Goal: Task Accomplishment & Management: Use online tool/utility

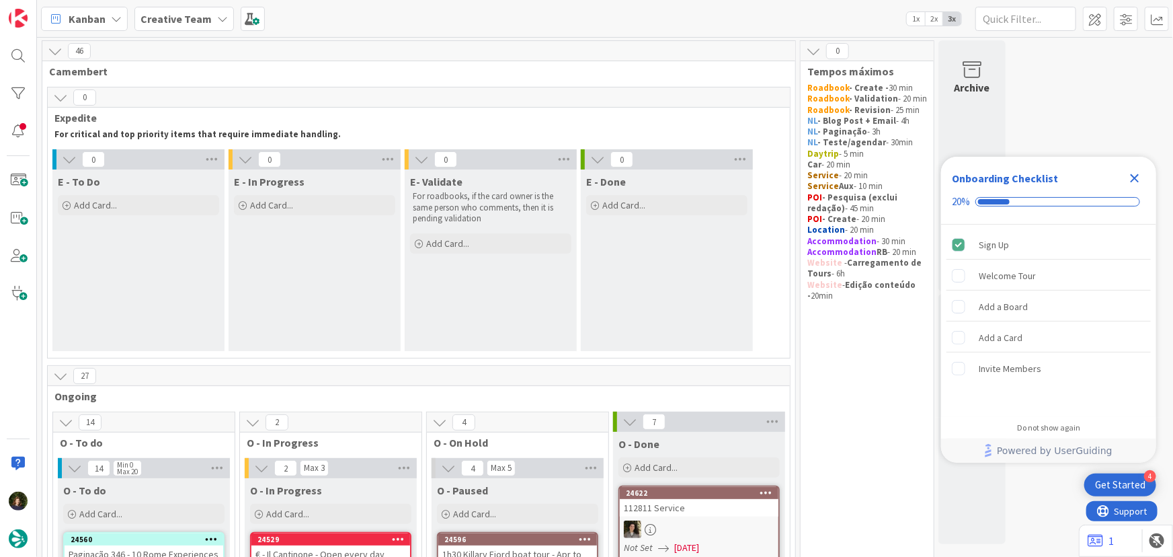
click at [1132, 173] on icon "Close Checklist" at bounding box center [1135, 178] width 16 height 16
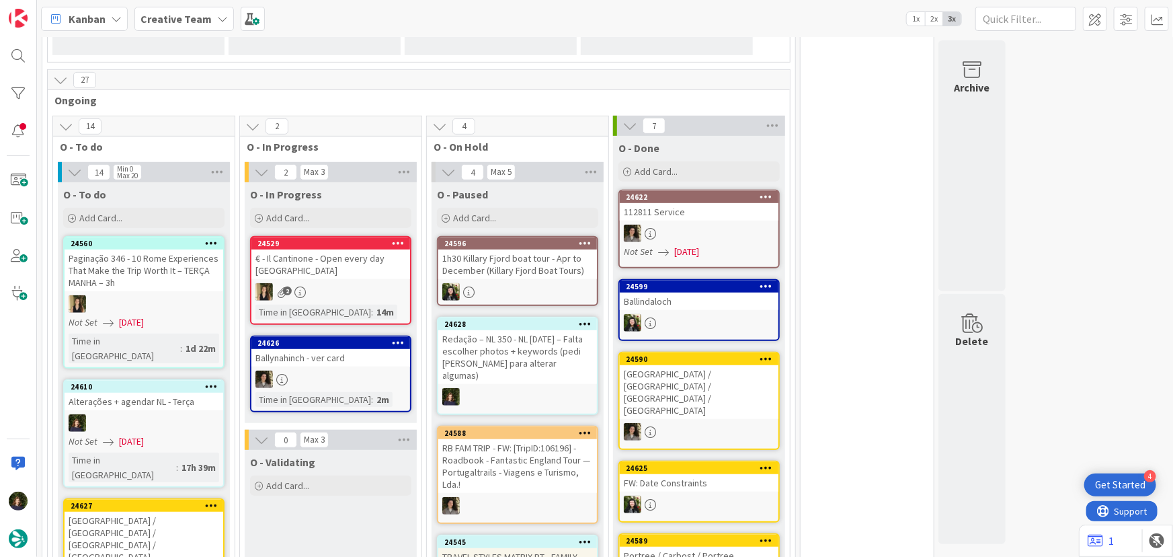
scroll to position [305, 0]
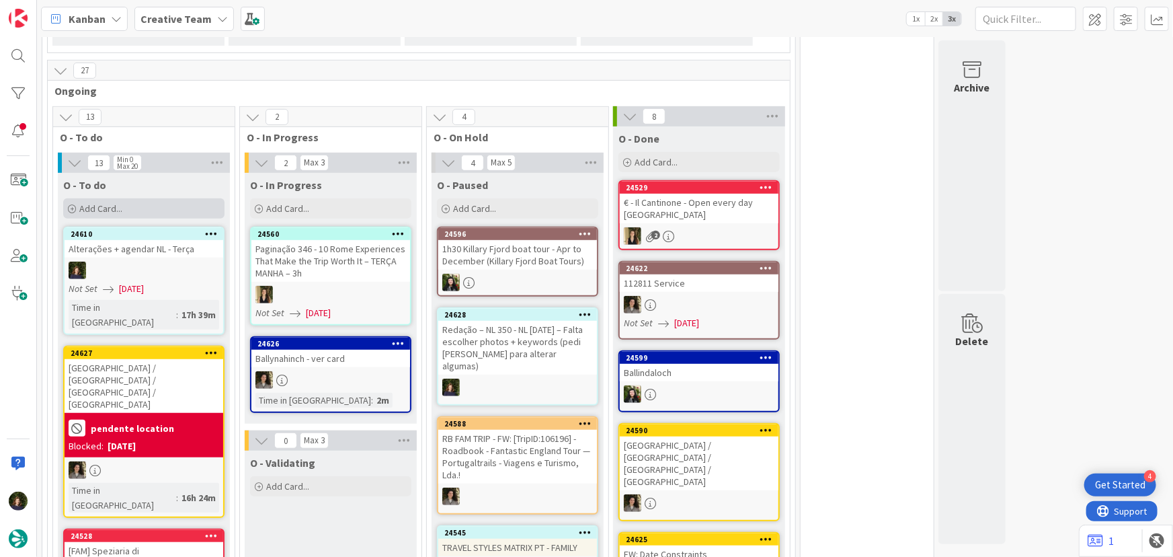
click at [90, 215] on div "Add Card..." at bounding box center [143, 208] width 161 height 20
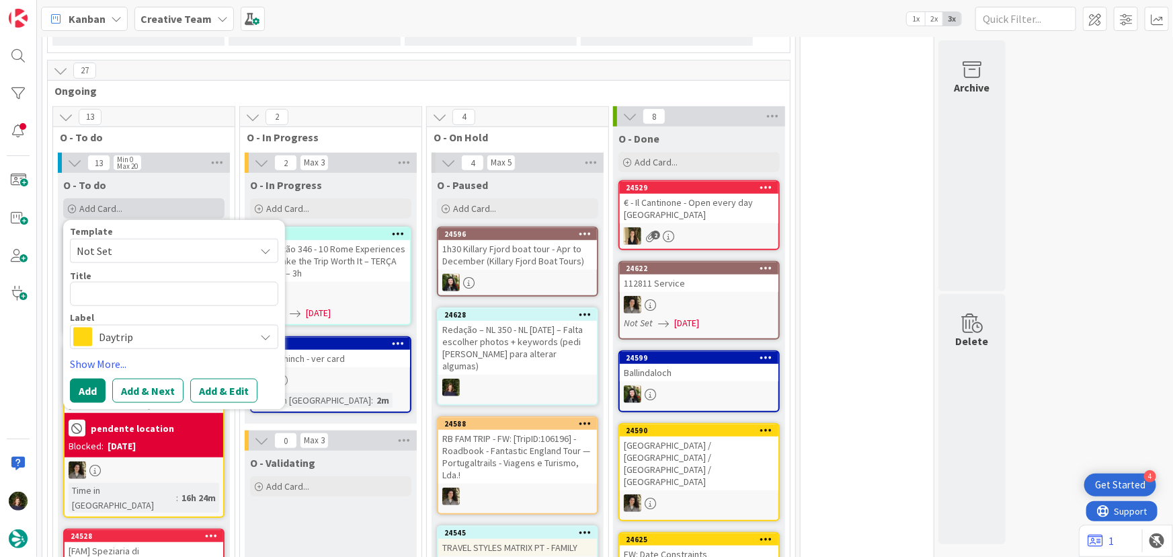
type textarea "x"
type textarea "O"
type textarea "x"
type textarea "P"
type textarea "x"
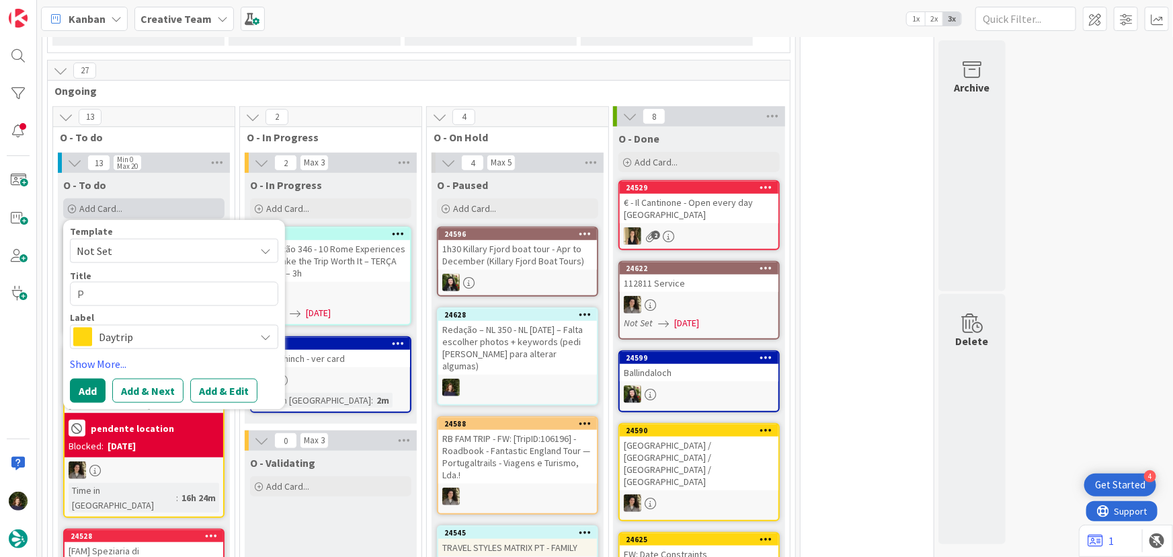
type textarea "PO"
type textarea "x"
type textarea "POIS"
type textarea "x"
type textarea "POI"
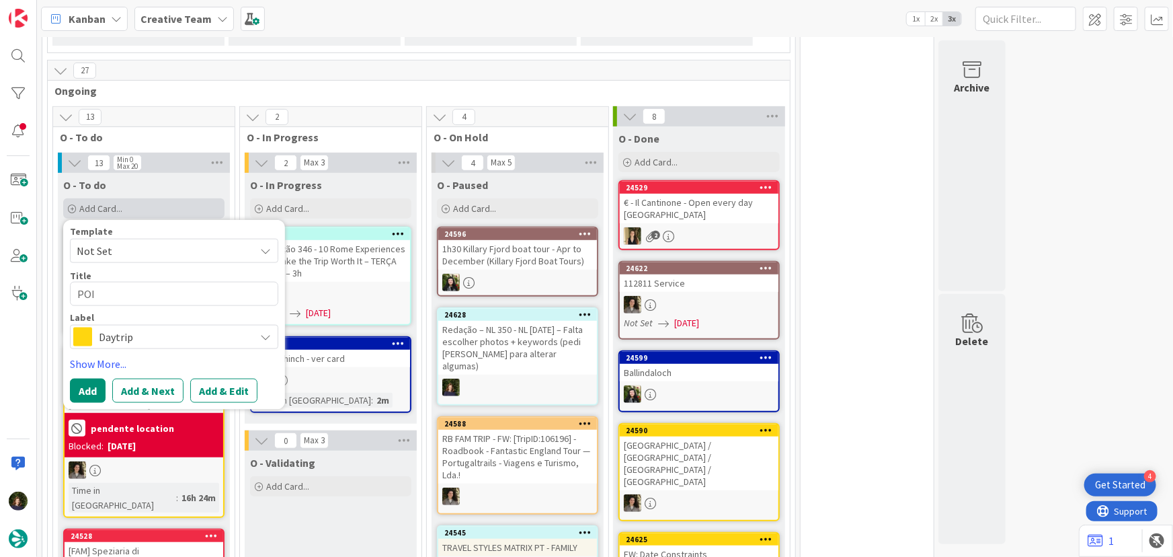
type textarea "x"
type textarea "POIs"
type textarea "x"
type textarea "POIs"
type textarea "x"
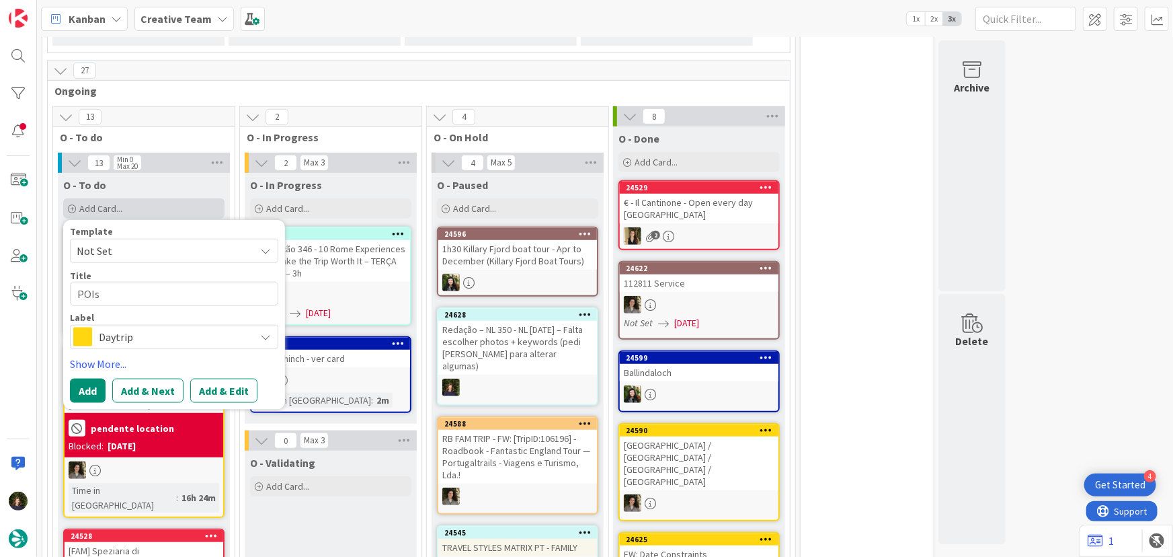
type textarea "POIs T"
type textarea "x"
type textarea "POIs Tr"
type textarea "x"
type textarea "POIs Tra"
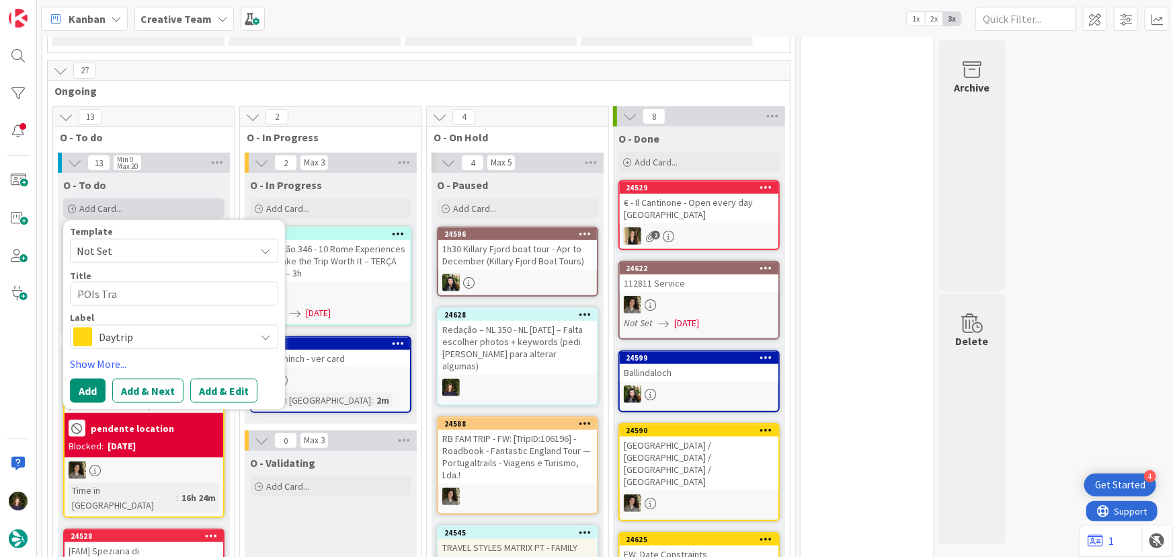
type textarea "x"
type textarea "POIs Trav"
type textarea "x"
type textarea "POIs Trave"
type textarea "x"
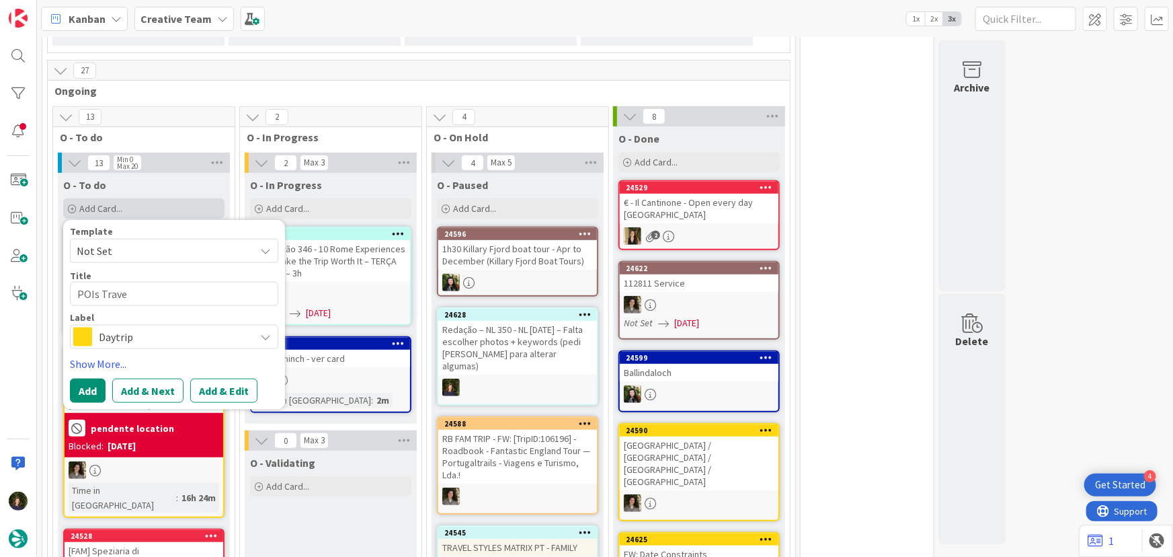
type textarea "POIs Travel"
type textarea "x"
type textarea "POIs Travel"
type textarea "x"
type textarea "POIs Travel St"
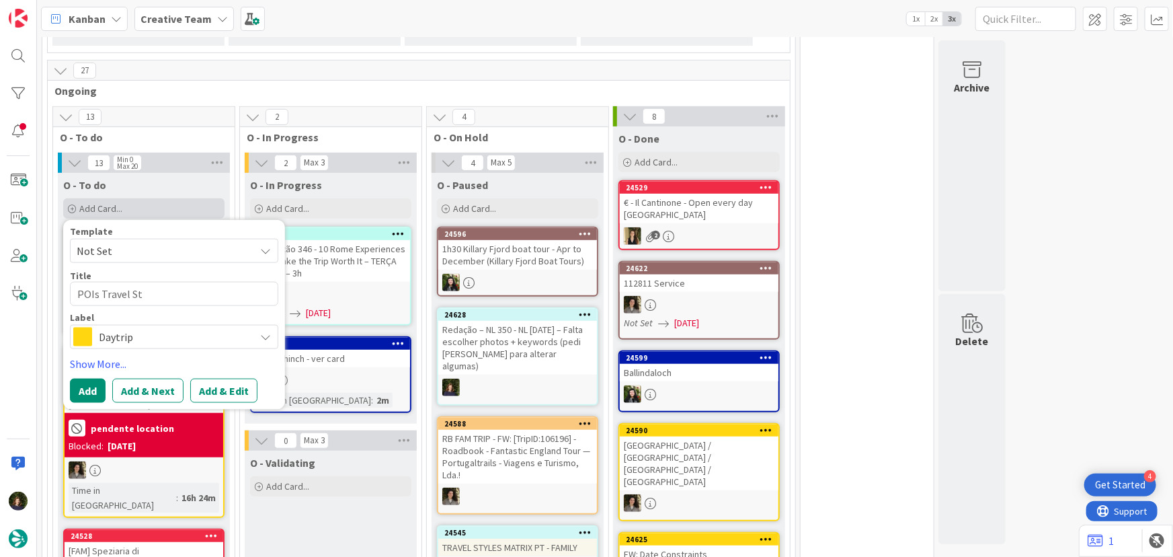
type textarea "x"
type textarea "POIs Travel Sty"
type textarea "x"
type textarea "POIs Travel Styl"
type textarea "x"
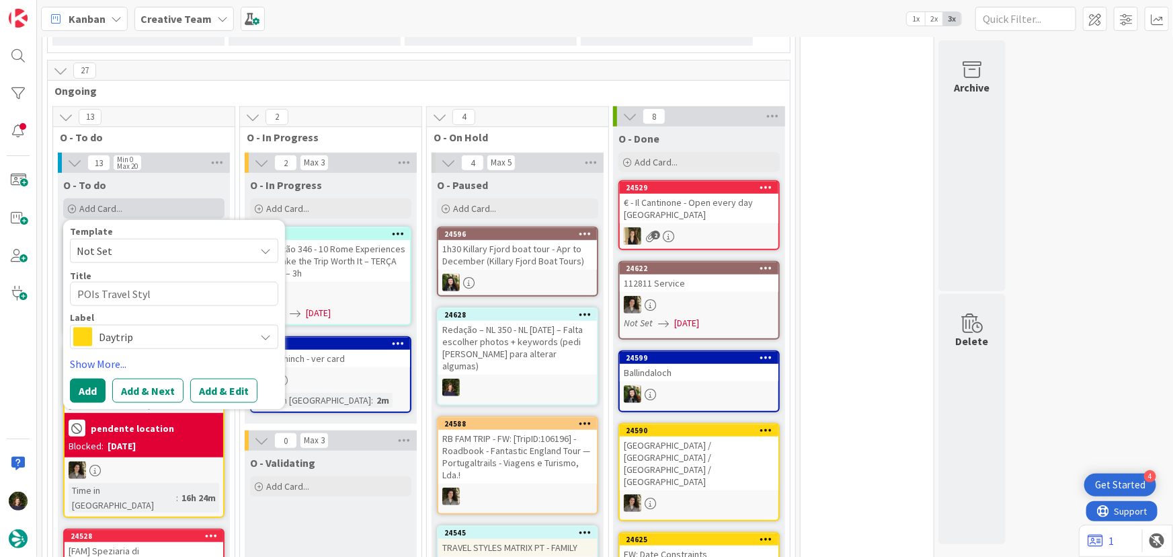
type textarea "POIs Travel Style"
type textarea "x"
type textarea "POIs Travel Styles"
type textarea "x"
type textarea "POIs Travel Styles"
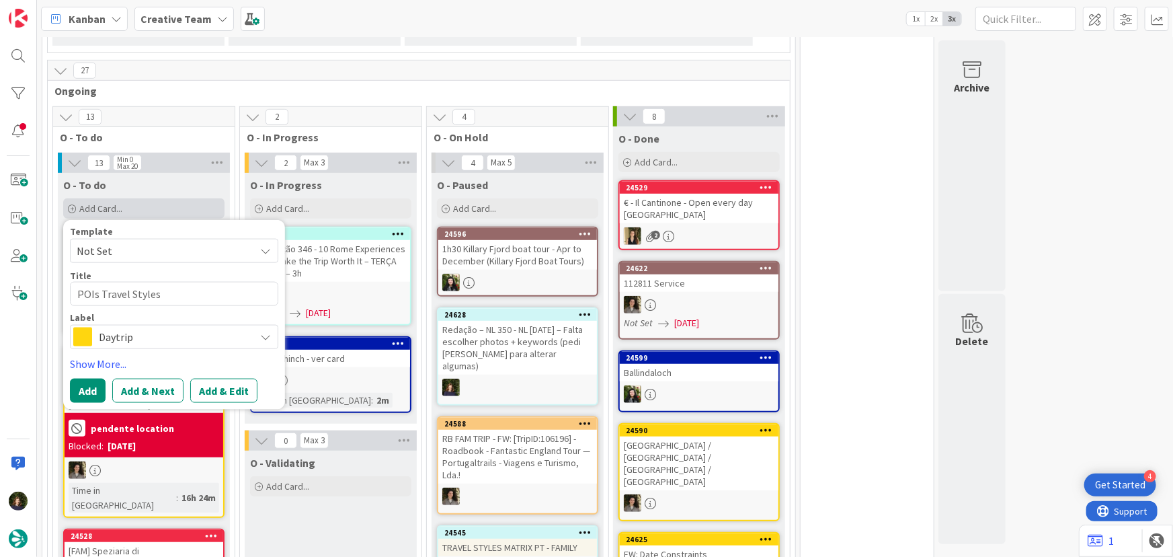
type textarea "x"
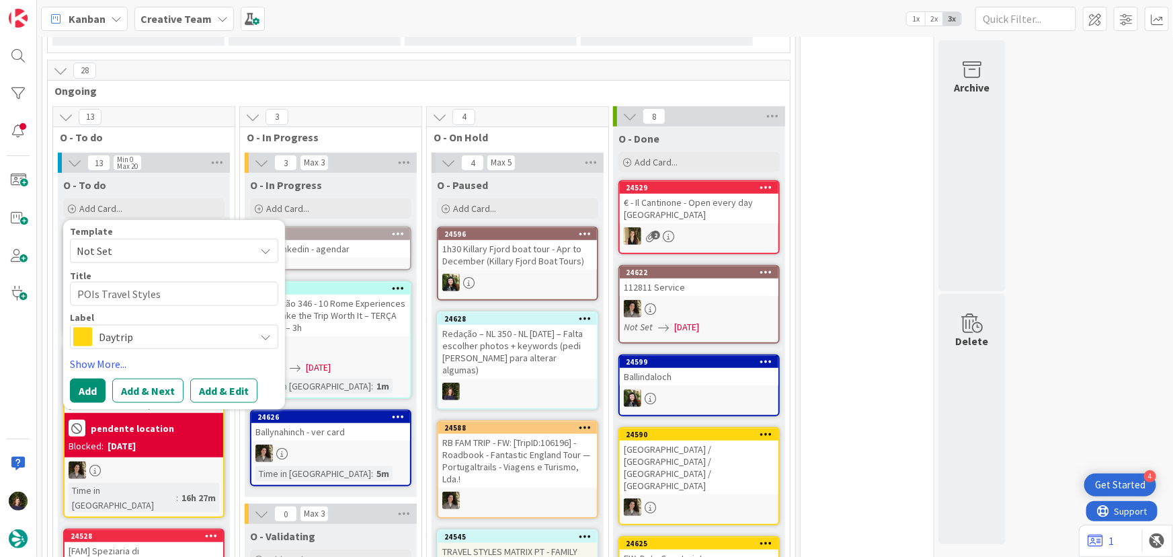
type textarea "POIs Travel Styles"
click at [98, 338] on div "Daytrip" at bounding box center [174, 337] width 208 height 24
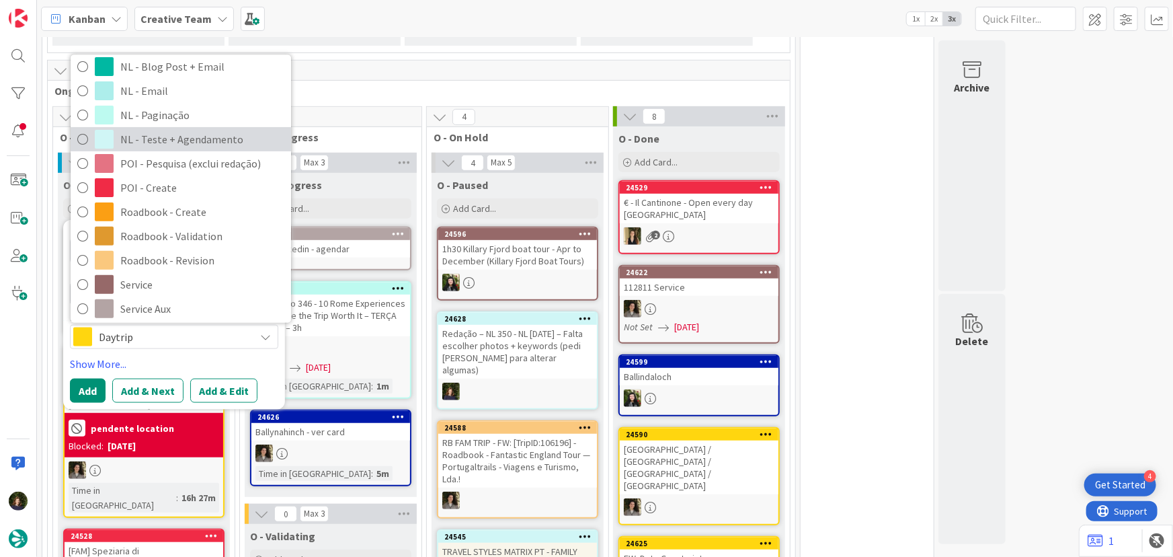
scroll to position [183, 0]
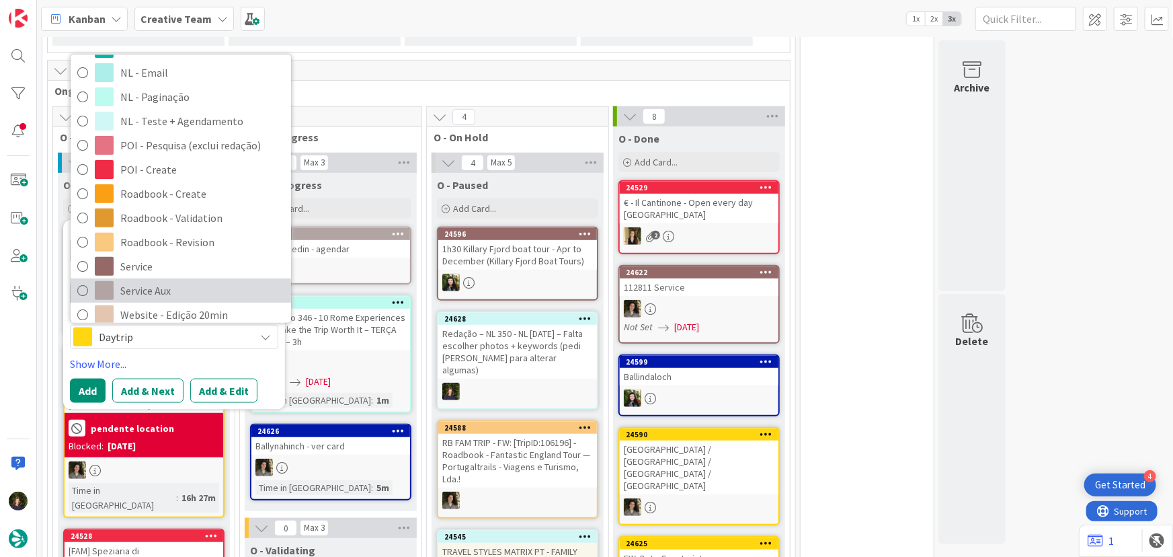
click at [151, 288] on span "Service Aux" at bounding box center [202, 290] width 164 height 20
type textarea "x"
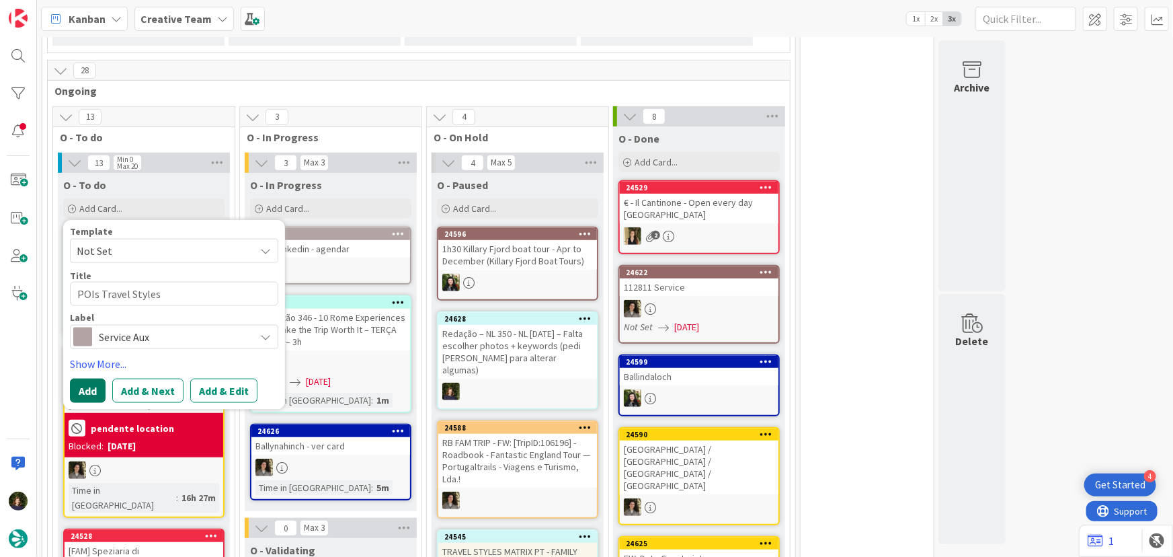
click at [89, 389] on button "Add" at bounding box center [88, 391] width 36 height 24
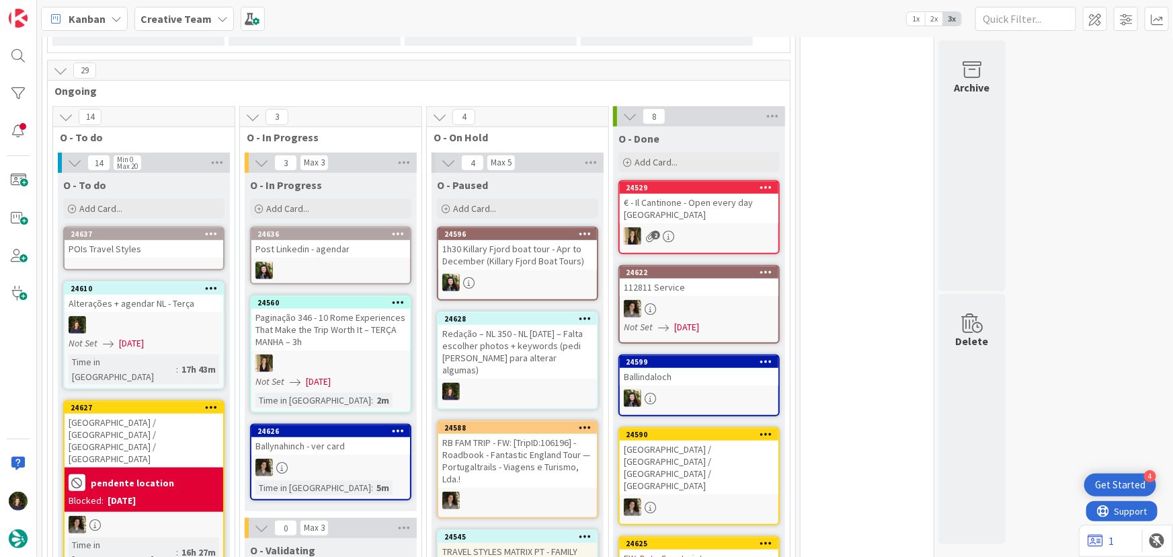
click at [123, 244] on div "POIs Travel Styles" at bounding box center [144, 248] width 159 height 17
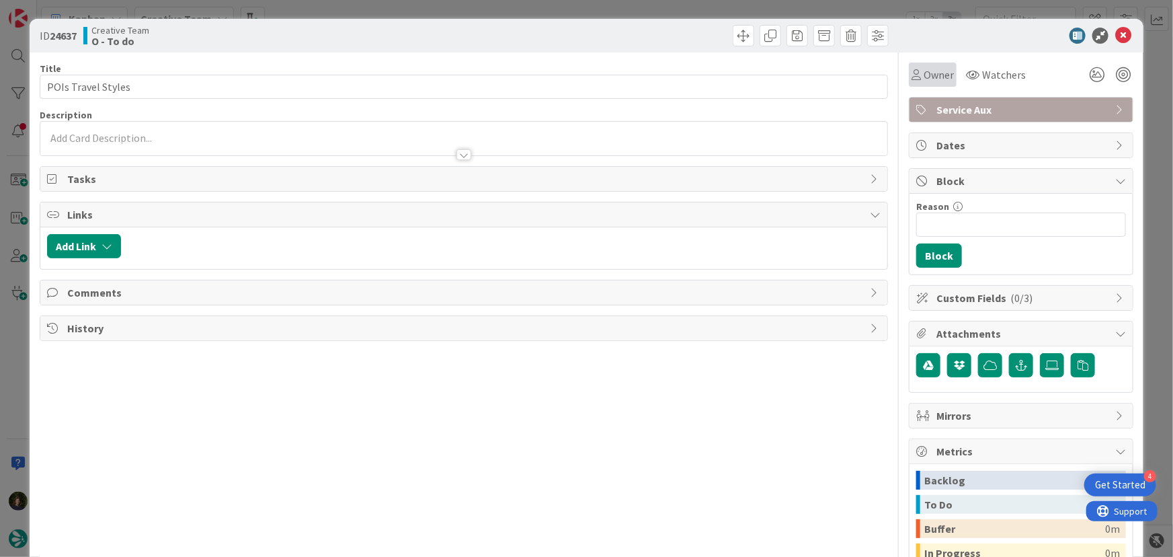
click at [932, 73] on span "Owner" at bounding box center [939, 75] width 30 height 16
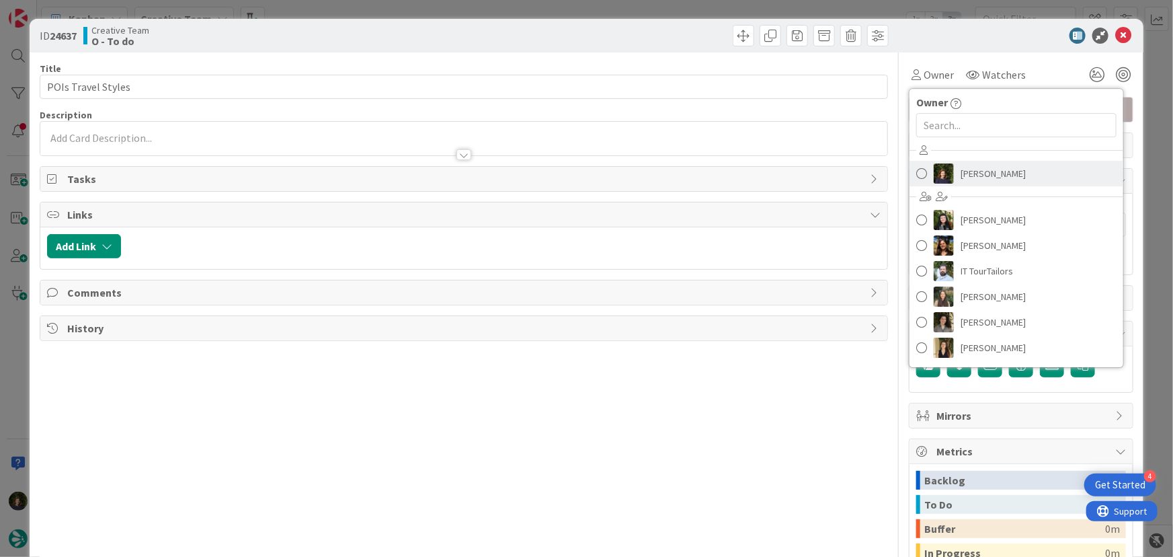
click at [963, 175] on span "Margarida Carvalho" at bounding box center [993, 173] width 65 height 20
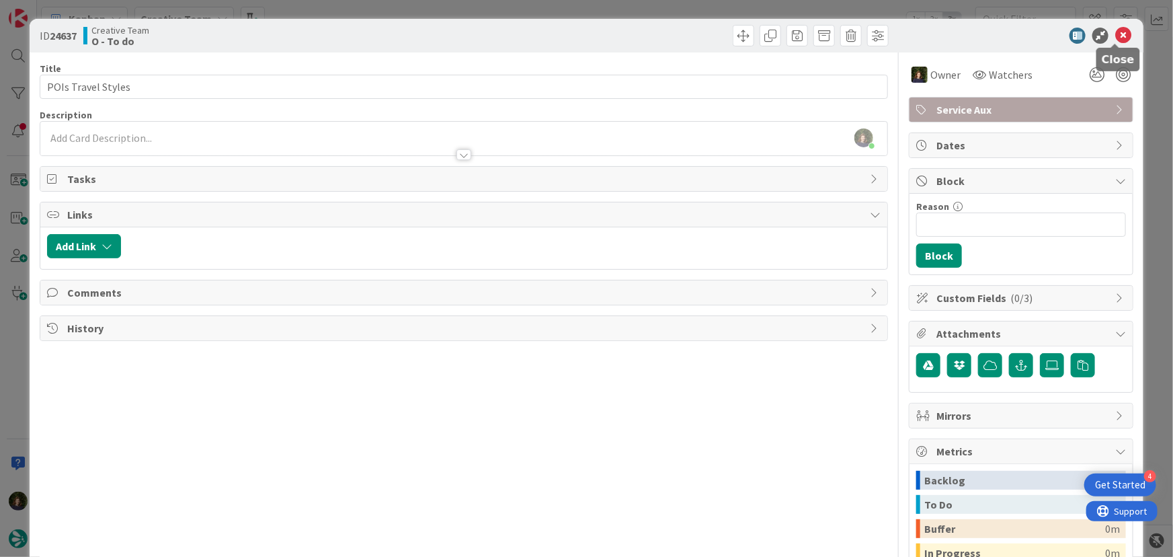
click at [1122, 36] on icon at bounding box center [1124, 36] width 16 height 16
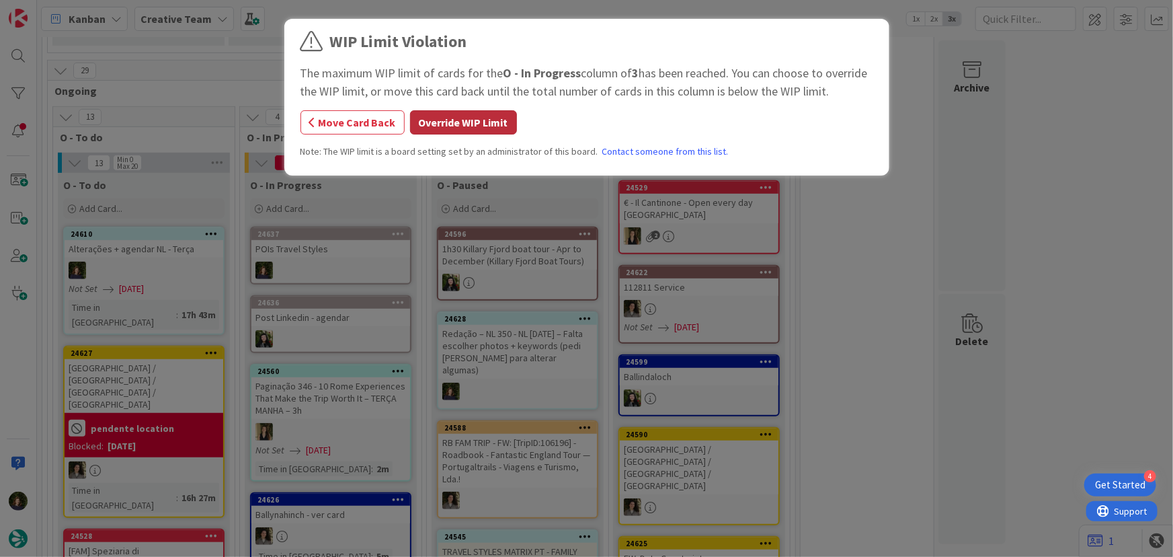
click at [465, 123] on button "Override WIP Limit" at bounding box center [463, 122] width 107 height 24
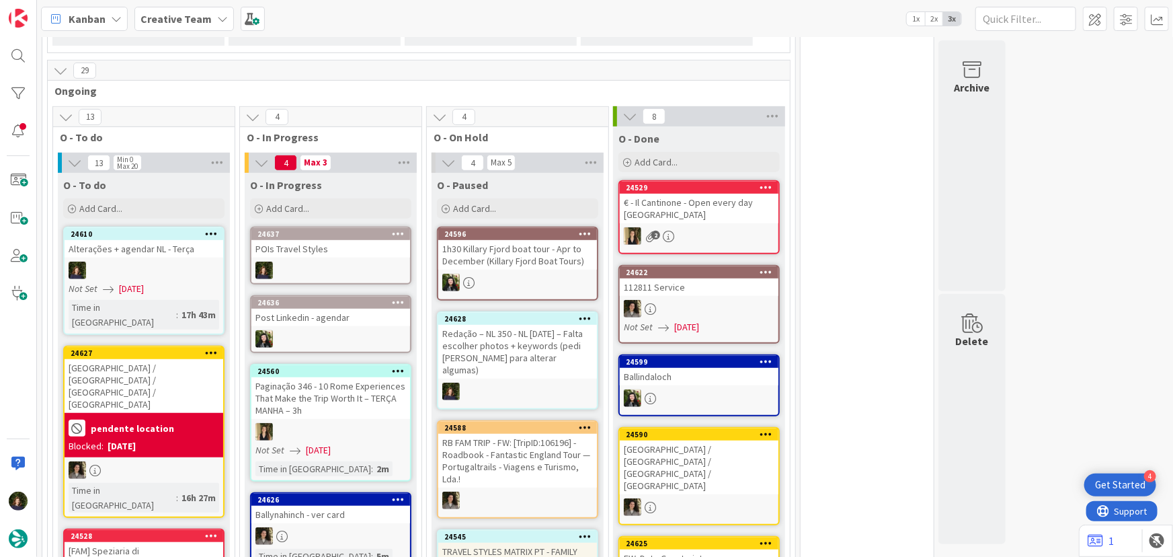
click at [206, 18] on b "Creative Team" at bounding box center [176, 18] width 71 height 13
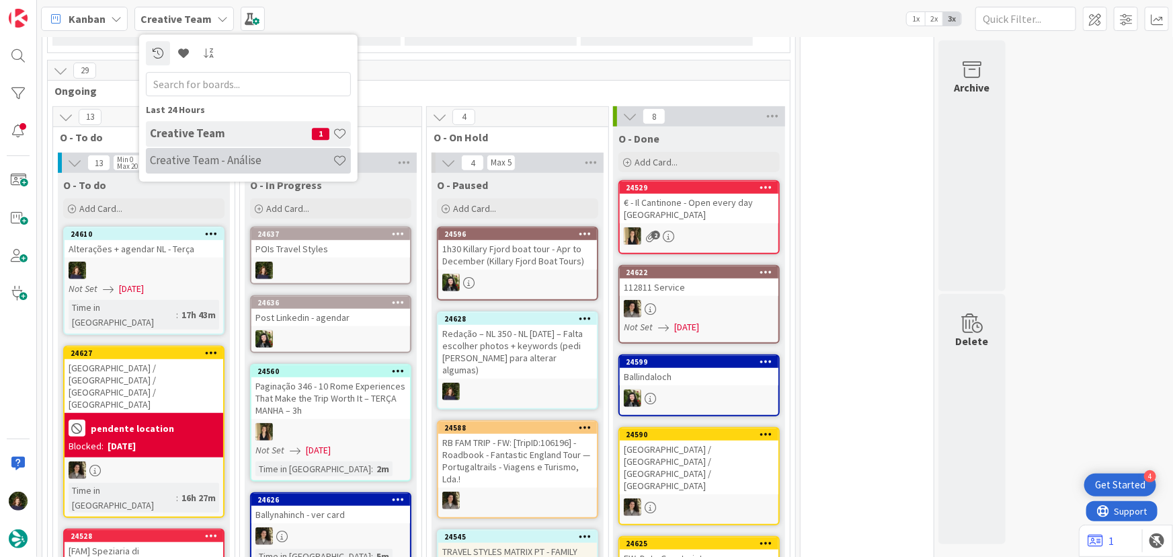
click at [190, 161] on h4 "Creative Team - Análise" at bounding box center [241, 159] width 183 height 13
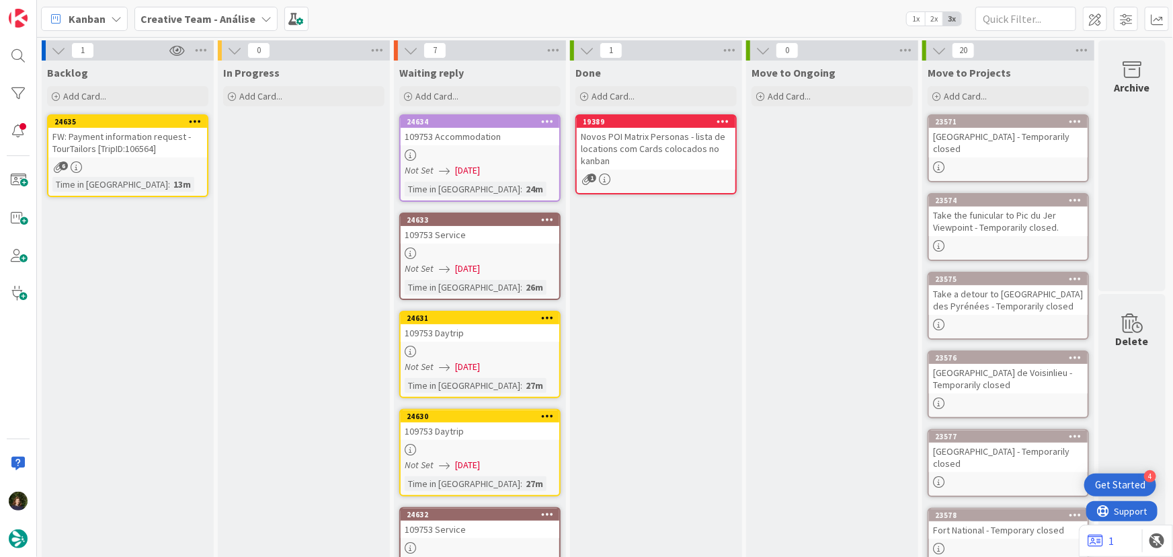
click at [638, 176] on div "1" at bounding box center [656, 178] width 159 height 11
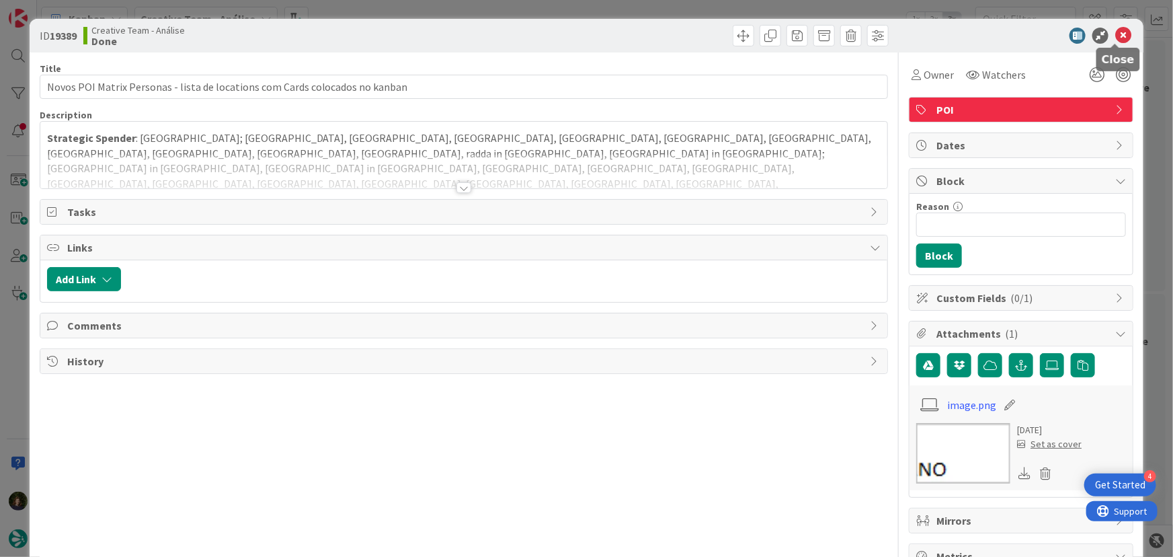
click at [1116, 38] on icon at bounding box center [1124, 36] width 16 height 16
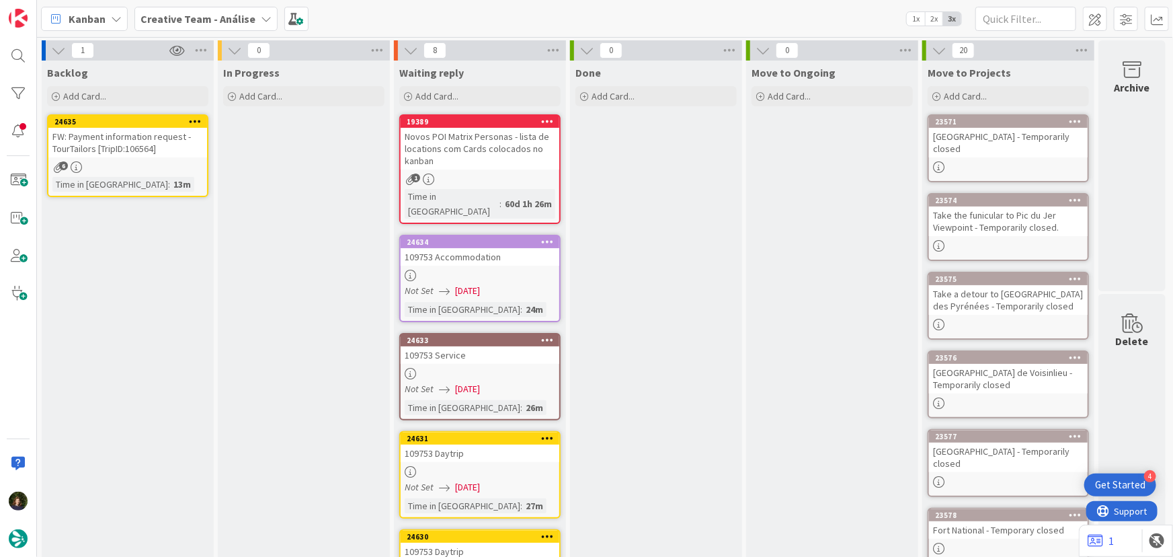
click at [493, 155] on div "Novos POI Matrix Personas - lista de locations com Cards colocados no kanban" at bounding box center [480, 149] width 159 height 42
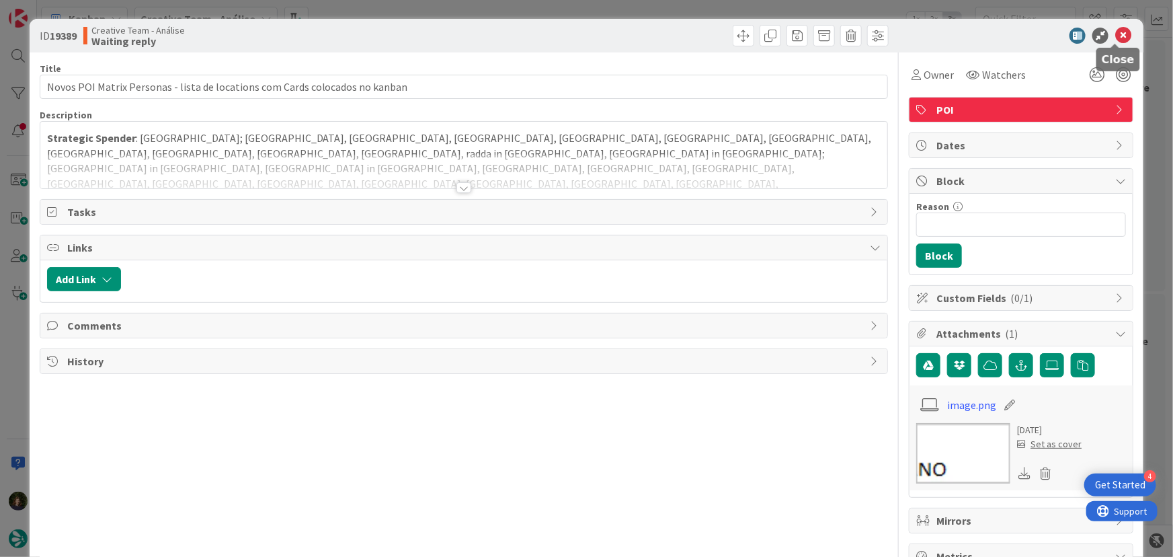
click at [1116, 40] on icon at bounding box center [1124, 36] width 16 height 16
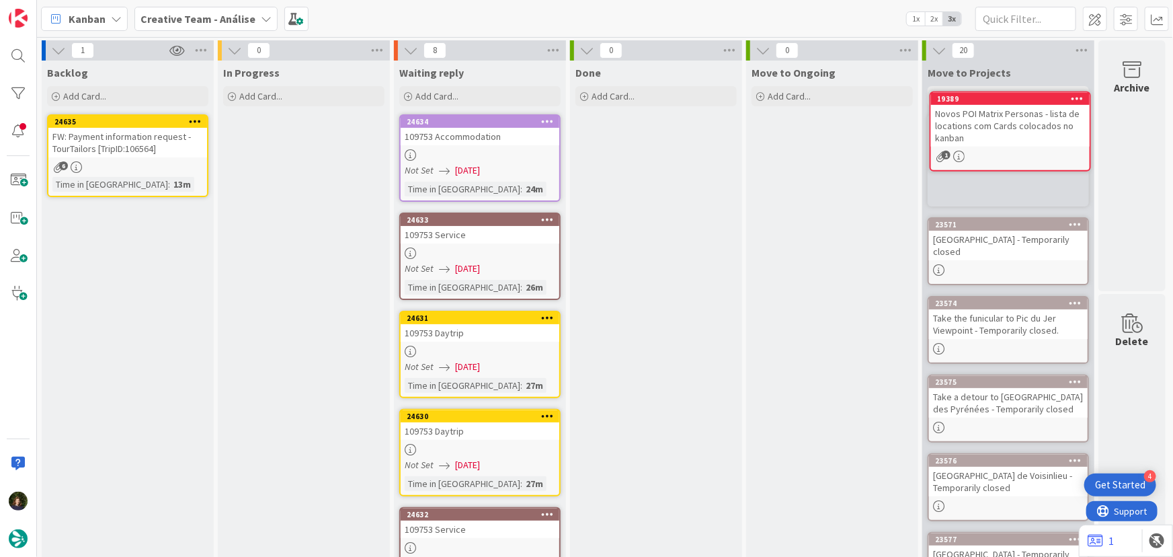
scroll to position [0, 6]
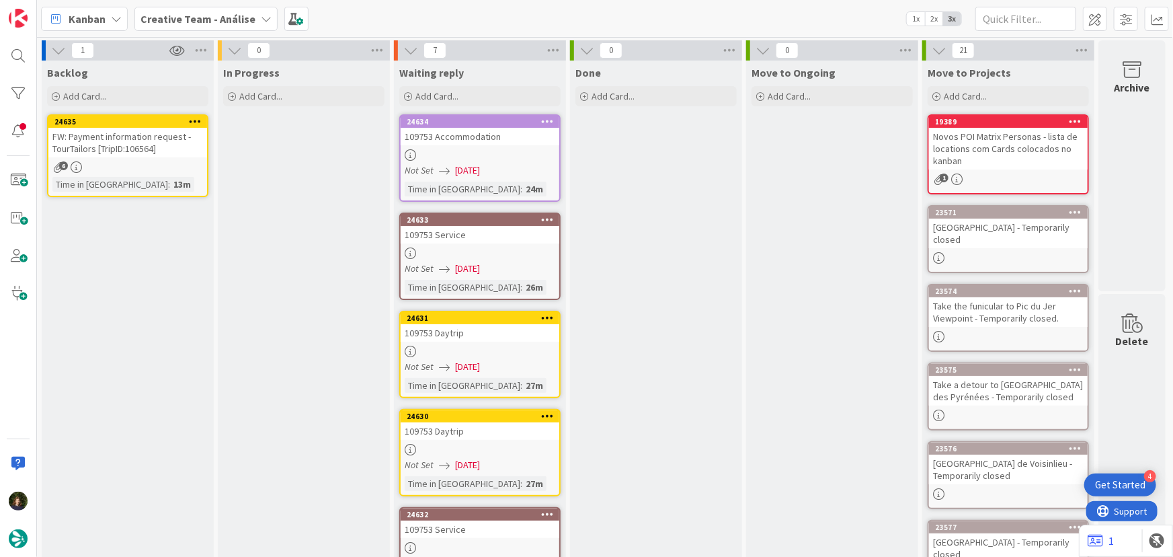
click at [997, 143] on div "Novos POI Matrix Personas - lista de locations com Cards colocados no kanban" at bounding box center [1008, 149] width 159 height 42
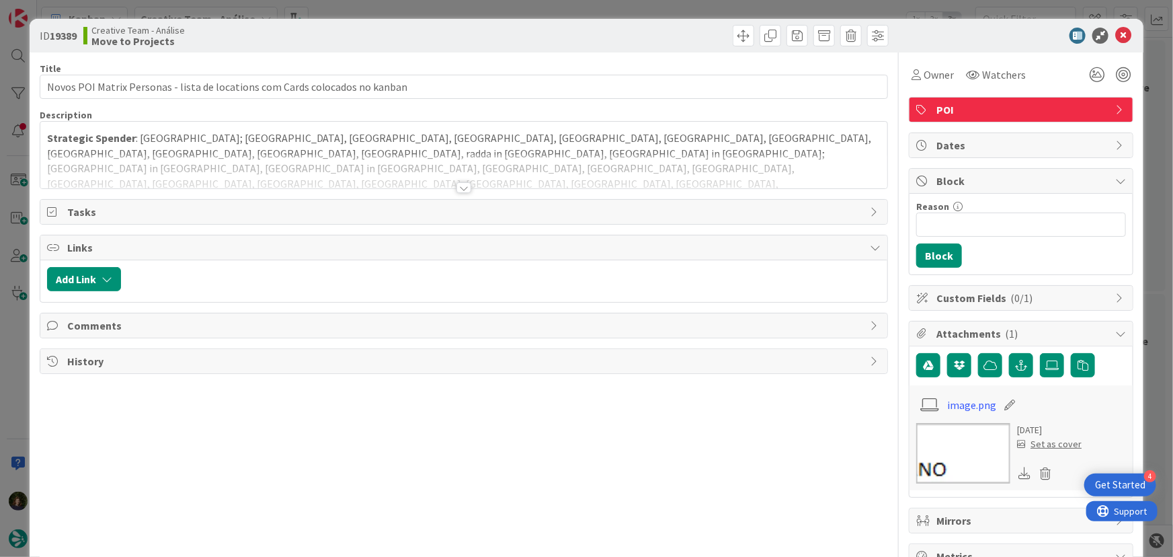
click at [458, 188] on div at bounding box center [464, 187] width 15 height 11
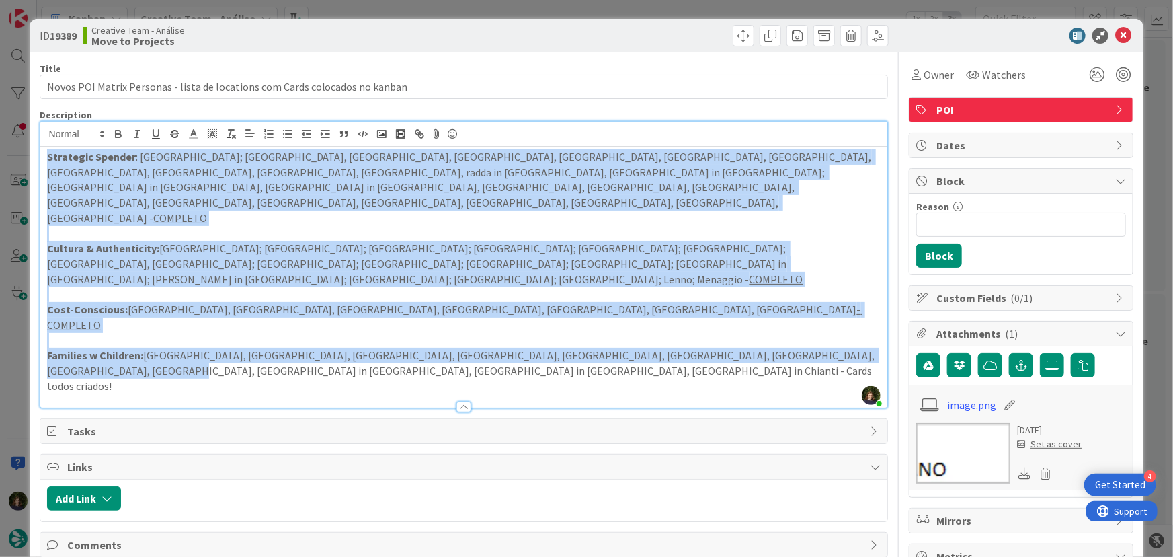
drag, startPoint x: 40, startPoint y: 157, endPoint x: 816, endPoint y: 274, distance: 785.4
click at [852, 280] on div "Strategic Spender : Rome; Florence, Siena, Venice, Milan, Naples, Bologna, Amal…" at bounding box center [464, 277] width 848 height 261
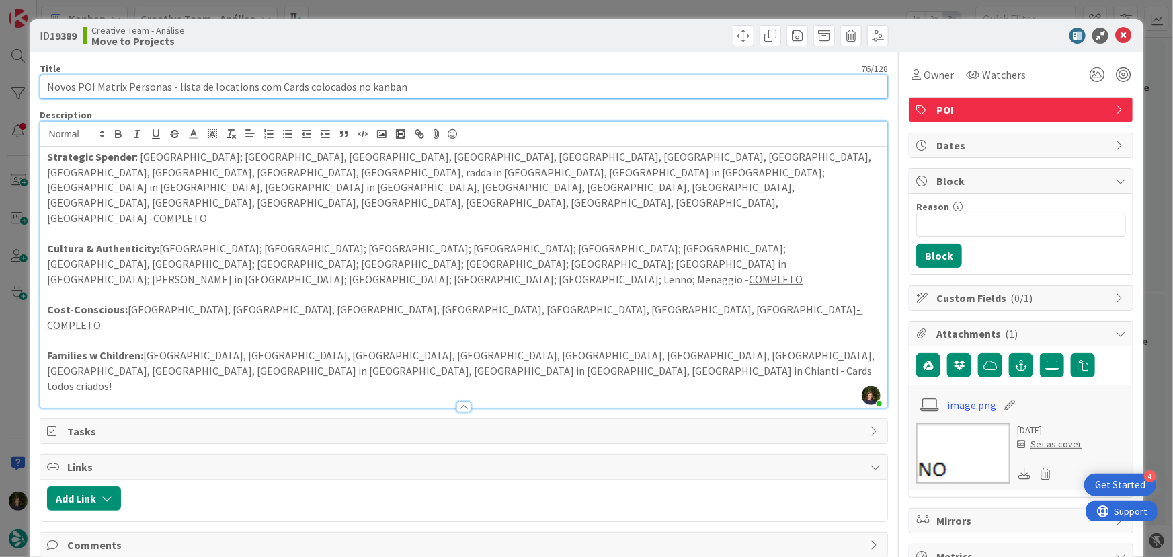
click at [163, 85] on input "Novos POI Matrix Personas - lista de locations com Cards colocados no kanban" at bounding box center [464, 87] width 849 height 24
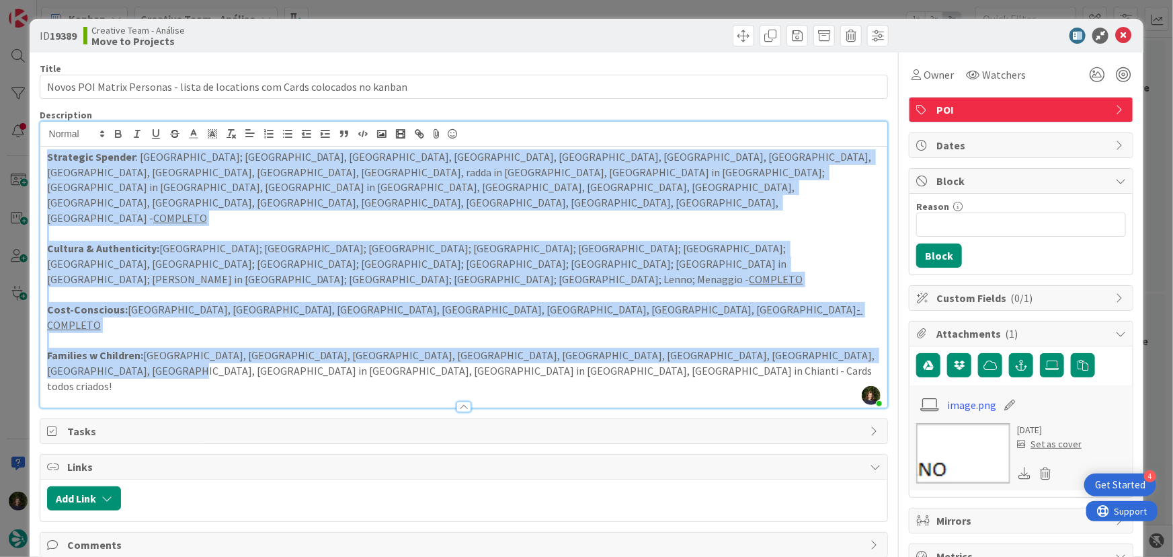
drag, startPoint x: 41, startPoint y: 159, endPoint x: 853, endPoint y: 283, distance: 821.1
click at [853, 283] on div "Strategic Spender : Rome; Florence, Siena, Venice, Milan, Naples, Bologna, Amal…" at bounding box center [464, 277] width 848 height 261
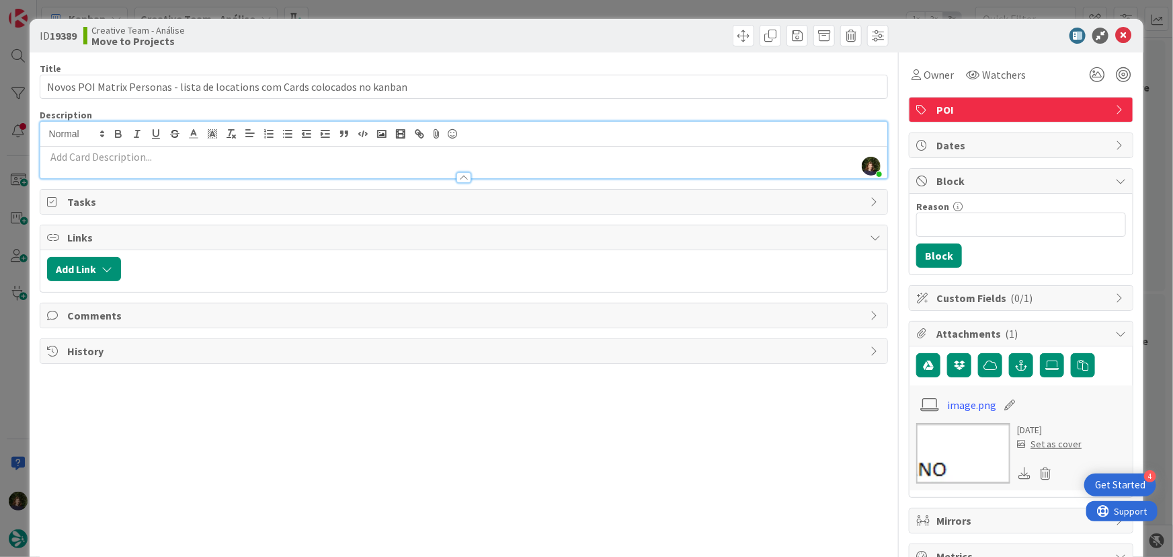
click at [84, 313] on span "Comments" at bounding box center [465, 315] width 797 height 16
click at [79, 346] on button "Add Comment" at bounding box center [90, 347] width 87 height 24
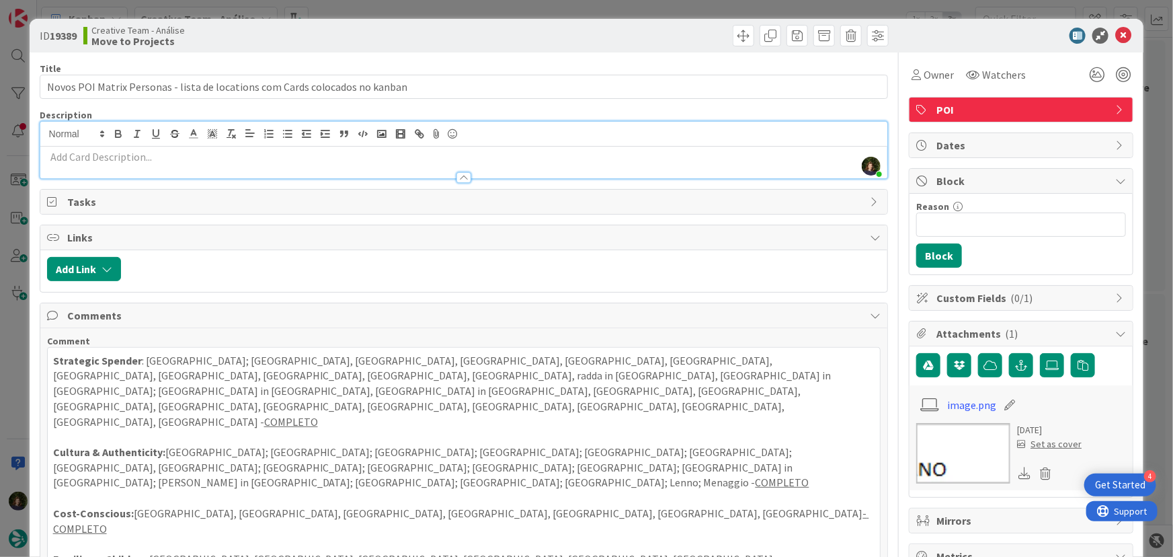
click at [48, 362] on div "Strategic Spender : Rome; Florence, Siena, Venice, Milan, Naples, Bologna, Amal…" at bounding box center [464, 476] width 833 height 256
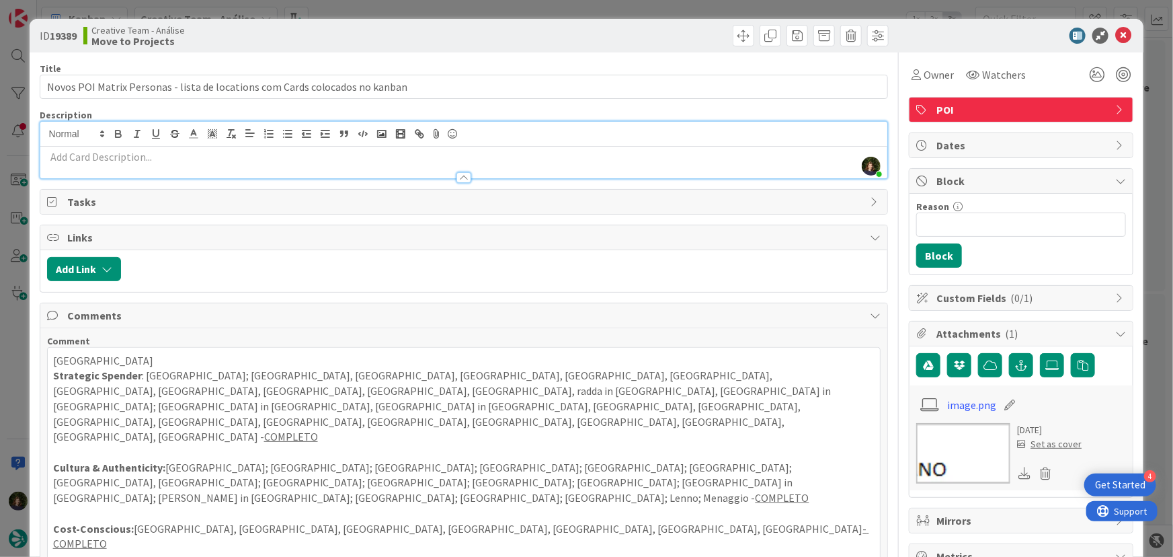
click at [83, 157] on p at bounding box center [464, 156] width 834 height 15
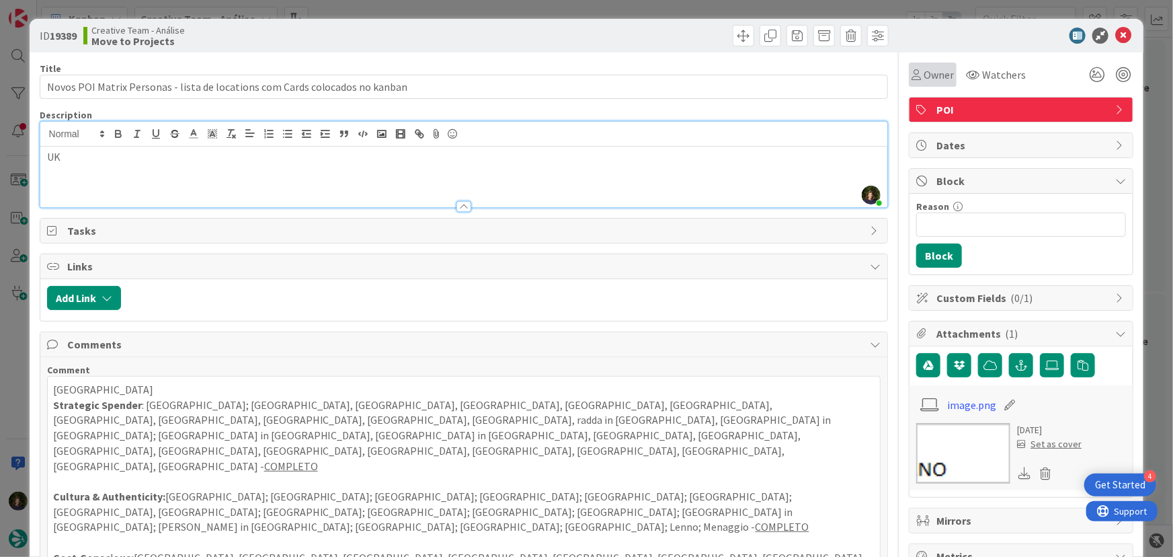
click at [931, 83] on div "Owner" at bounding box center [933, 75] width 48 height 24
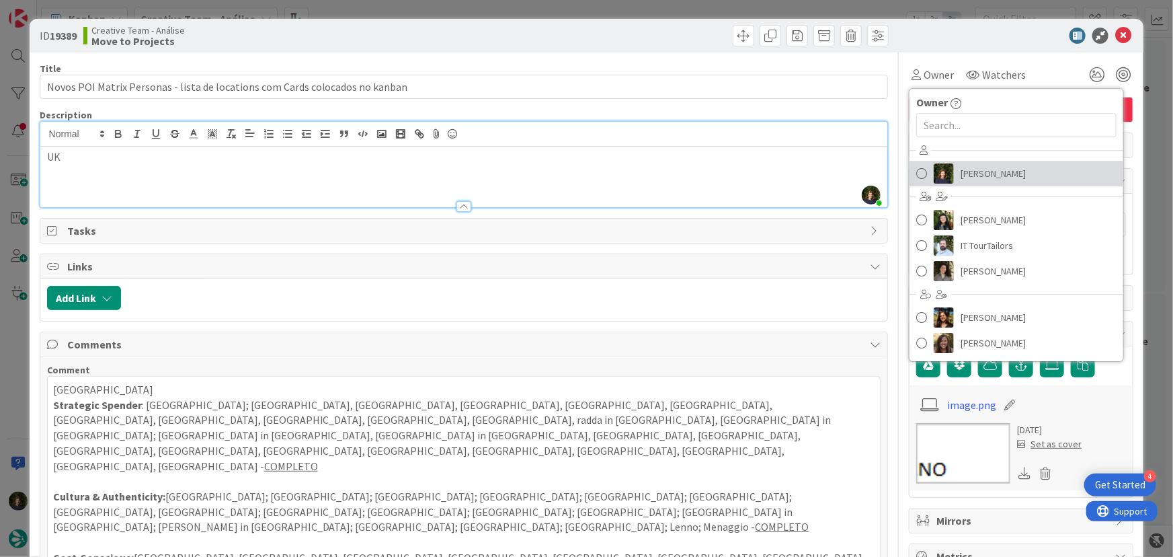
click at [968, 183] on span "Margarida Carvalho" at bounding box center [993, 173] width 65 height 20
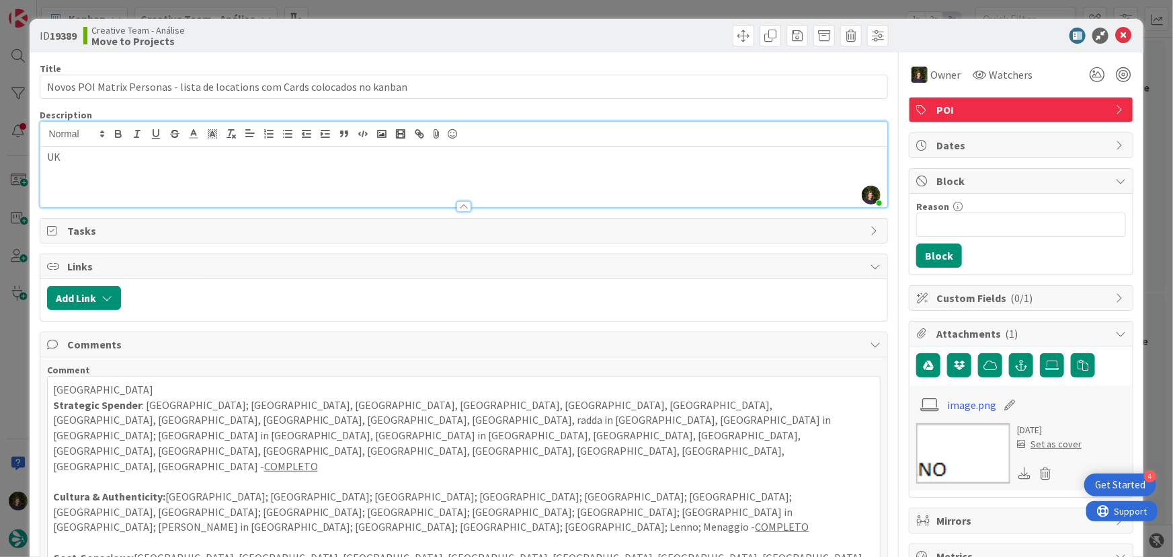
click at [976, 36] on div at bounding box center [1015, 36] width 238 height 16
click at [1116, 37] on icon at bounding box center [1124, 36] width 16 height 16
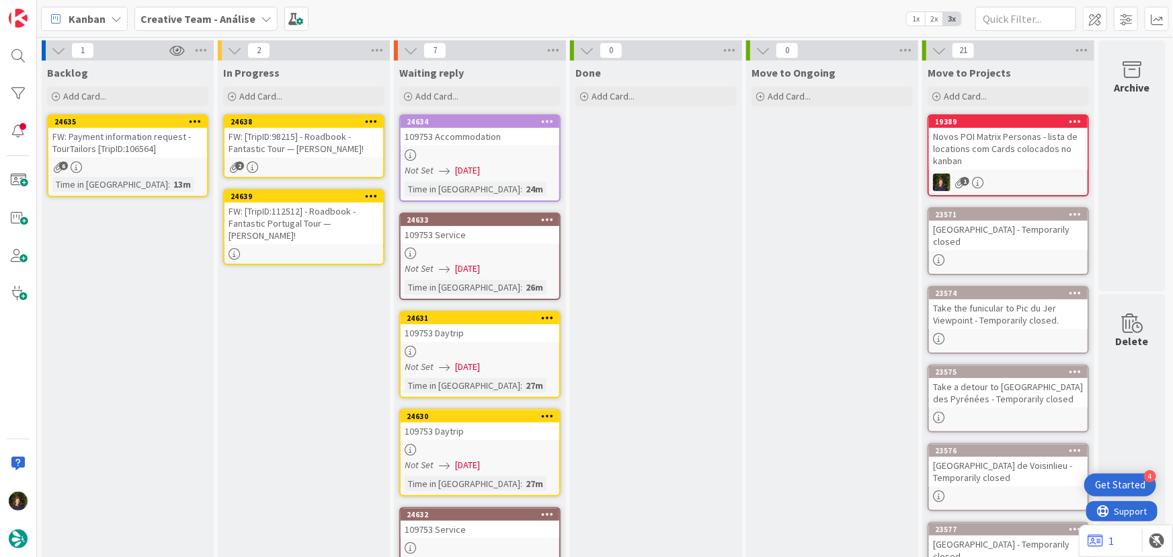
click at [261, 16] on icon at bounding box center [266, 18] width 11 height 11
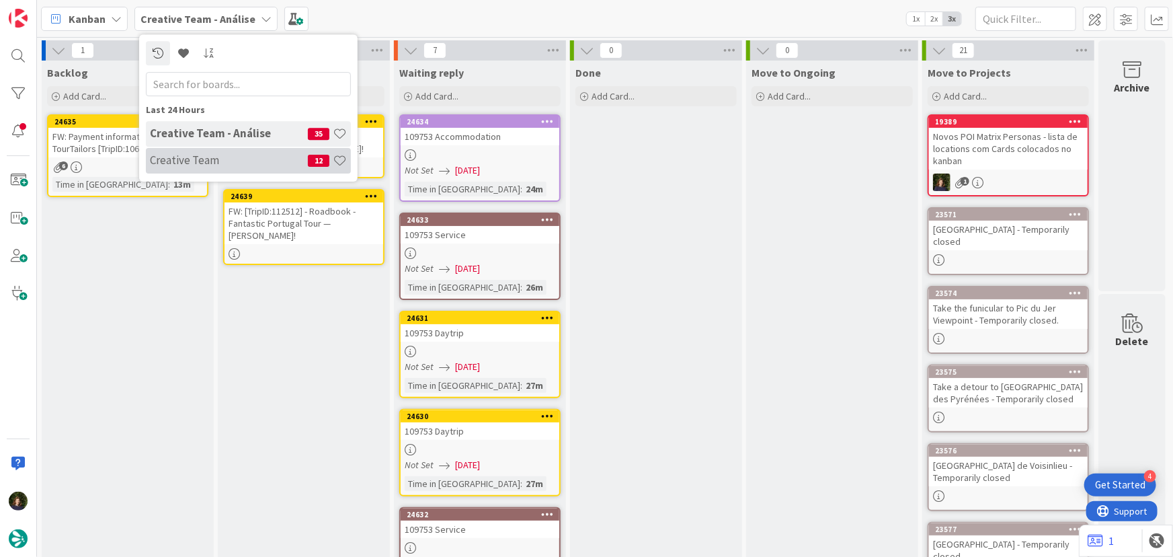
click at [223, 155] on h4 "Creative Team" at bounding box center [229, 159] width 158 height 13
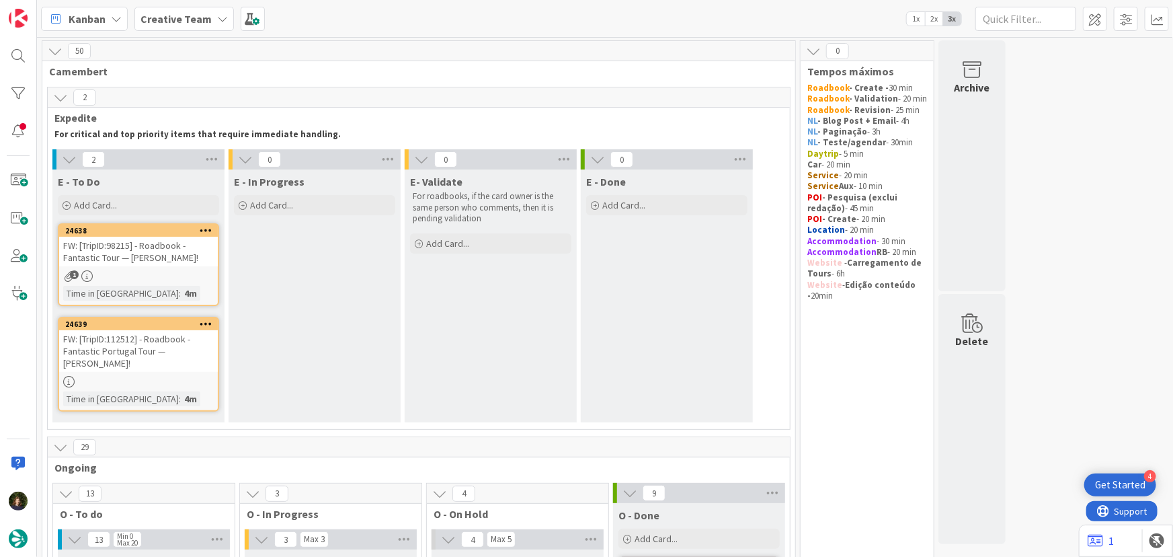
click at [151, 348] on div "FW: [TripID:112512] - Roadbook - Fantastic Portugal Tour — Blanca Mera!" at bounding box center [138, 351] width 159 height 42
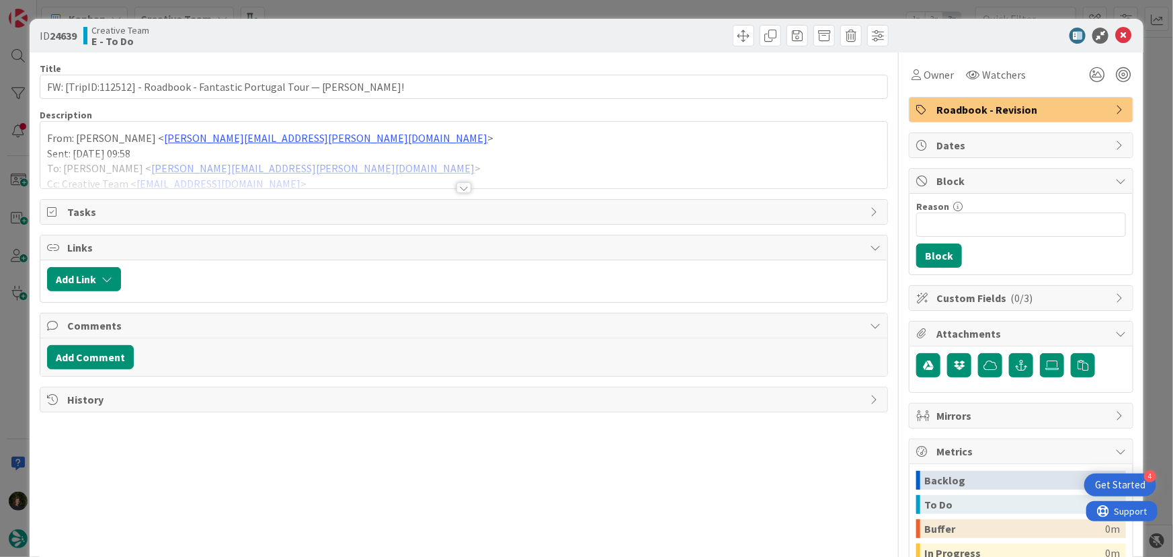
click at [457, 190] on div at bounding box center [464, 187] width 15 height 11
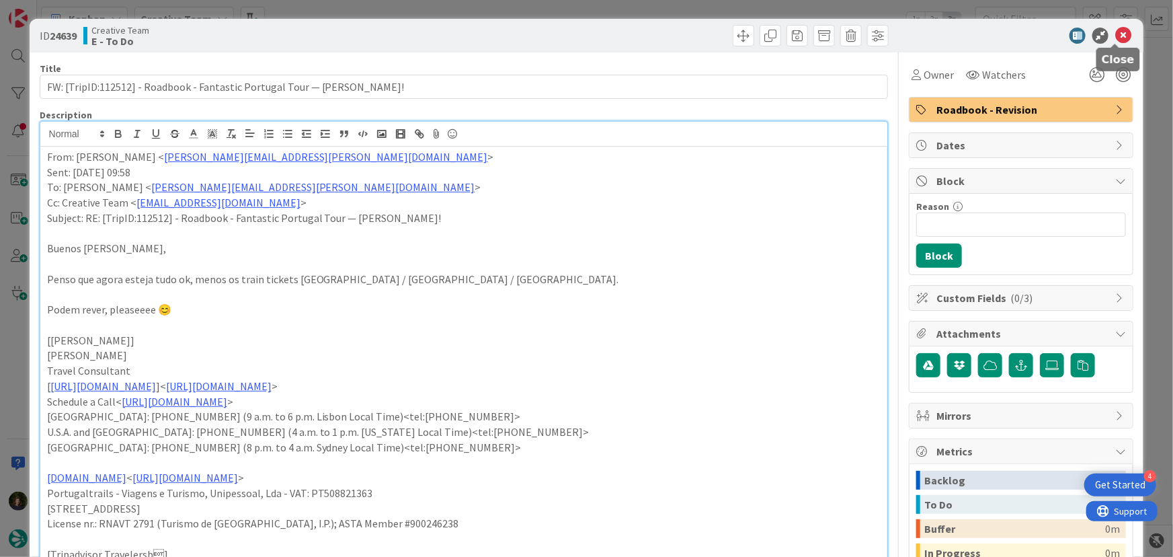
click at [1116, 35] on icon at bounding box center [1124, 36] width 16 height 16
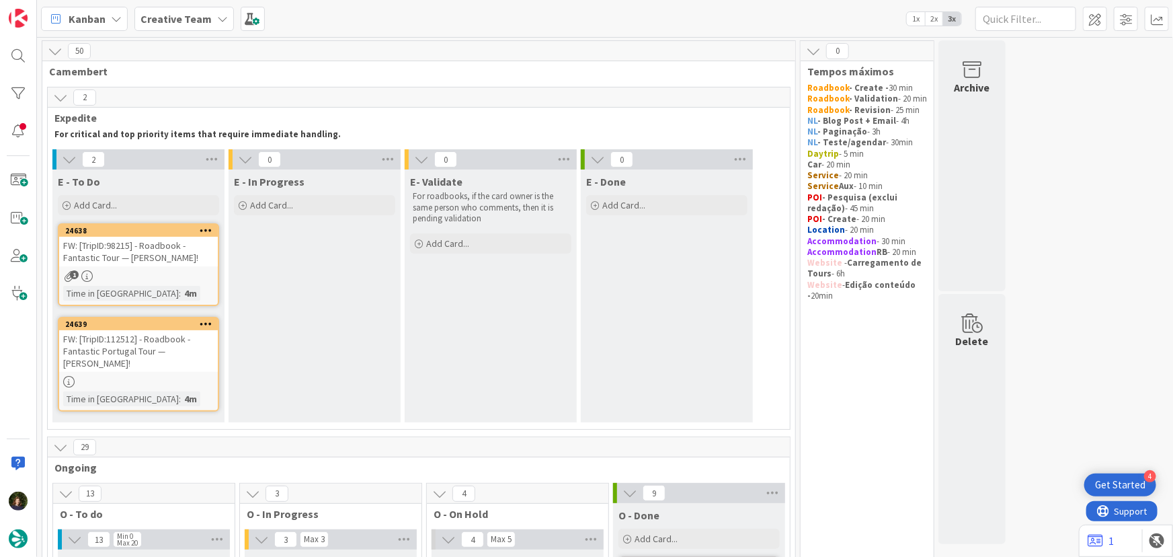
click at [138, 272] on div "1" at bounding box center [138, 275] width 159 height 11
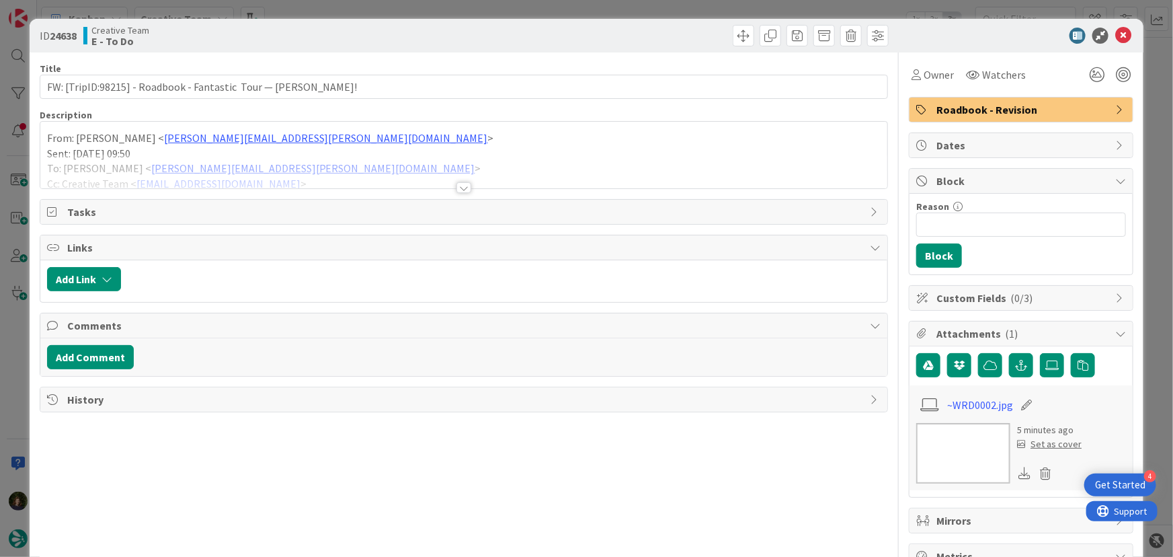
click at [457, 181] on div at bounding box center [464, 171] width 848 height 34
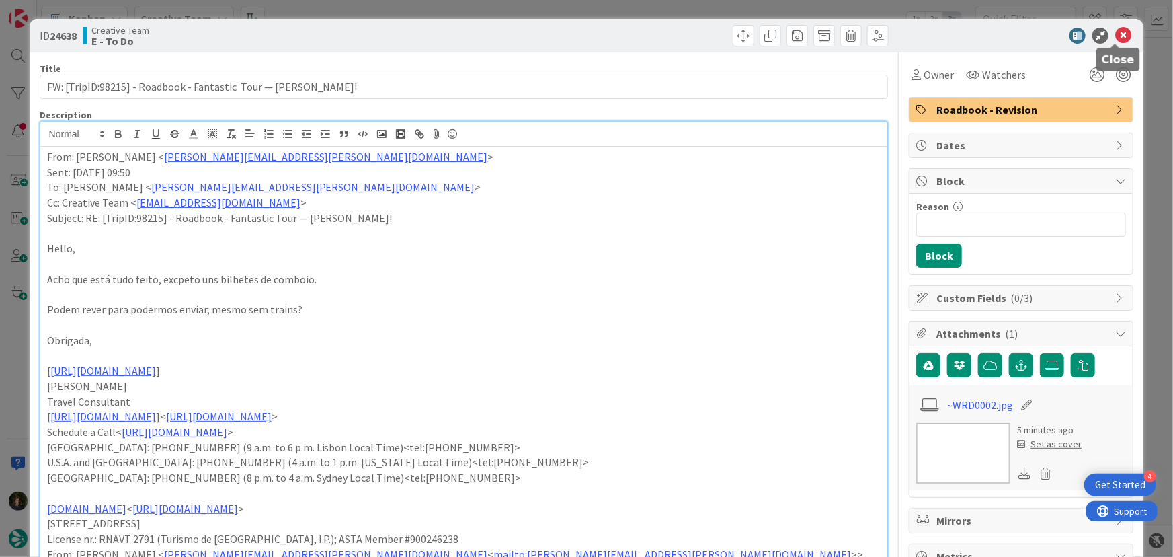
click at [1116, 38] on icon at bounding box center [1124, 36] width 16 height 16
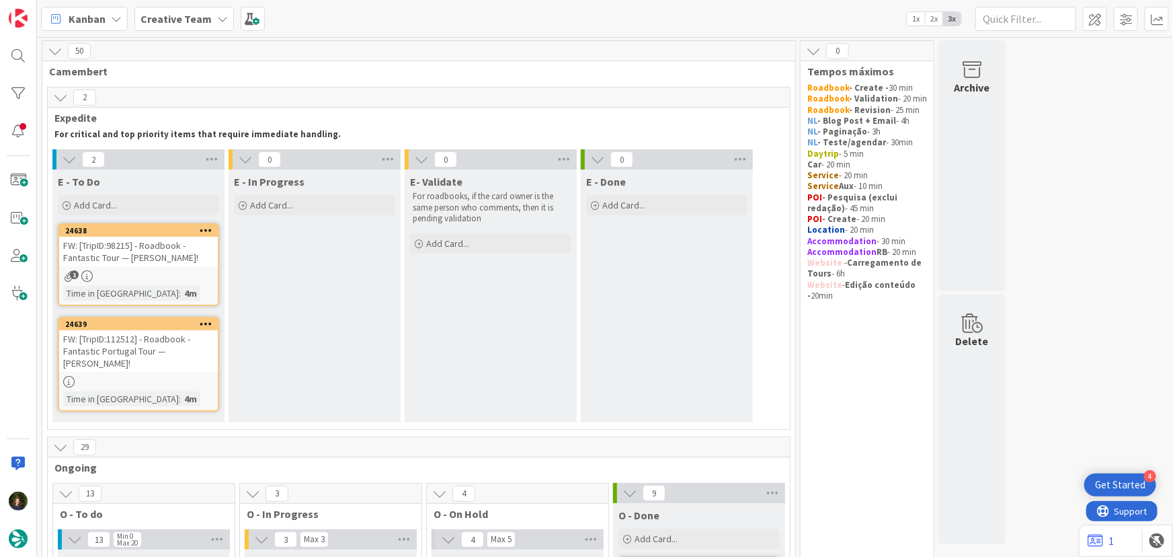
click at [135, 263] on div "FW: [TripID:98215] - Roadbook - Fantastic Tour — Judith C Osborne!" at bounding box center [138, 252] width 159 height 30
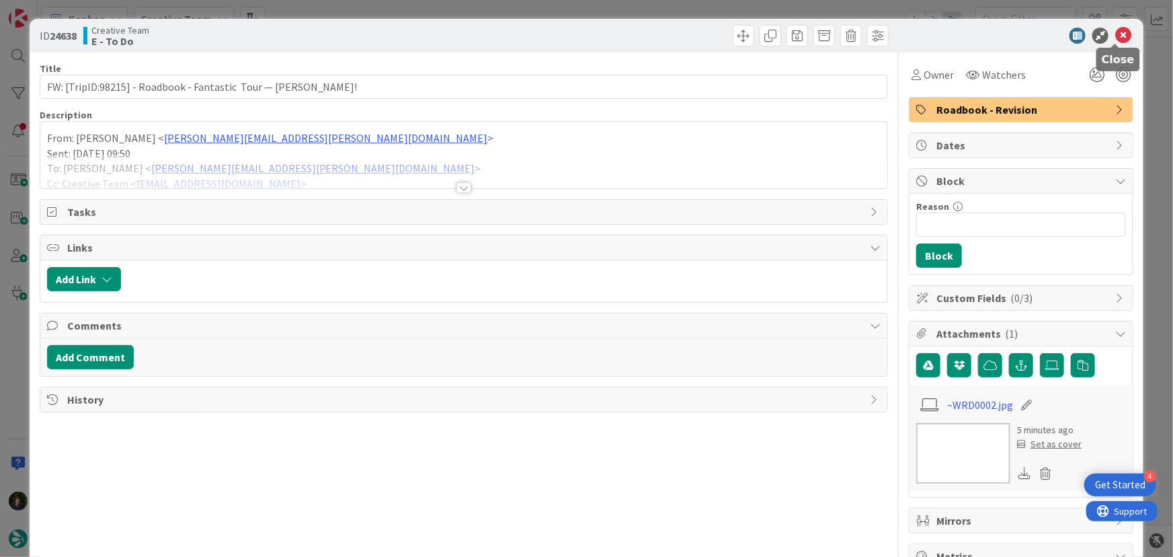
click at [1120, 40] on icon at bounding box center [1124, 36] width 16 height 16
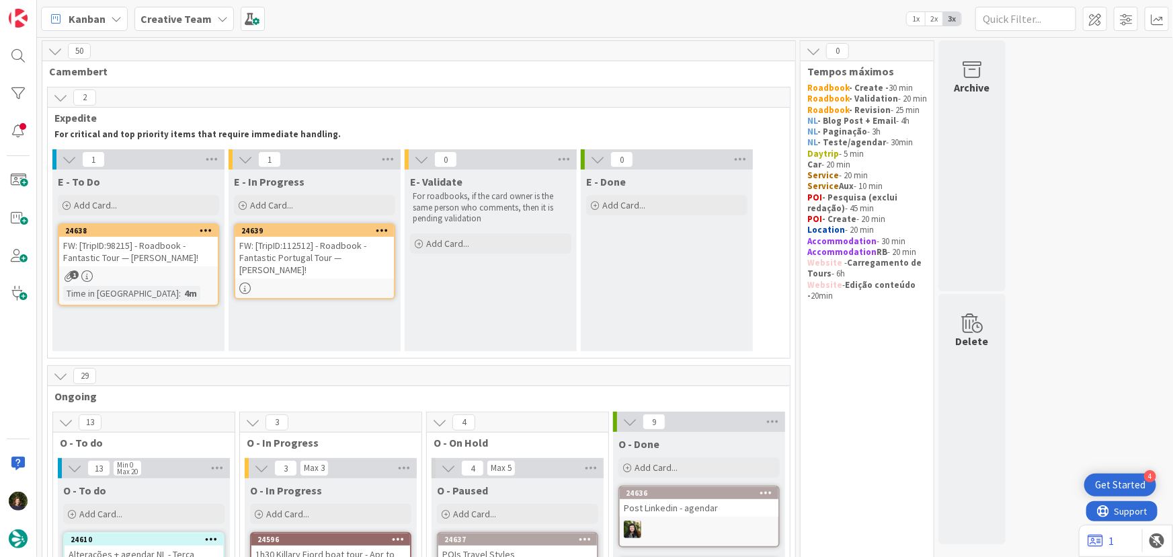
click at [305, 266] on div "FW: [TripID:112512] - Roadbook - Fantastic Portugal Tour — Blanca Mera!" at bounding box center [314, 258] width 159 height 42
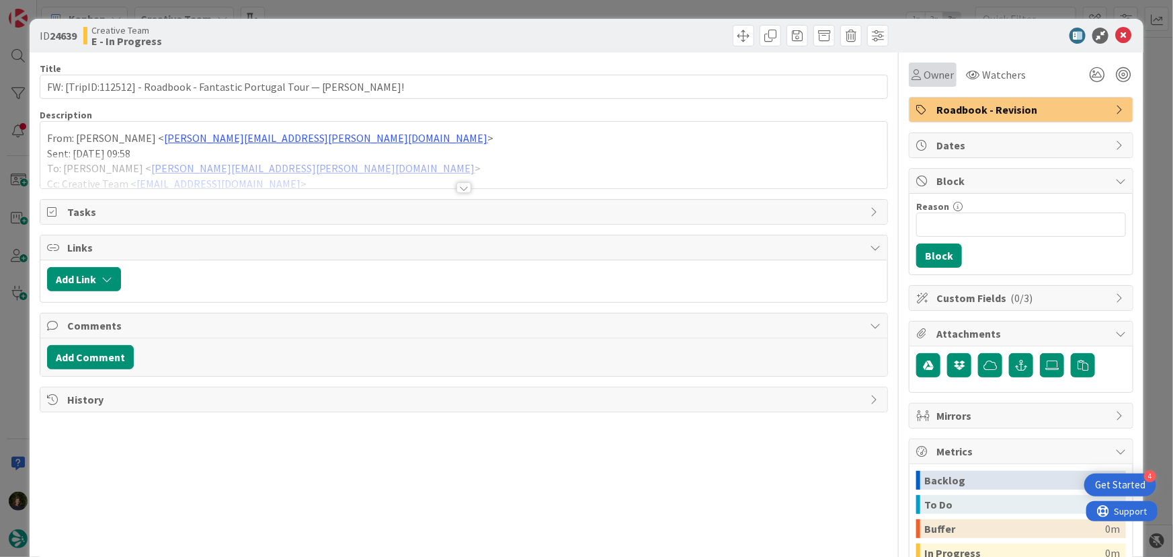
click at [927, 77] on span "Owner" at bounding box center [939, 75] width 30 height 16
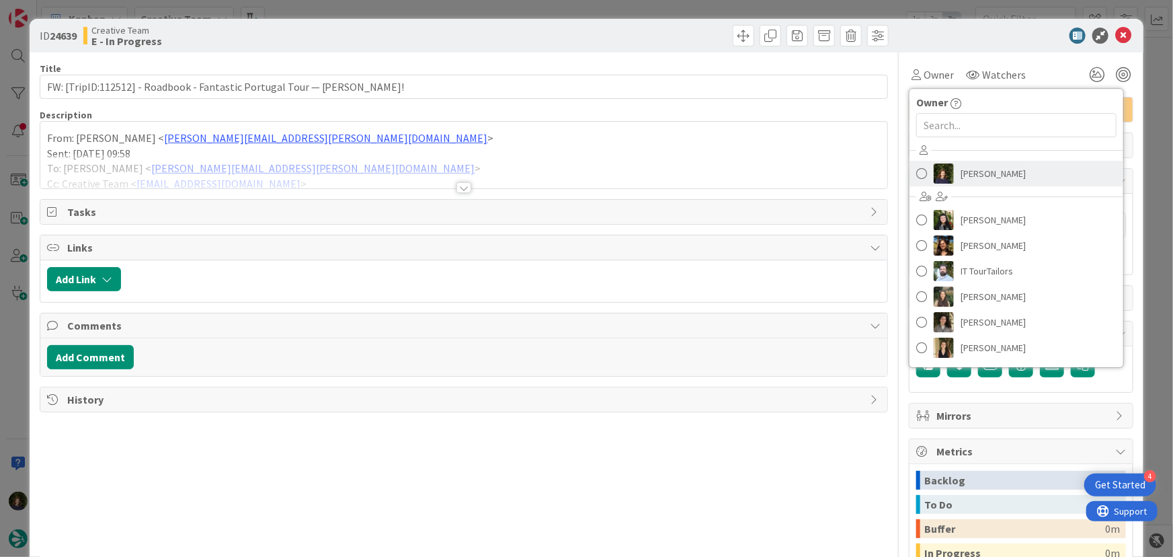
click at [982, 167] on span "Margarida Carvalho" at bounding box center [993, 173] width 65 height 20
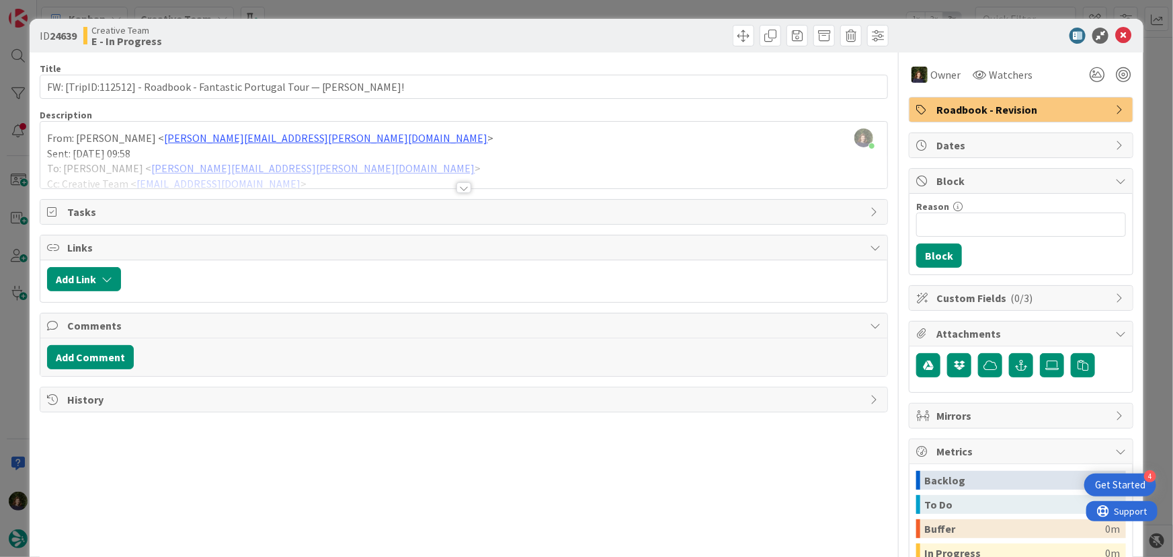
click at [462, 188] on div at bounding box center [464, 187] width 15 height 11
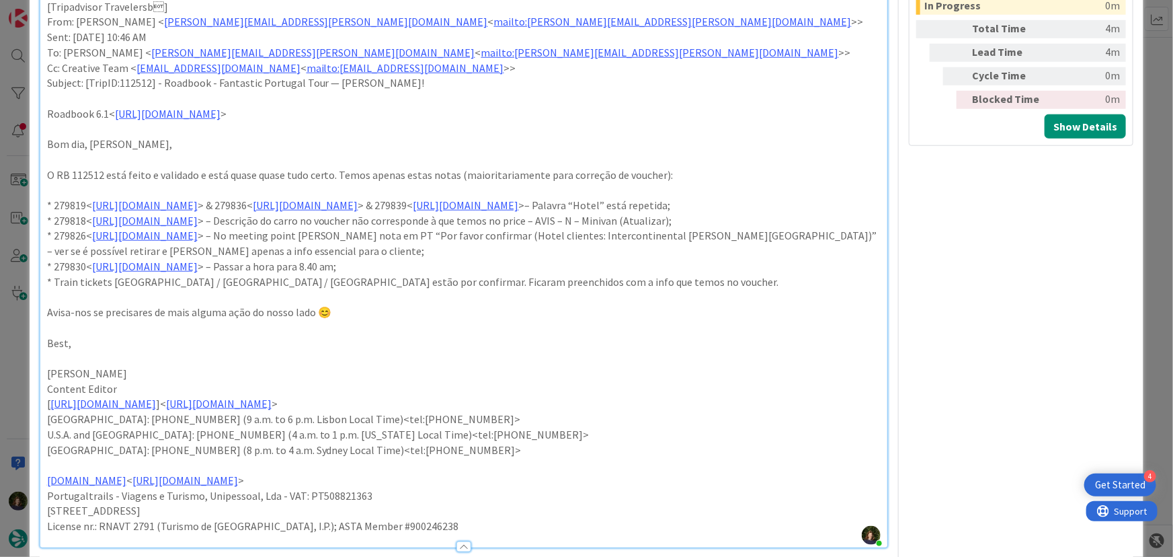
scroll to position [550, 0]
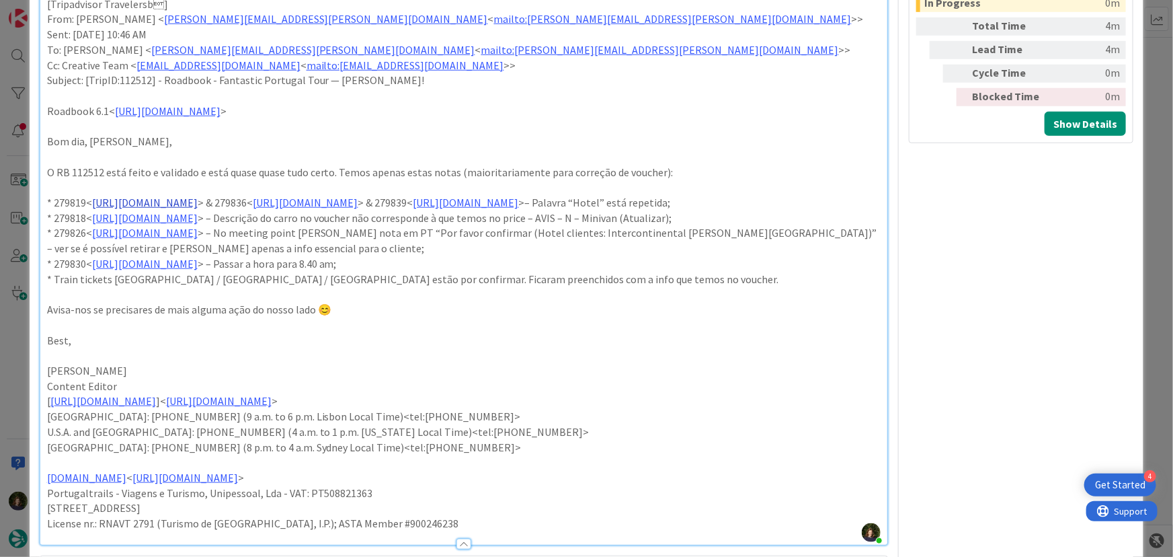
click at [198, 202] on link "https://appweb.tourtailors.com/sigav/#Voucher/view/287678" at bounding box center [145, 202] width 106 height 13
click at [223, 229] on link "https://appweb.tourtailors.com/sigav/#Voucher/view/287678" at bounding box center [193, 227] width 92 height 17
click at [748, 363] on p at bounding box center [464, 355] width 834 height 15
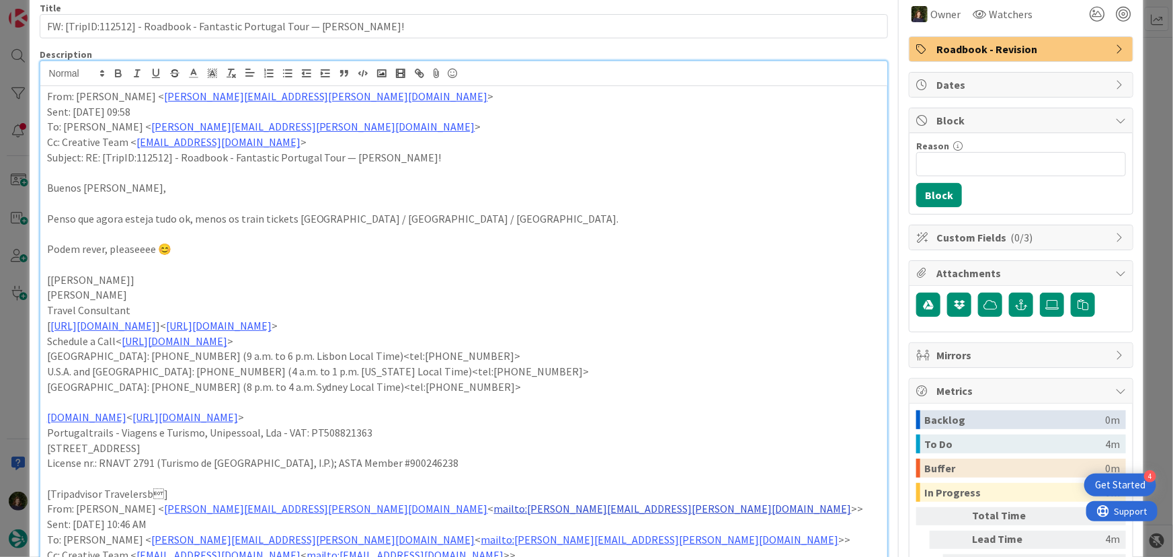
scroll to position [0, 0]
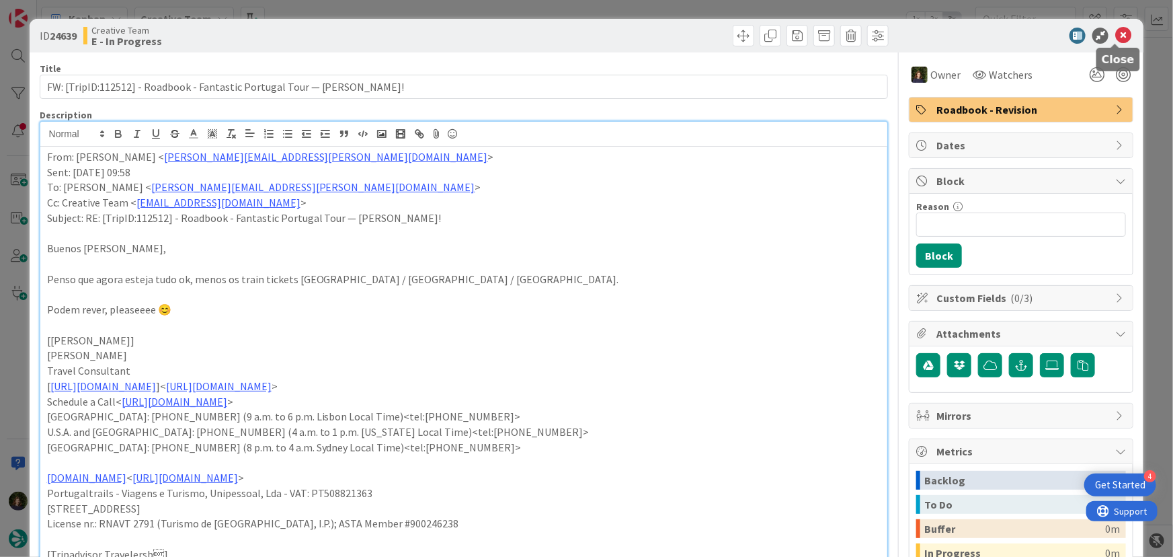
click at [1116, 36] on icon at bounding box center [1124, 36] width 16 height 16
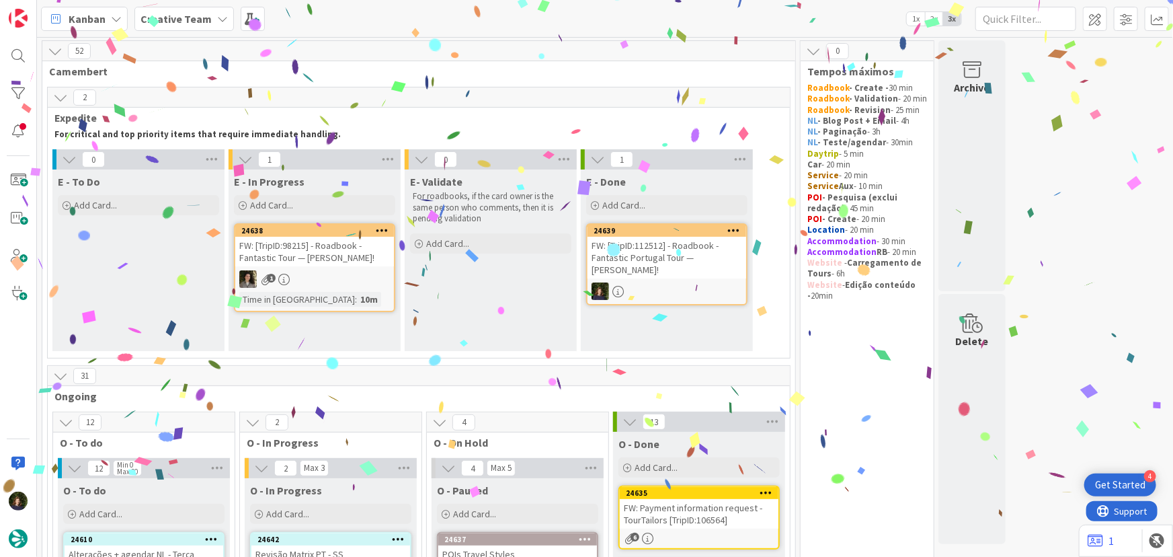
scroll to position [183, 0]
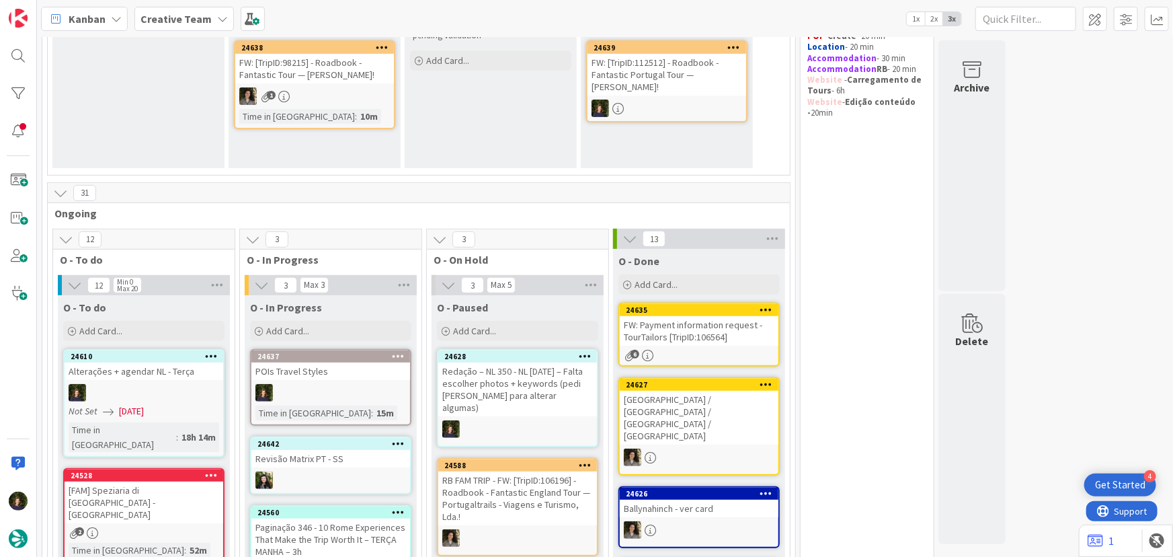
click at [217, 14] on icon at bounding box center [222, 18] width 11 height 11
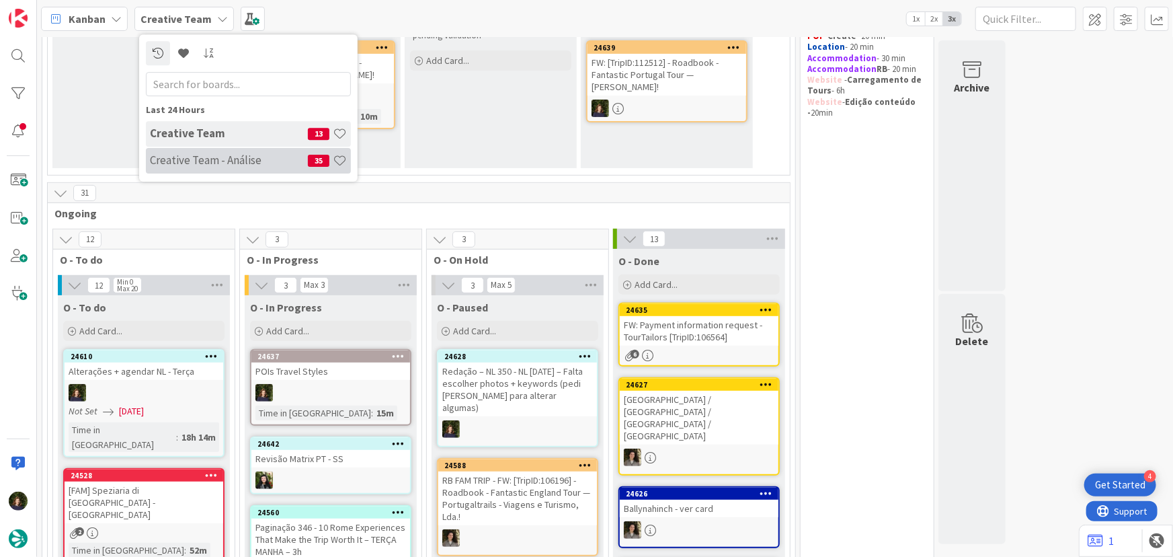
click at [188, 164] on h4 "Creative Team - Análise" at bounding box center [229, 159] width 158 height 13
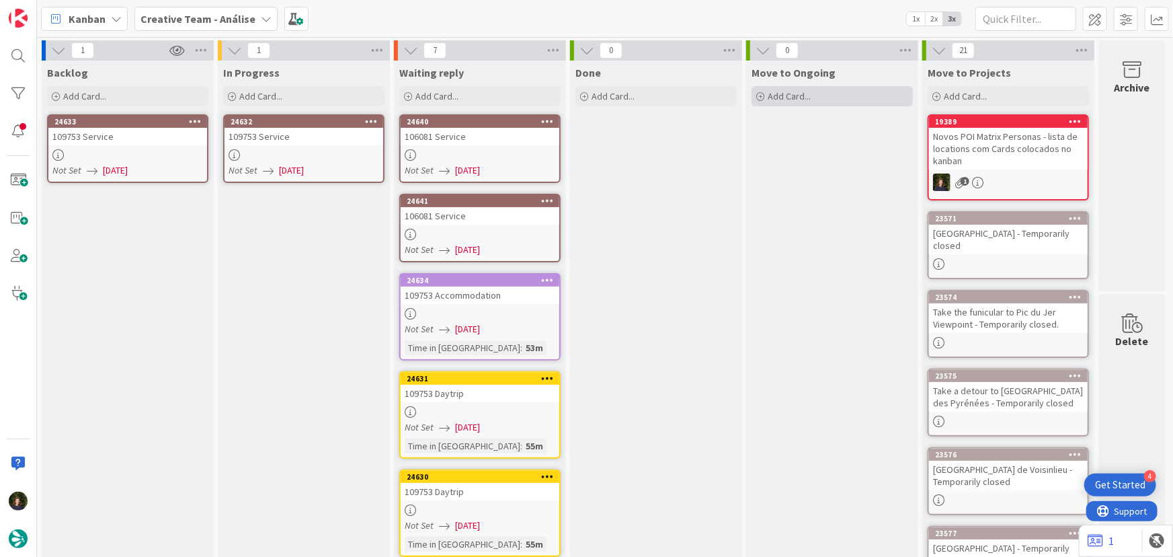
click at [814, 100] on div "Add Card..." at bounding box center [832, 96] width 161 height 20
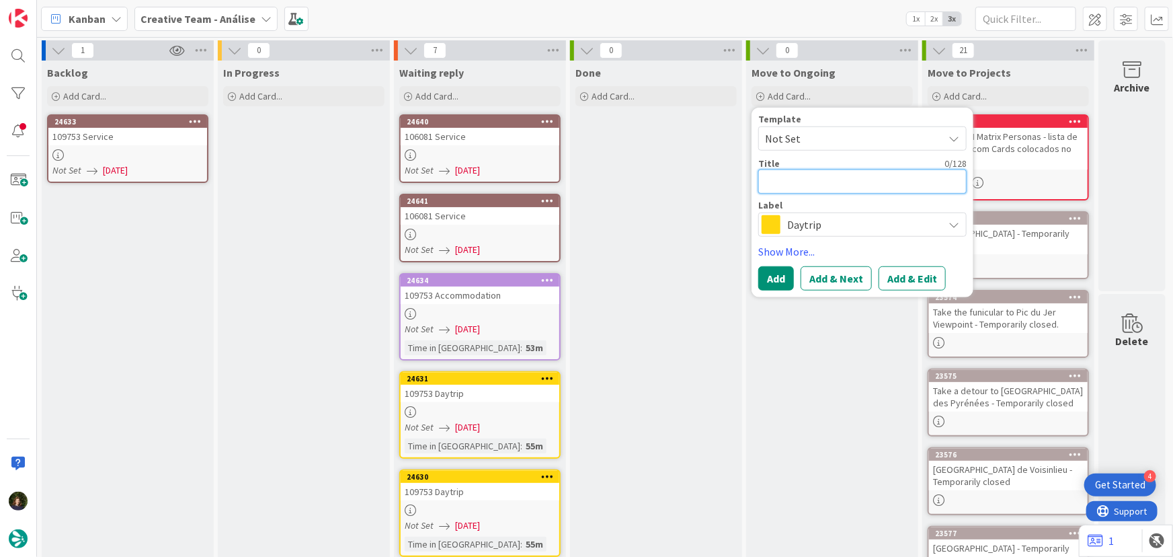
click at [806, 178] on textarea at bounding box center [863, 181] width 208 height 24
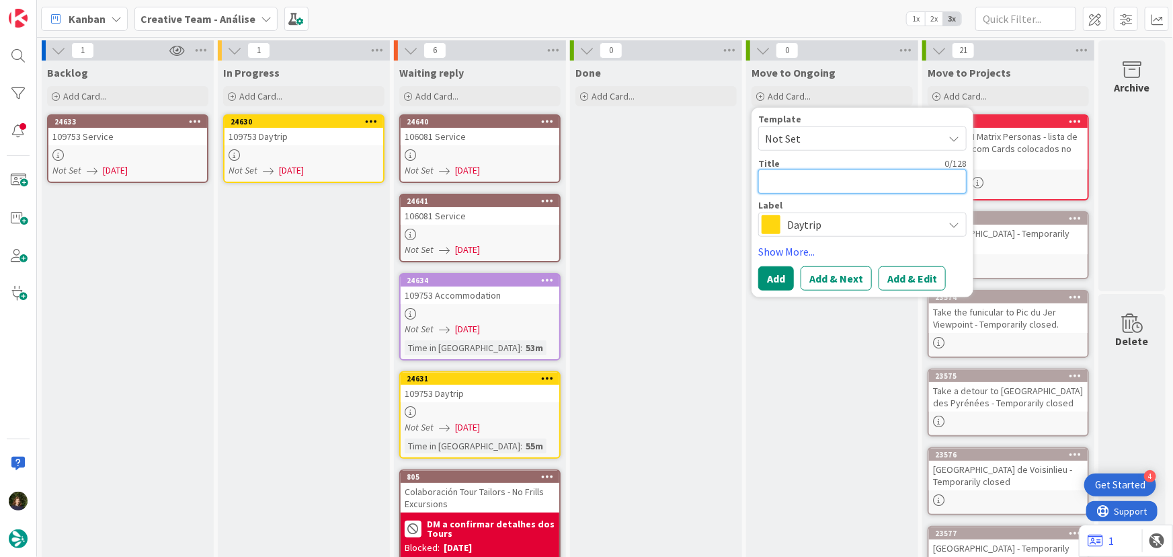
type textarea "x"
type textarea "["
type textarea "x"
type textarea "[S"
type textarea "x"
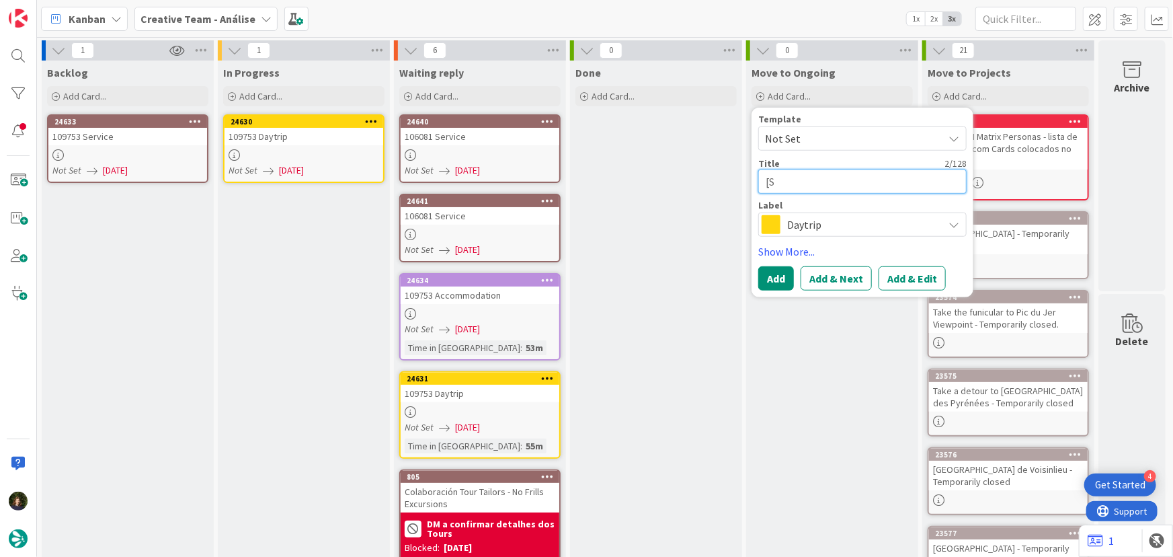
type textarea "[SS"
type textarea "x"
type textarea "[SS]"
type textarea "x"
type textarea "[SS]"
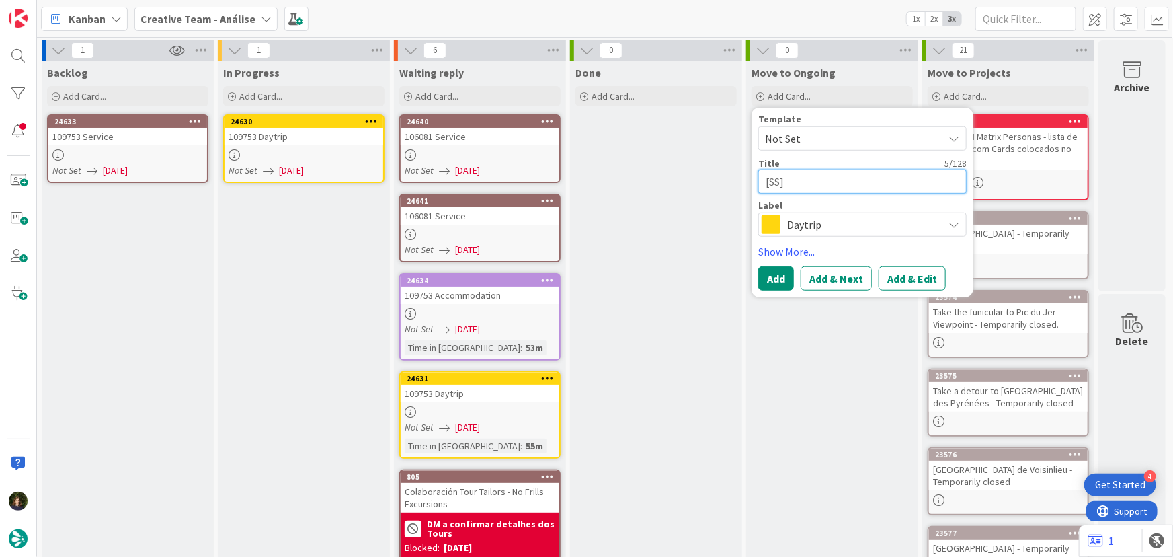
paste textarea "WEST - Big Ben & Houses of Parliament"
type textarea "x"
type textarea "[SS] WEST - Big Ben & Houses of Parliament"
type textarea "x"
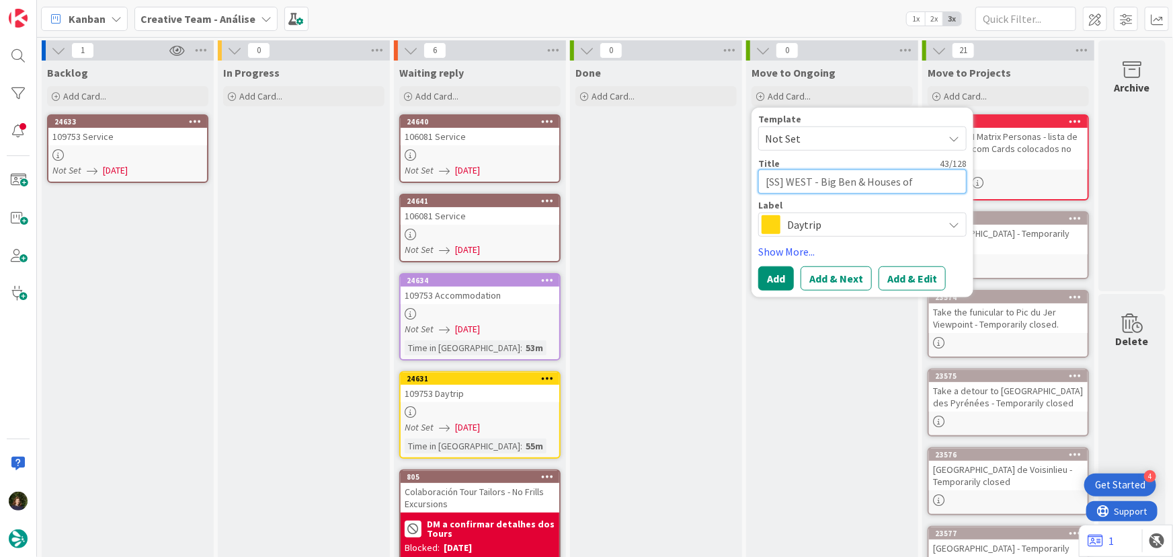
type textarea "[SS] WEST - Big Ben & Houses of Parliament"
click at [813, 224] on span "Daytrip" at bounding box center [861, 224] width 149 height 19
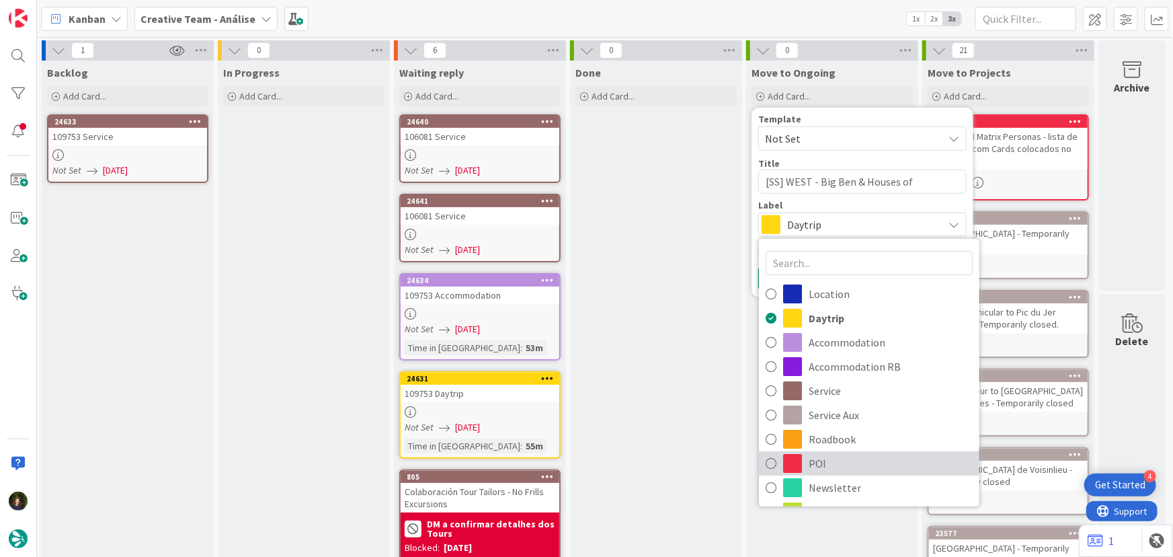
click at [829, 471] on span "POI" at bounding box center [891, 463] width 164 height 20
type textarea "x"
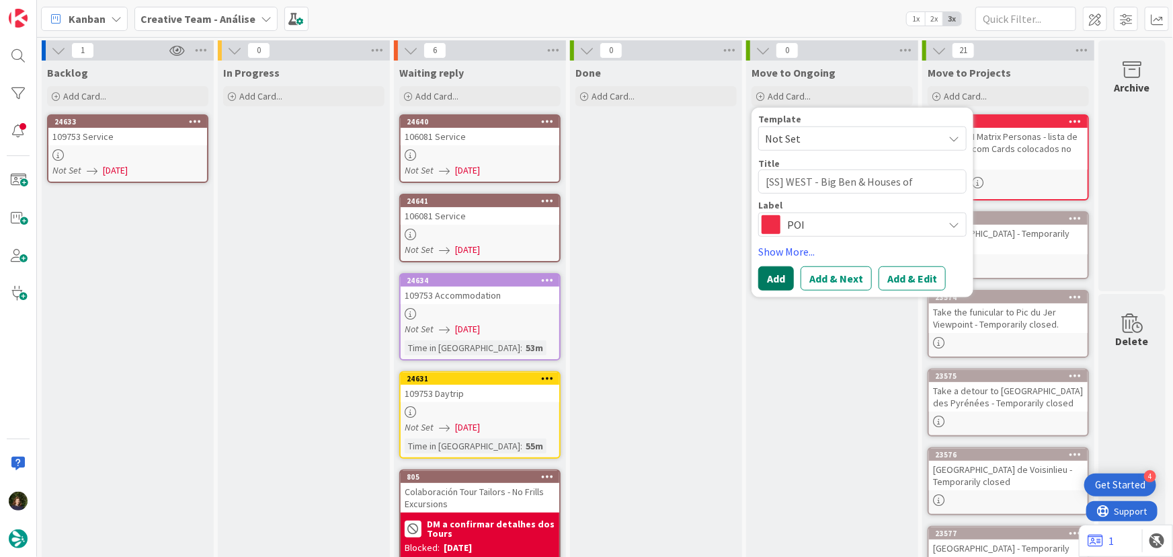
click at [770, 278] on button "Add" at bounding box center [777, 278] width 36 height 24
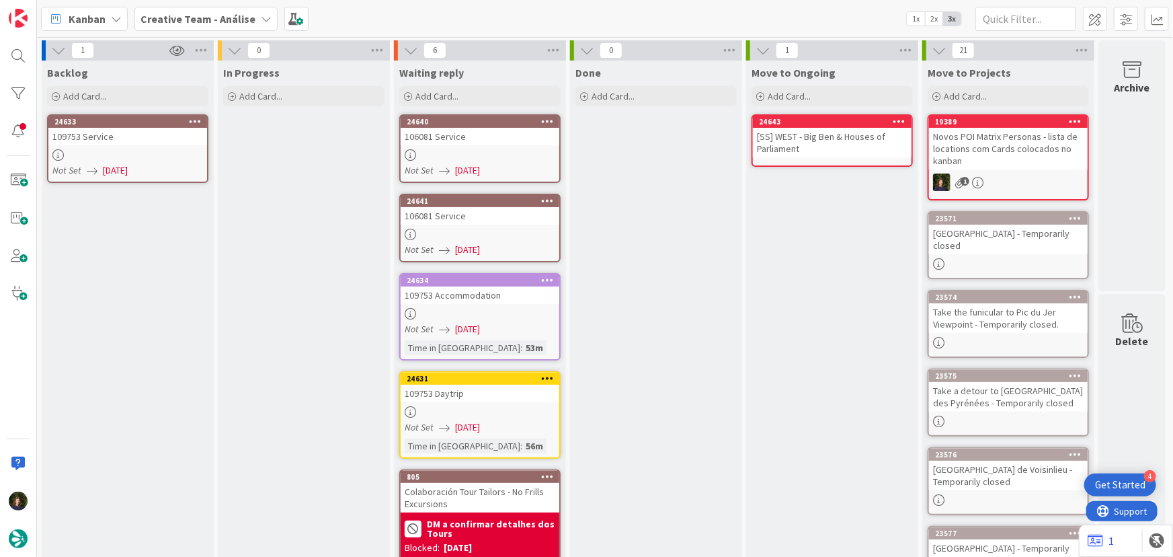
click at [807, 131] on div "[SS] WEST - Big Ben & Houses of Parliament" at bounding box center [832, 143] width 159 height 30
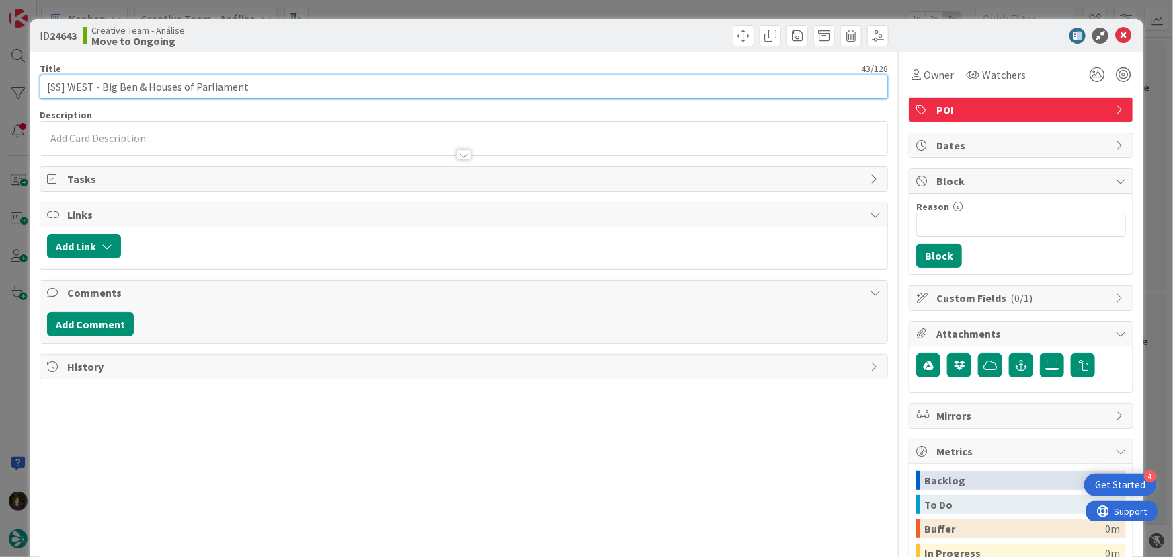
click at [262, 88] on input "[SS] WEST - Big Ben & Houses of Parliament" at bounding box center [464, 87] width 849 height 24
click at [247, 87] on input "[SS] WEST - Big Ben & Houses of Parliament - Refazer LONDON" at bounding box center [464, 87] width 849 height 24
type input "[SS] WEST - Big Ben & Houses of Parliament - Refazer LONDON"
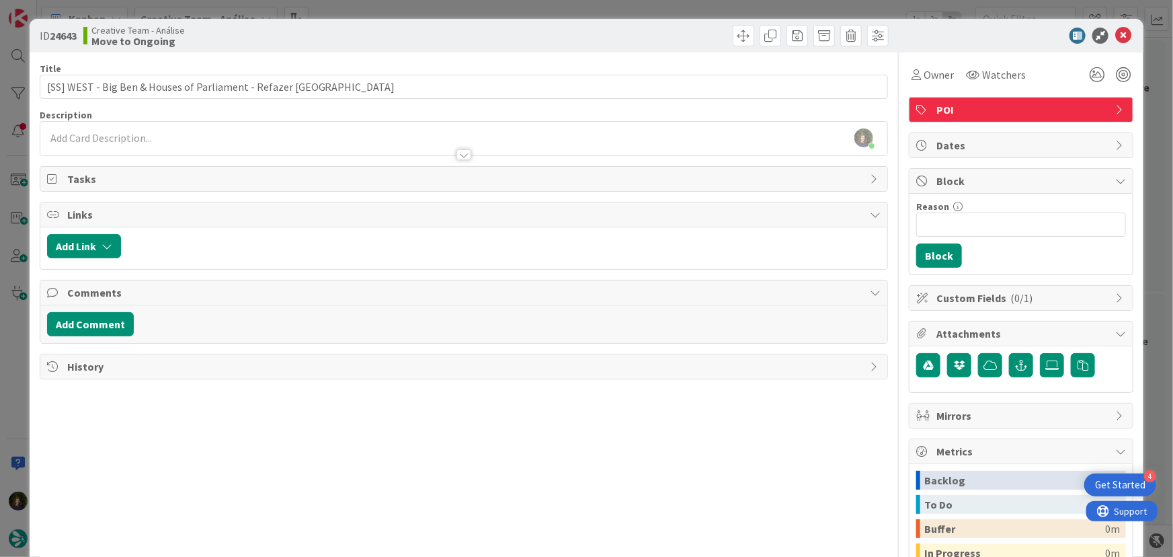
click at [235, 147] on div at bounding box center [464, 148] width 848 height 14
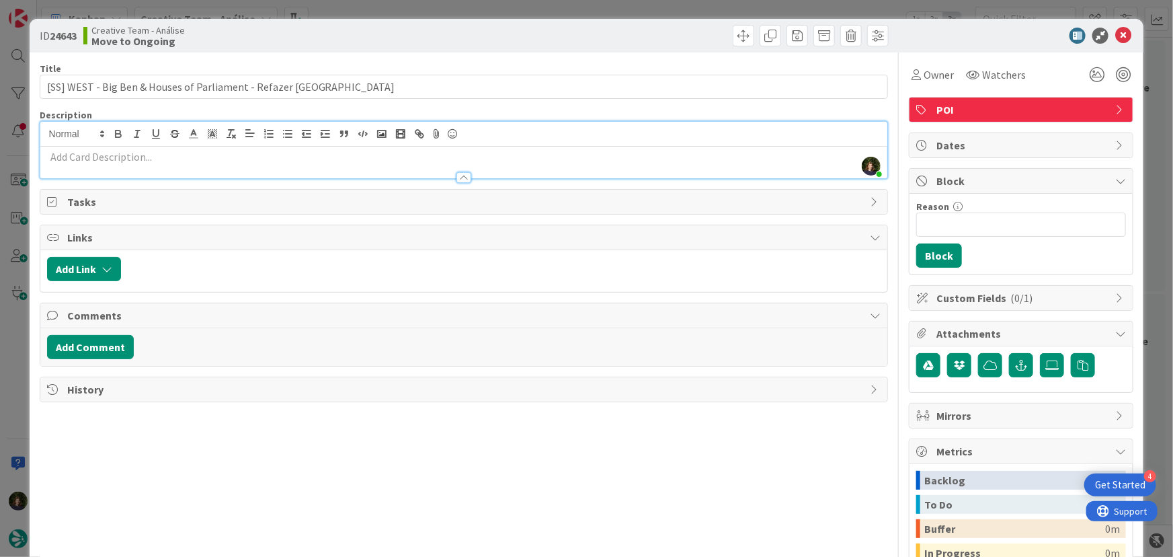
click at [222, 158] on p at bounding box center [464, 156] width 834 height 15
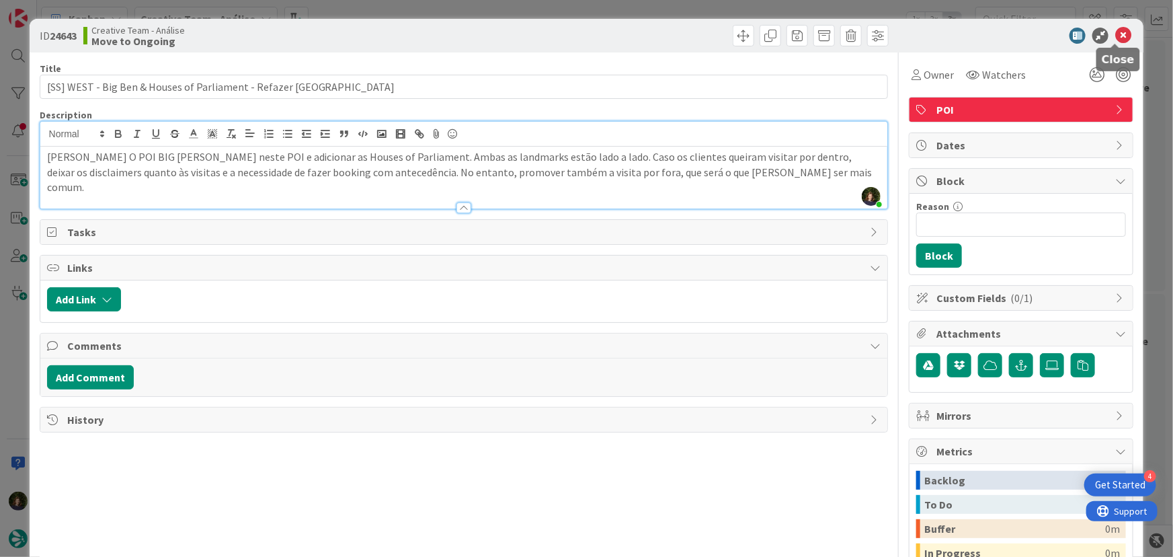
click at [1116, 34] on icon at bounding box center [1124, 36] width 16 height 16
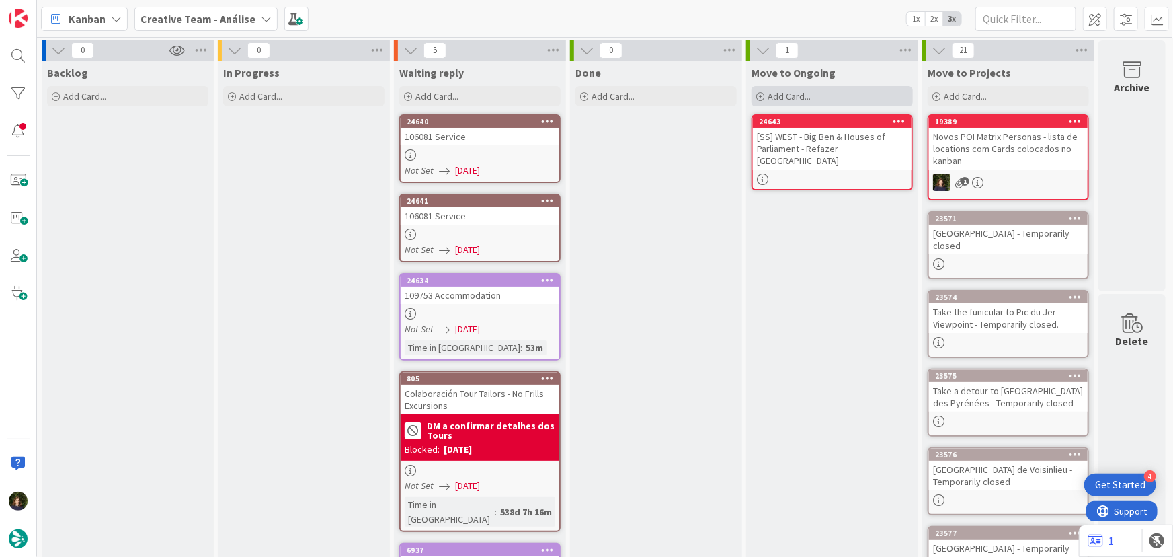
click at [779, 100] on span "Add Card..." at bounding box center [789, 96] width 43 height 12
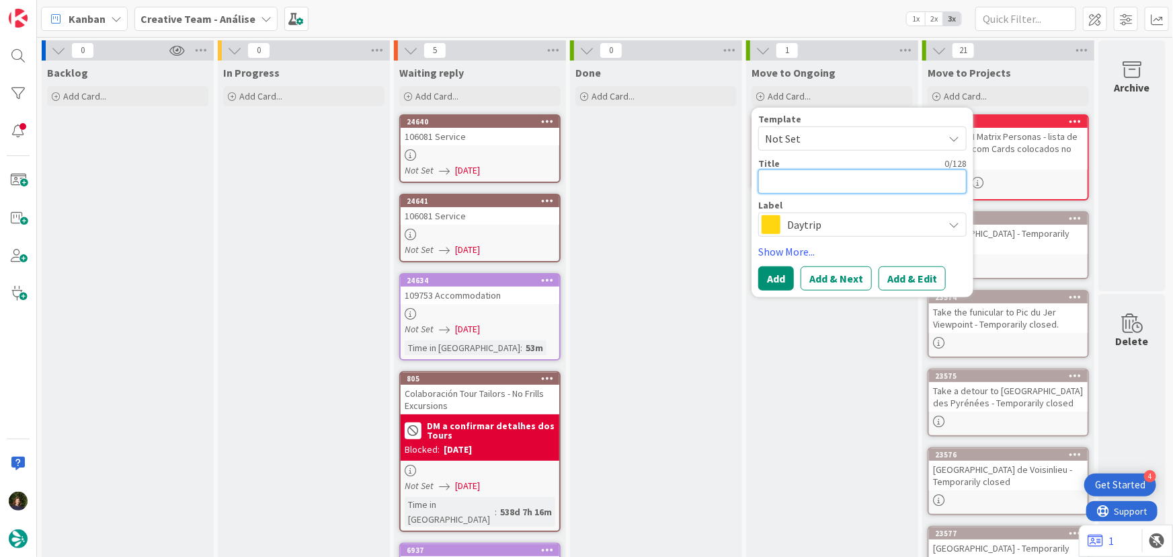
click at [787, 180] on textarea at bounding box center [863, 181] width 208 height 24
type textarea "x"
type textarea "["
type textarea "x"
type textarea "[S"
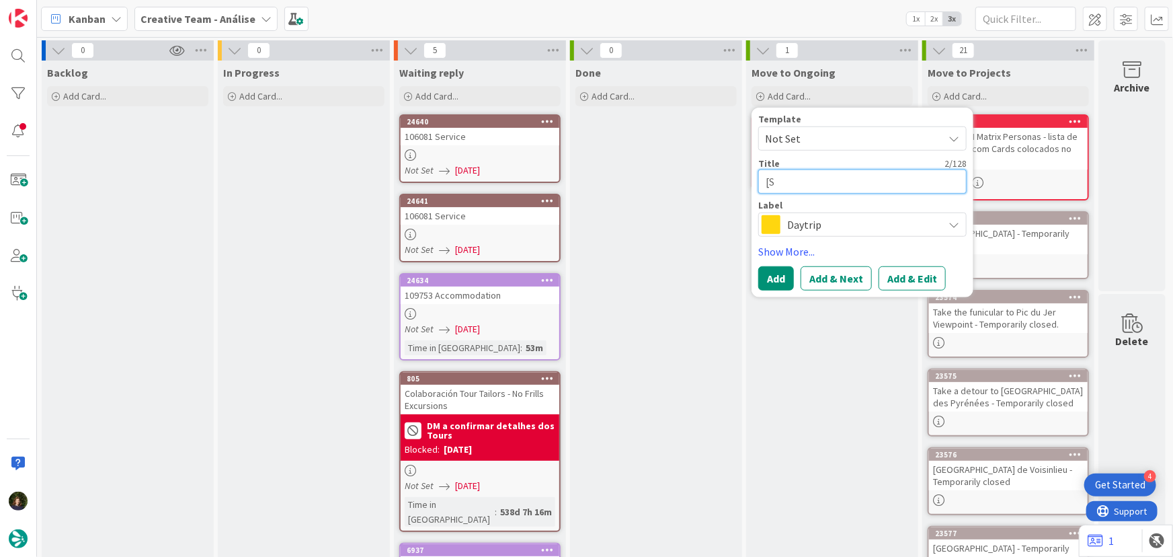
type textarea "x"
type textarea "[SS"
type textarea "x"
type textarea "[SS]"
type textarea "x"
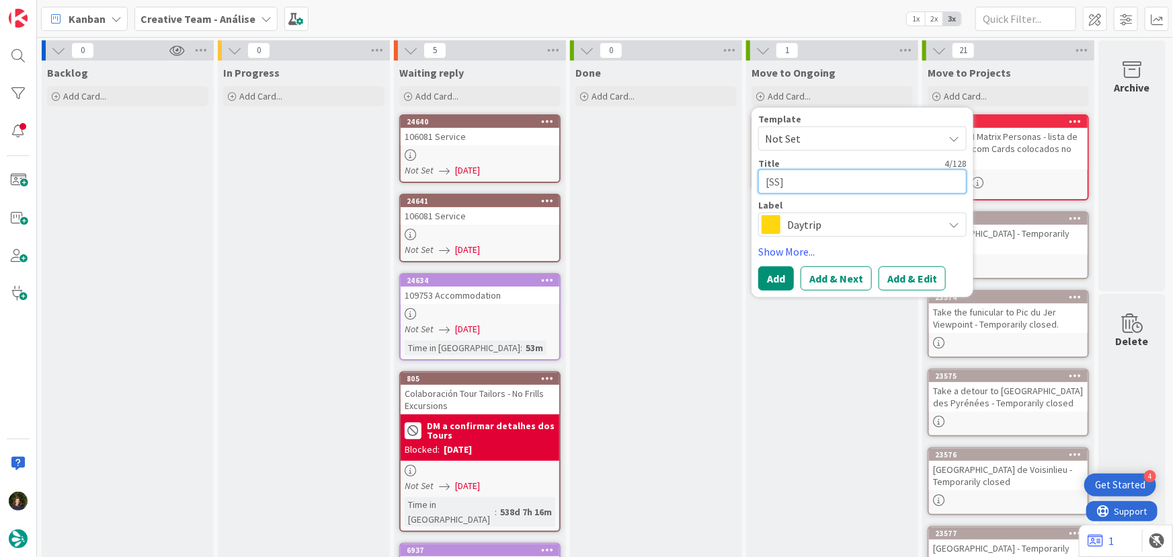
type textarea "[SS]"
paste textarea "WEST - Walk down Whitehall"
type textarea "x"
type textarea "[SS] WEST - Walk down Whitehall"
type textarea "x"
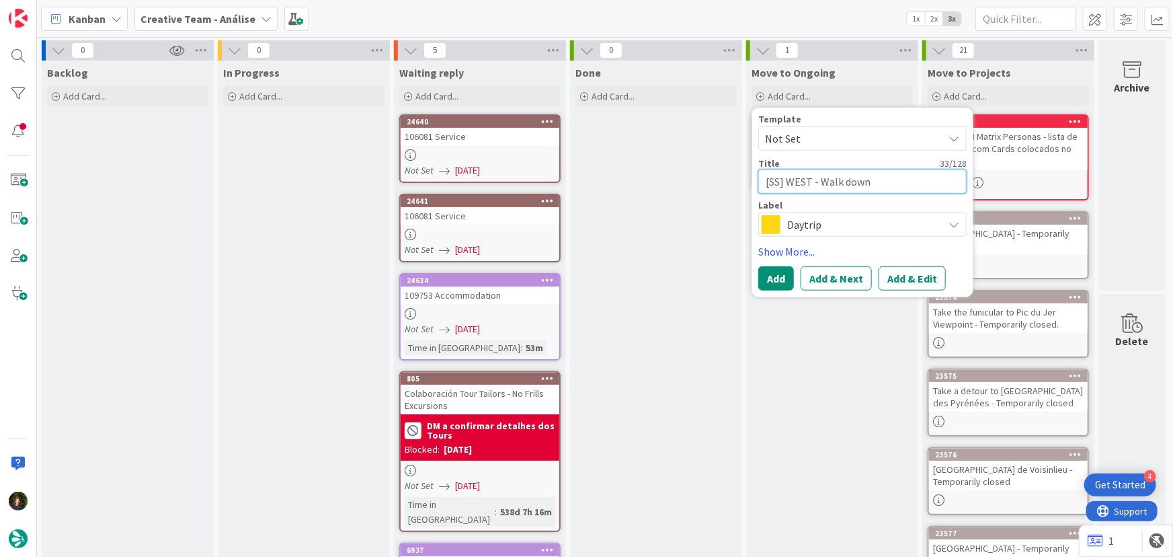
type textarea "[SS] WEST - Walk down Whitehall -"
type textarea "x"
type textarea "[SS] WEST - Walk down Whitehall -"
type textarea "x"
type textarea "[SS] WEST - Walk down Whitehall - L"
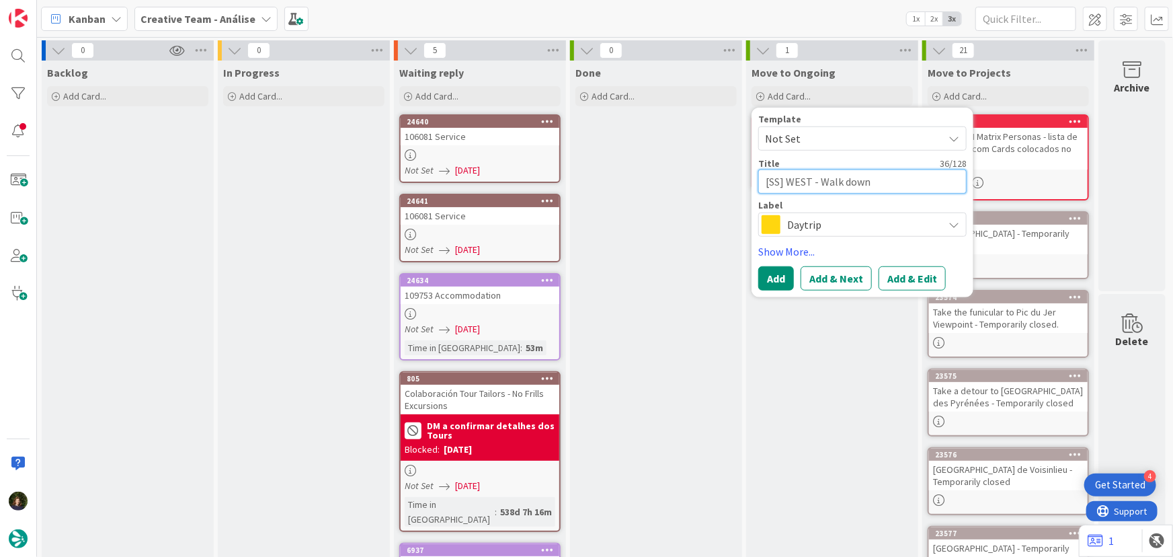
type textarea "x"
type textarea "[SS] WEST - Walk down Whitehall - LO"
type textarea "x"
type textarea "[SS] WEST - Walk down Whitehall - LON"
type textarea "x"
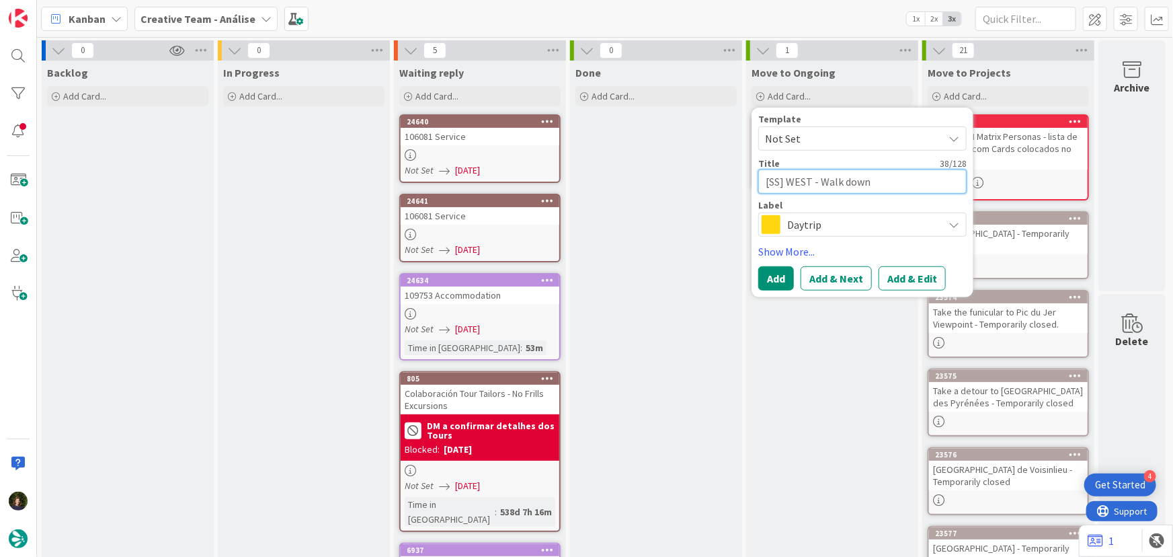
type textarea "[SS] WEST - Walk down Whitehall - LONF"
type textarea "x"
type textarea "[SS] WEST - Walk down Whitehall - LON"
type textarea "x"
type textarea "[SS] WEST - Walk down Whitehall - LOND"
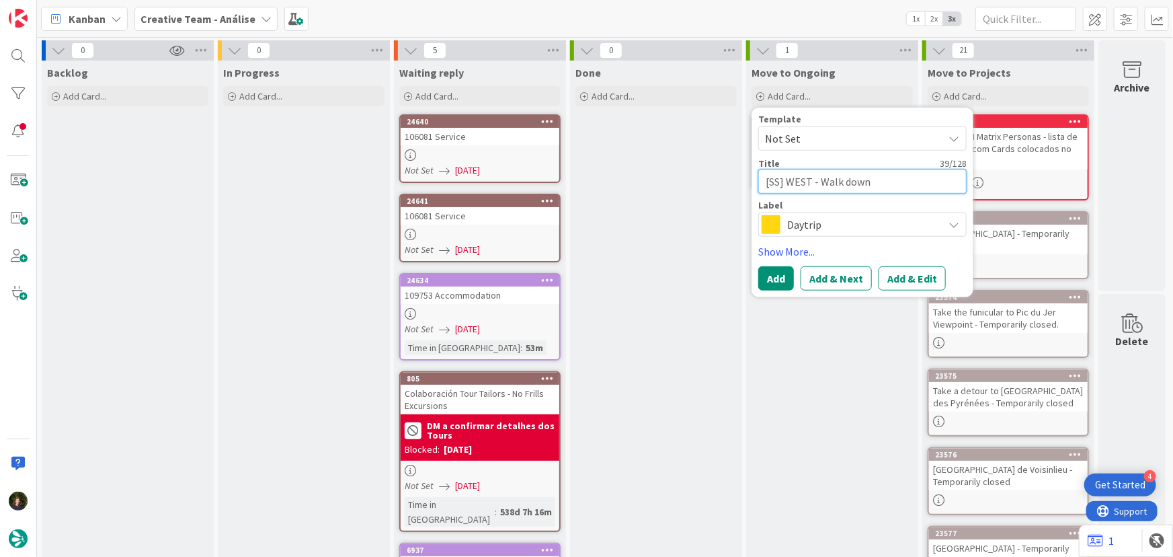
type textarea "x"
type textarea "[SS] WEST - Walk down Whitehall - LONDO"
type textarea "x"
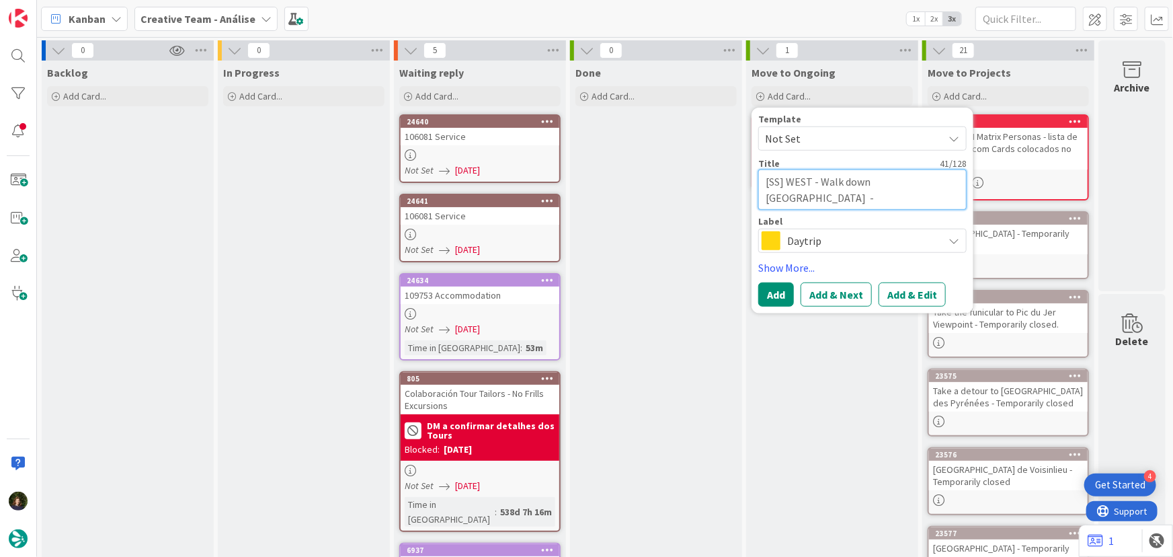
type textarea "[SS] WEST - Walk down Whitehall - LONDON"
click at [789, 237] on span "Daytrip" at bounding box center [861, 240] width 149 height 19
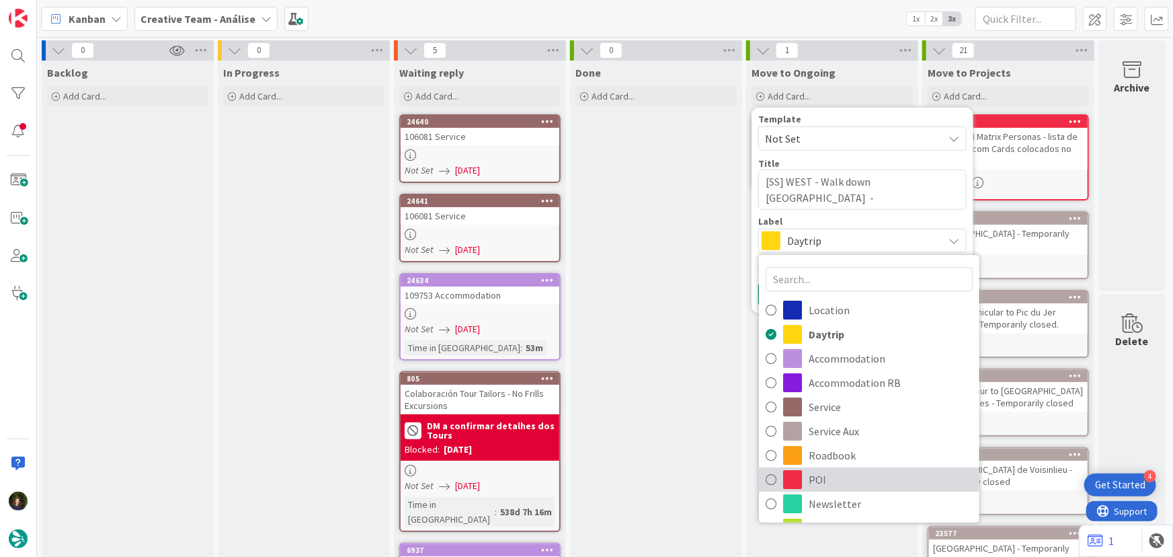
click at [816, 473] on span "POI" at bounding box center [891, 479] width 164 height 20
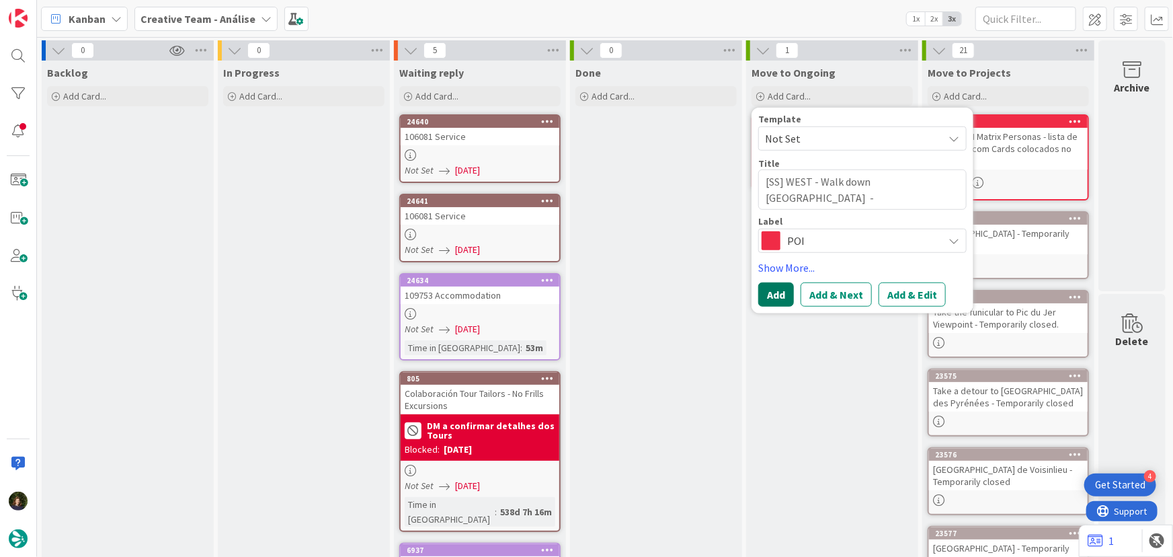
click at [766, 300] on button "Add" at bounding box center [777, 294] width 36 height 24
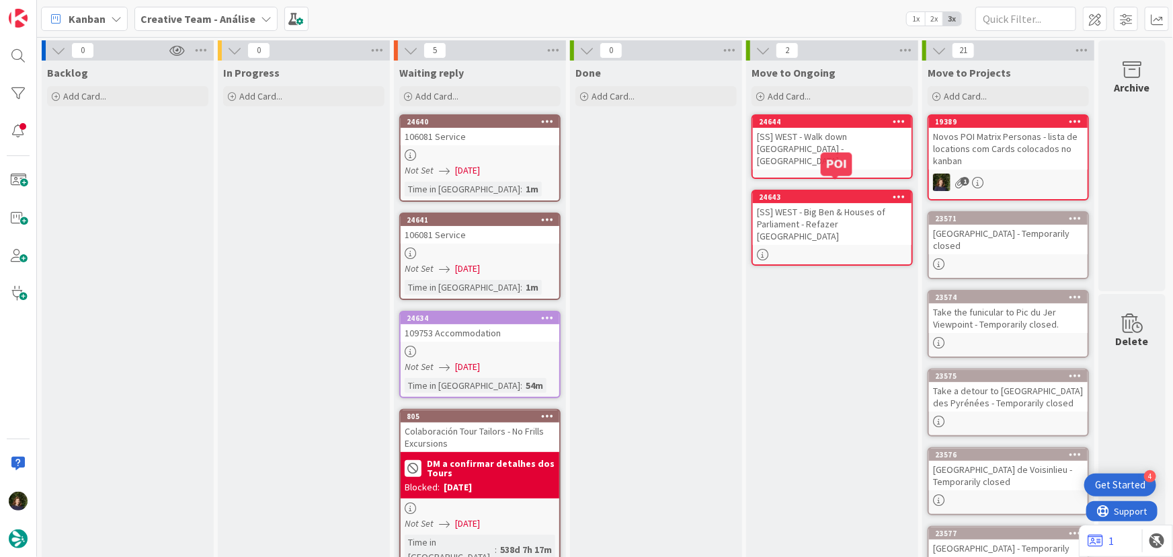
click at [803, 132] on div "[SS] WEST - Walk down Whitehall - LONDON" at bounding box center [832, 149] width 159 height 42
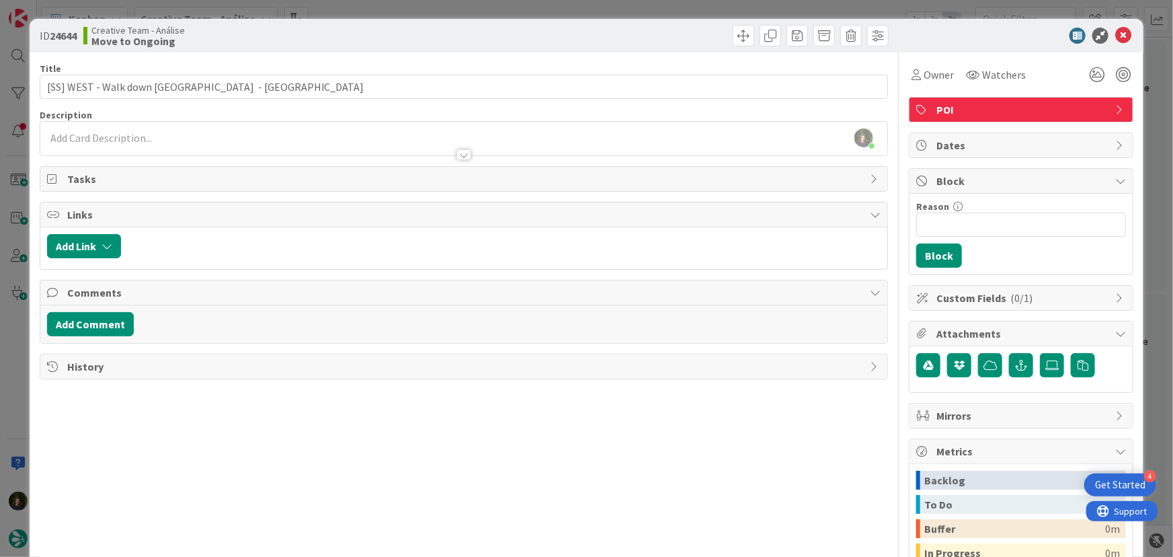
click at [210, 143] on div at bounding box center [464, 148] width 848 height 14
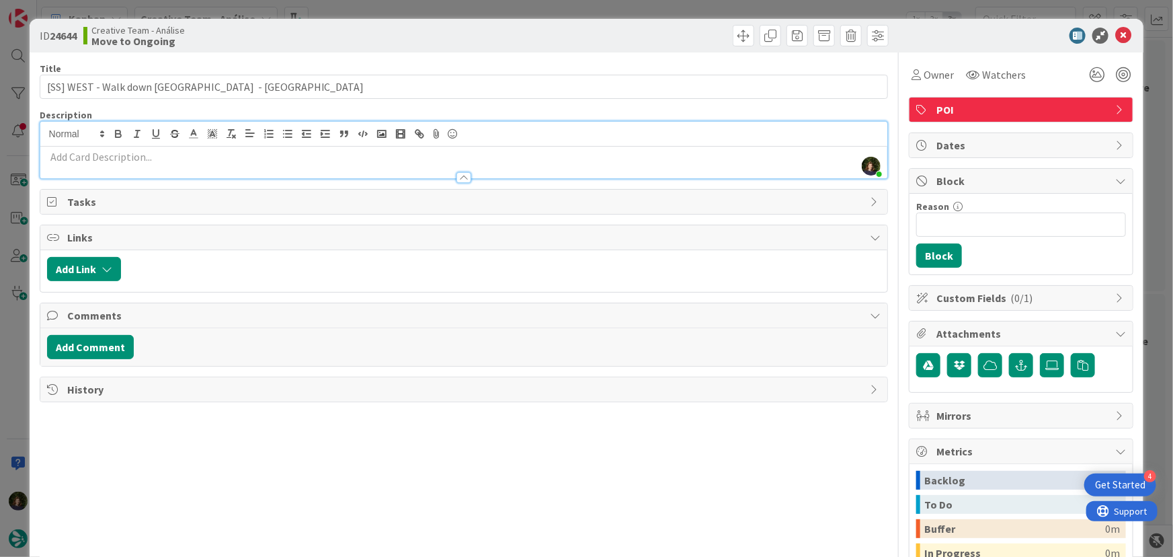
click at [171, 157] on p at bounding box center [464, 156] width 834 height 15
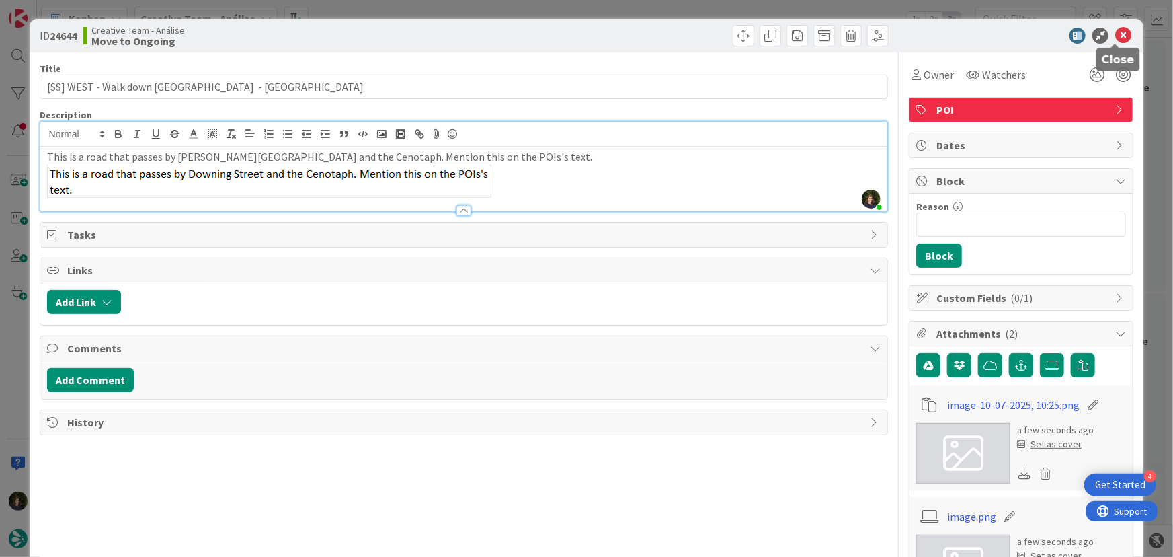
click at [1116, 34] on icon at bounding box center [1124, 36] width 16 height 16
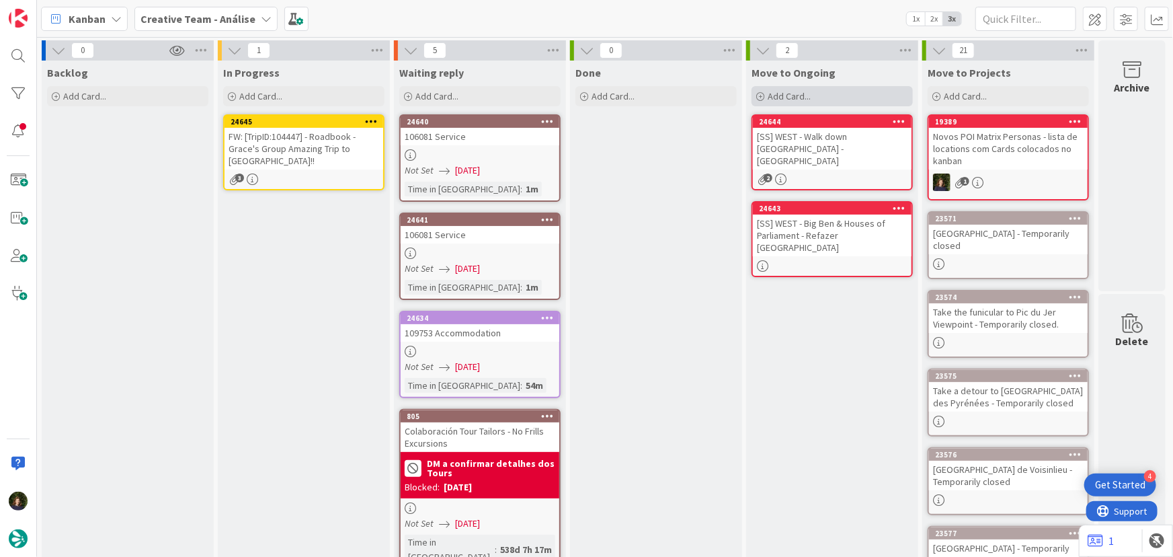
click at [777, 94] on span "Add Card..." at bounding box center [789, 96] width 43 height 12
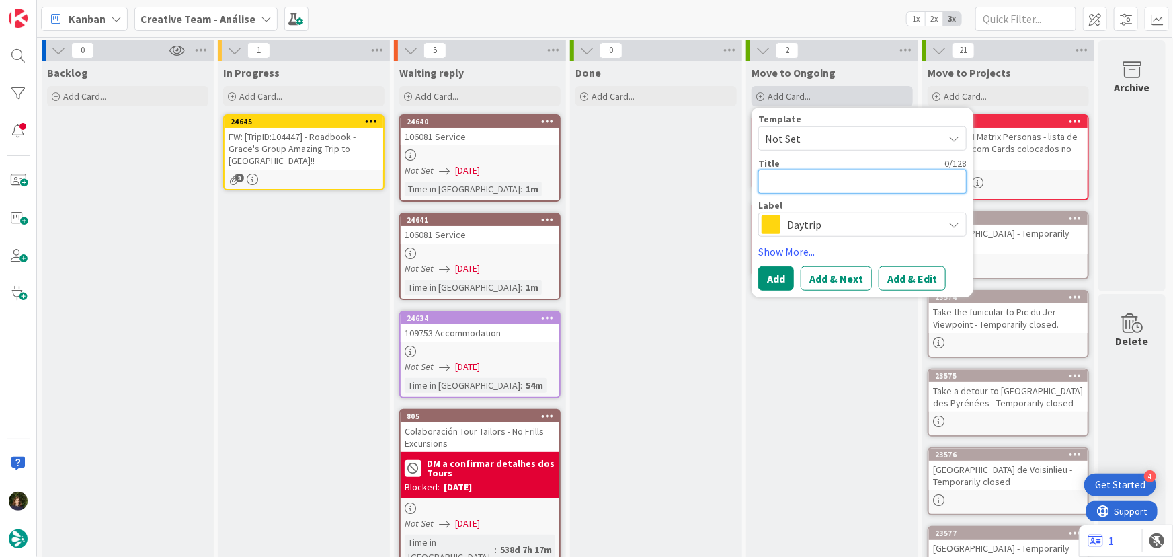
type textarea "x"
type textarea "["
type textarea "x"
type textarea "[S"
type textarea "x"
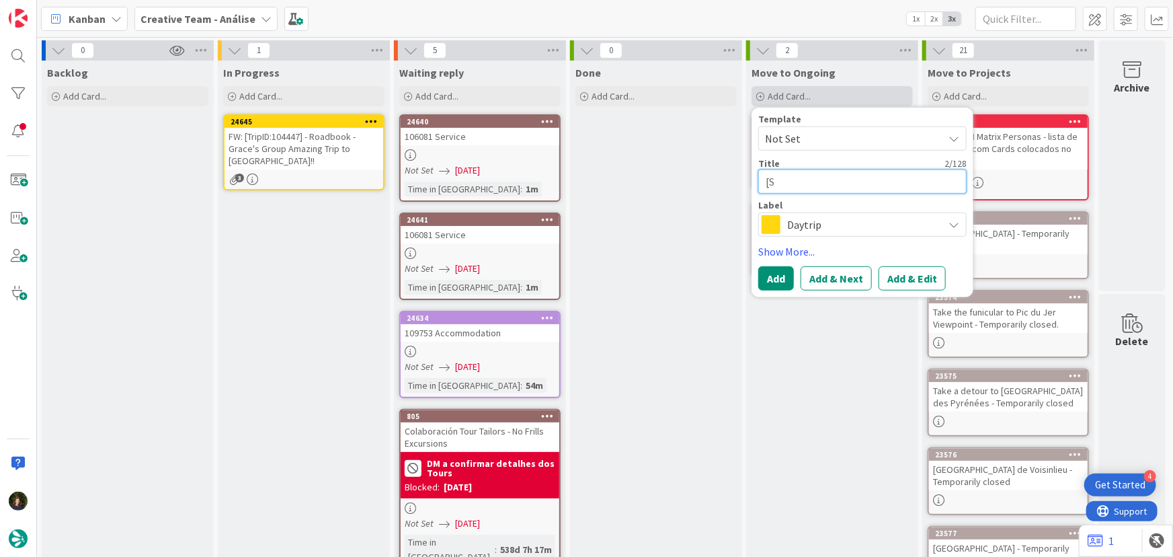
type textarea "[SS"
type textarea "x"
type textarea "[SS]"
type textarea "x"
type textarea "[SS]"
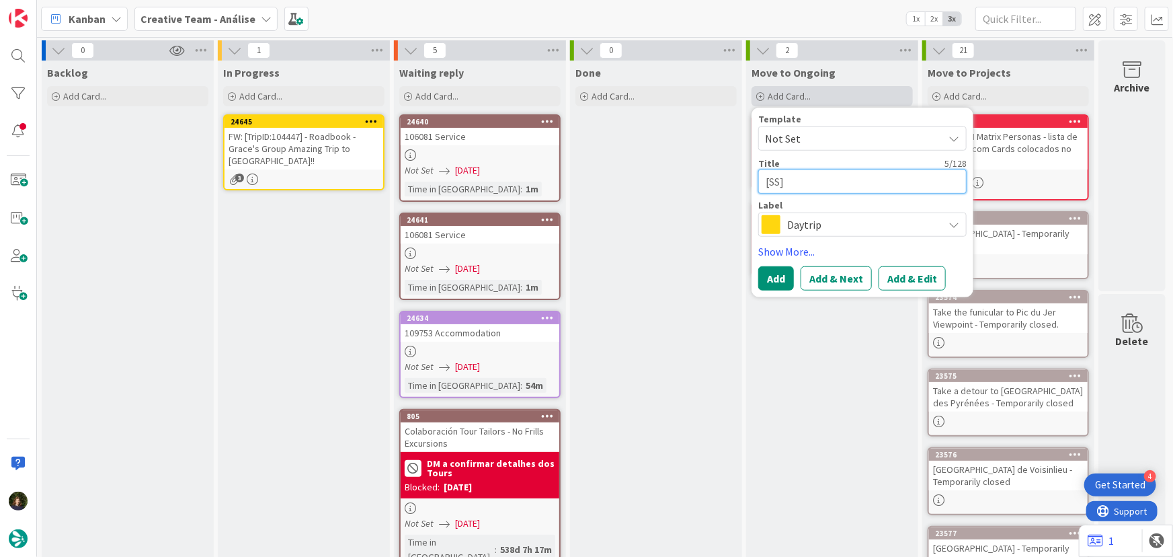
paste textarea "GLDN - St. Dunstan in the East"
type textarea "x"
type textarea "[SS] GLDN - St. Dunstan in the East"
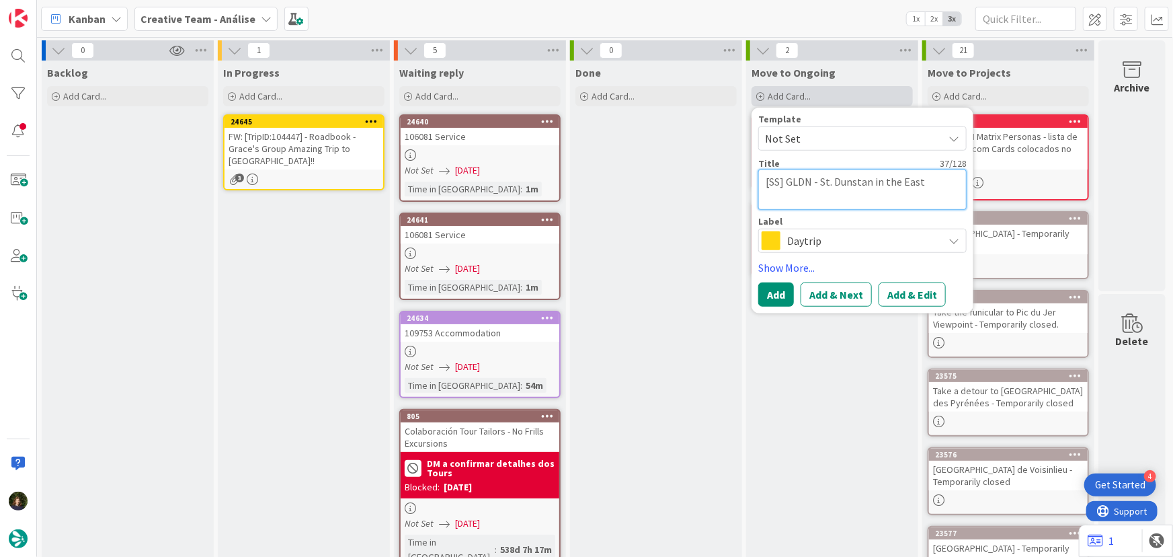
type textarea "x"
type textarea "[SS] GLDN - St. Dunstan in the East"
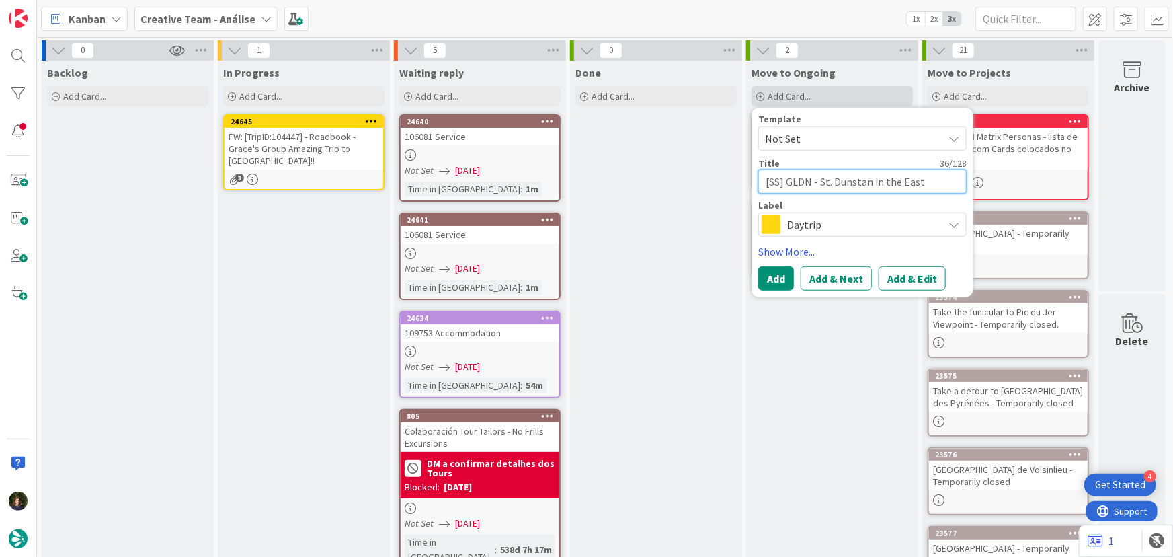
type textarea "x"
type textarea "[SS] GLDN - St. Dunstan in the East"
type textarea "x"
type textarea "[SS] GLDN - St. Dunstan in the East -"
type textarea "x"
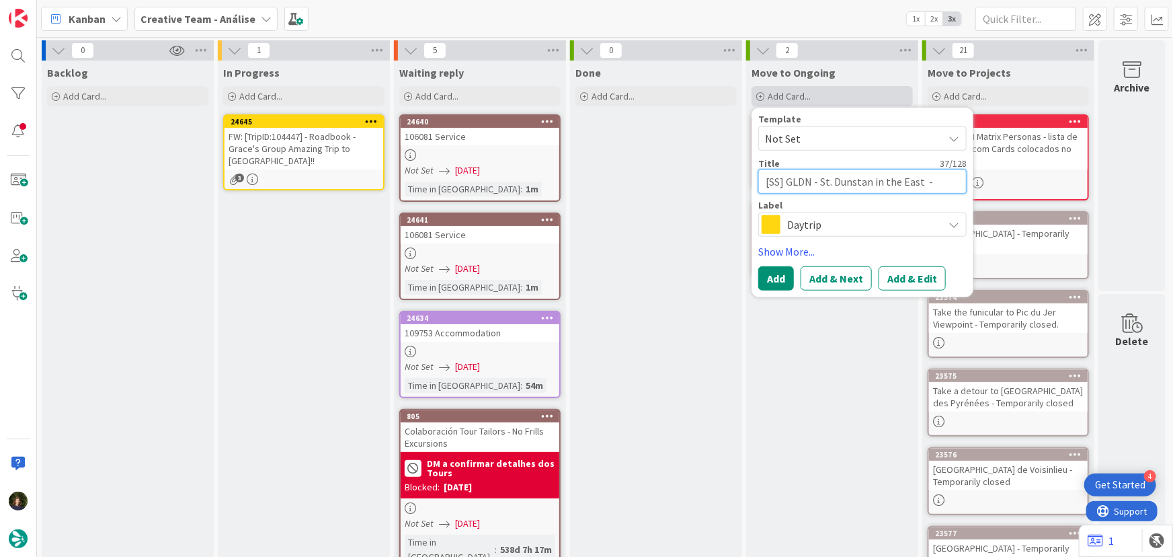
type textarea "[SS] GLDN - St. Dunstan in the East -"
type textarea "x"
type textarea "[SS] GLDN - St. Dunstan in the East - L"
type textarea "x"
type textarea "[SS] GLDN - St. Dunstan in the East - LO"
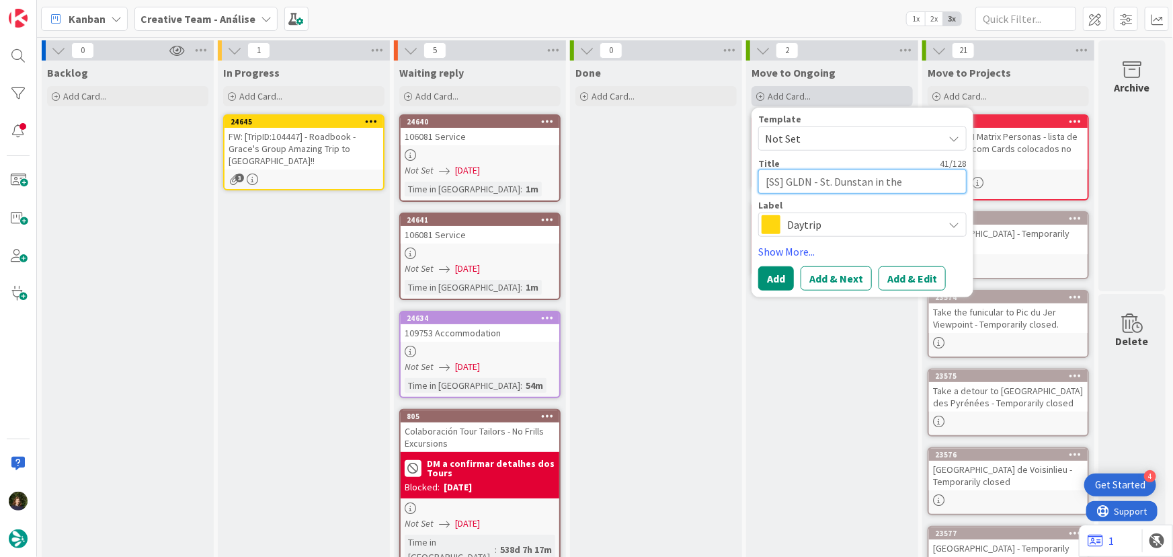
type textarea "x"
type textarea "[SS] GLDN - St. Dunstan in the East - LOD"
type textarea "x"
type textarea "[SS] GLDN - St. Dunstan in the East - LODO"
type textarea "x"
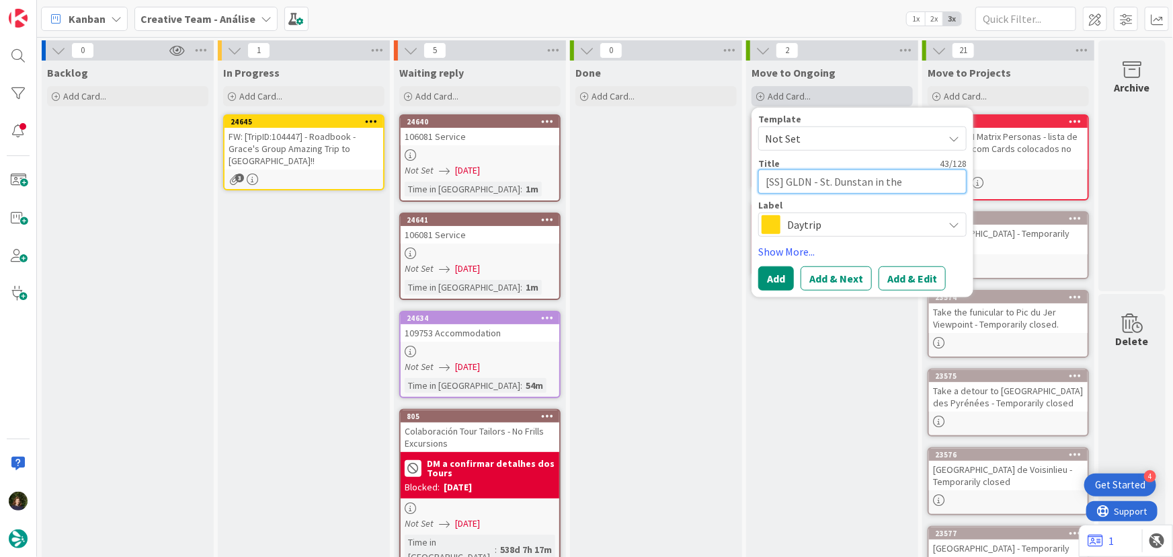
type textarea "[SS] GLDN - St. Dunstan in the East - LODON"
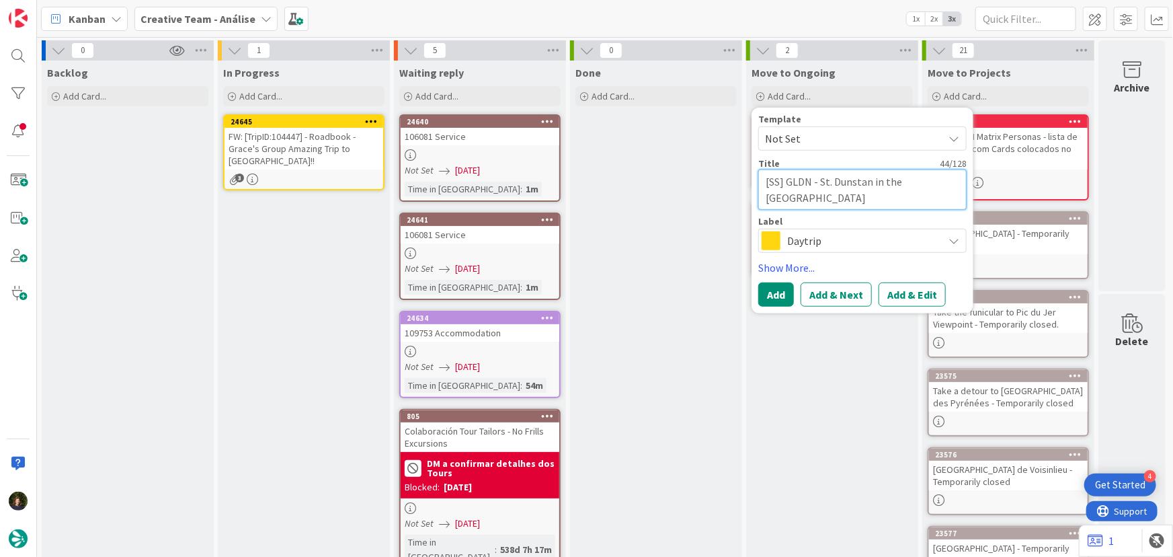
click at [777, 200] on textarea "[SS] GLDN - St. Dunstan in the East - LODON" at bounding box center [863, 189] width 208 height 40
type textarea "x"
type textarea "[SS] GLDN - St. Dunstan in the East - LONDON"
click at [791, 241] on span "Daytrip" at bounding box center [861, 240] width 149 height 19
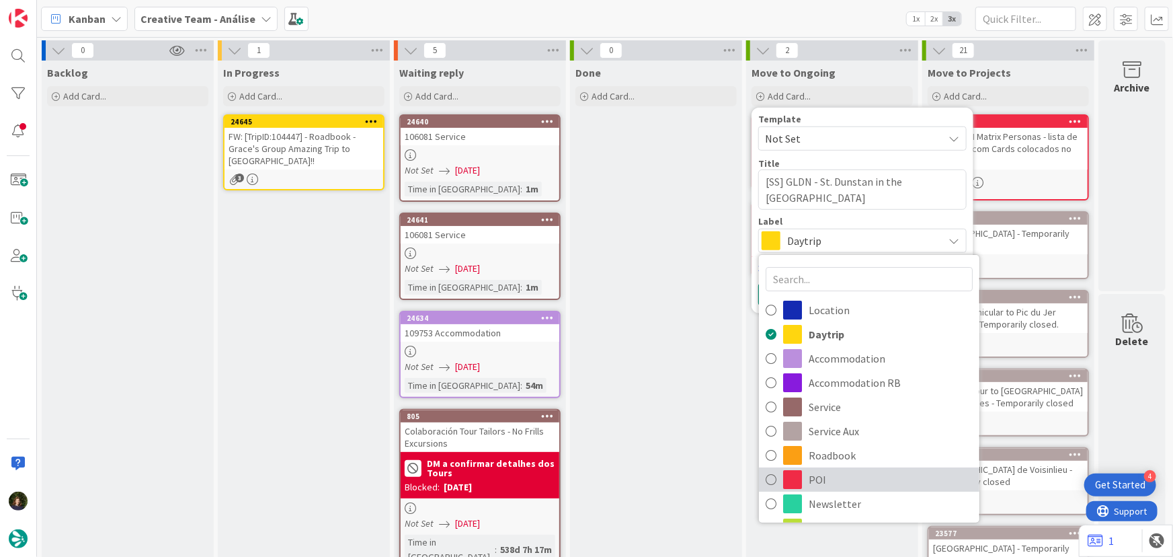
click at [837, 479] on span "POI" at bounding box center [891, 479] width 164 height 20
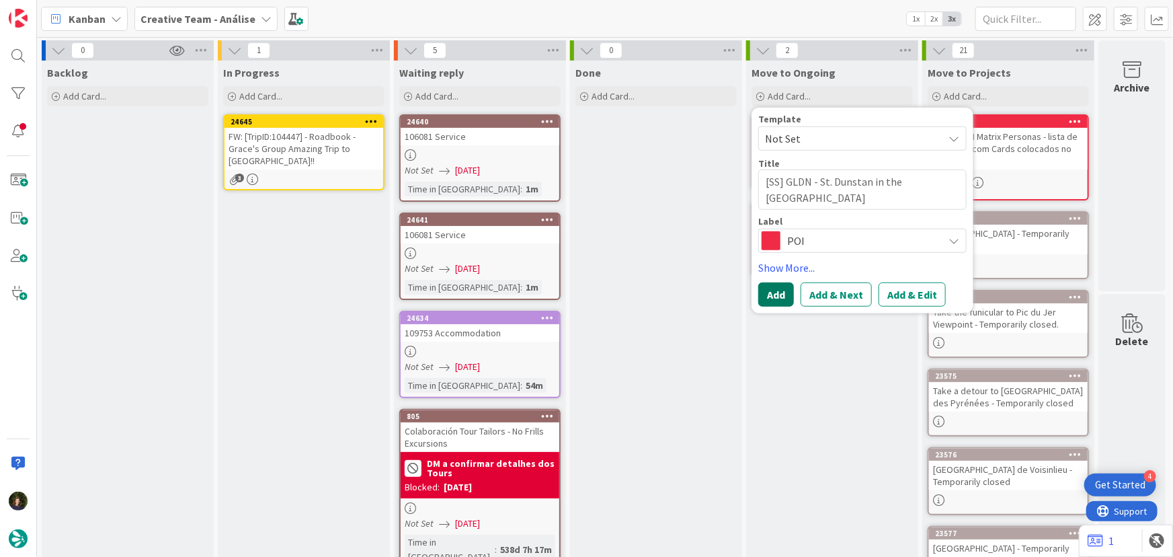
click at [767, 295] on button "Add" at bounding box center [777, 294] width 36 height 24
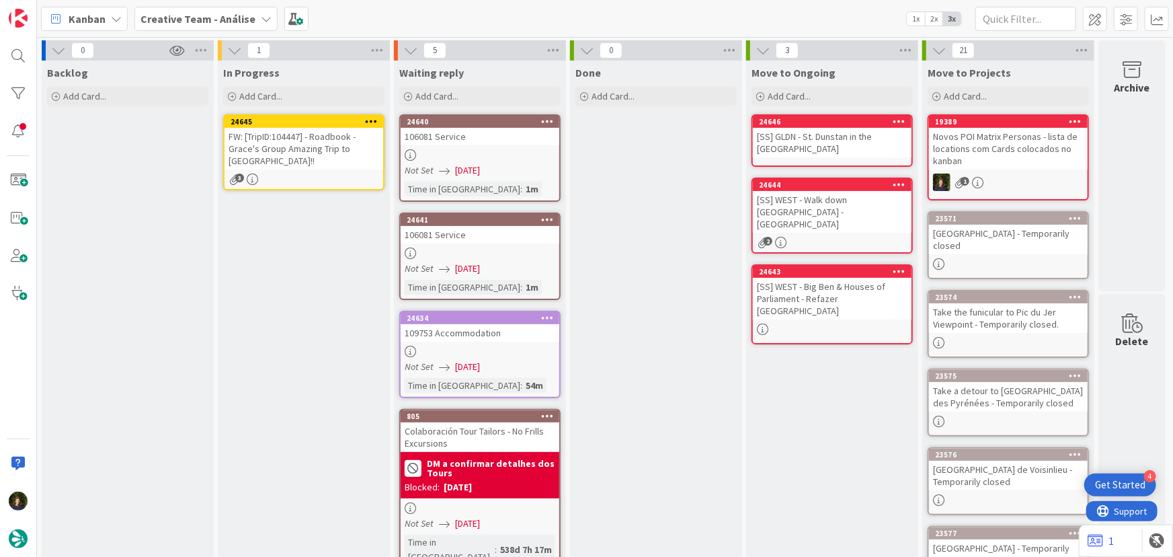
click at [795, 147] on div "[SS] GLDN - St. Dunstan in the East - LONDON" at bounding box center [832, 143] width 159 height 30
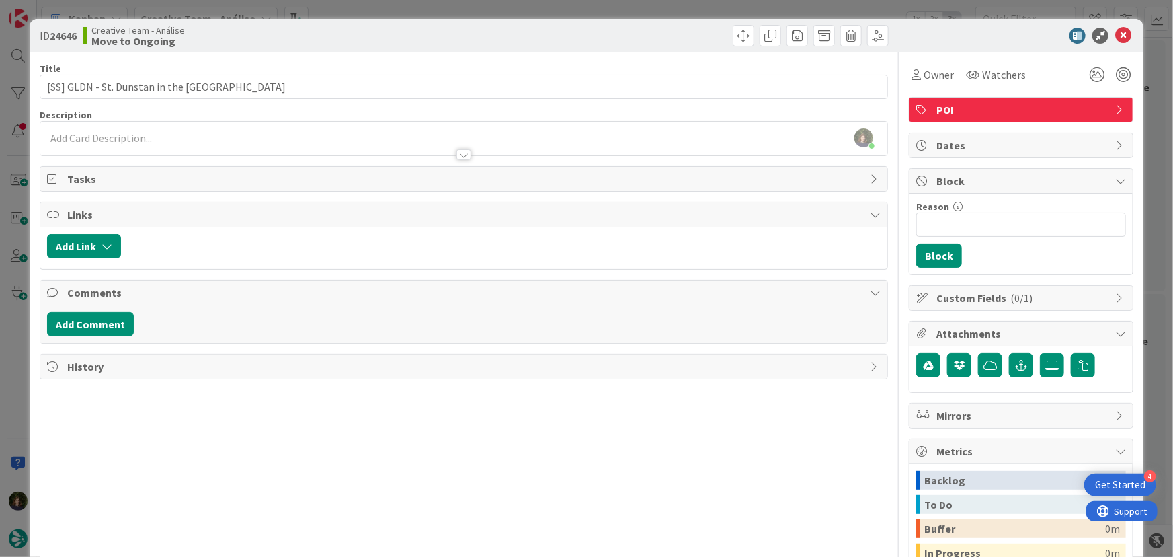
click at [100, 141] on div at bounding box center [464, 148] width 848 height 14
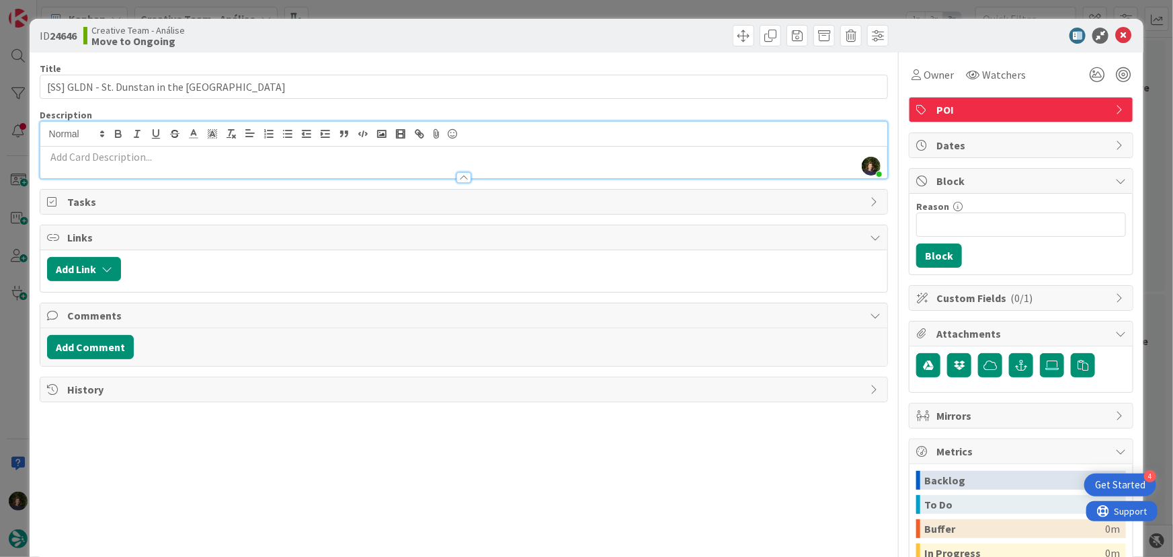
click at [95, 164] on div at bounding box center [464, 171] width 848 height 14
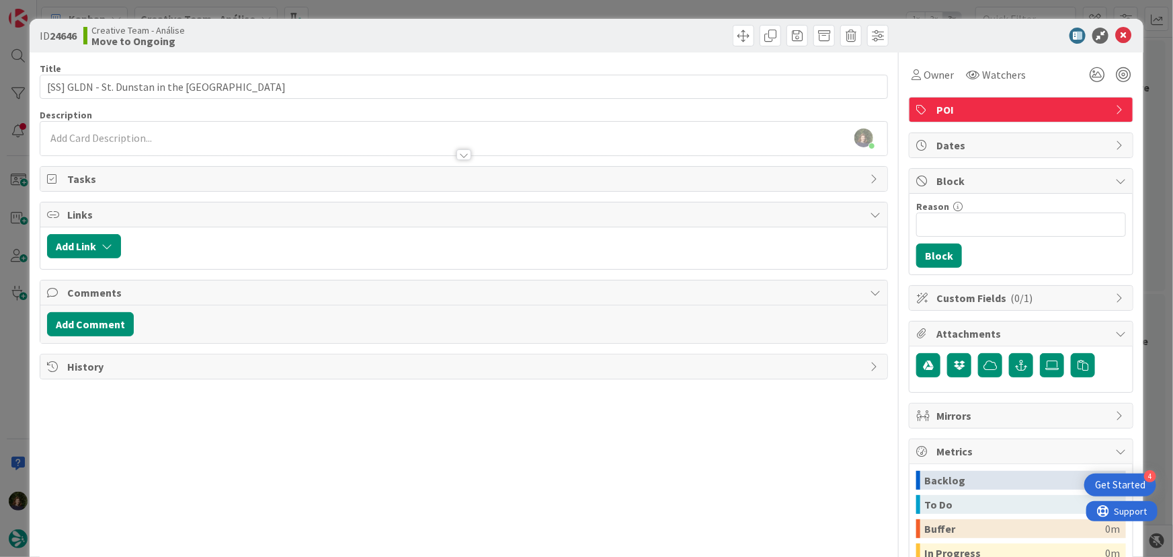
click at [94, 134] on p at bounding box center [464, 137] width 834 height 15
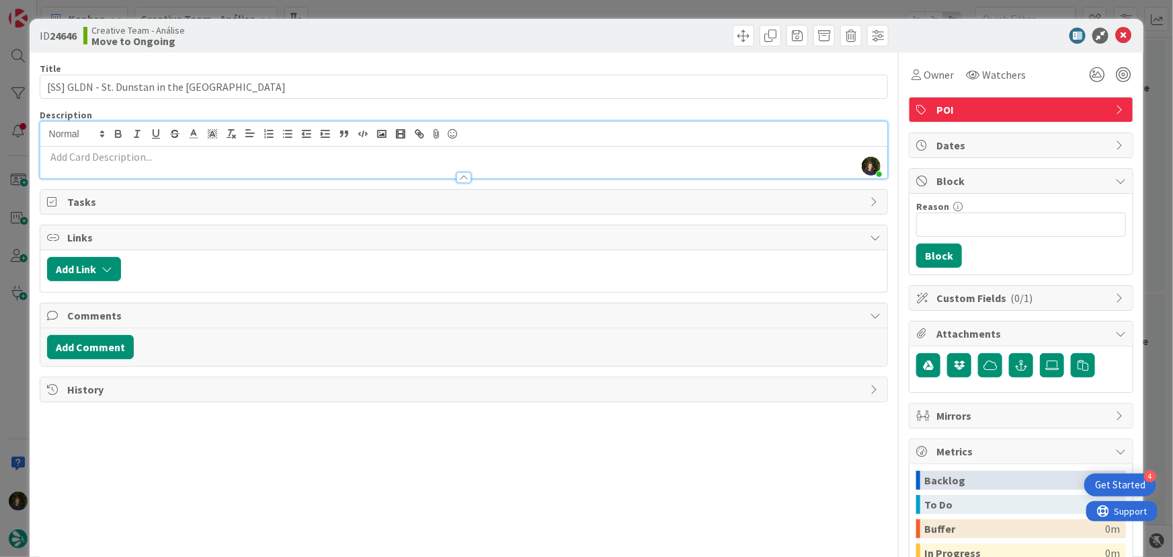
click at [84, 162] on p at bounding box center [464, 156] width 834 height 15
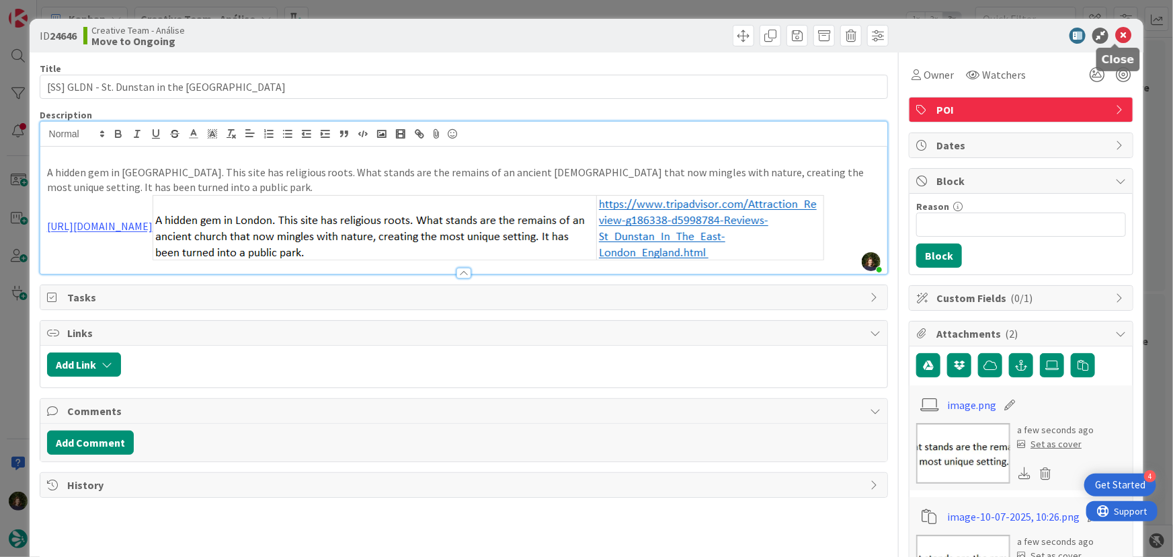
click at [1116, 34] on icon at bounding box center [1124, 36] width 16 height 16
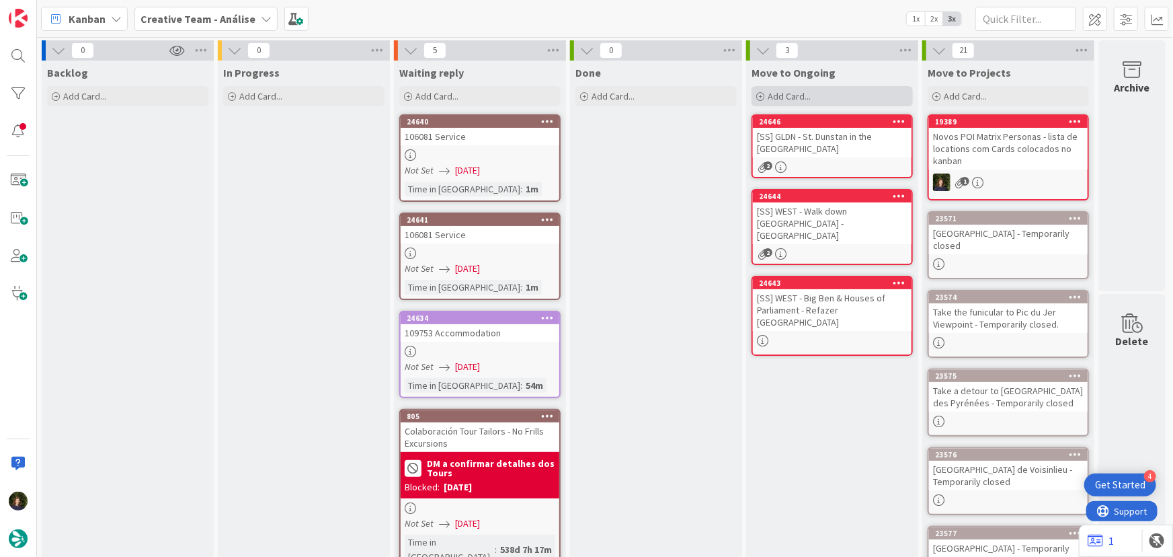
click at [783, 102] on div "Add Card..." at bounding box center [832, 96] width 161 height 20
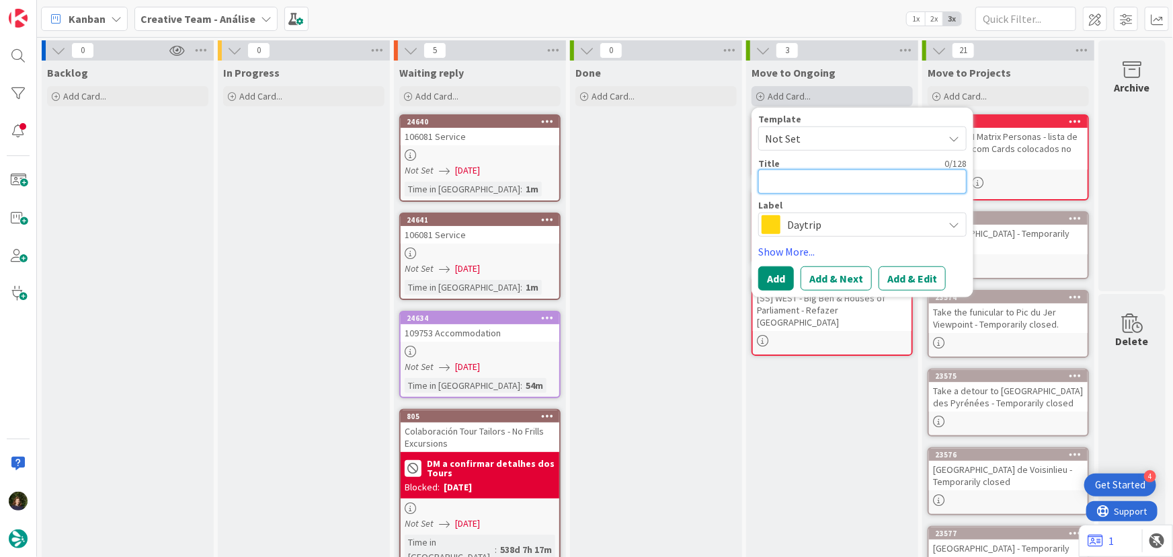
type textarea "x"
type textarea "["
type textarea "x"
type textarea "[S"
type textarea "x"
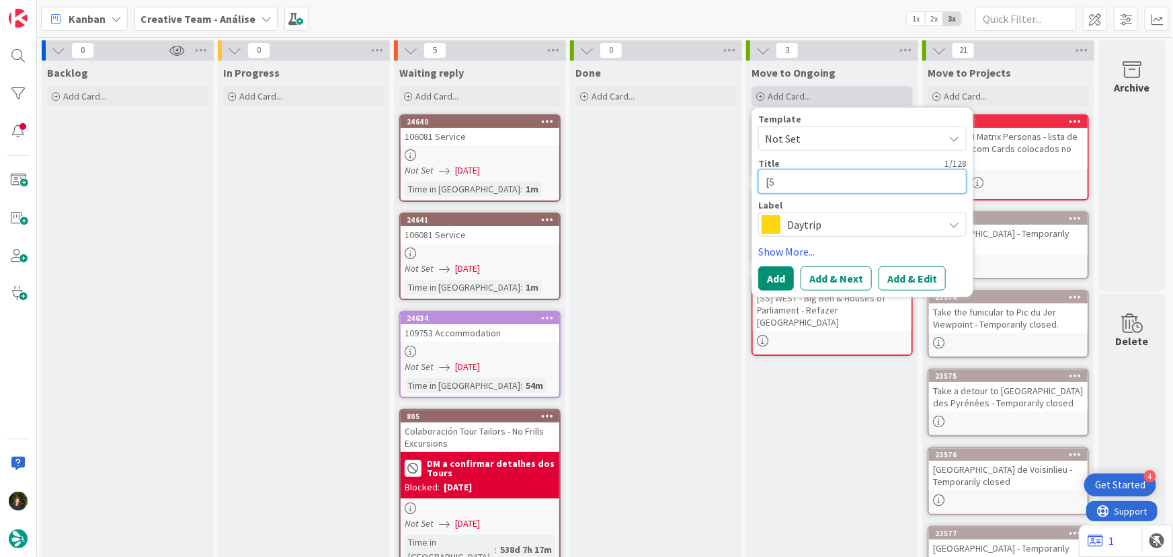
type textarea "[SS"
type textarea "x"
type textarea "[SS]"
type textarea "x"
type textarea "[SS]"
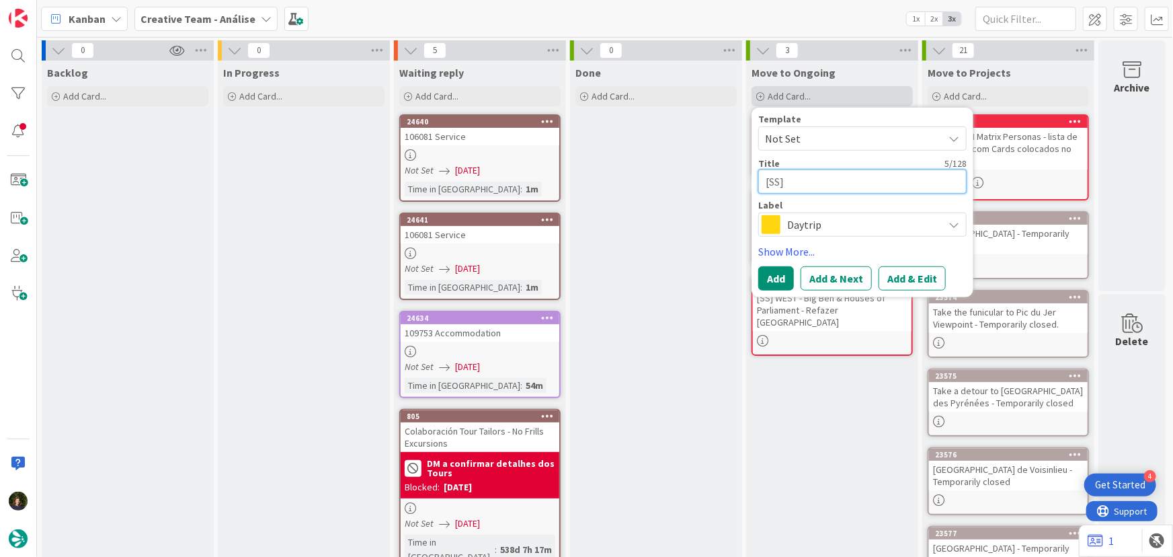
paste textarea "GLDN - Sky Garden"
type textarea "x"
type textarea "[SS] GLDN - Sky Garden"
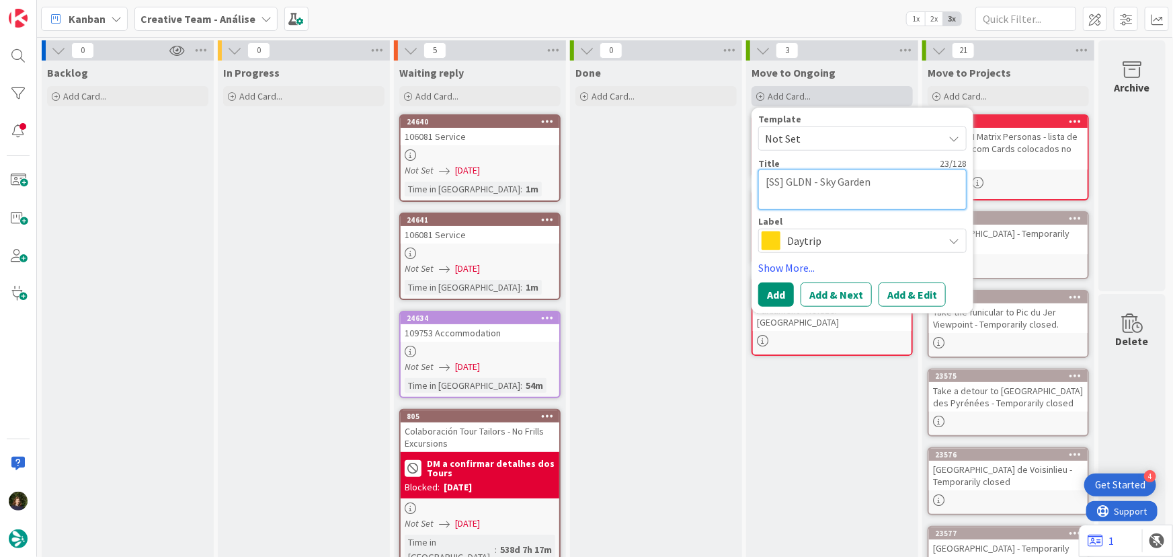
type textarea "x"
type textarea "[SS] GLDN - Sky Garden"
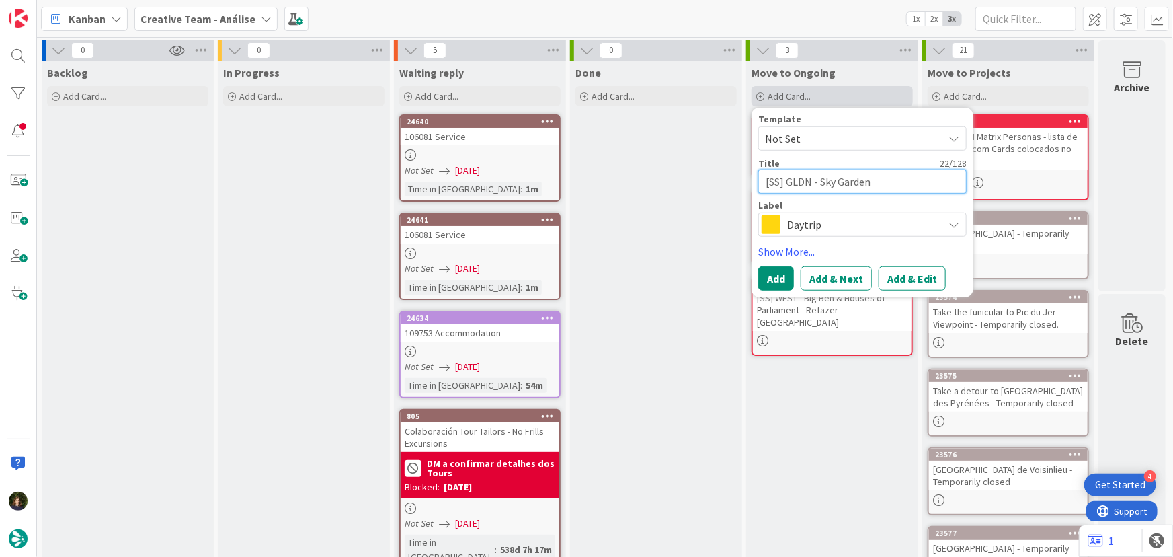
type textarea "x"
type textarea "[SS] GLDN - Sky Garden"
type textarea "x"
type textarea "[SS] GLDN - Sky Garden -"
type textarea "x"
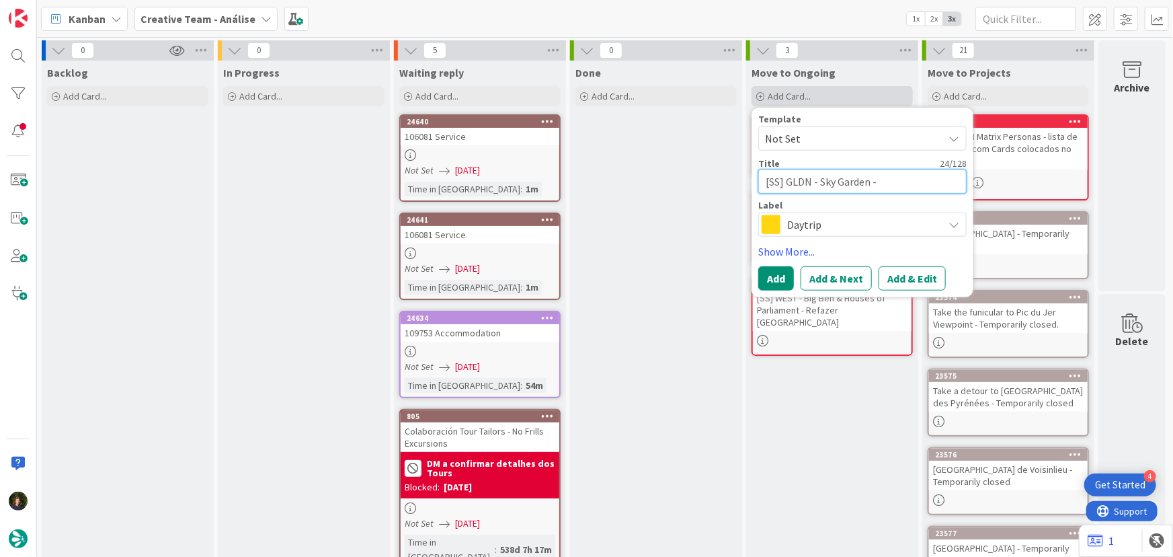
type textarea "[SS] GLDN - Sky Garden -"
type textarea "x"
type textarea "[SS] GLDN - Sky Garden - L"
type textarea "x"
type textarea "[SS] GLDN - Sky Garden - LO"
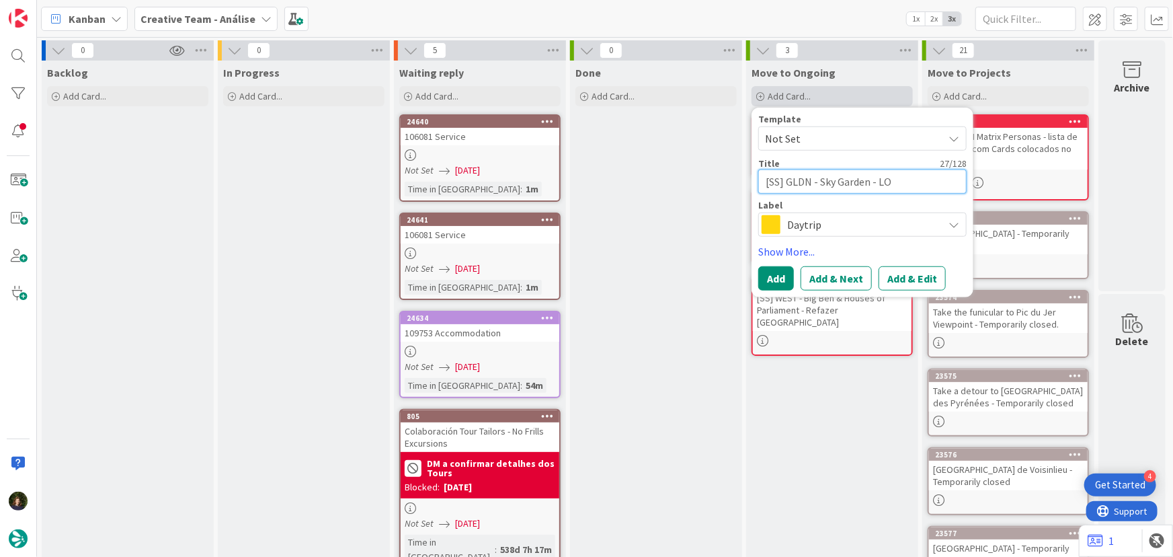
type textarea "x"
type textarea "[SS] GLDN - Sky Garden - LON"
type textarea "x"
type textarea "[SS] GLDN - Sky Garden - LOND"
type textarea "x"
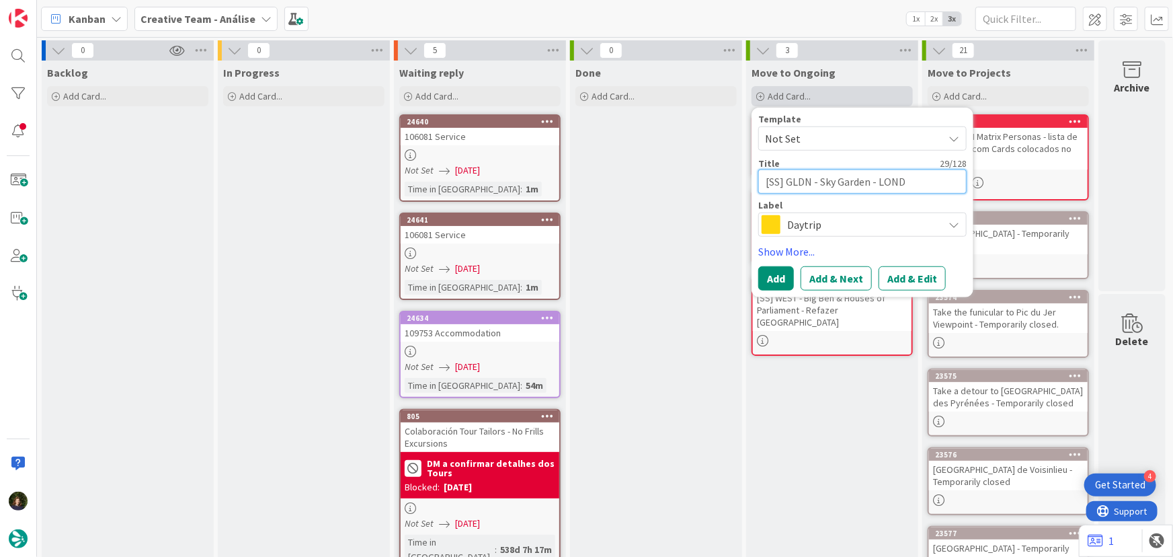
type textarea "[SS] GLDN - Sky Garden - LONDO"
type textarea "x"
type textarea "[SS] GLDN - Sky Garden - LONDON"
click at [820, 227] on span "Daytrip" at bounding box center [861, 224] width 149 height 19
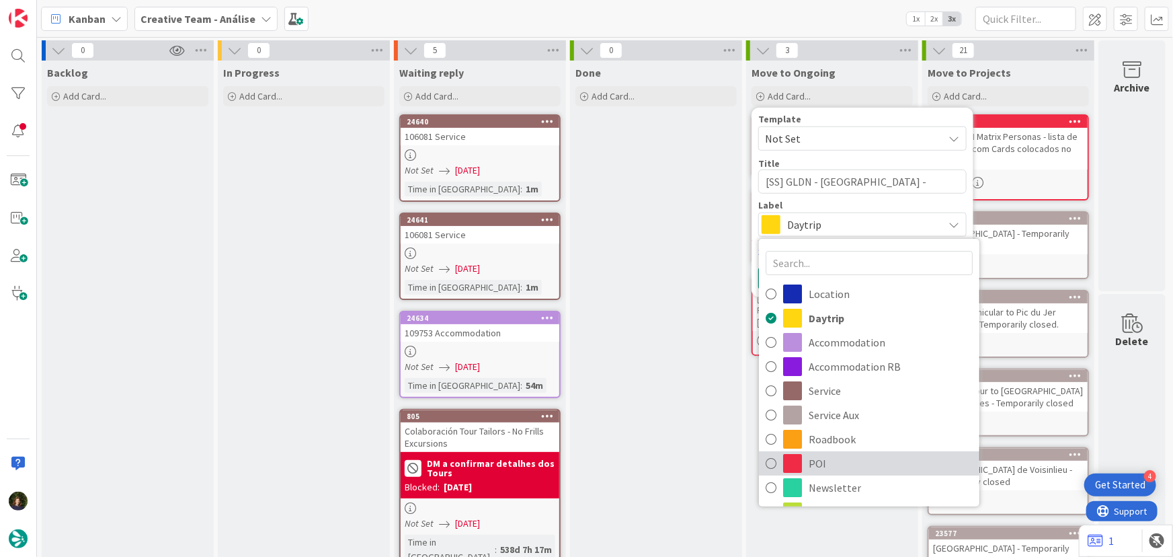
click at [832, 459] on span "POI" at bounding box center [891, 463] width 164 height 20
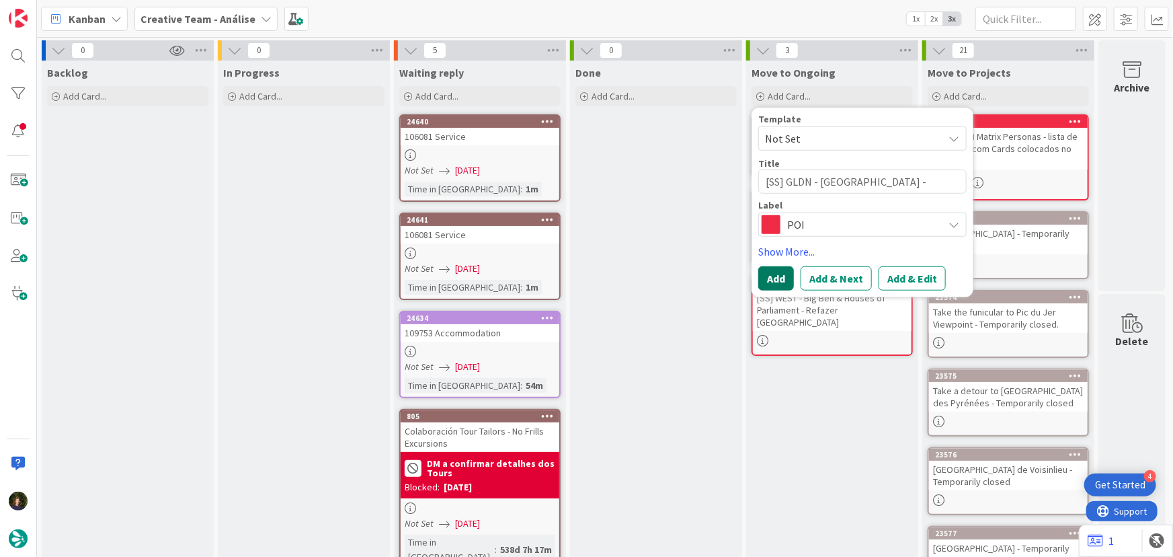
click at [776, 285] on button "Add" at bounding box center [777, 278] width 36 height 24
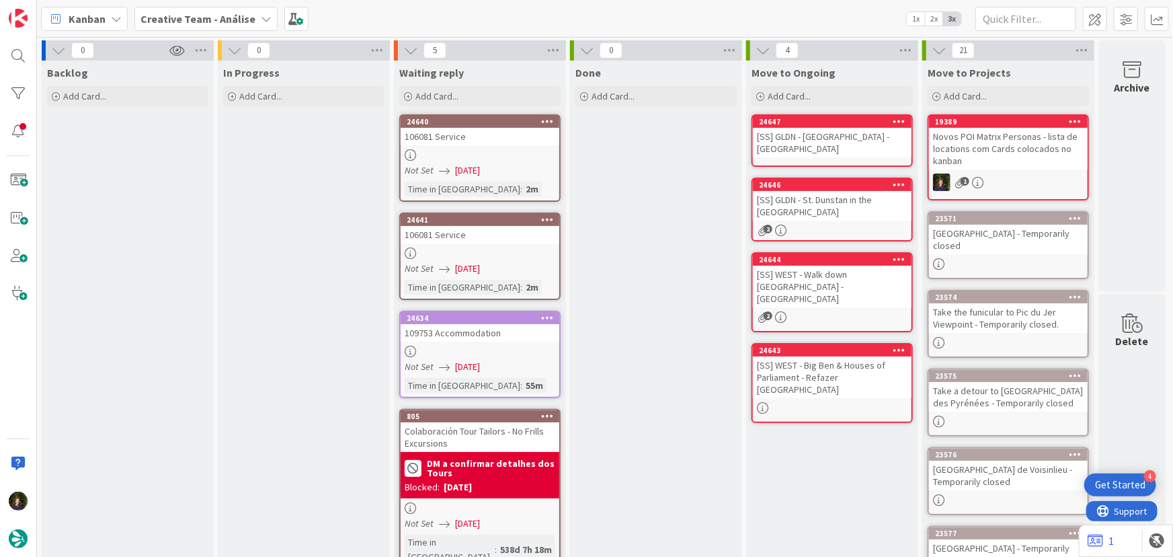
click at [780, 136] on div "[SS] GLDN - Sky Garden - LONDON" at bounding box center [832, 143] width 159 height 30
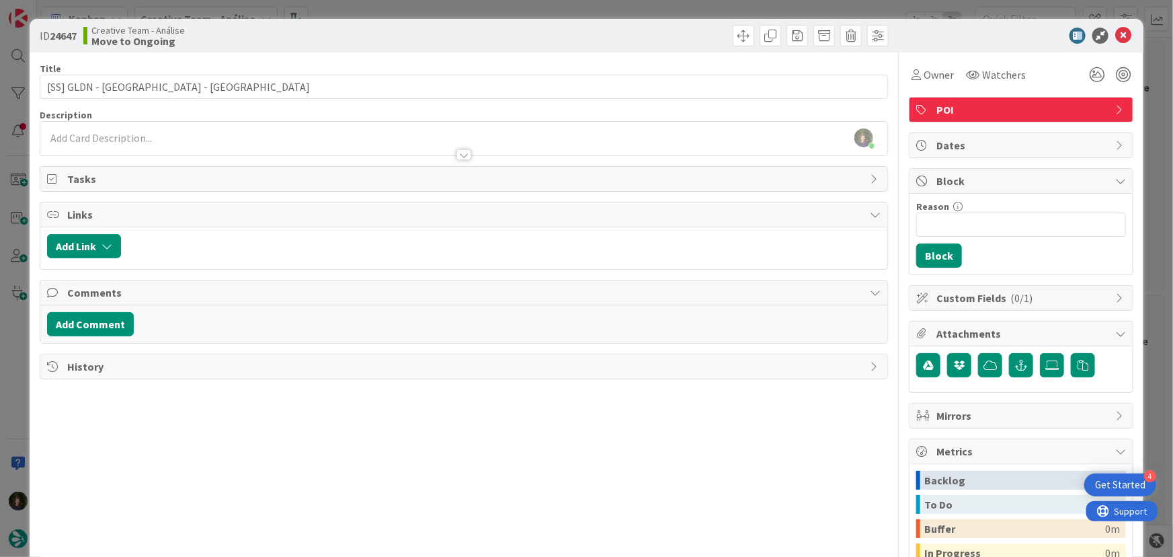
drag, startPoint x: 171, startPoint y: 134, endPoint x: 165, endPoint y: 140, distance: 8.1
click at [170, 134] on div "Margarida Carvalho just joined" at bounding box center [464, 139] width 848 height 34
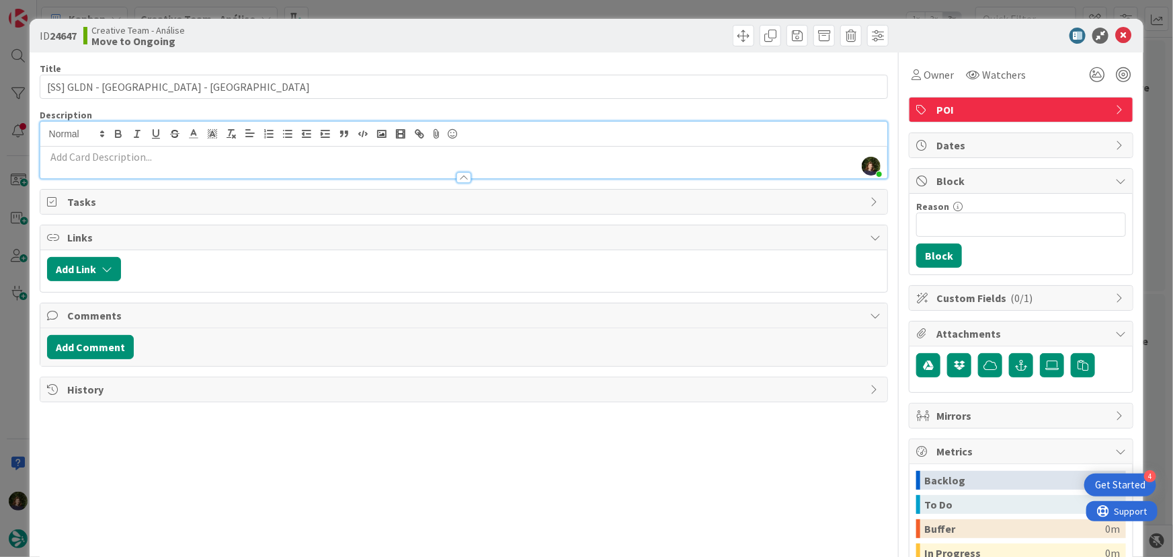
click at [158, 156] on p at bounding box center [464, 156] width 834 height 15
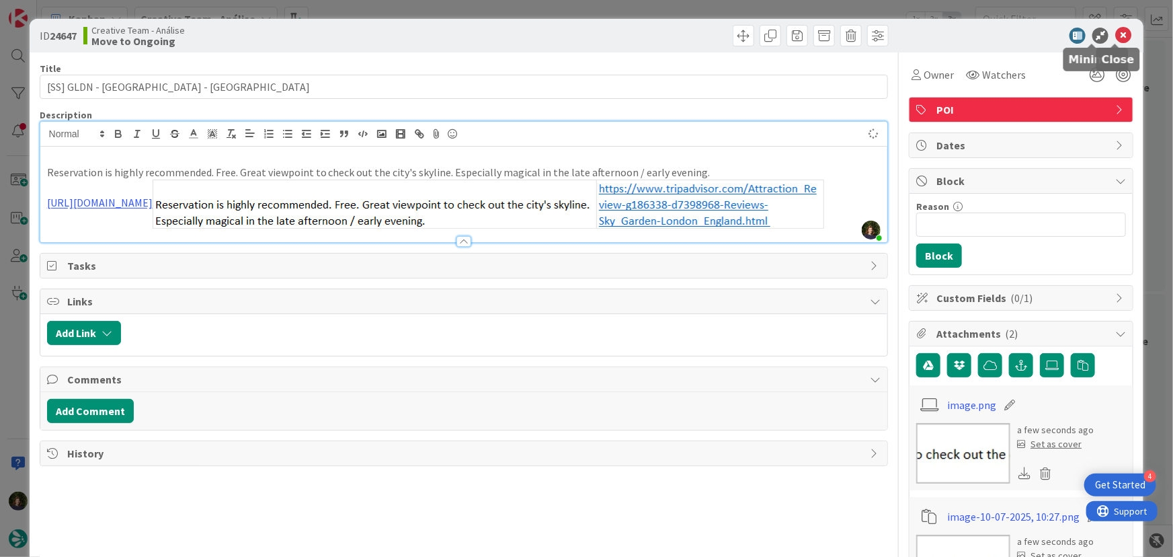
click at [1116, 40] on icon at bounding box center [1124, 36] width 16 height 16
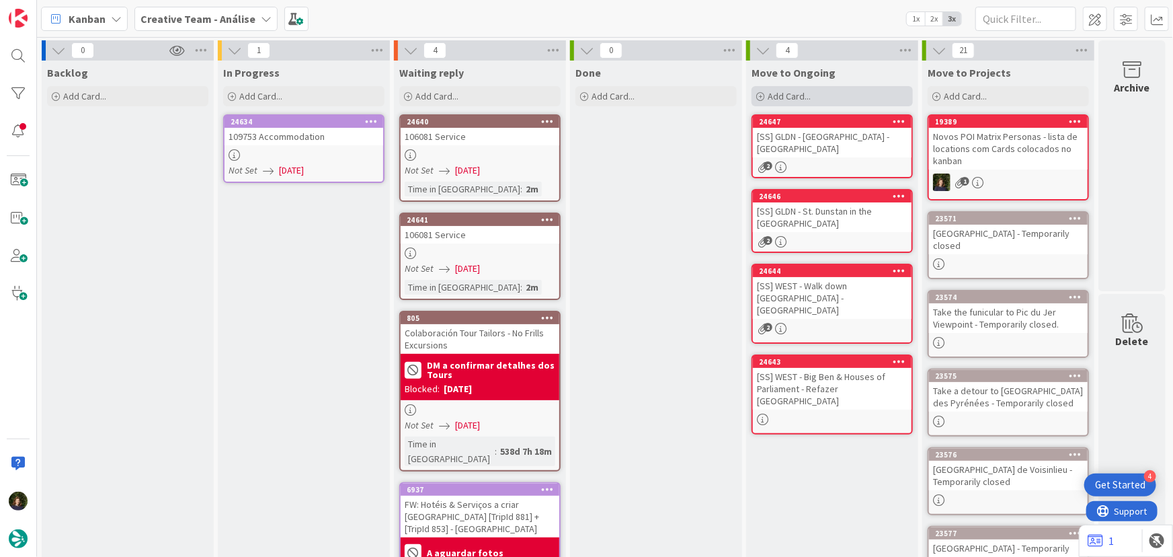
click at [798, 99] on span "Add Card..." at bounding box center [789, 96] width 43 height 12
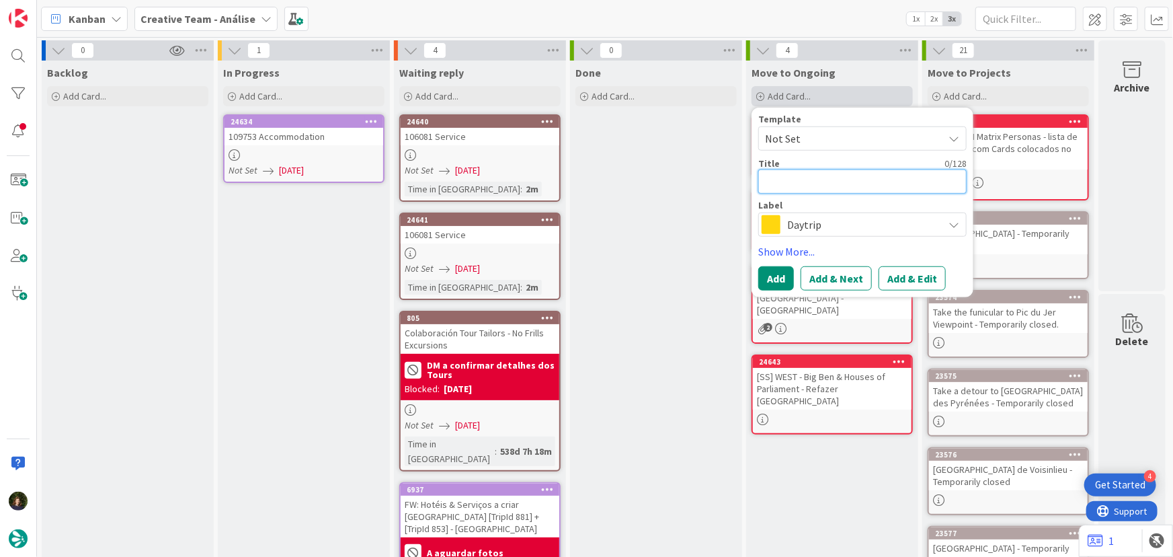
type textarea "x"
type textarea "["
type textarea "x"
type textarea "[S"
type textarea "x"
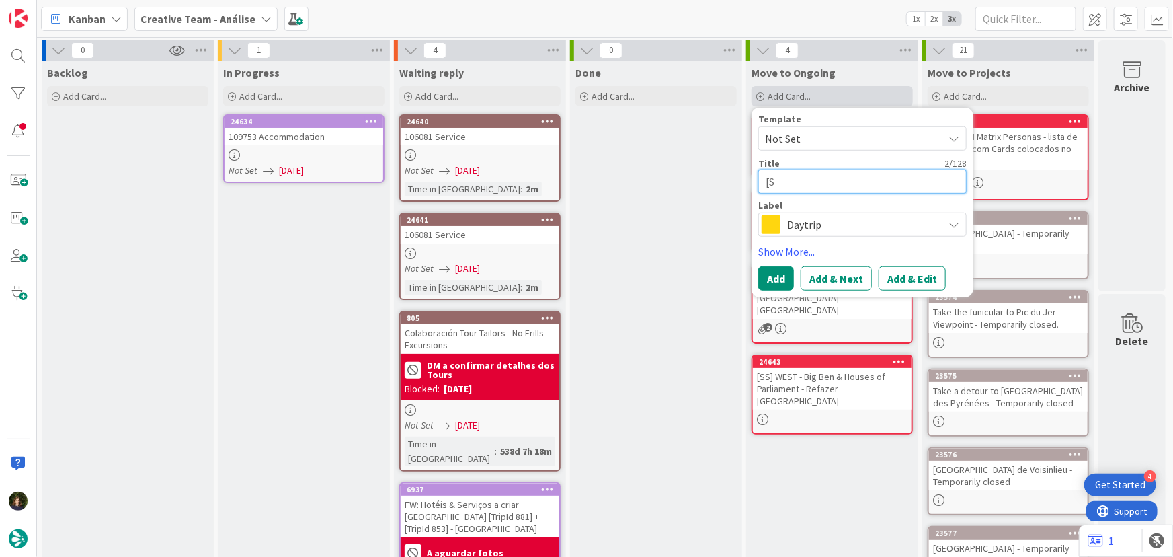
type textarea "[SS"
type textarea "x"
type textarea "[SS]"
type textarea "x"
type textarea "[SS]"
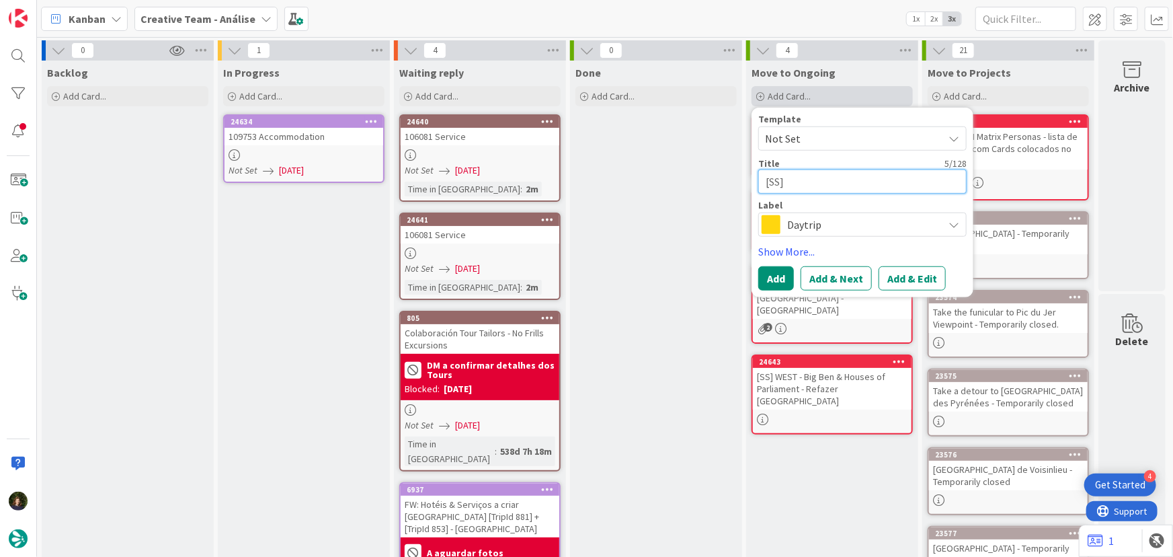
paste textarea "NOTTING - Explore Ladbroke Grove & Westbourne Grove"
type textarea "x"
type textarea "[SS] NOTTING - Explore Ladbroke Grove & Westbourne Grove"
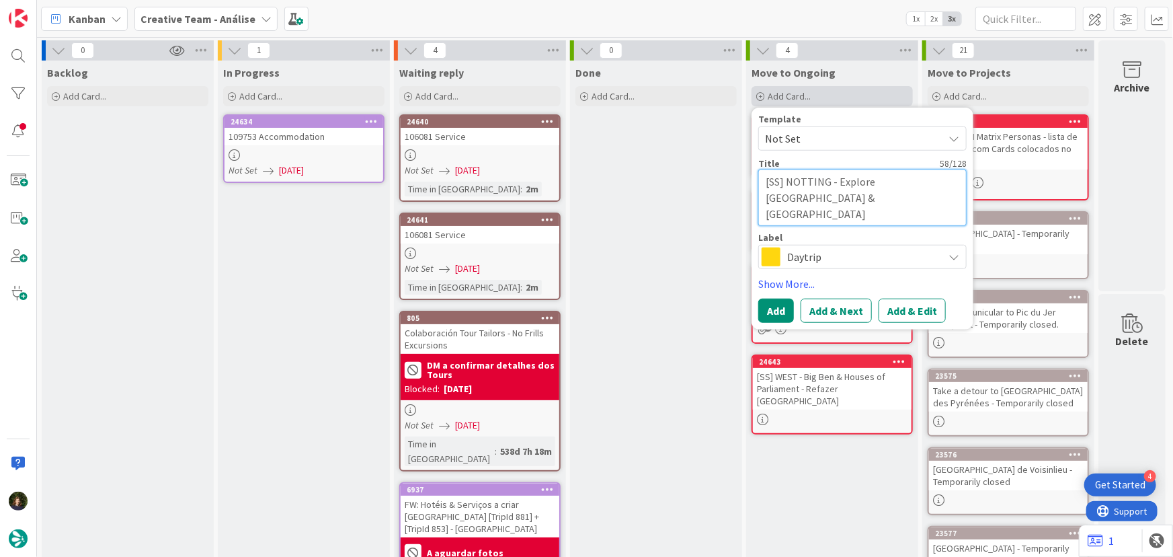
type textarea "x"
type textarea "[SS] NOTTING - Explore Ladbroke Grove & Westbourne Grove"
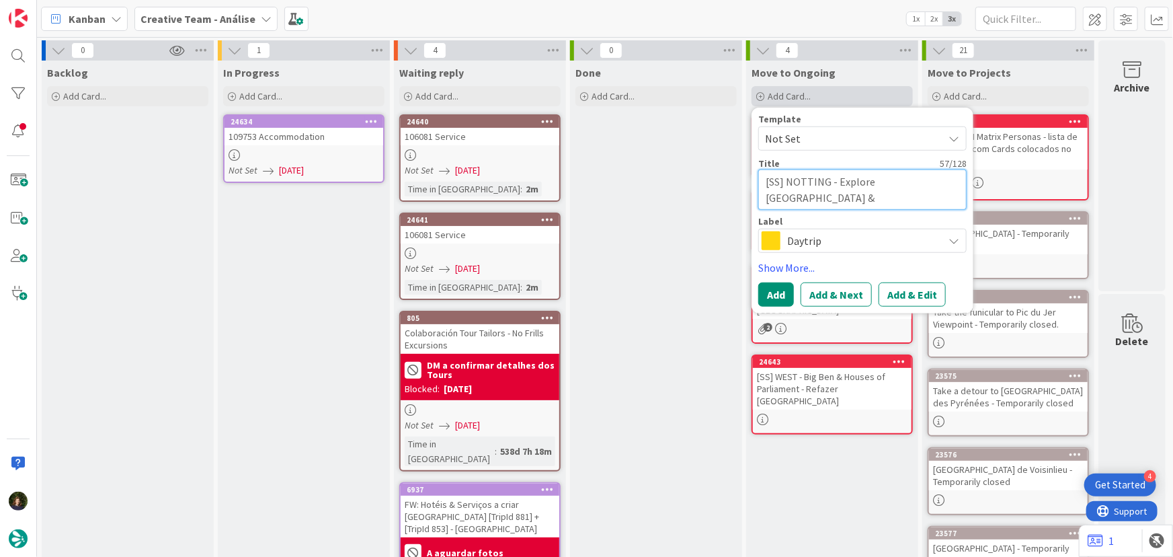
type textarea "x"
type textarea "[SS] NOTTING - Explore Ladbroke Grove & Westbourne Grove"
type textarea "x"
type textarea "[SS] NOTTING - Explore Ladbroke Grove & Westbourne Grove -"
type textarea "x"
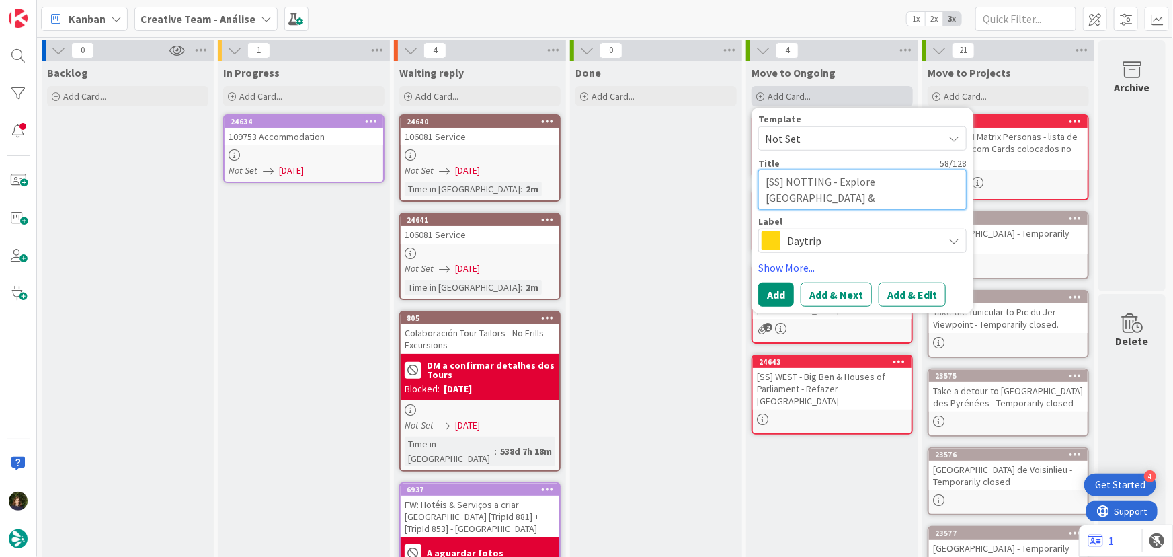
type textarea "[SS] NOTTING - Explore Ladbroke Grove & Westbourne Grove -"
type textarea "x"
type textarea "[SS] NOTTING - Explore Ladbroke Grove & Westbourne Grove - L"
type textarea "x"
type textarea "[SS] NOTTING - Explore Ladbroke Grove & Westbourne Grove - LO"
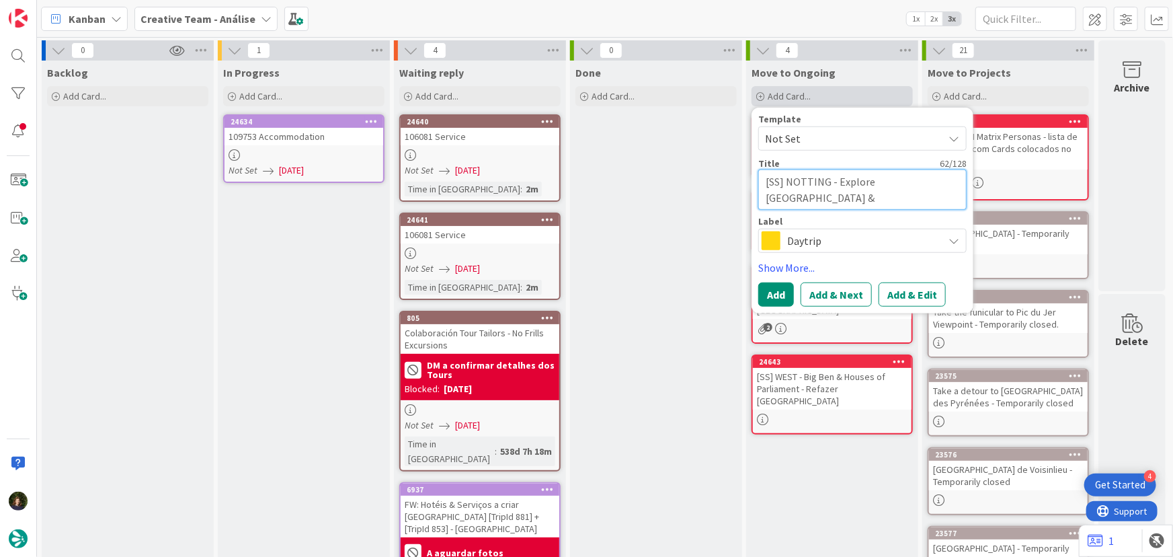
type textarea "x"
type textarea "[SS] NOTTING - Explore Ladbroke Grove & Westbourne Grove - LON"
type textarea "x"
type textarea "[SS] NOTTING - Explore Ladbroke Grove & Westbourne Grove - LOND"
type textarea "x"
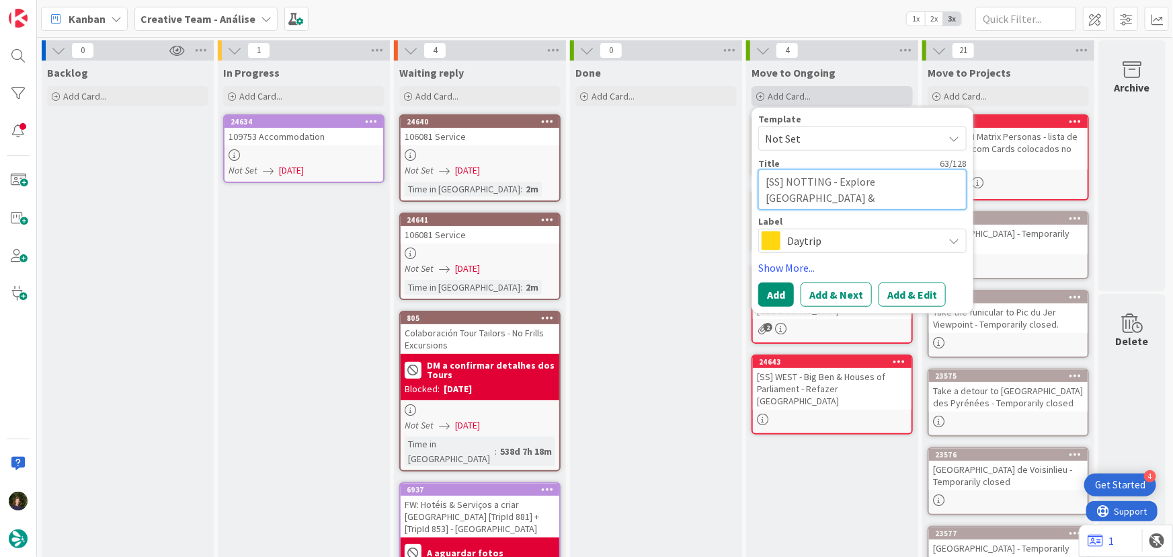
type textarea "[SS] NOTTING - Explore Ladbroke Grove & Westbourne Grove - LONDO"
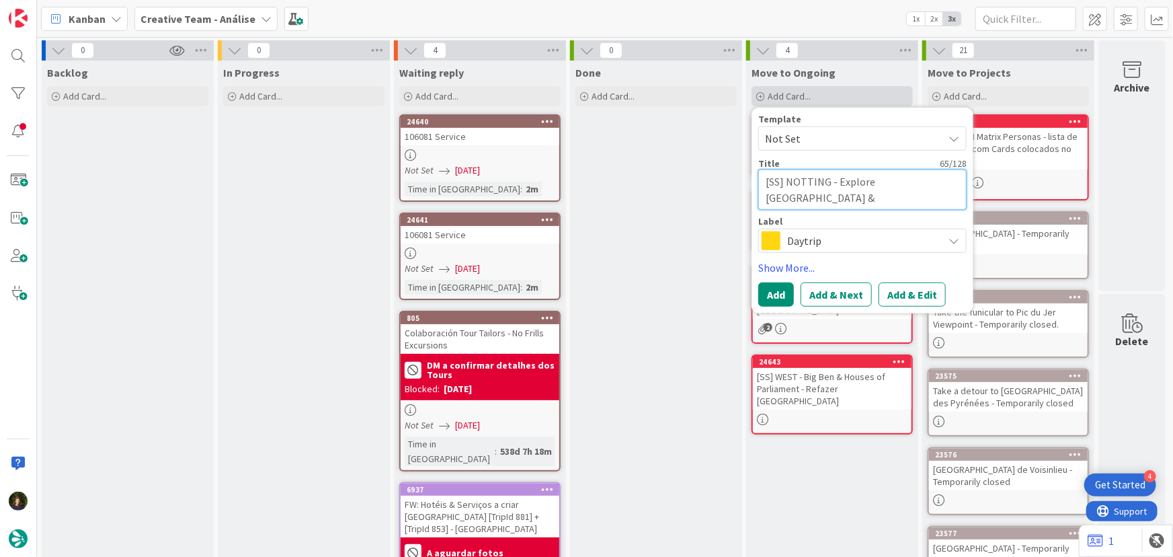
type textarea "x"
type textarea "[SS] NOTTING - Explore Ladbroke Grove & Westbourne Grove - LONDON"
click at [812, 249] on span "Daytrip" at bounding box center [861, 240] width 149 height 19
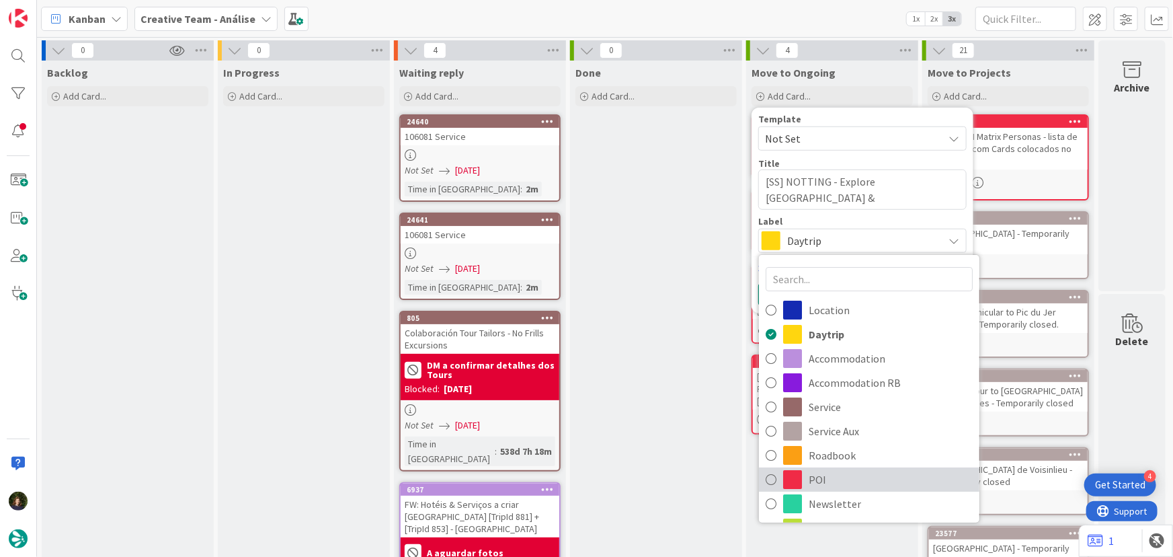
drag, startPoint x: 841, startPoint y: 479, endPoint x: 814, endPoint y: 421, distance: 63.8
click at [840, 479] on span "POI" at bounding box center [891, 479] width 164 height 20
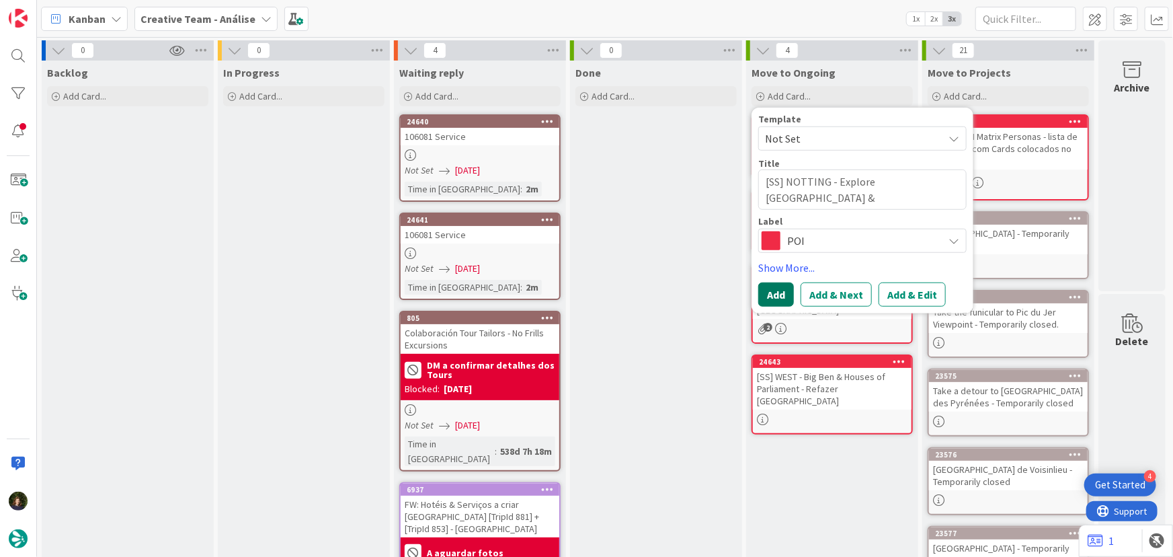
click at [771, 299] on button "Add" at bounding box center [777, 294] width 36 height 24
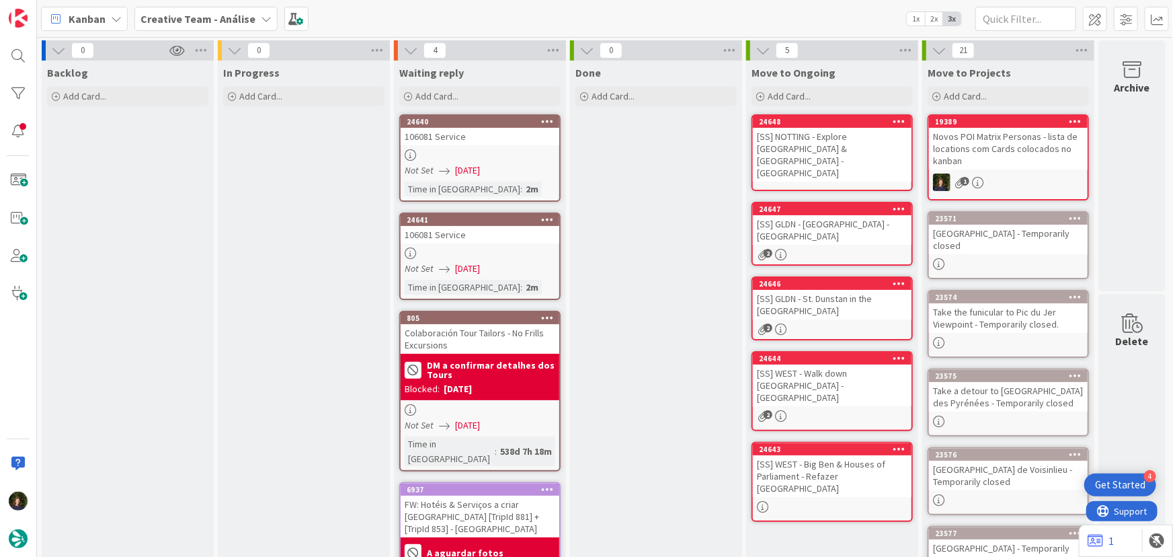
click at [787, 141] on div "[SS] NOTTING - Explore Ladbroke Grove & Westbourne Grove - LONDON" at bounding box center [832, 155] width 159 height 54
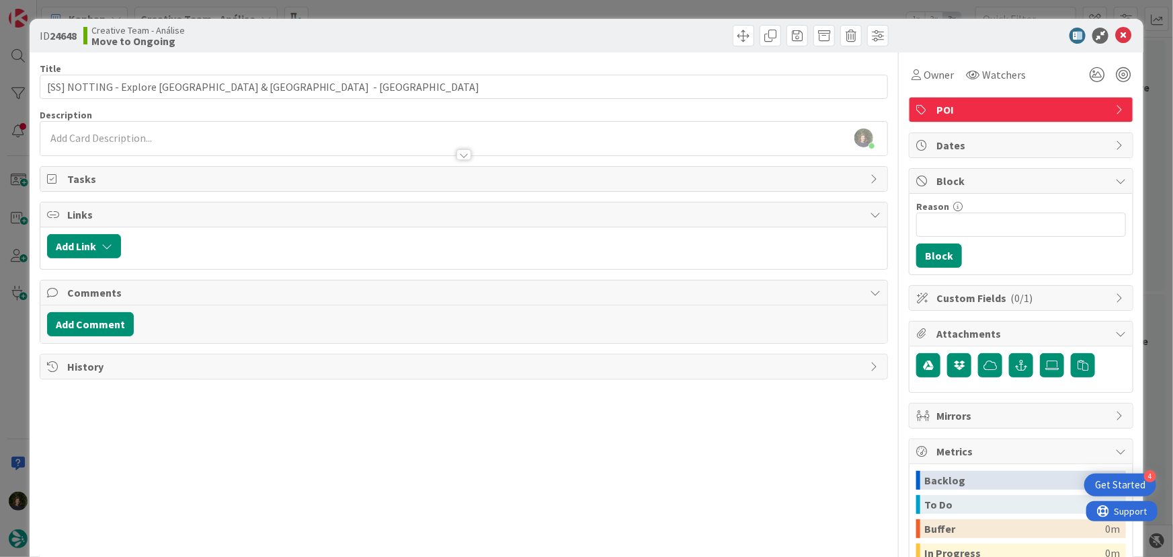
click at [176, 131] on div "Margarida Carvalho just joined" at bounding box center [464, 139] width 848 height 34
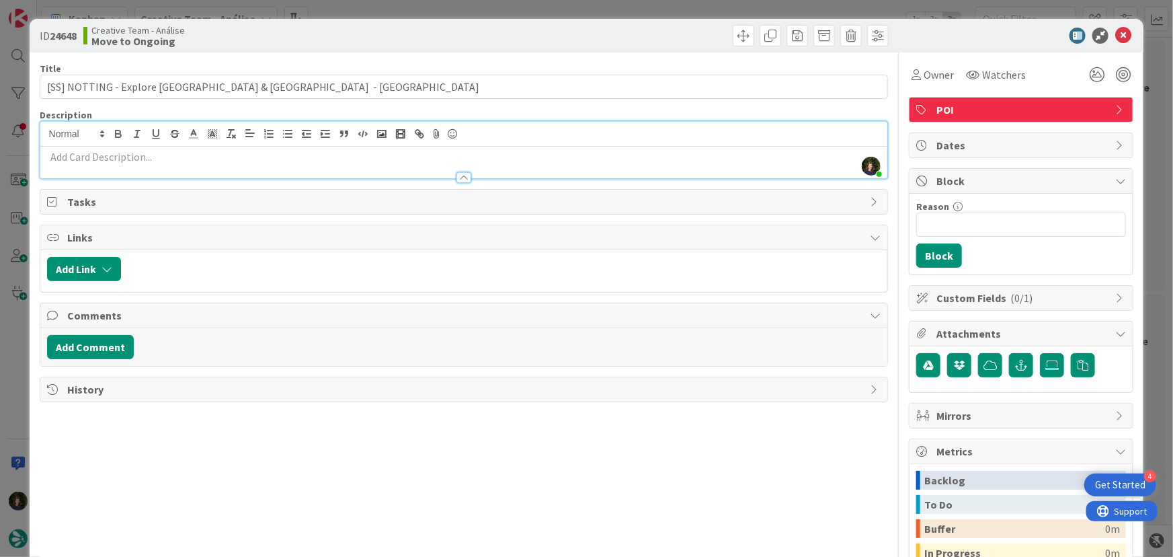
click at [151, 164] on div at bounding box center [464, 171] width 848 height 14
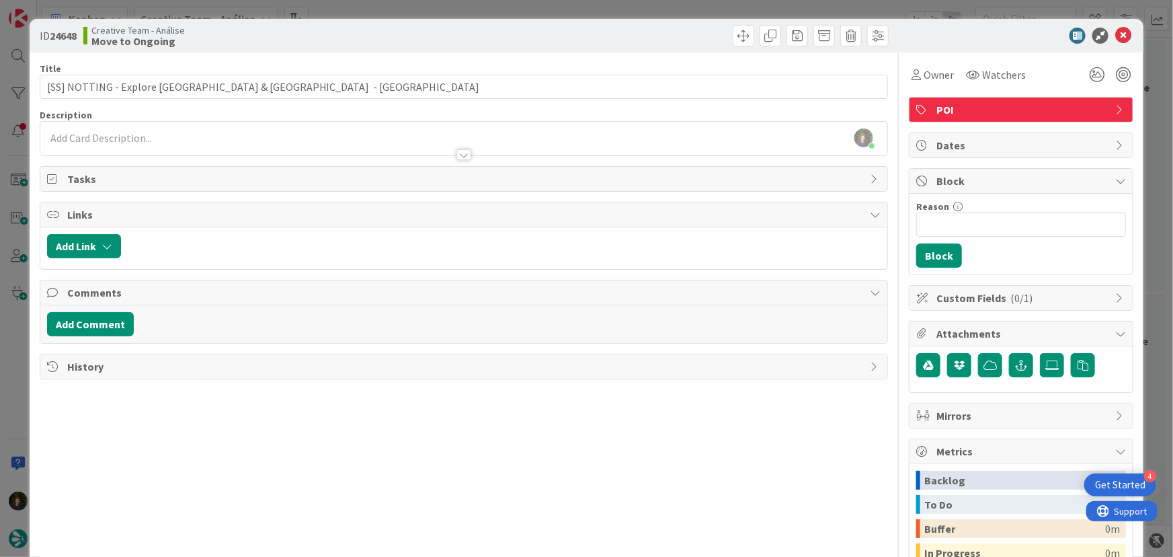
click at [144, 138] on p at bounding box center [464, 137] width 834 height 15
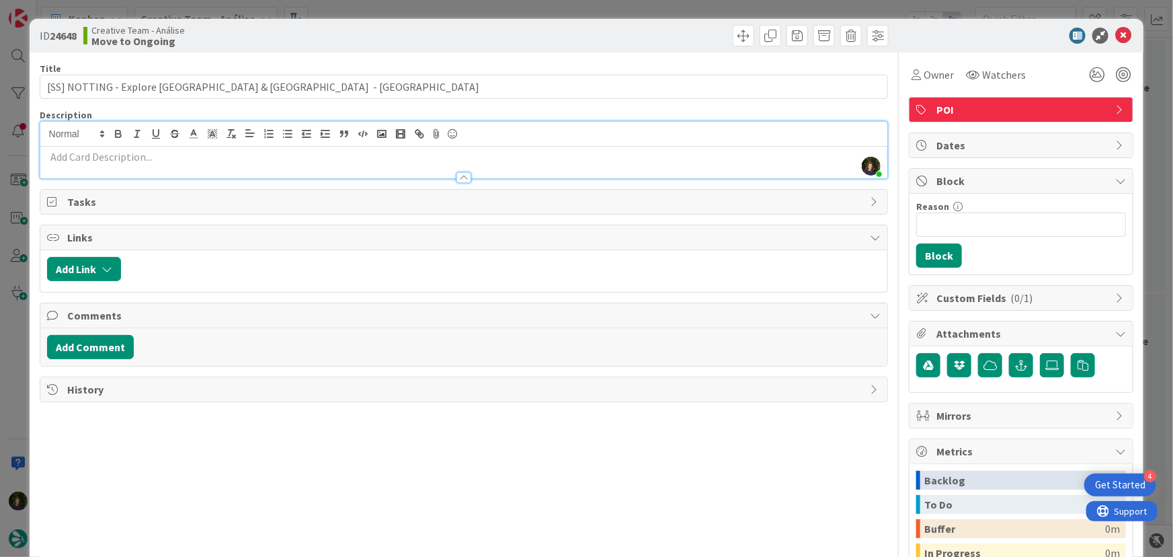
click at [164, 155] on p at bounding box center [464, 156] width 834 height 15
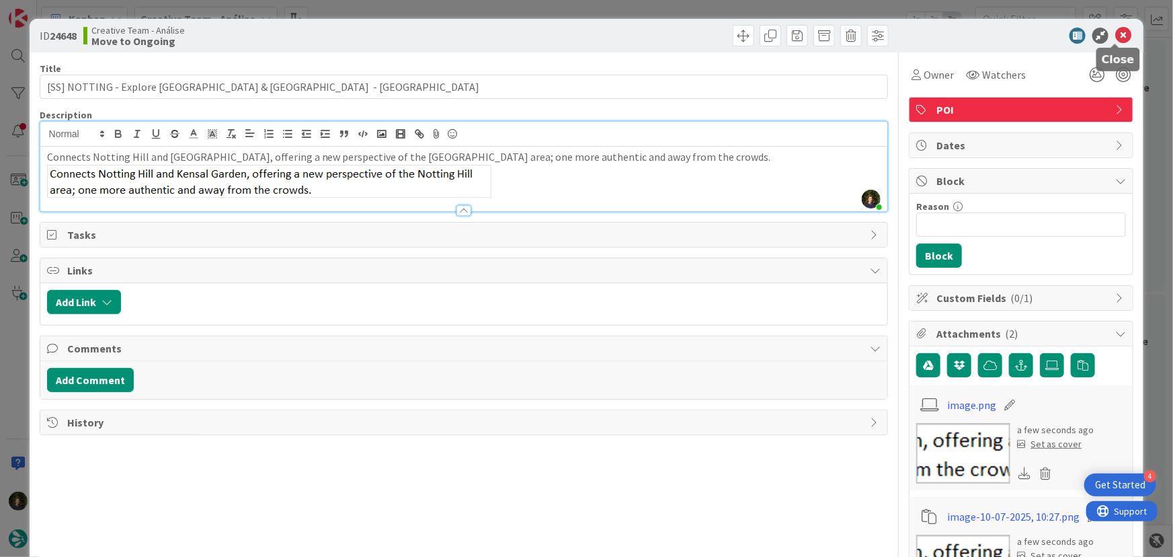
click at [1118, 38] on icon at bounding box center [1124, 36] width 16 height 16
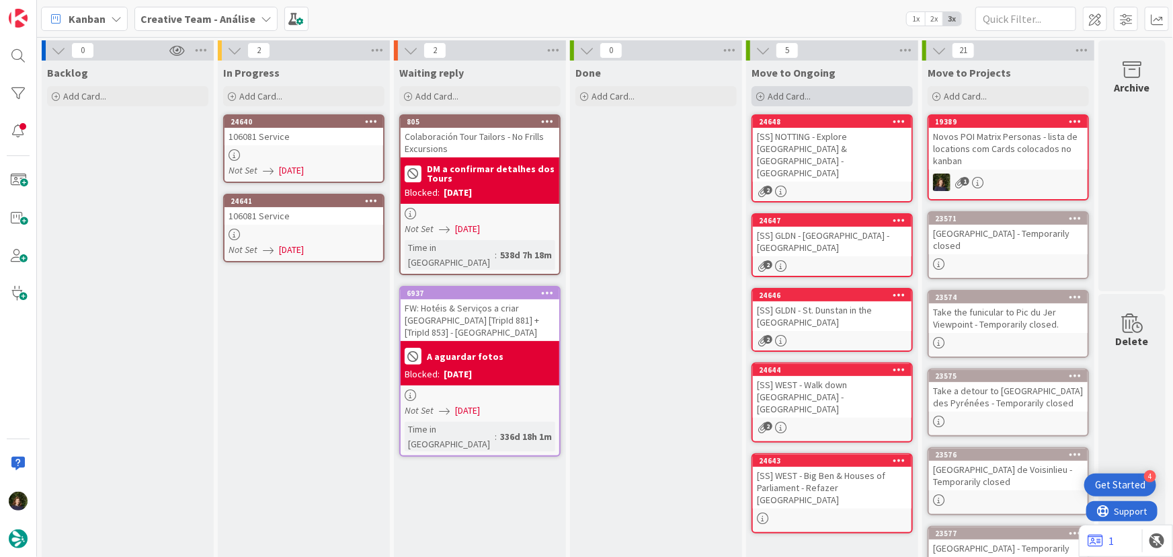
click at [799, 96] on span "Add Card..." at bounding box center [789, 96] width 43 height 12
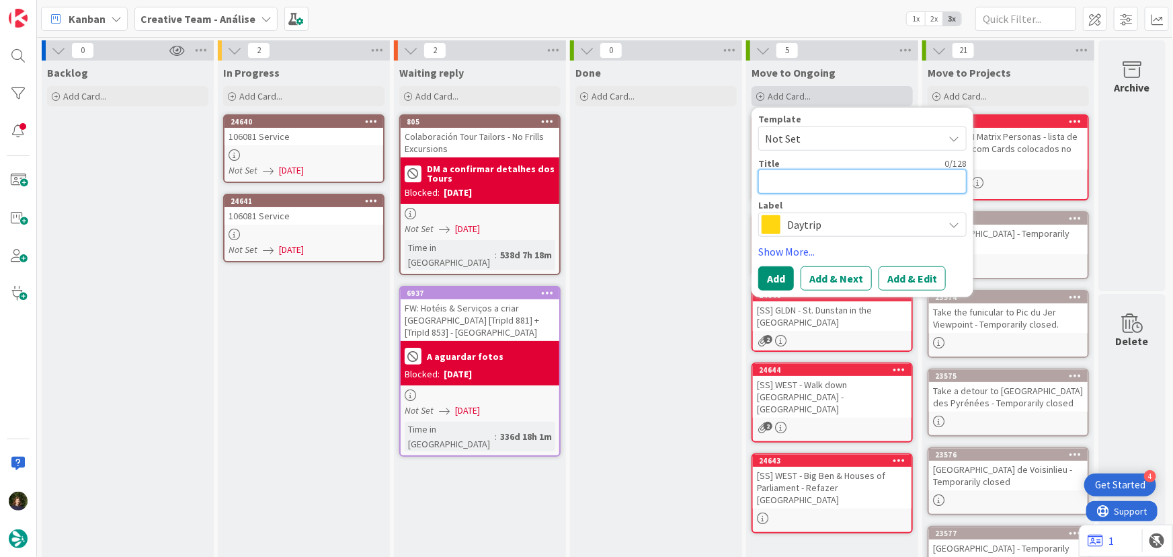
type textarea "x"
type textarea "["
type textarea "x"
type textarea "[S"
type textarea "x"
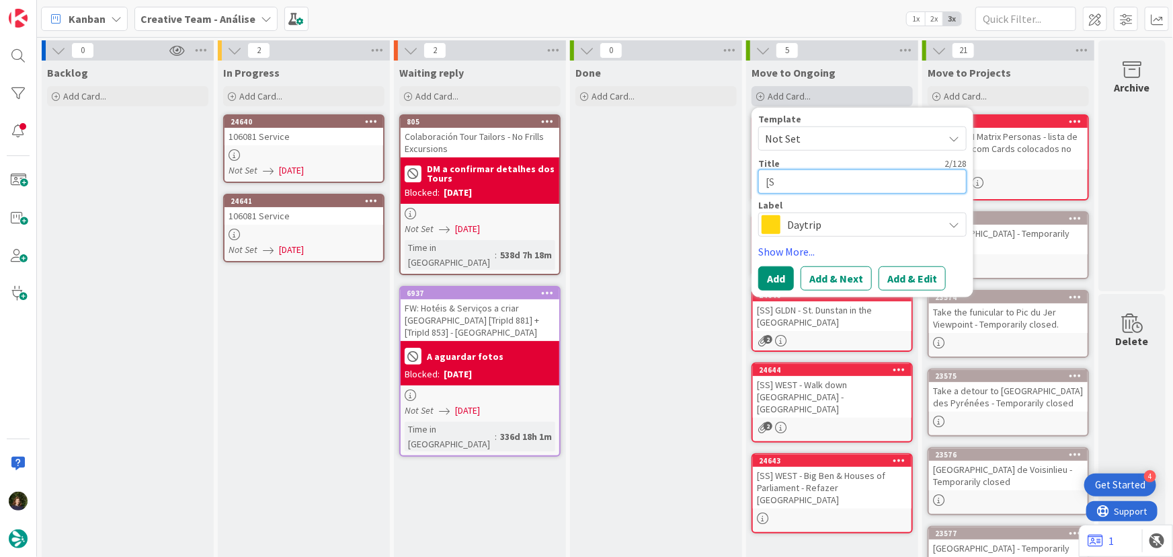
type textarea "[SS"
type textarea "x"
type textarea "[SS]"
type textarea "x"
type textarea "[SS]"
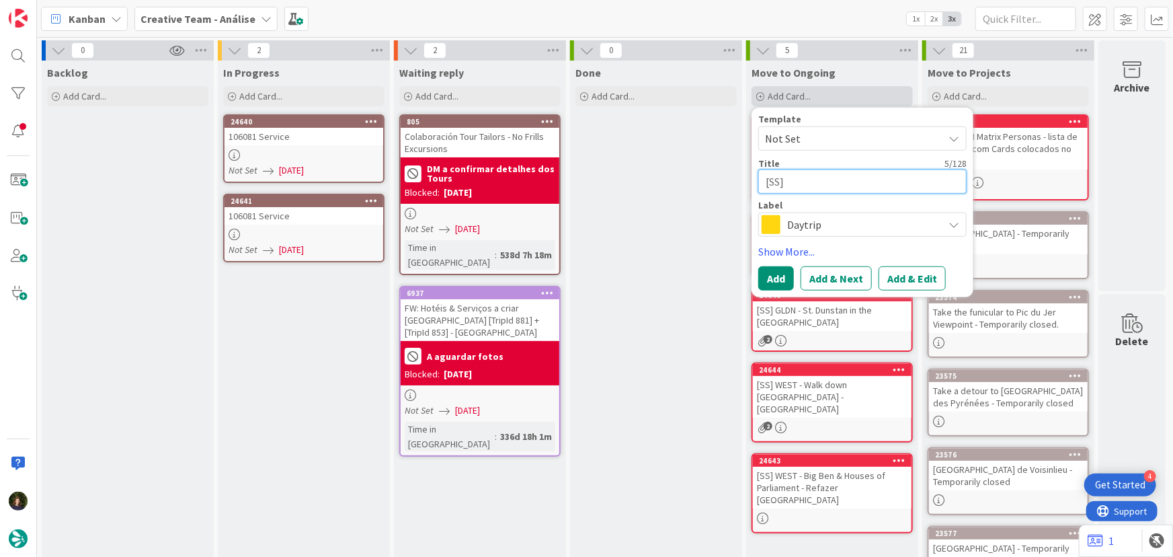
paste textarea "NOTTING - Portobello Road Market"
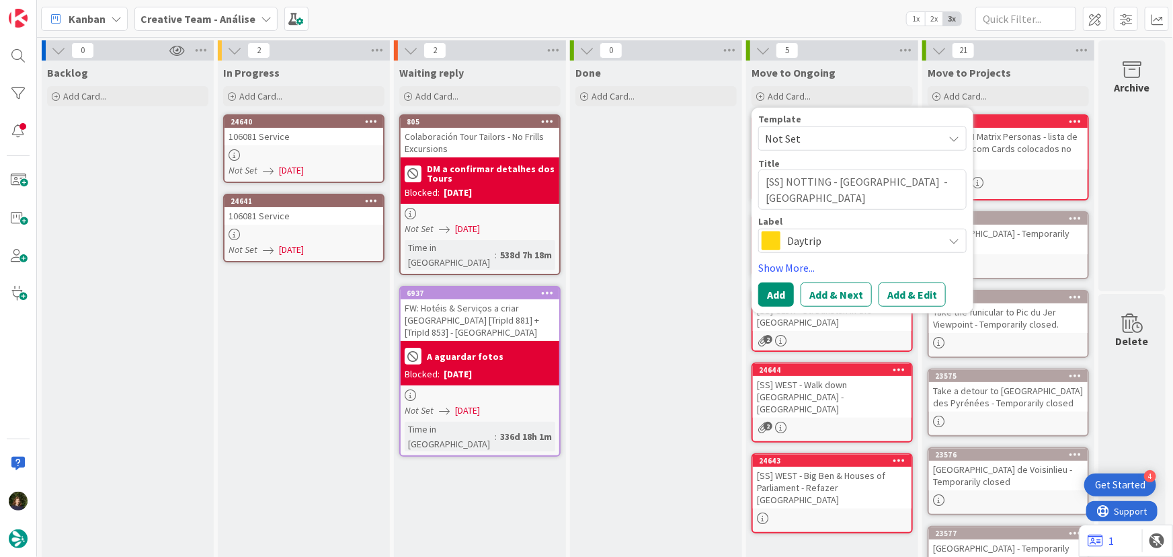
click at [793, 237] on span "Daytrip" at bounding box center [861, 240] width 149 height 19
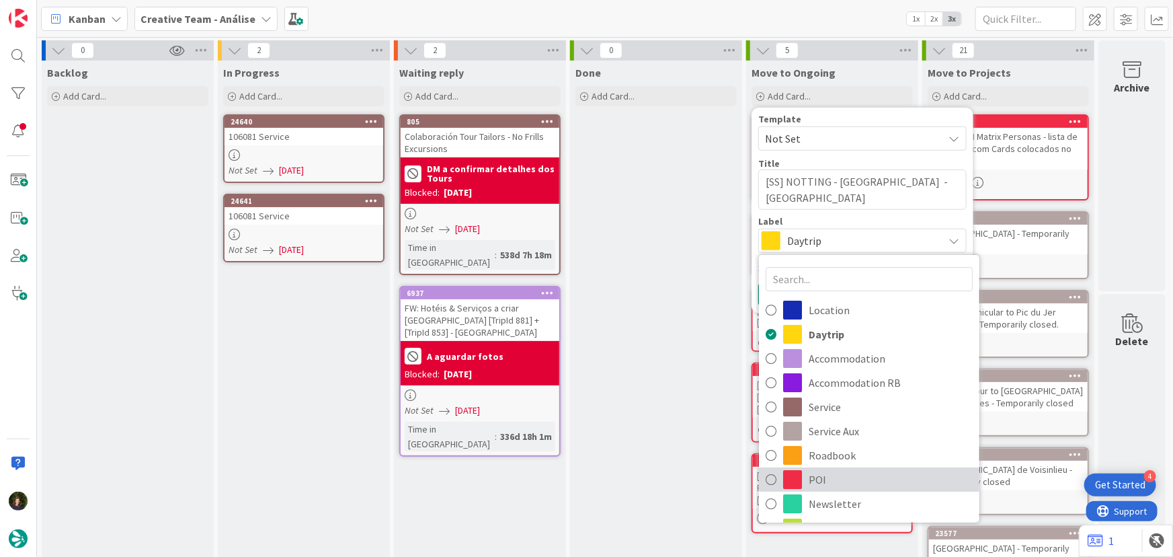
click at [827, 480] on span "POI" at bounding box center [891, 479] width 164 height 20
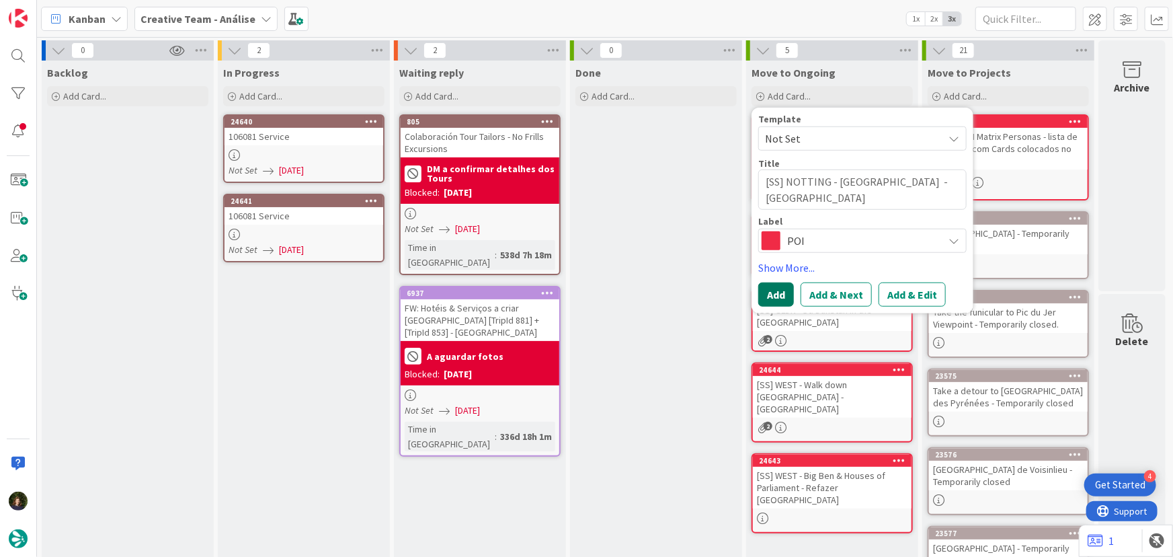
click at [767, 289] on button "Add" at bounding box center [777, 294] width 36 height 24
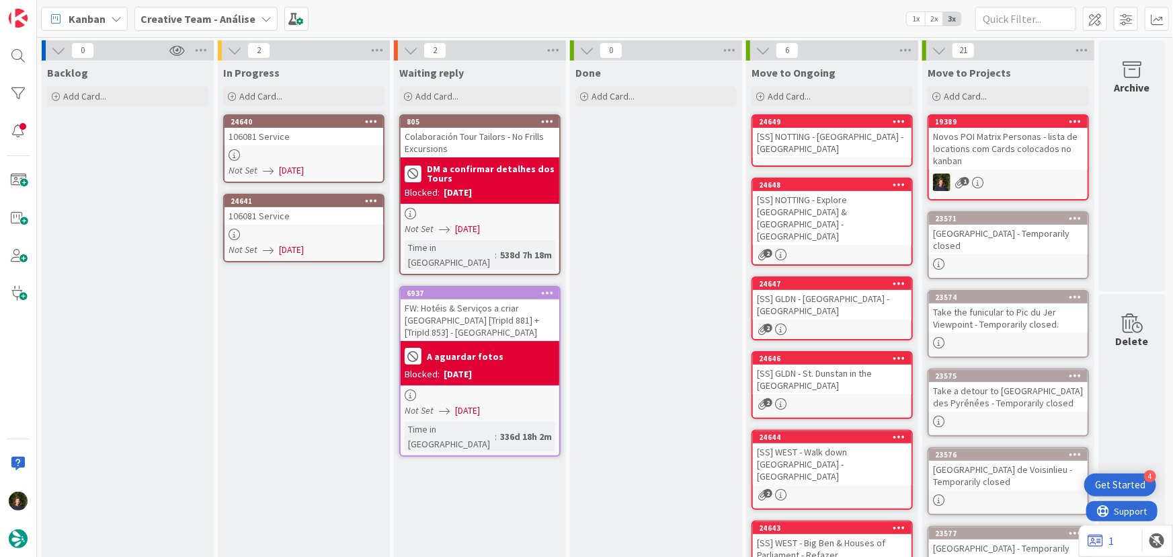
click at [806, 133] on div "[SS] NOTTING - Portobello Road Market - LONDON" at bounding box center [832, 143] width 159 height 30
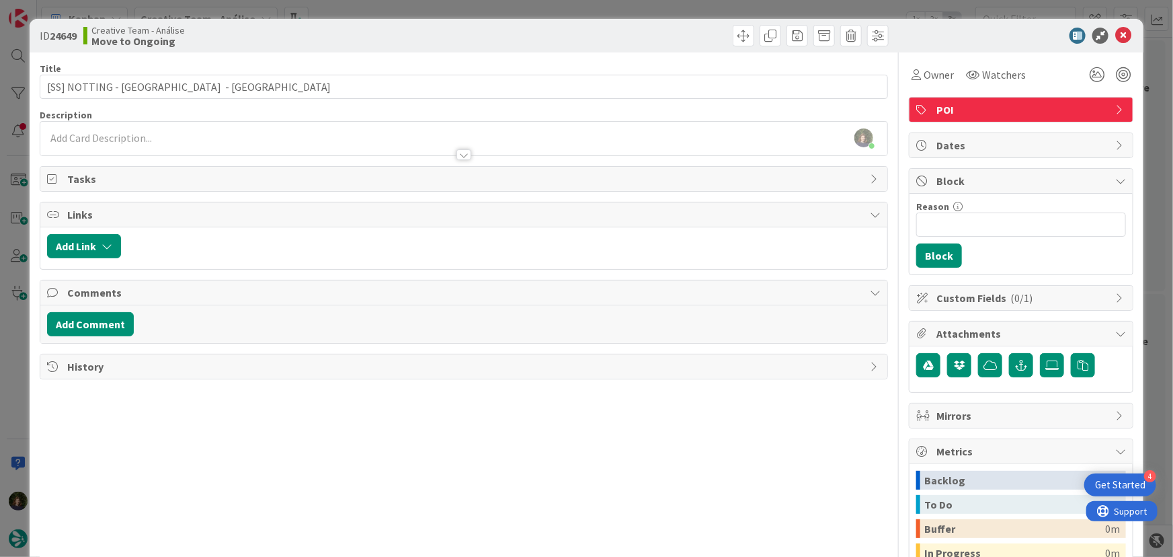
click at [197, 146] on div at bounding box center [464, 148] width 848 height 14
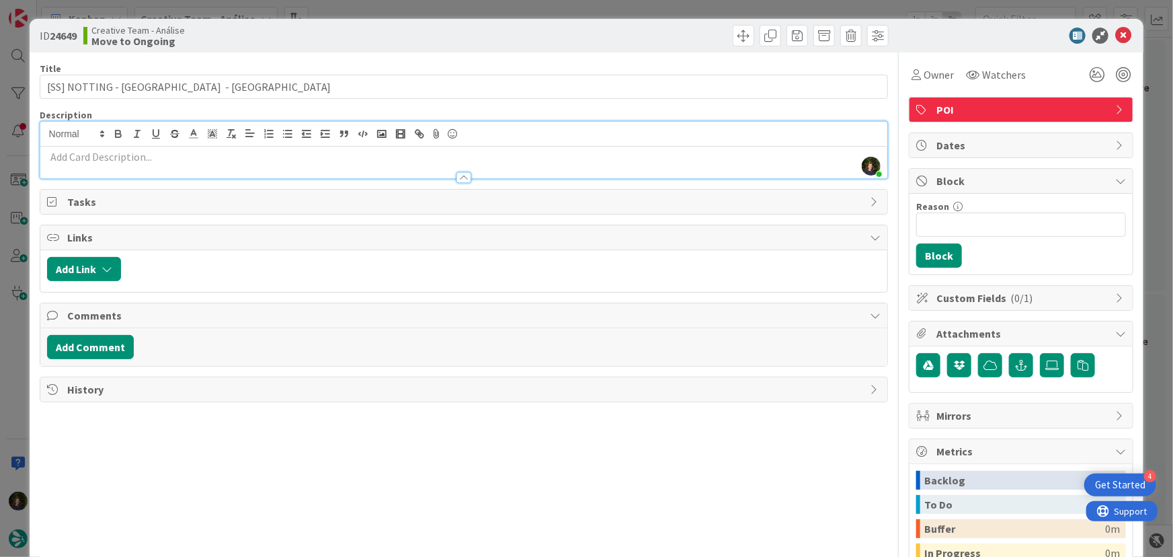
click at [178, 157] on p at bounding box center [464, 156] width 834 height 15
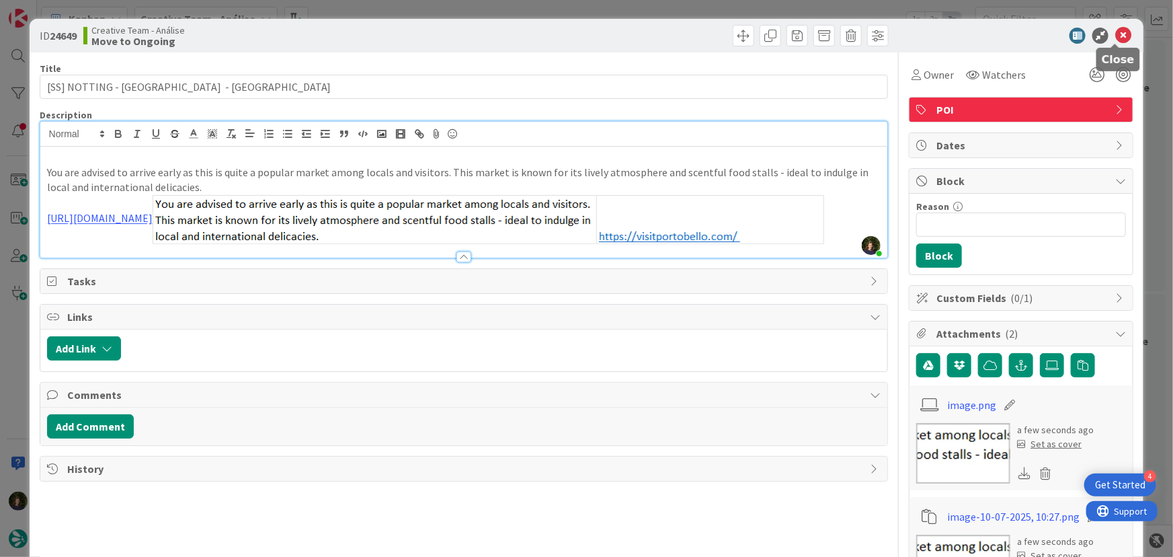
click at [1116, 31] on icon at bounding box center [1124, 36] width 16 height 16
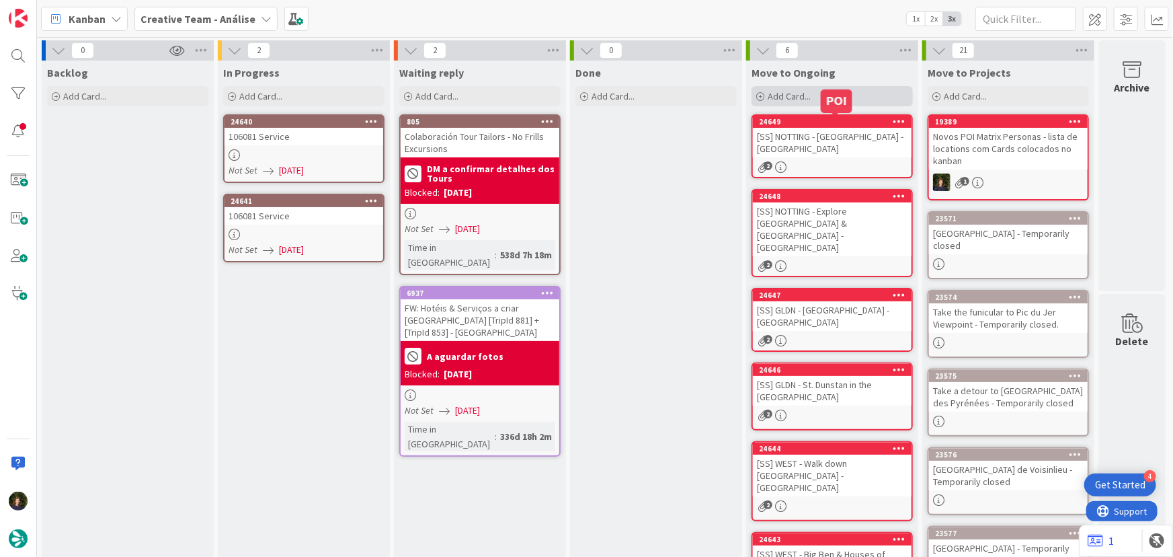
click at [804, 101] on span "Add Card..." at bounding box center [789, 96] width 43 height 12
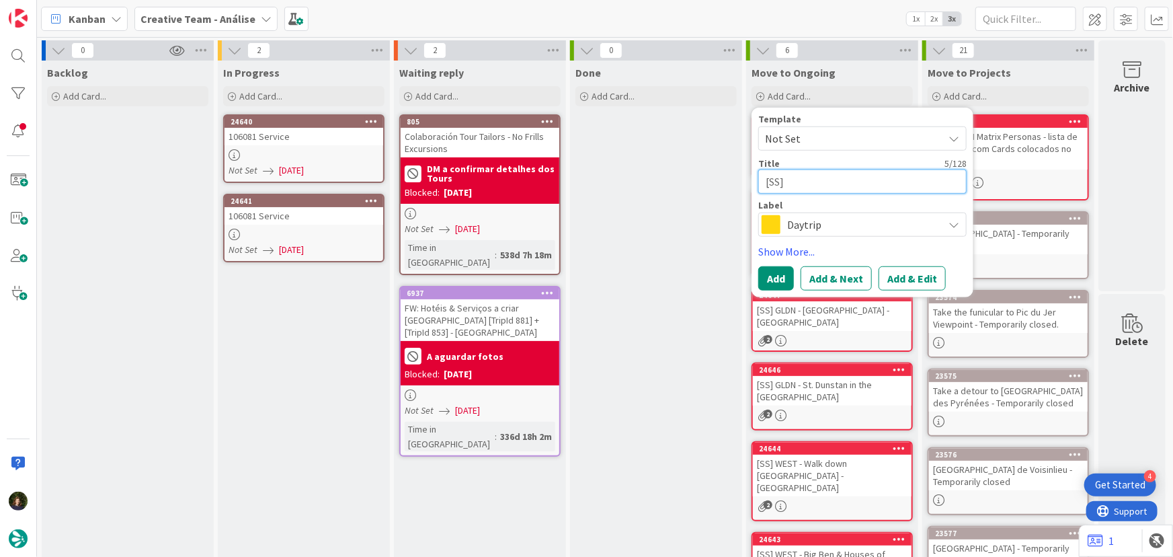
paste textarea "NOTTING - Luke's Mews"
click at [810, 229] on span "Daytrip" at bounding box center [861, 224] width 149 height 19
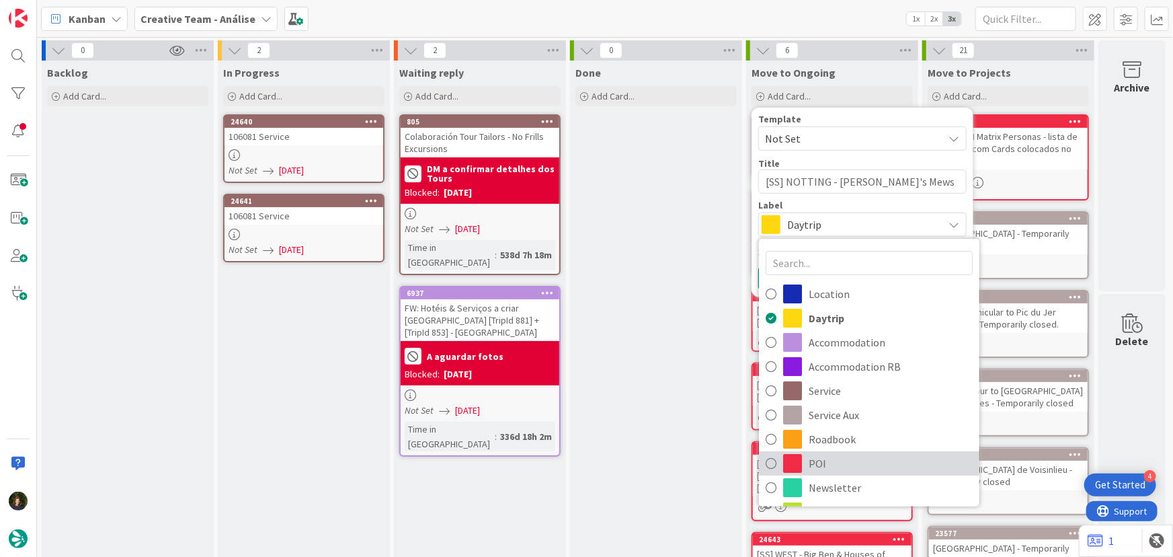
click at [828, 465] on span "POI" at bounding box center [891, 463] width 164 height 20
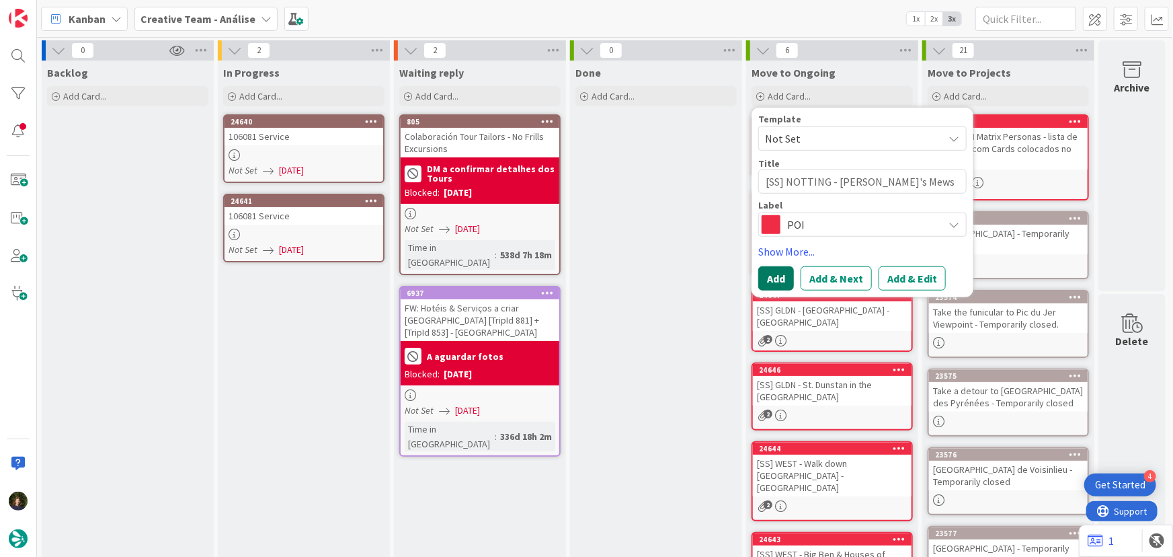
click at [768, 283] on button "Add" at bounding box center [777, 278] width 36 height 24
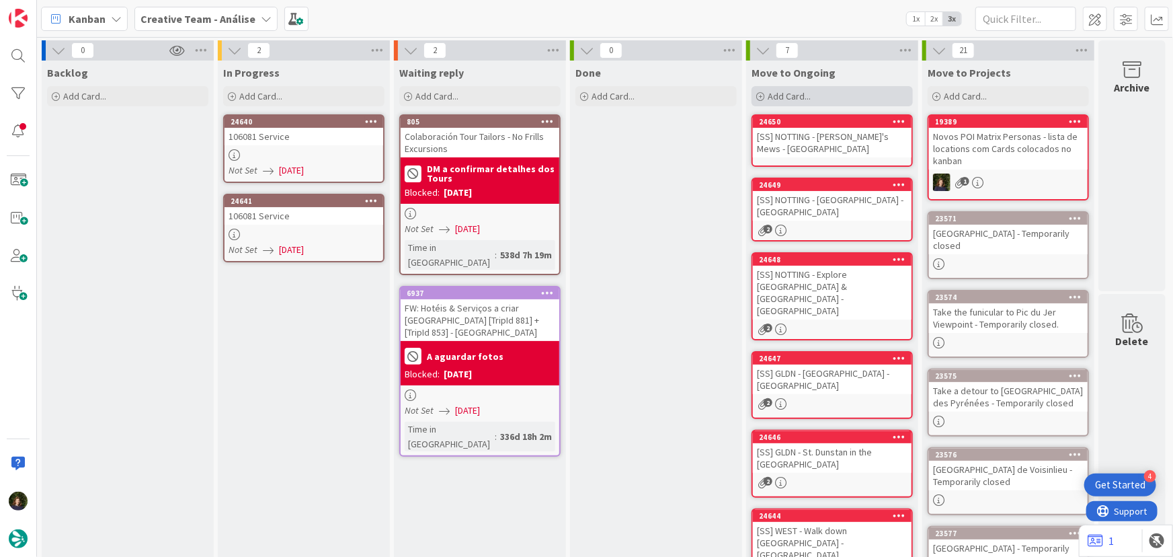
click at [830, 94] on div "Add Card..." at bounding box center [832, 96] width 161 height 20
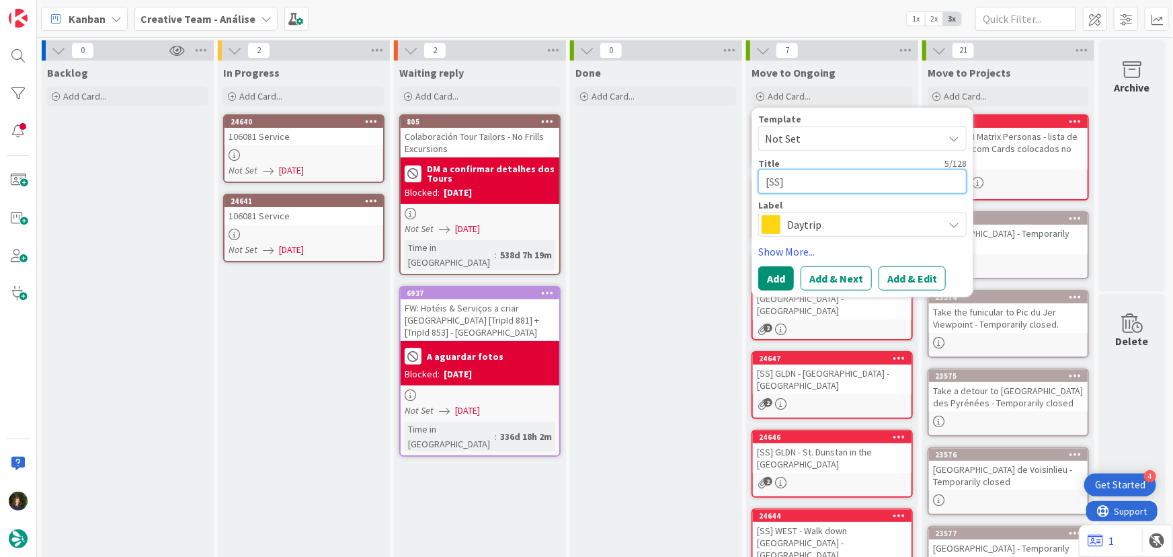
click at [819, 180] on textarea "[SS]" at bounding box center [863, 181] width 208 height 24
paste textarea "MAYFAIR - Hyde Park"
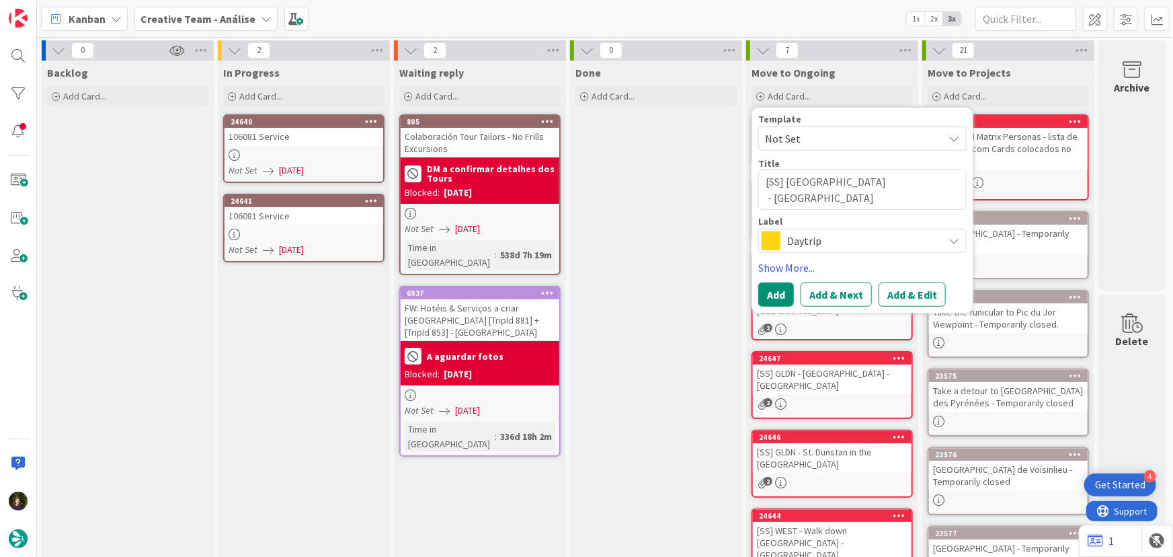
click at [819, 235] on span "Daytrip" at bounding box center [861, 240] width 149 height 19
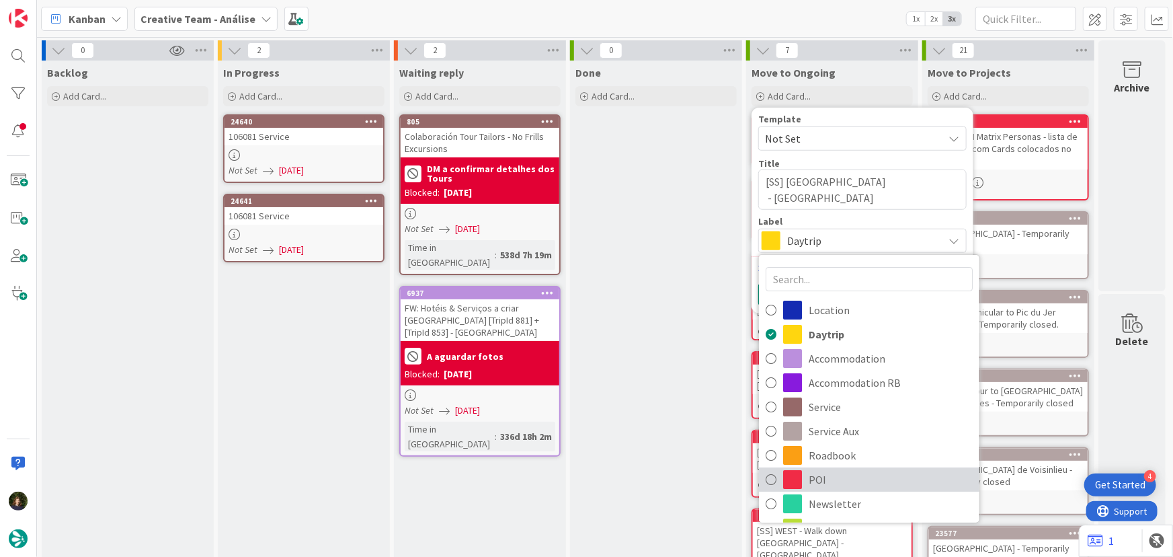
click at [816, 483] on span "POI" at bounding box center [891, 479] width 164 height 20
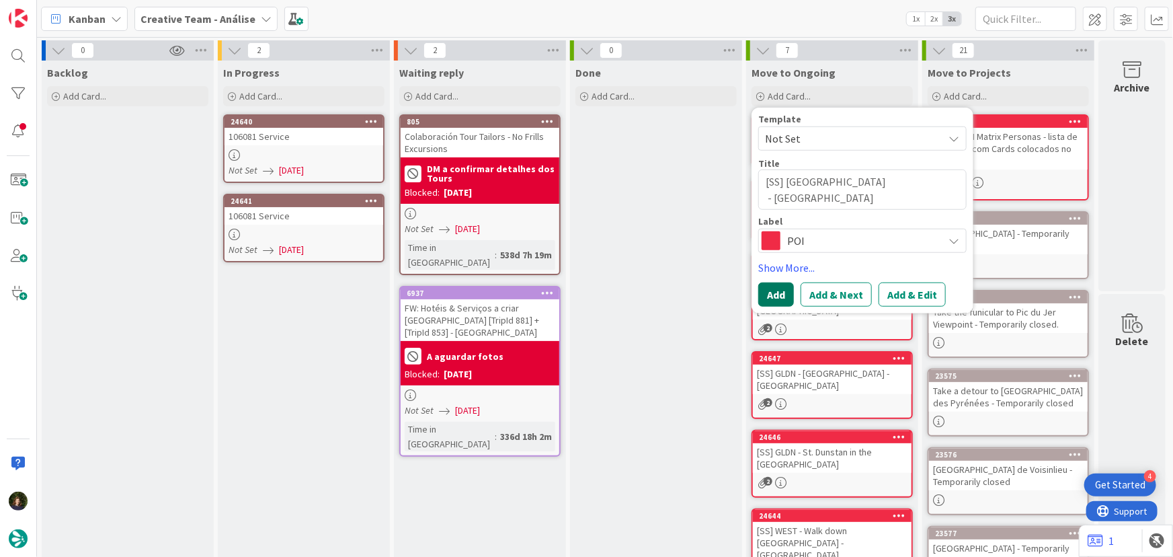
click at [771, 297] on button "Add" at bounding box center [777, 294] width 36 height 24
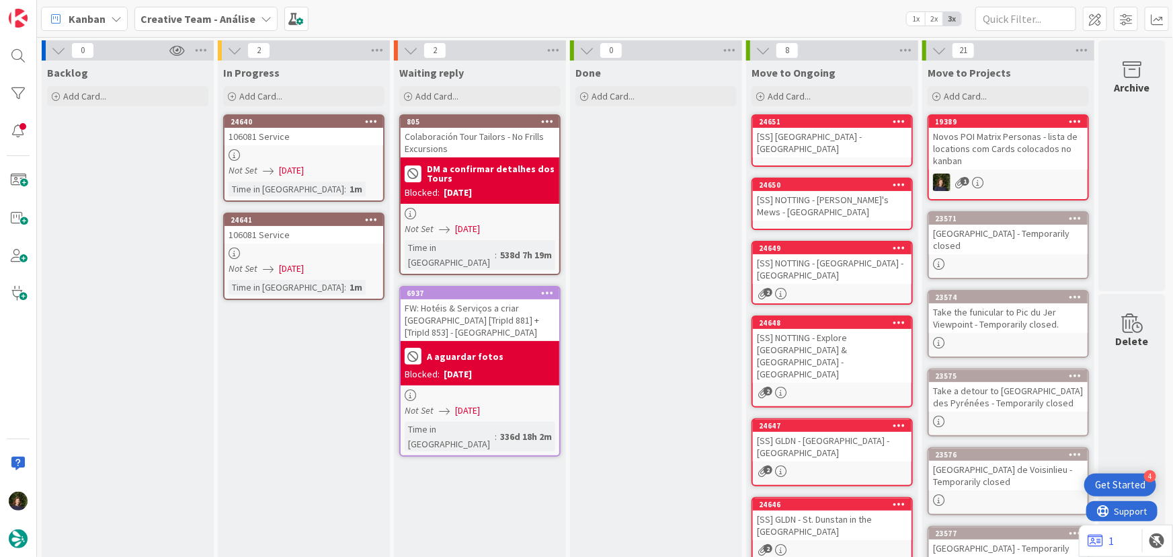
click at [792, 200] on div "[SS] NOTTING - Luke's Mews - LONDON" at bounding box center [832, 206] width 159 height 30
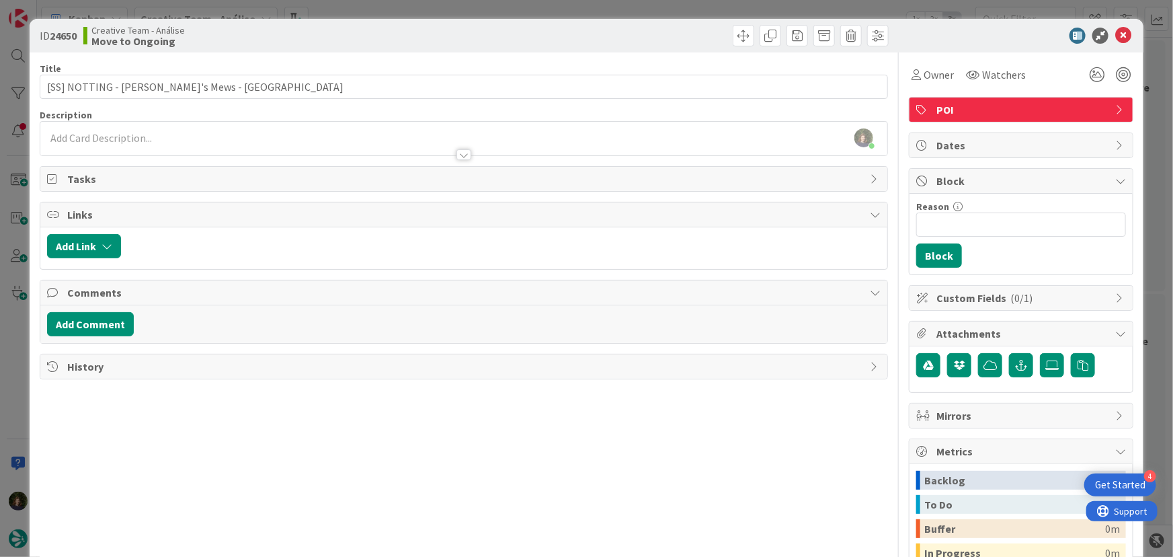
click at [134, 134] on div "Margarida Carvalho just joined" at bounding box center [464, 139] width 848 height 34
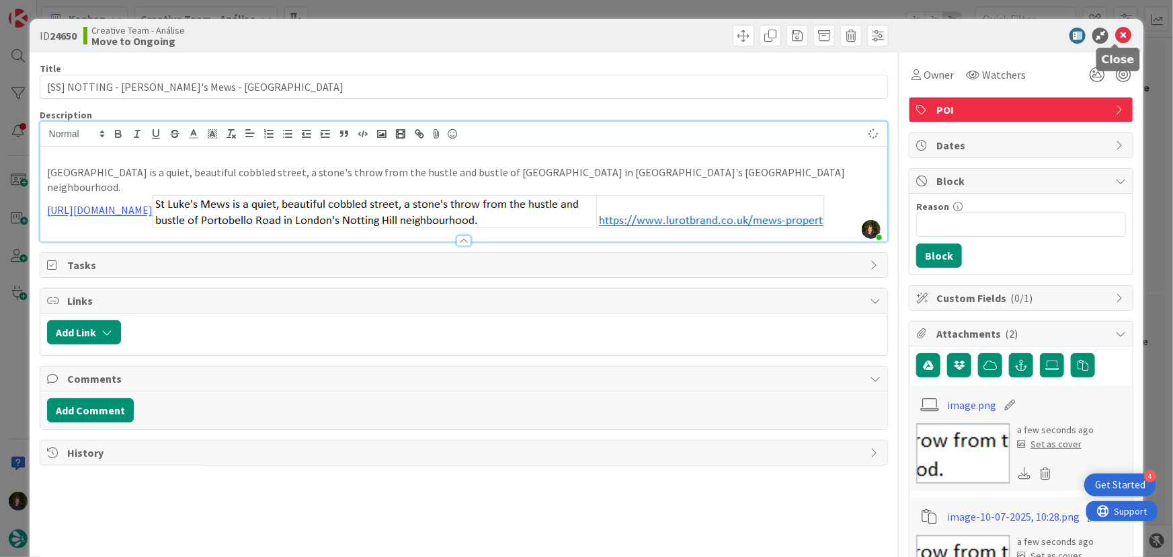
click at [1116, 36] on icon at bounding box center [1124, 36] width 16 height 16
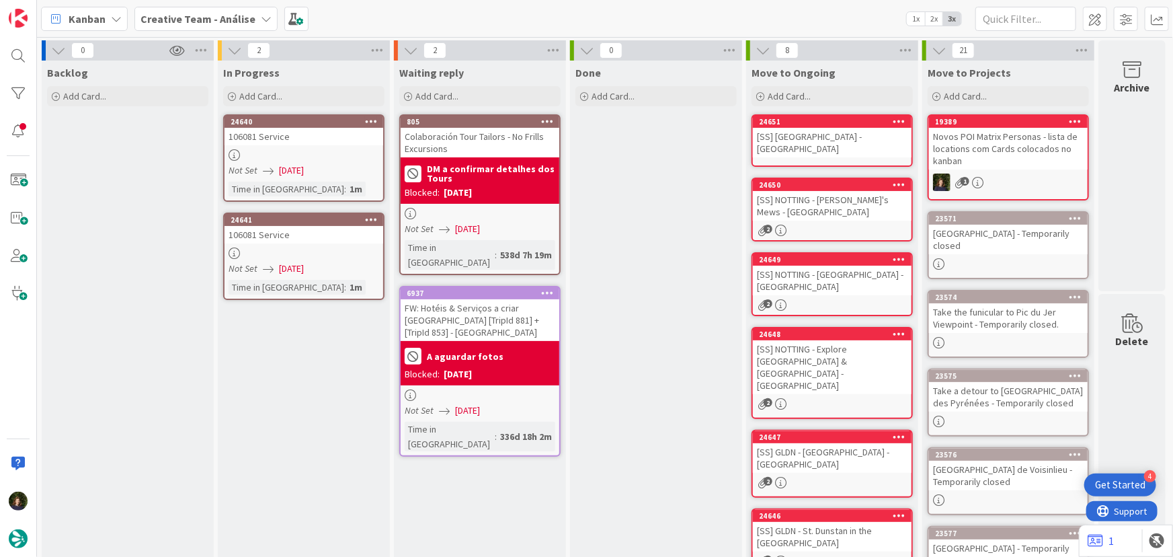
click at [800, 141] on div "[SS] MAYFAIR - Hyde Park - LONDON" at bounding box center [832, 143] width 159 height 30
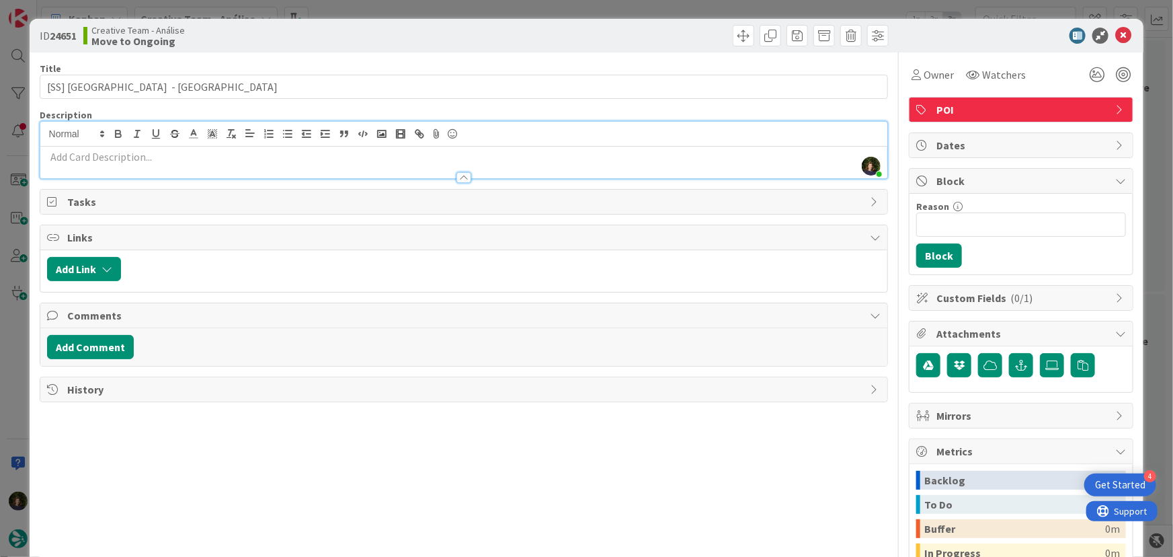
click at [197, 134] on div "Margarida Carvalho just joined" at bounding box center [464, 150] width 848 height 56
click at [188, 158] on p at bounding box center [464, 156] width 834 height 15
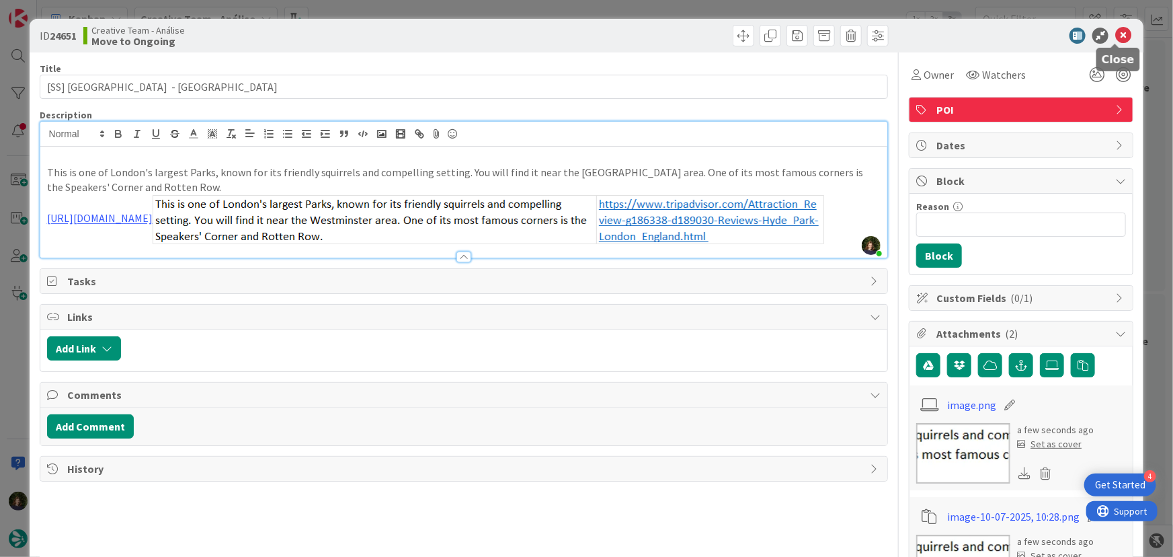
click at [1116, 34] on icon at bounding box center [1124, 36] width 16 height 16
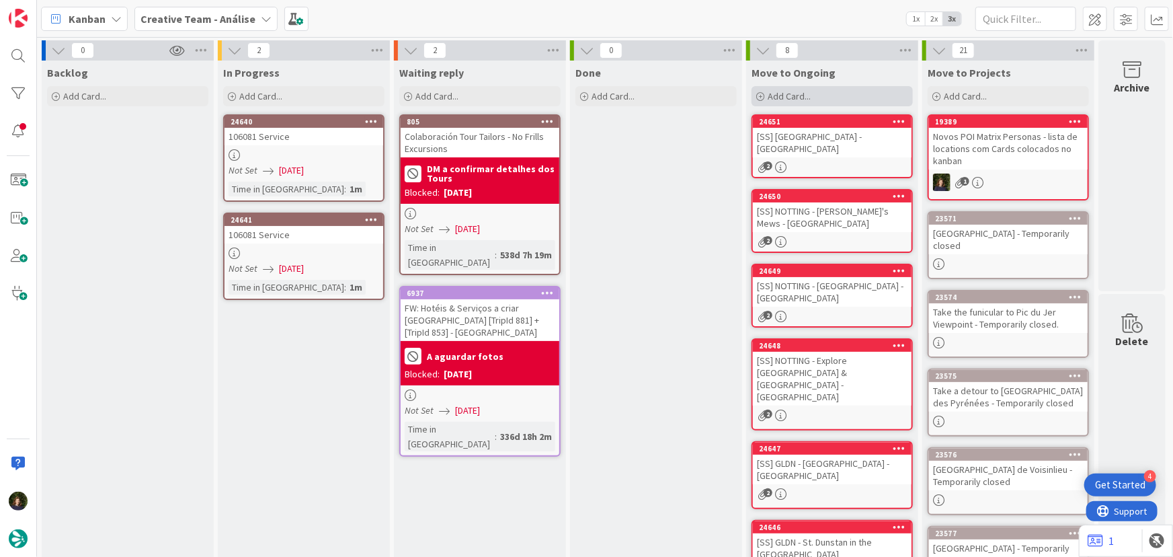
click at [812, 102] on div "Add Card..." at bounding box center [832, 96] width 161 height 20
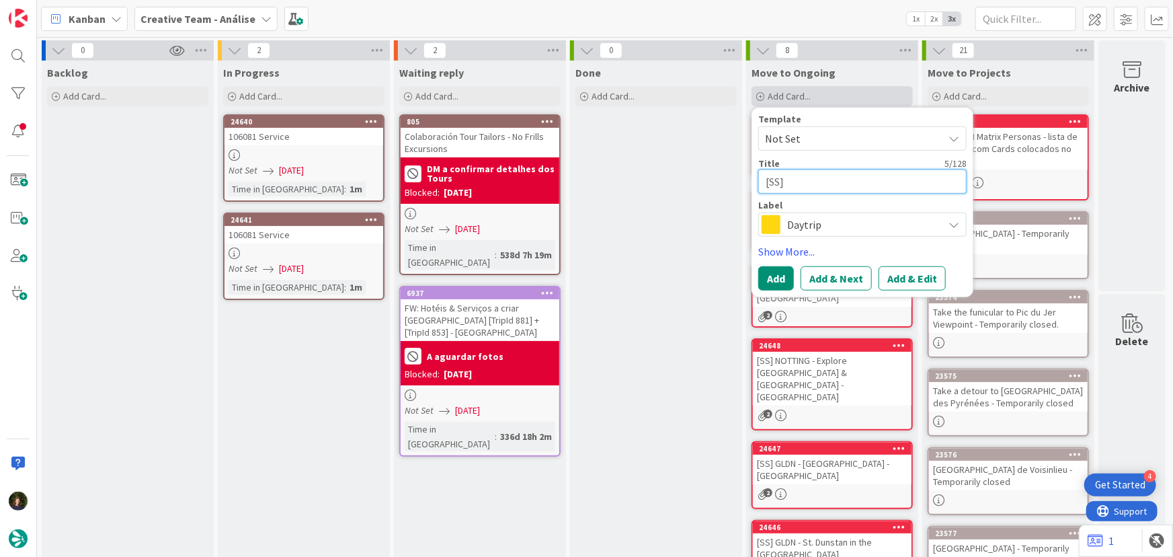
paste textarea "KEN - Victoria & Albert Museum"
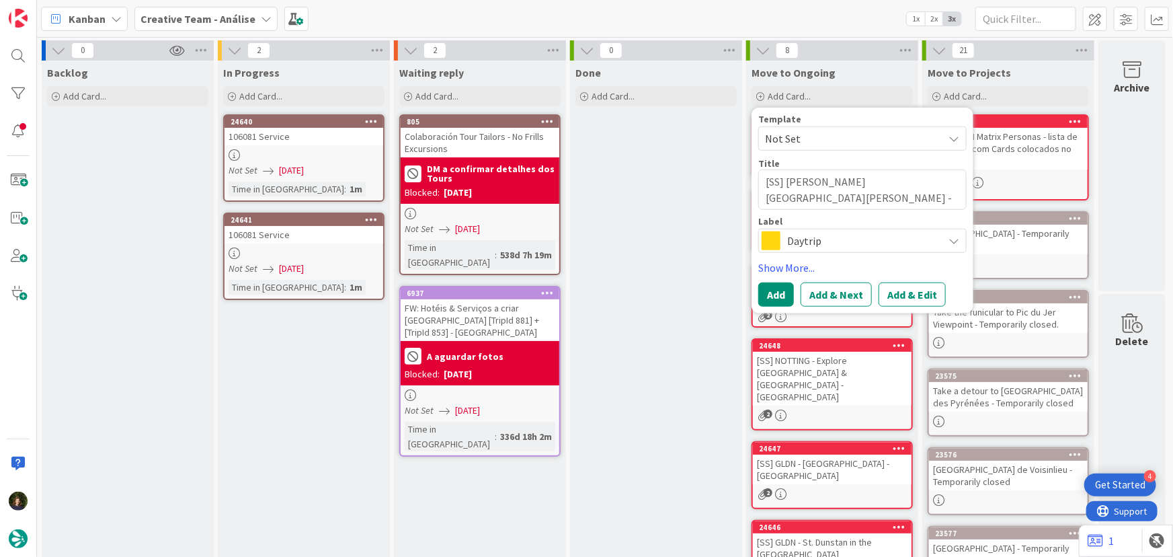
click at [808, 242] on span "Daytrip" at bounding box center [861, 240] width 149 height 19
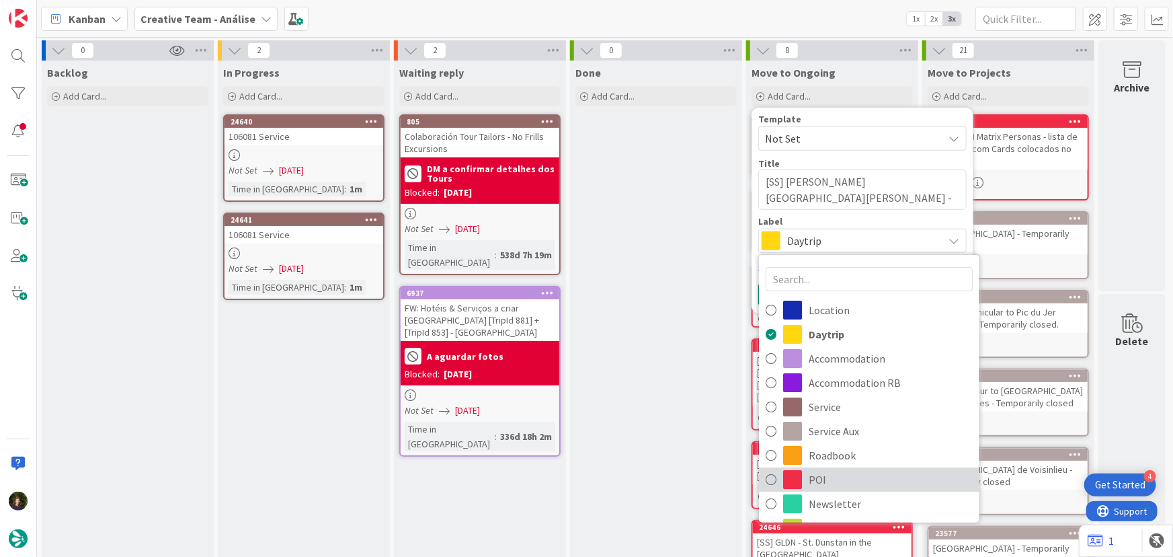
click at [832, 478] on span "POI" at bounding box center [891, 479] width 164 height 20
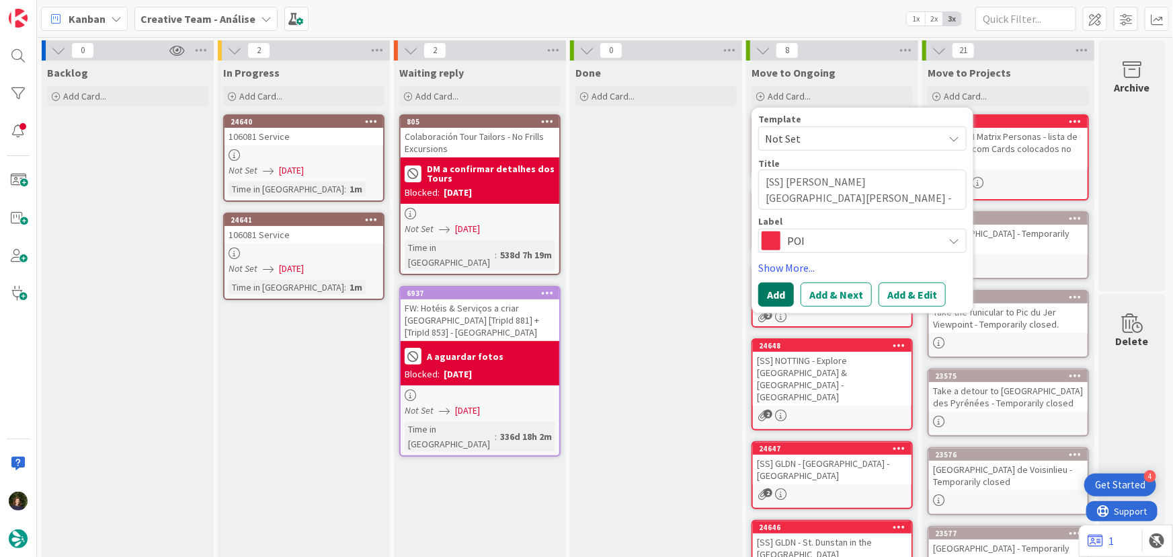
click at [779, 295] on button "Add" at bounding box center [777, 294] width 36 height 24
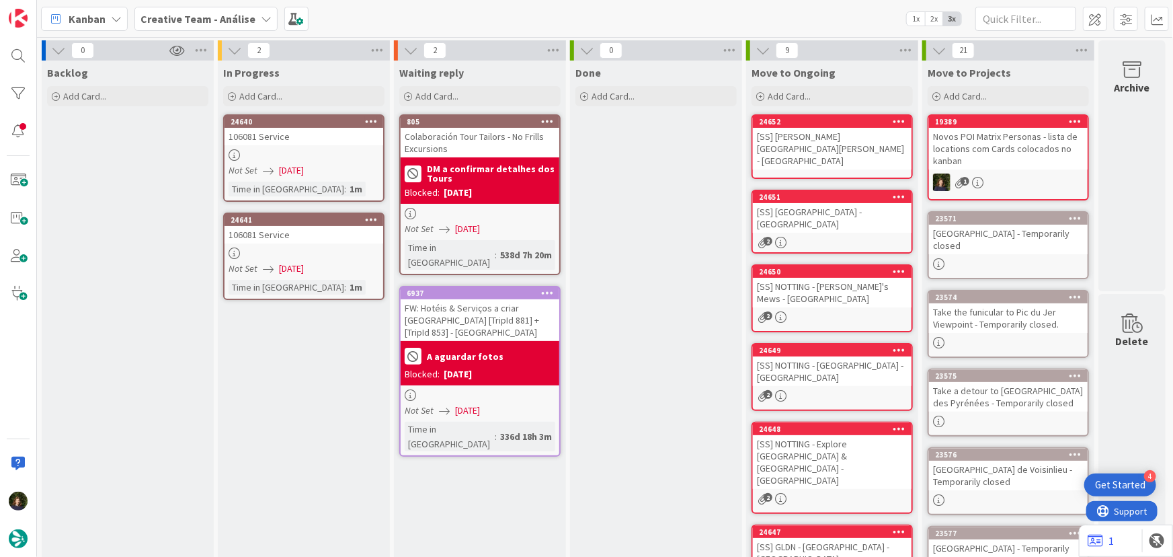
click at [795, 143] on div "[SS] KEN - Victoria & Albert Museum - LONDON" at bounding box center [832, 149] width 159 height 42
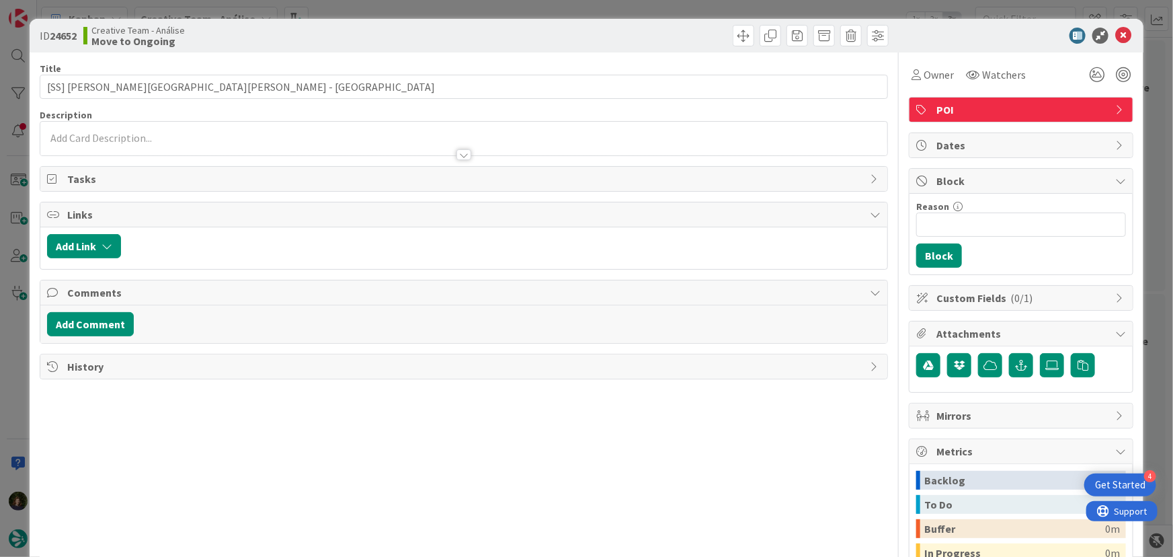
click at [190, 139] on p at bounding box center [464, 137] width 834 height 15
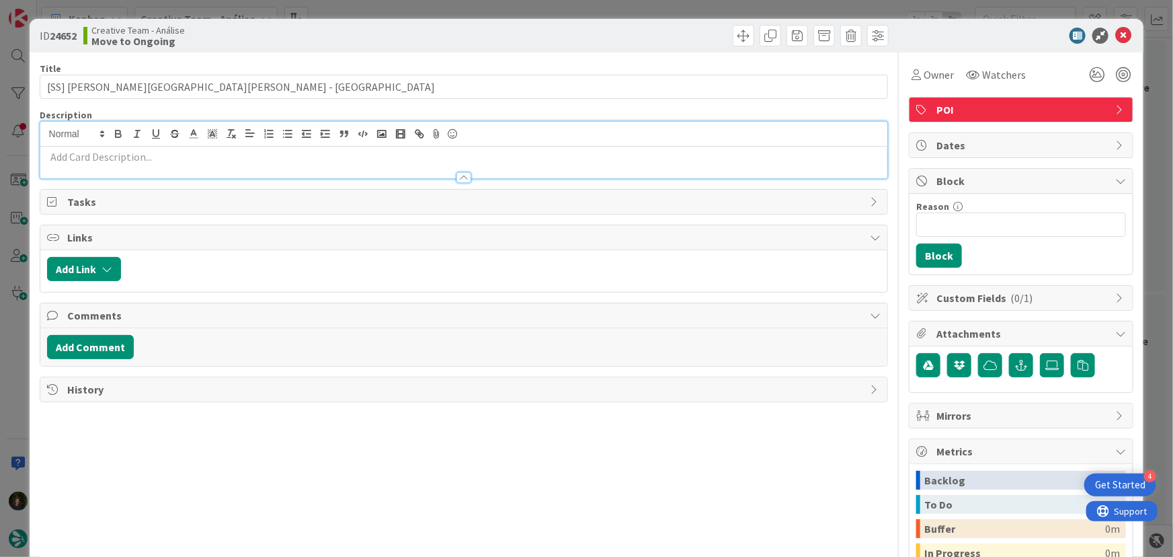
click at [193, 159] on p at bounding box center [464, 156] width 834 height 15
click at [159, 158] on p at bounding box center [464, 156] width 834 height 15
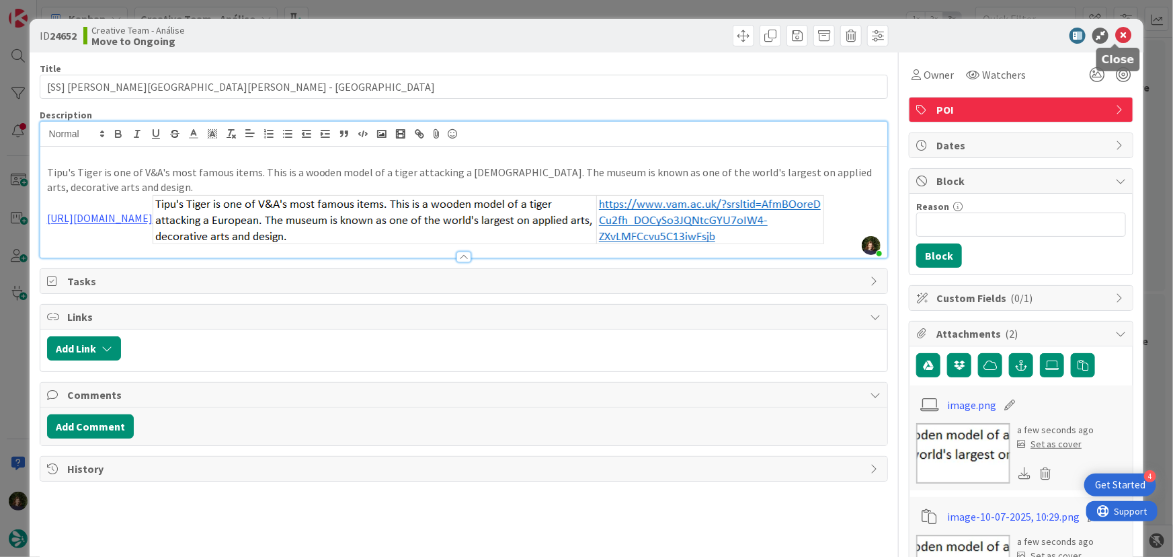
click at [1118, 33] on icon at bounding box center [1124, 36] width 16 height 16
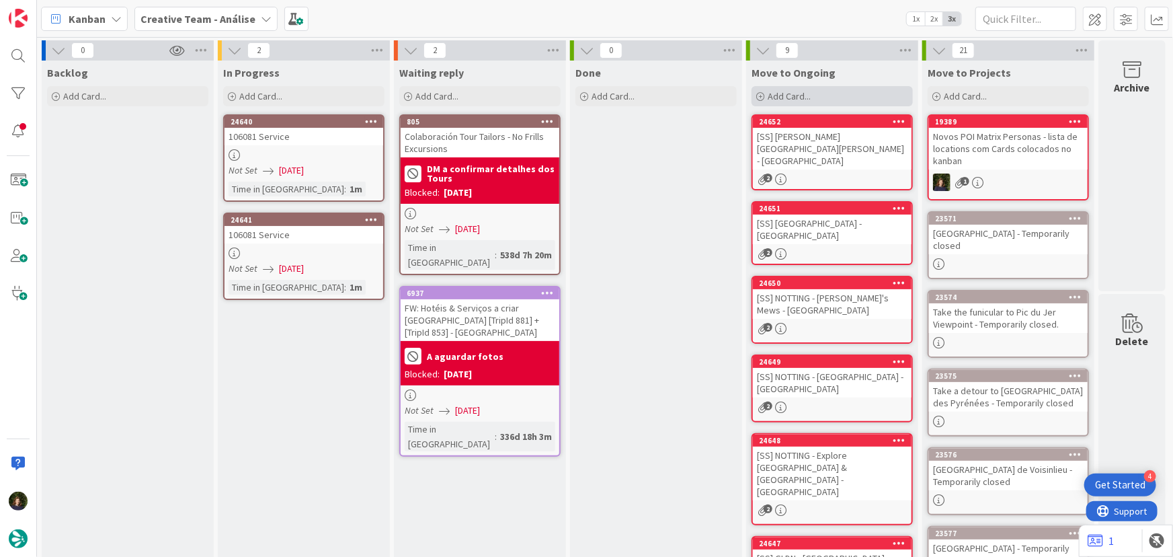
click at [794, 97] on span "Add Card..." at bounding box center [789, 96] width 43 height 12
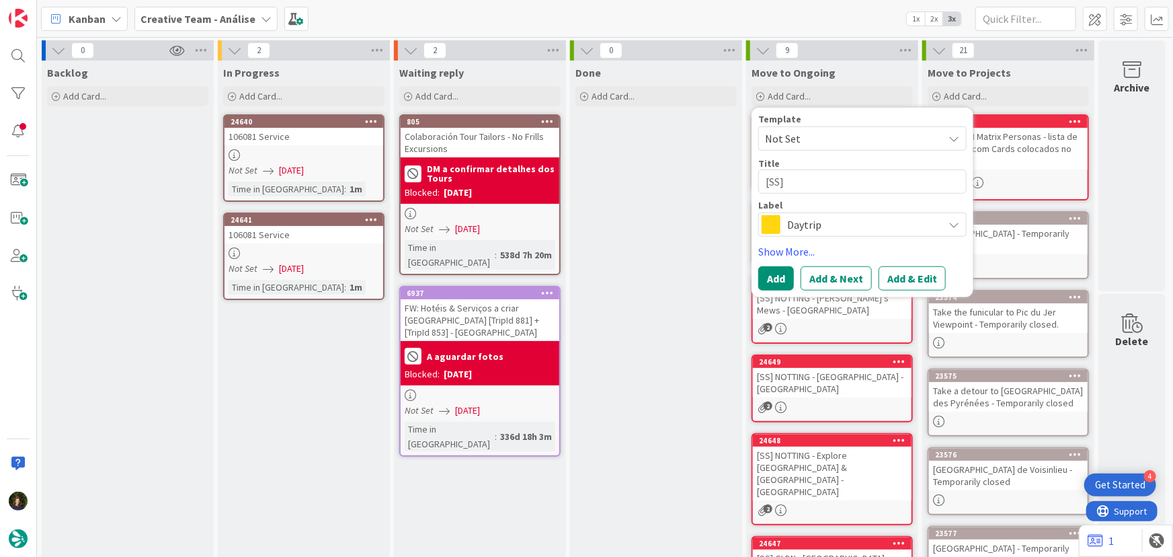
click at [810, 145] on span "Not Set" at bounding box center [849, 138] width 168 height 17
click at [650, 191] on div "Done Add Card..." at bounding box center [656, 494] width 172 height 867
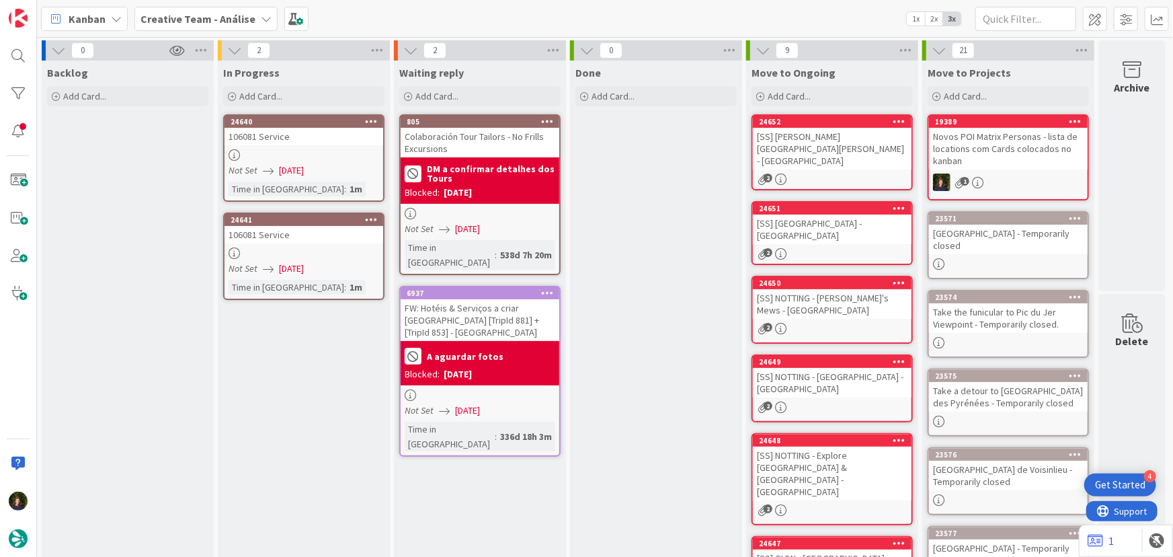
click at [815, 144] on div "[SS] KEN - Victoria & Albert Museum - LONDON" at bounding box center [832, 149] width 159 height 42
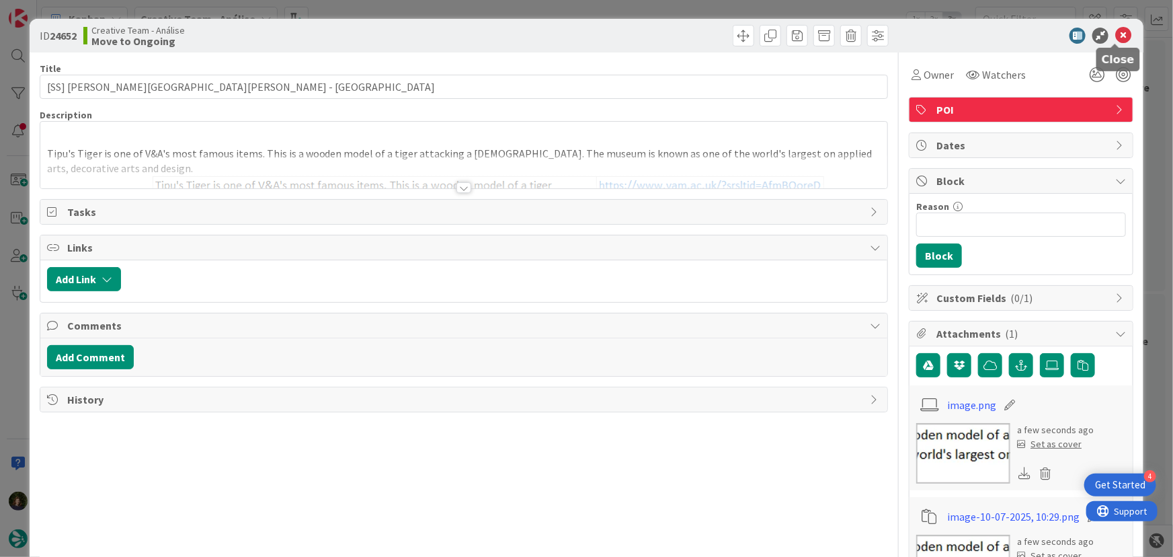
click at [1116, 34] on icon at bounding box center [1124, 36] width 16 height 16
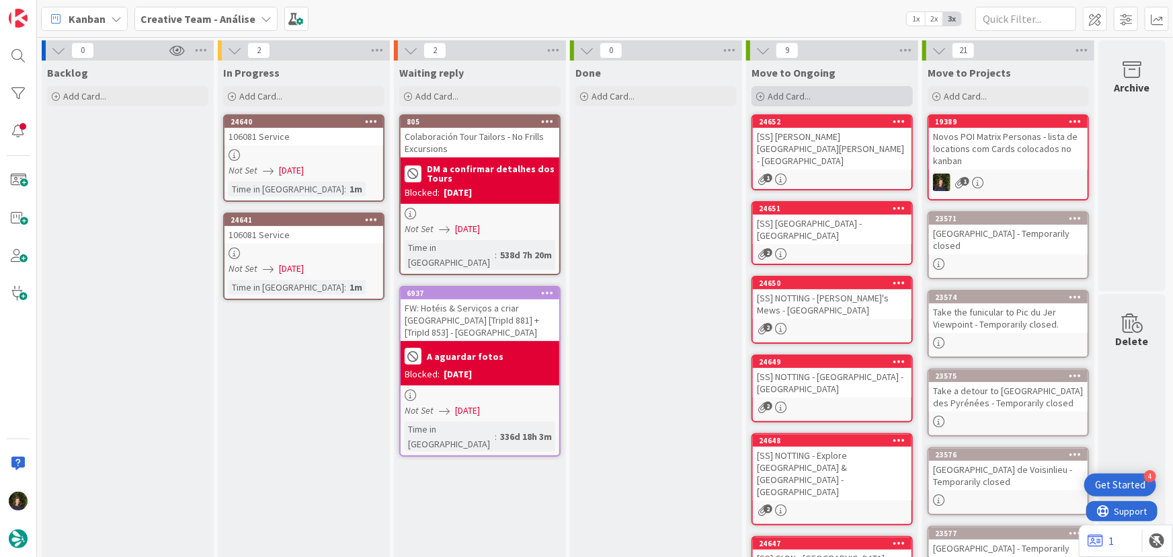
click at [824, 104] on div "Add Card..." at bounding box center [832, 96] width 161 height 20
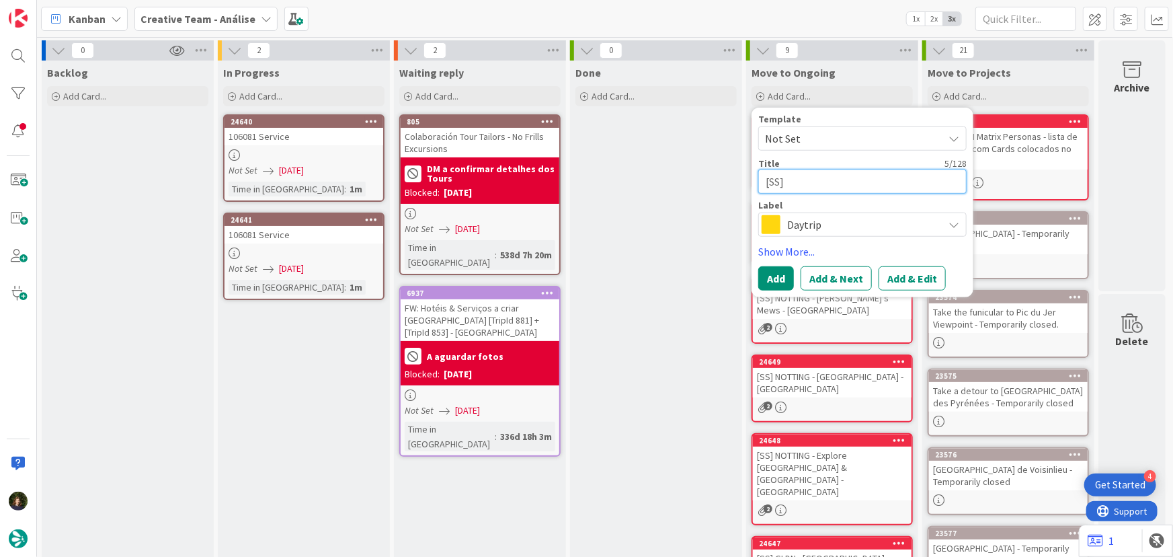
paste textarea "KEN - Kensington Palace"
click at [826, 231] on span "Daytrip" at bounding box center [861, 224] width 149 height 19
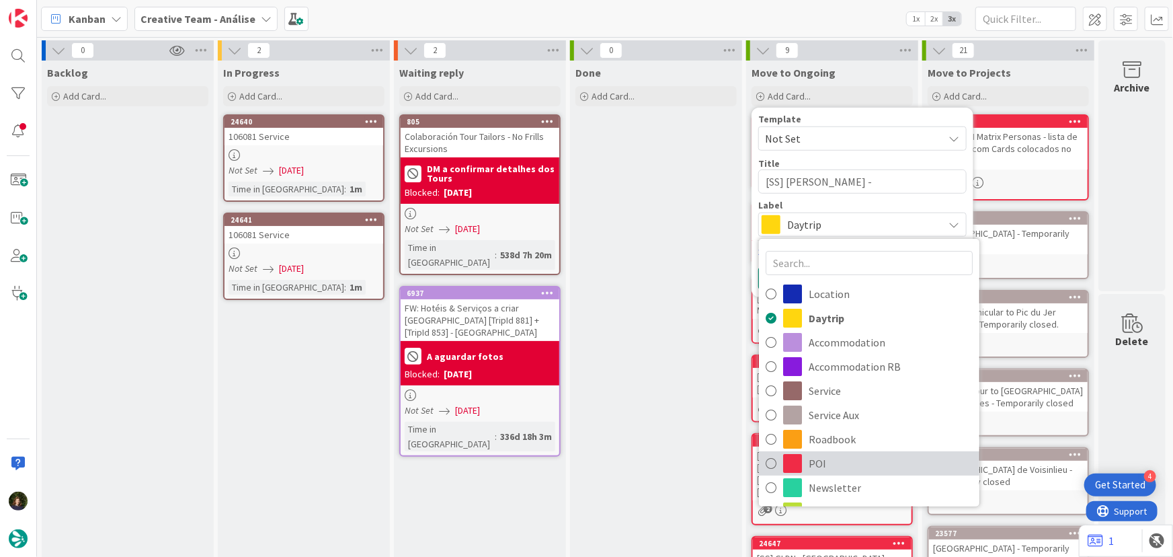
drag, startPoint x: 830, startPoint y: 462, endPoint x: 818, endPoint y: 403, distance: 59.6
click at [830, 462] on span "POI" at bounding box center [891, 463] width 164 height 20
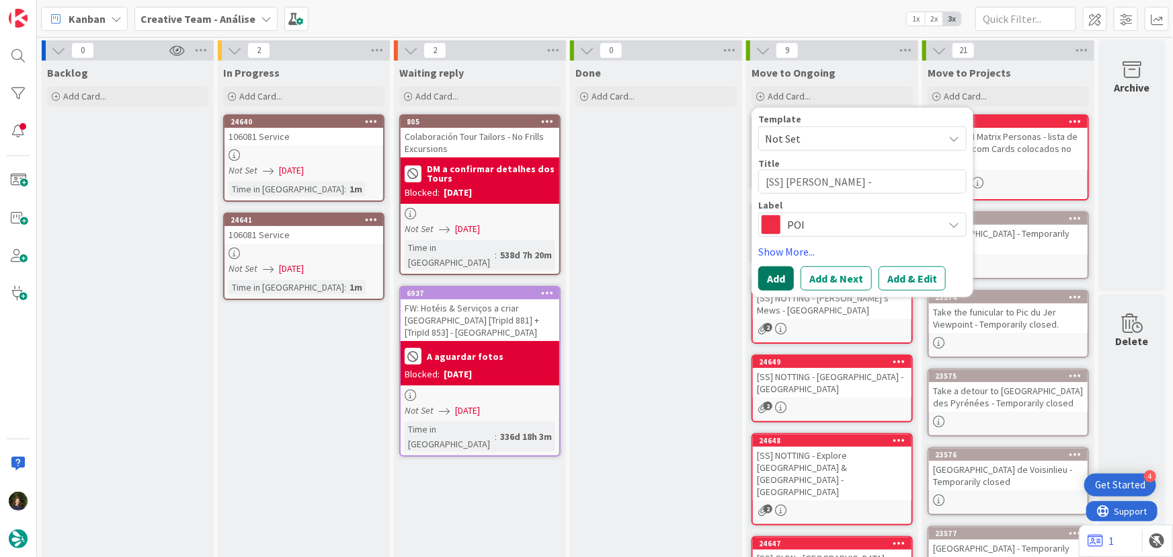
click at [776, 281] on button "Add" at bounding box center [777, 278] width 36 height 24
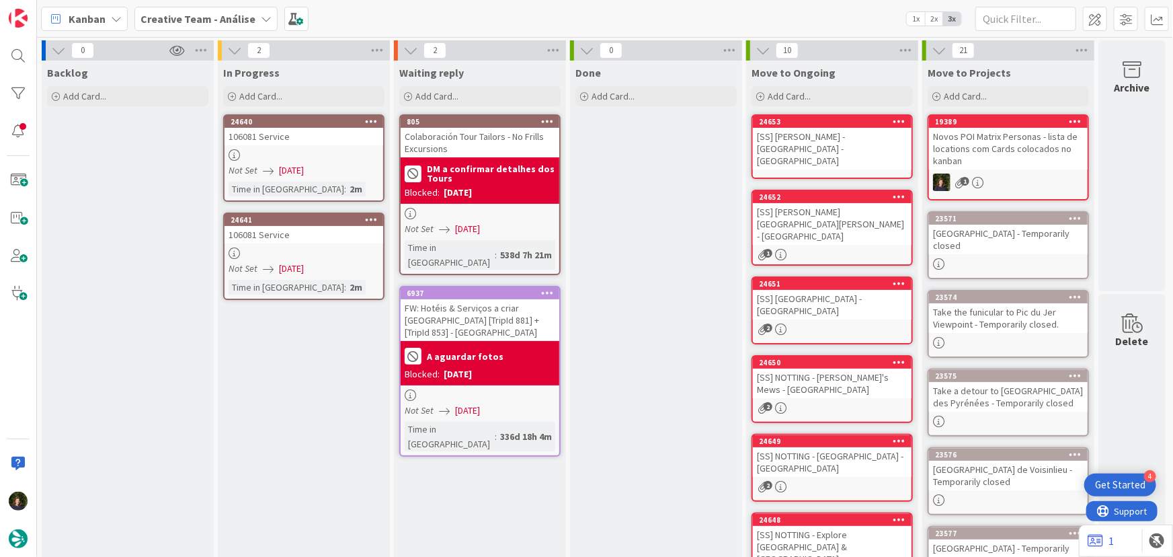
click at [787, 145] on div "[SS] KEN - Kensington Palace - LONDON" at bounding box center [832, 149] width 159 height 42
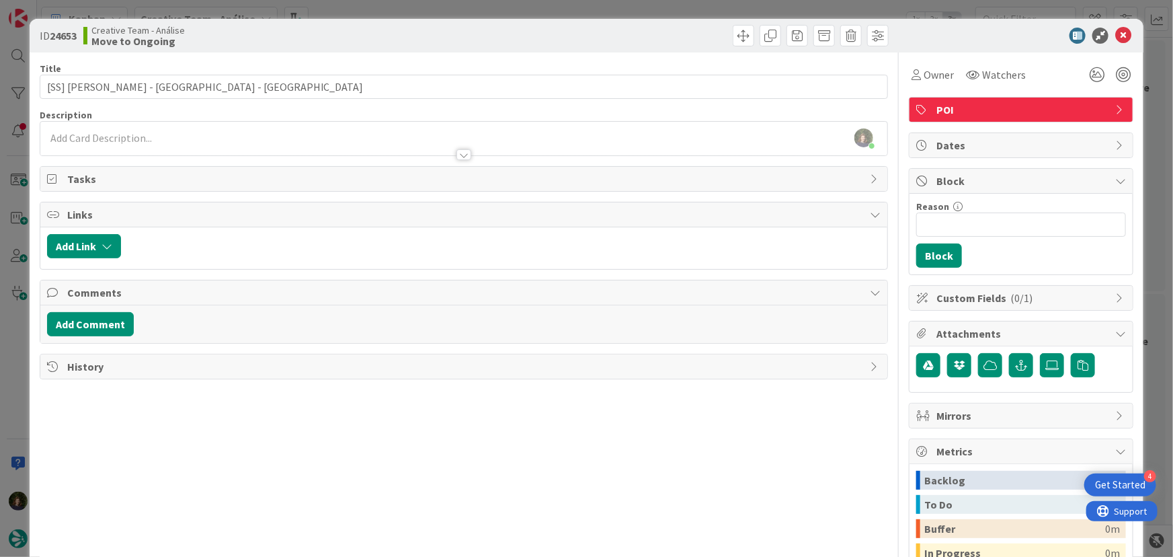
click at [171, 134] on div "Margarida Carvalho just joined" at bounding box center [464, 139] width 848 height 34
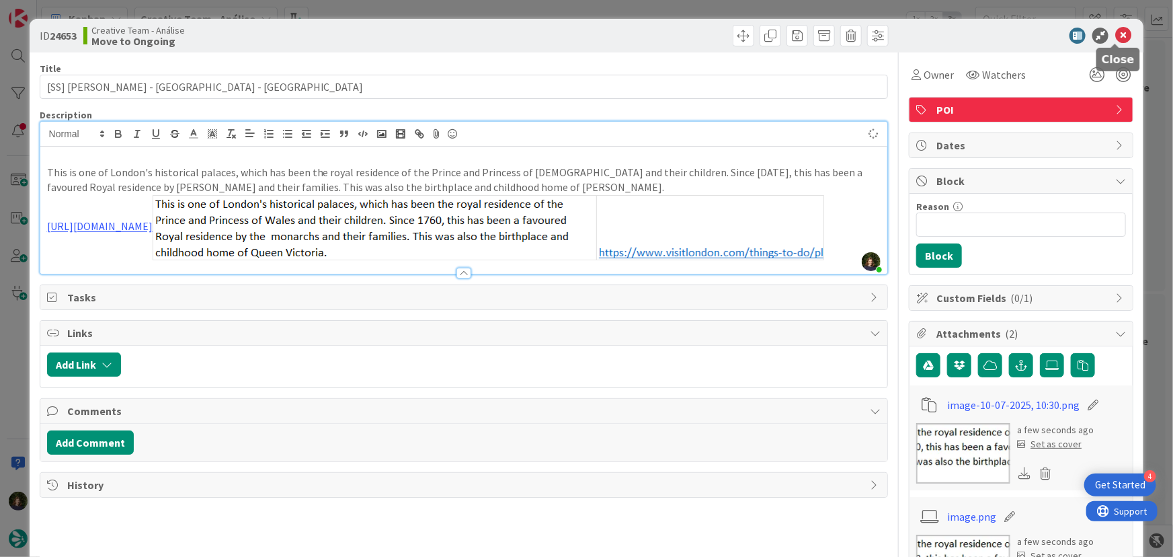
click at [1116, 35] on icon at bounding box center [1124, 36] width 16 height 16
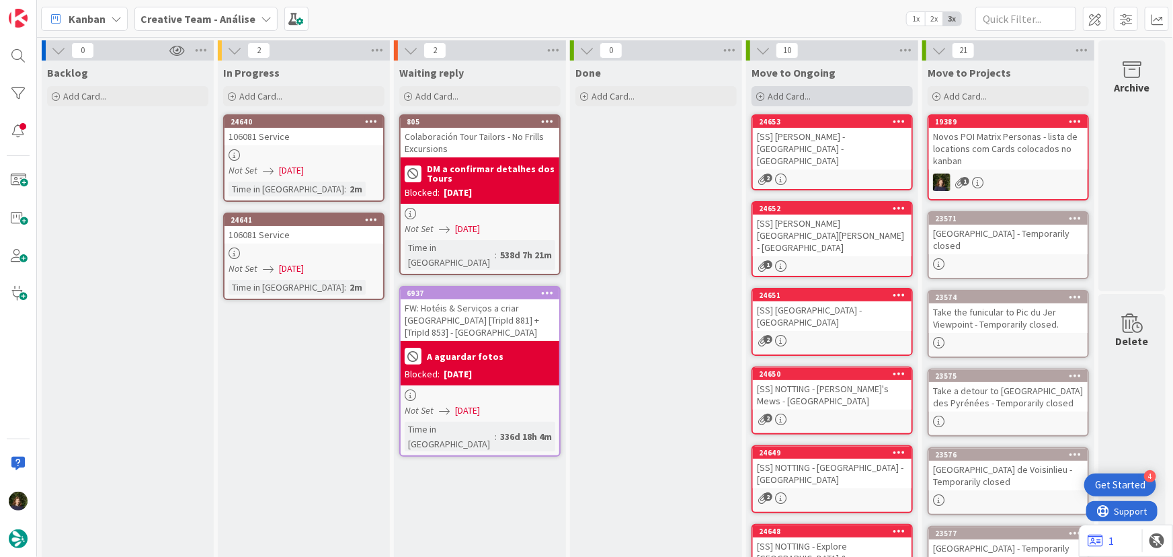
click at [803, 101] on span "Add Card..." at bounding box center [789, 96] width 43 height 12
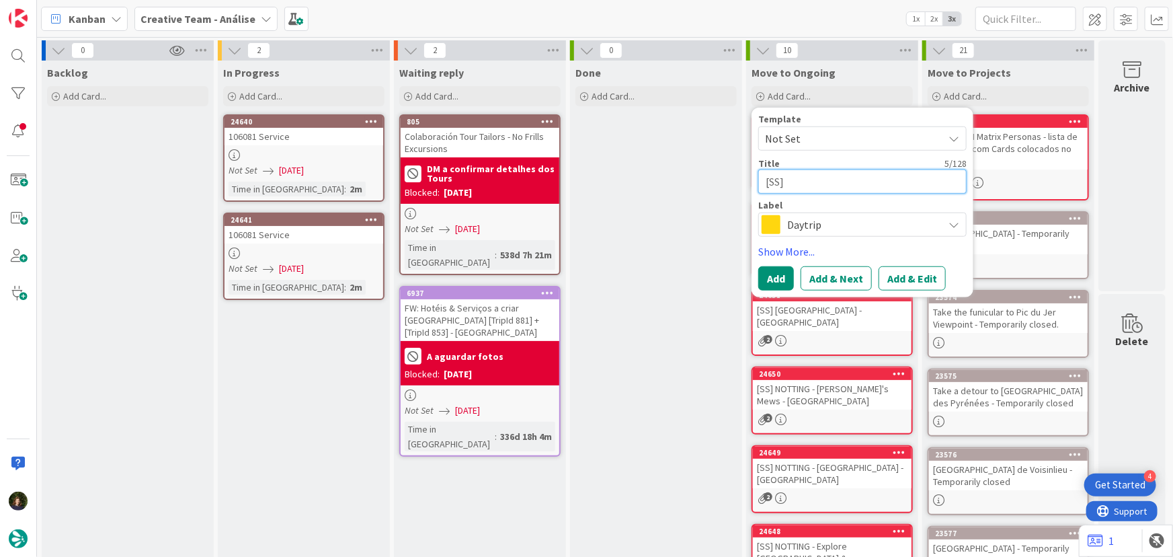
click at [808, 178] on textarea "[SS]" at bounding box center [863, 181] width 208 height 24
paste textarea "CONVENT - Seven Dials"
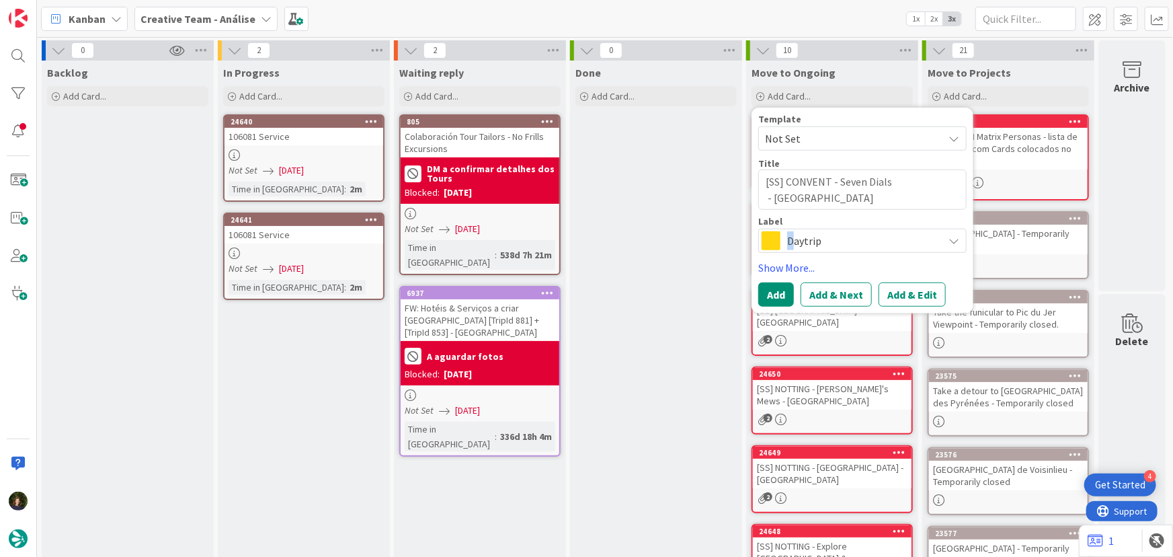
click at [789, 235] on span "Daytrip" at bounding box center [861, 240] width 149 height 19
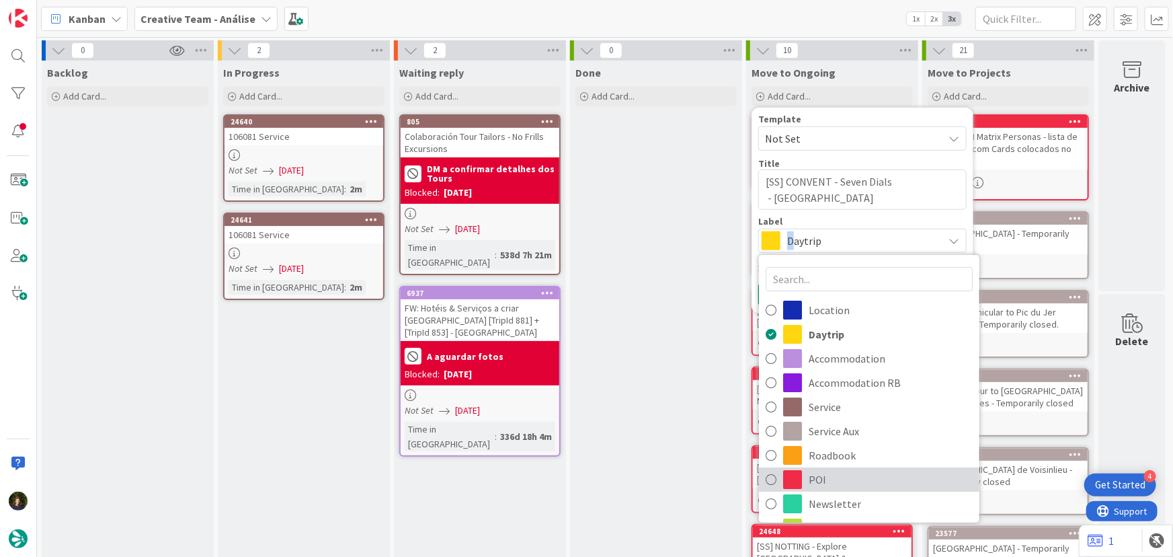
click at [814, 480] on span "POI" at bounding box center [891, 479] width 164 height 20
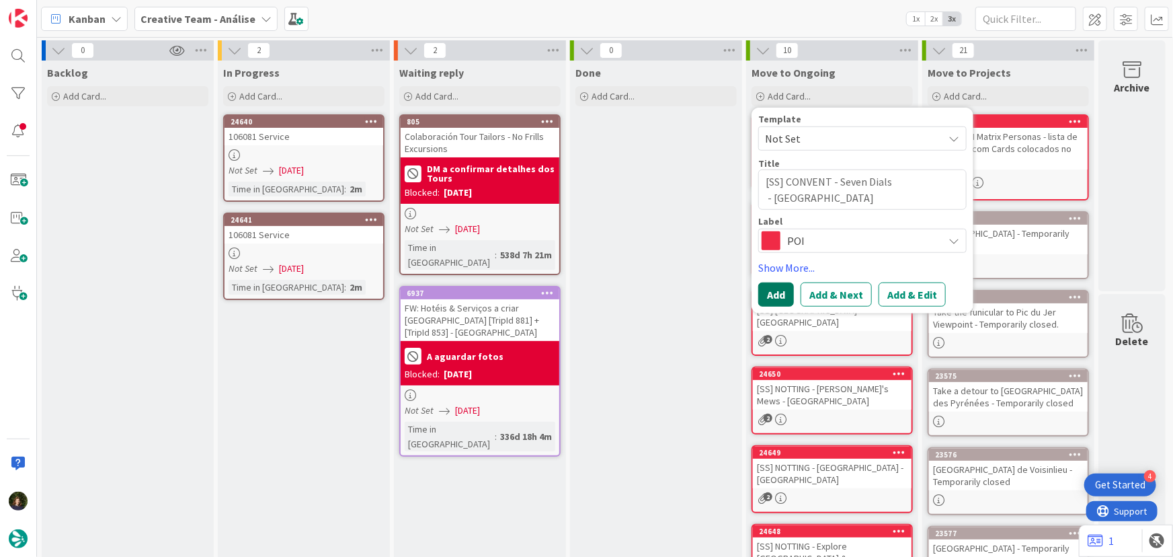
click at [769, 294] on button "Add" at bounding box center [777, 294] width 36 height 24
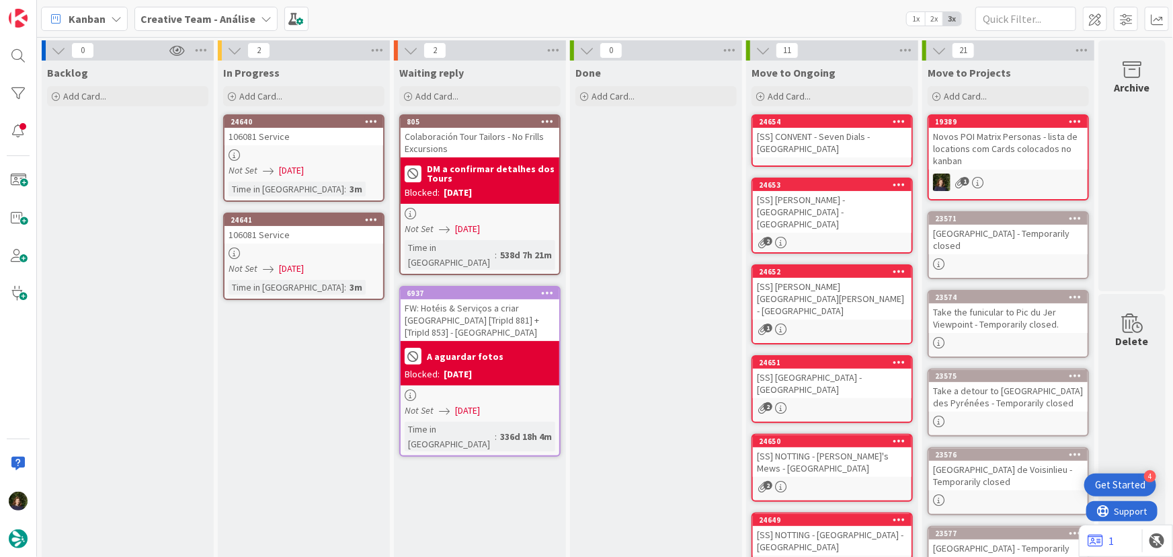
click at [814, 131] on div "[SS] CONVENT - Seven Dials - LONDON" at bounding box center [832, 143] width 159 height 30
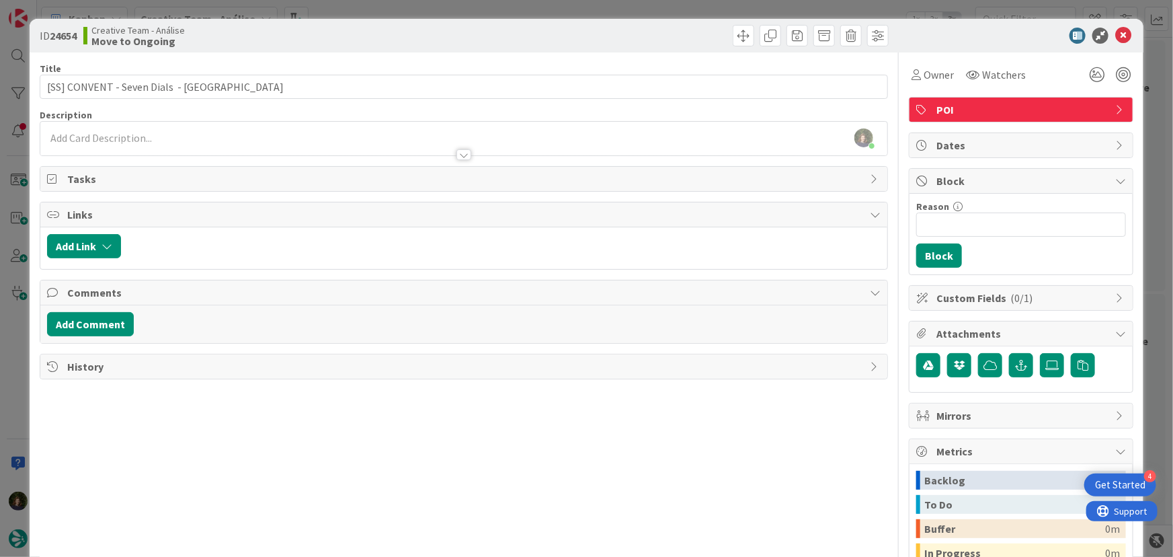
click at [230, 141] on div at bounding box center [464, 148] width 848 height 14
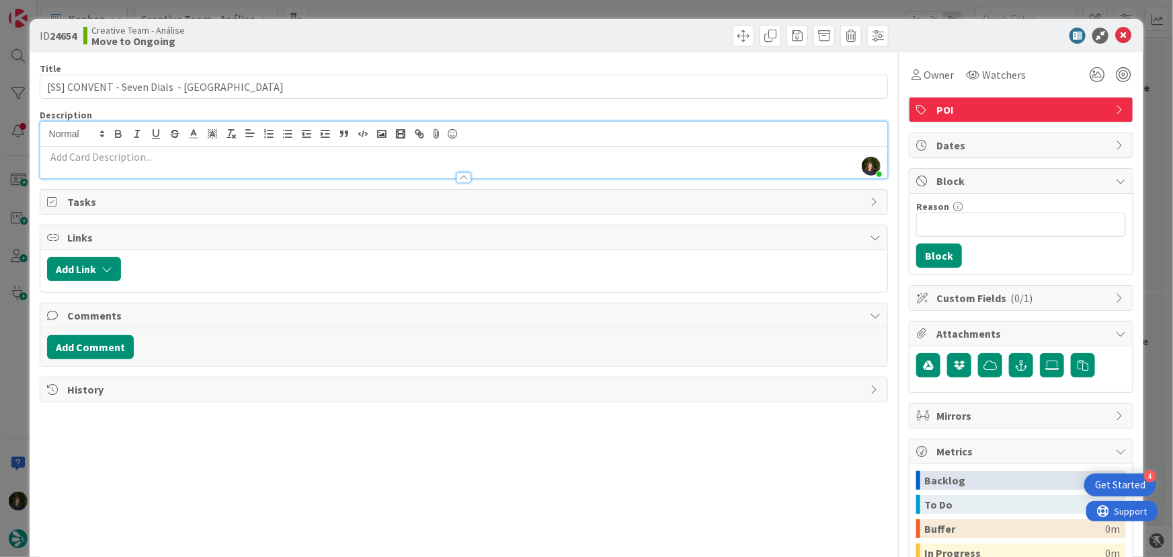
click at [226, 159] on p at bounding box center [464, 156] width 834 height 15
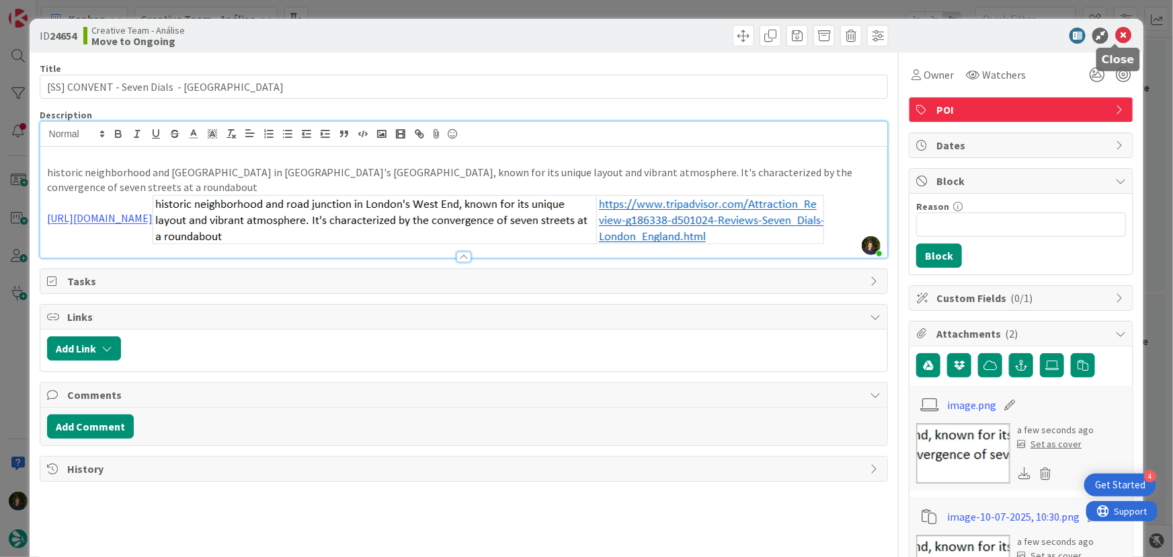
click at [1122, 29] on icon at bounding box center [1124, 36] width 16 height 16
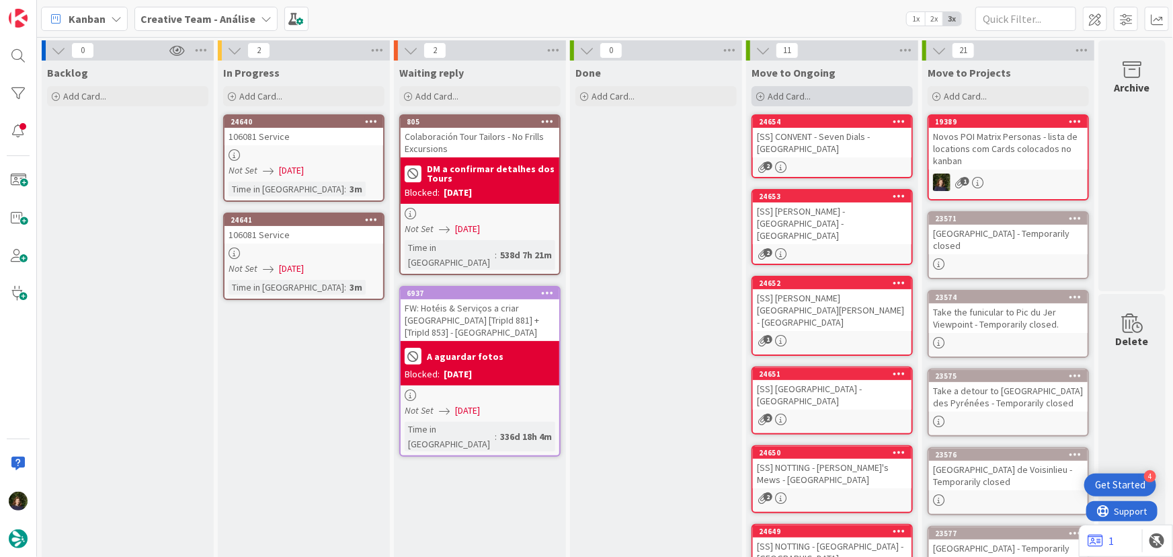
click at [779, 94] on span "Add Card..." at bounding box center [789, 96] width 43 height 12
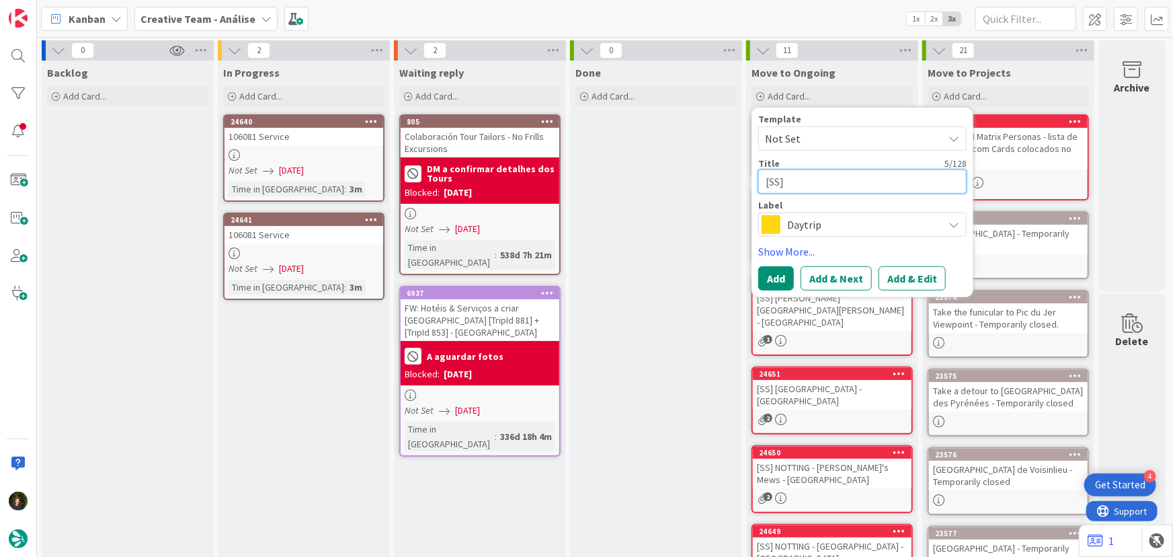
click at [834, 186] on textarea "[SS]" at bounding box center [863, 181] width 208 height 24
paste textarea "CONVENT - Convent Garden Piazza"
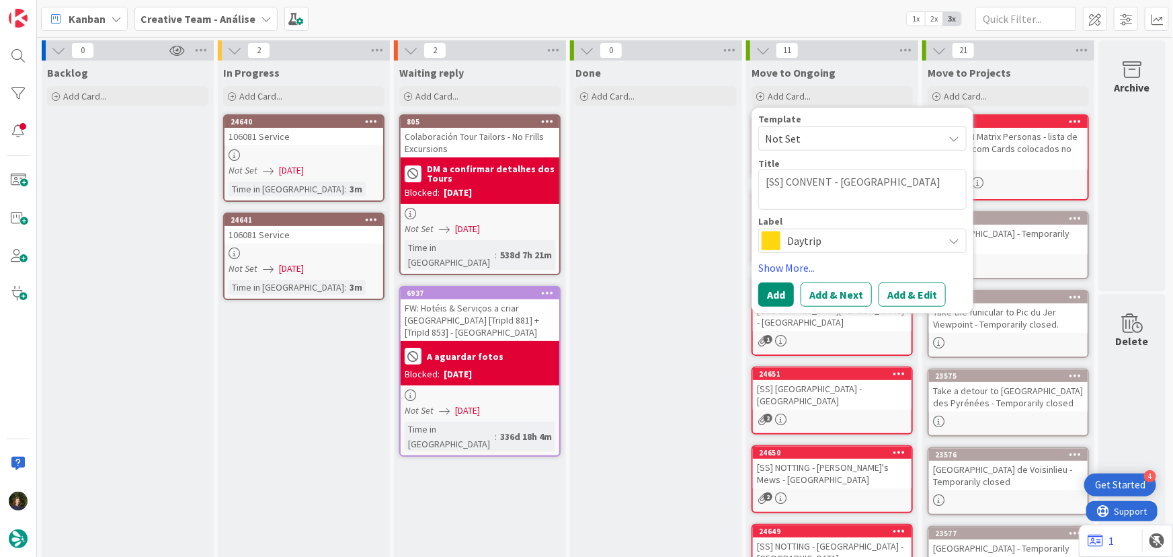
click at [811, 239] on span "Daytrip" at bounding box center [861, 240] width 149 height 19
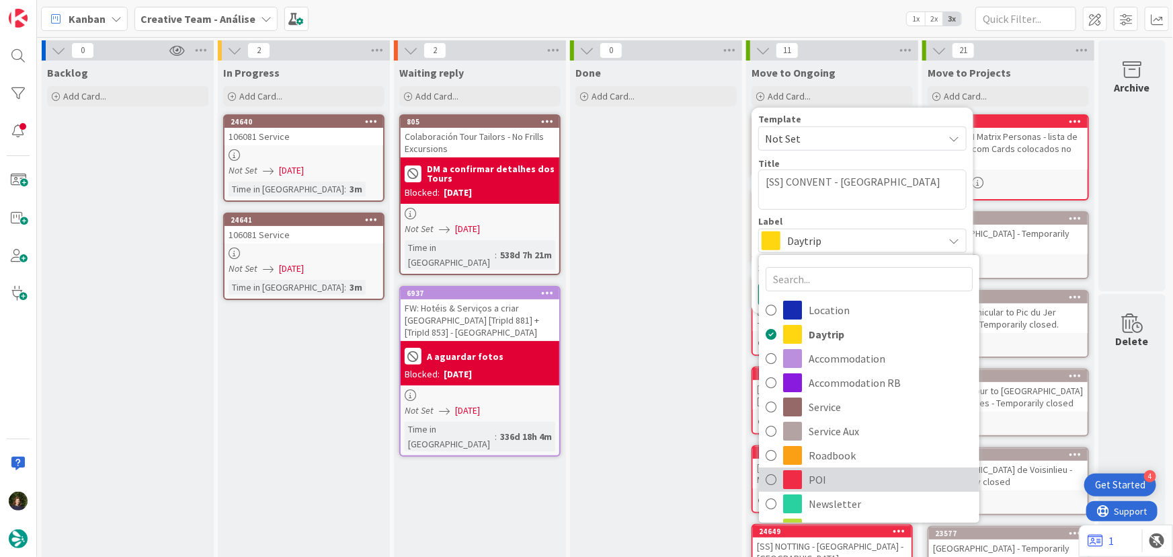
click at [816, 475] on span "POI" at bounding box center [891, 479] width 164 height 20
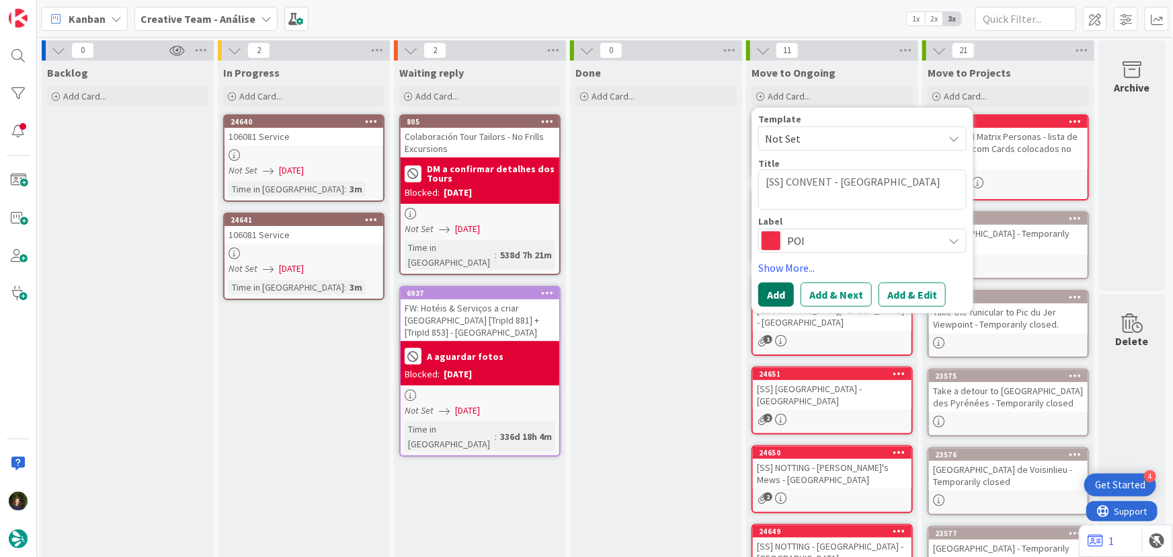
click at [773, 299] on button "Add" at bounding box center [777, 294] width 36 height 24
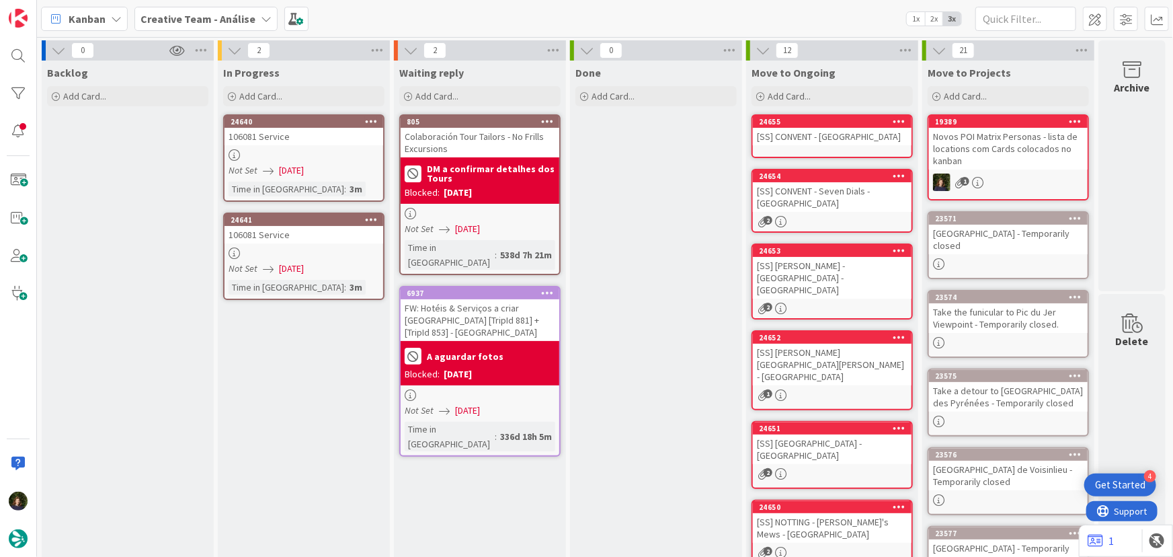
click at [817, 145] on div "[SS] CONVENT - Convent Garden Piazza - LONDON" at bounding box center [832, 136] width 159 height 17
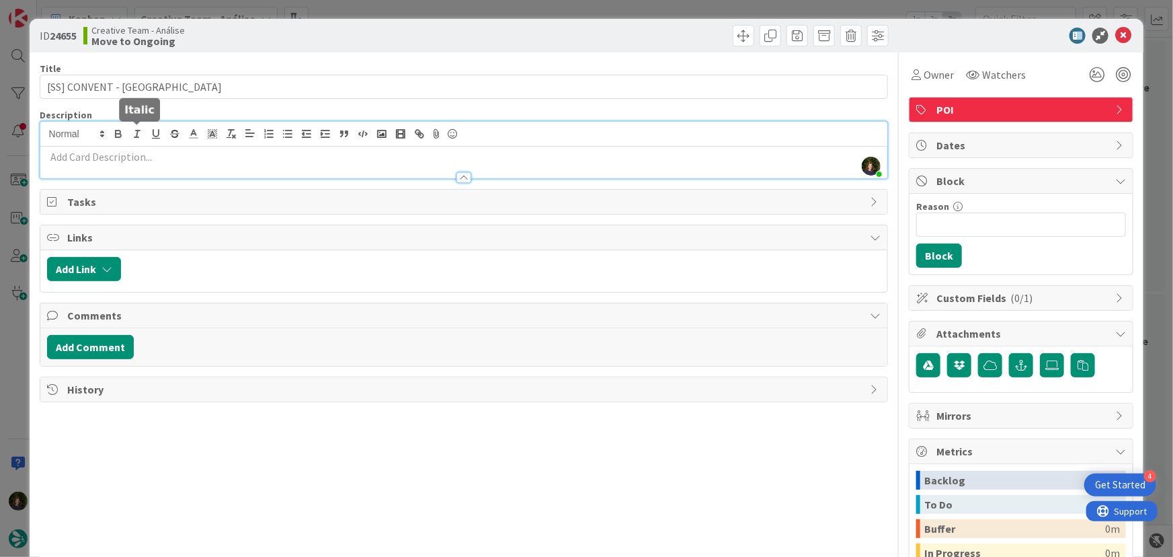
click at [131, 139] on div "Margarida Carvalho just joined" at bounding box center [464, 150] width 848 height 56
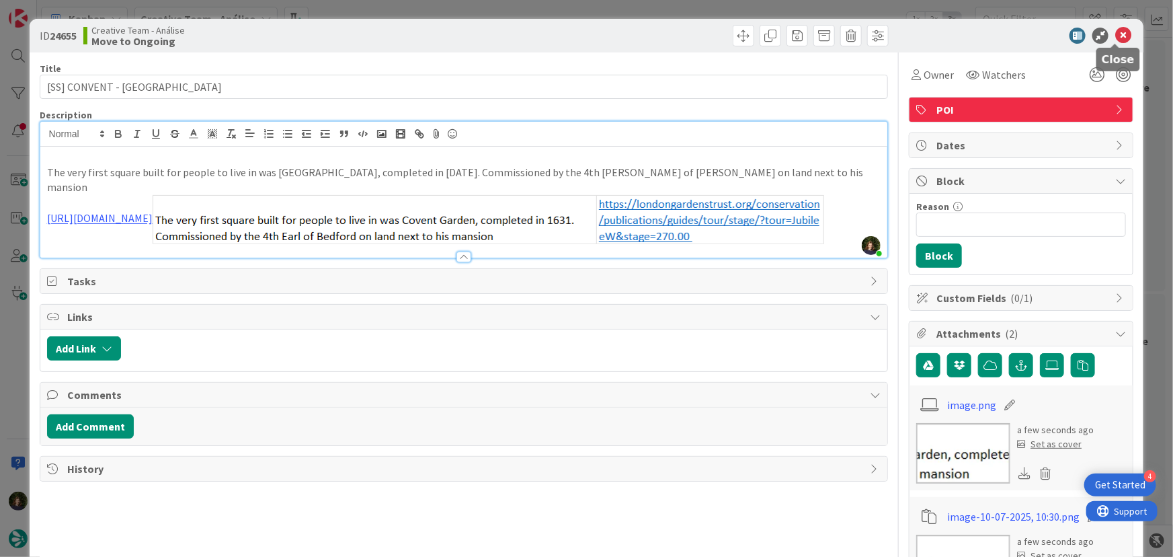
click at [1116, 36] on icon at bounding box center [1124, 36] width 16 height 16
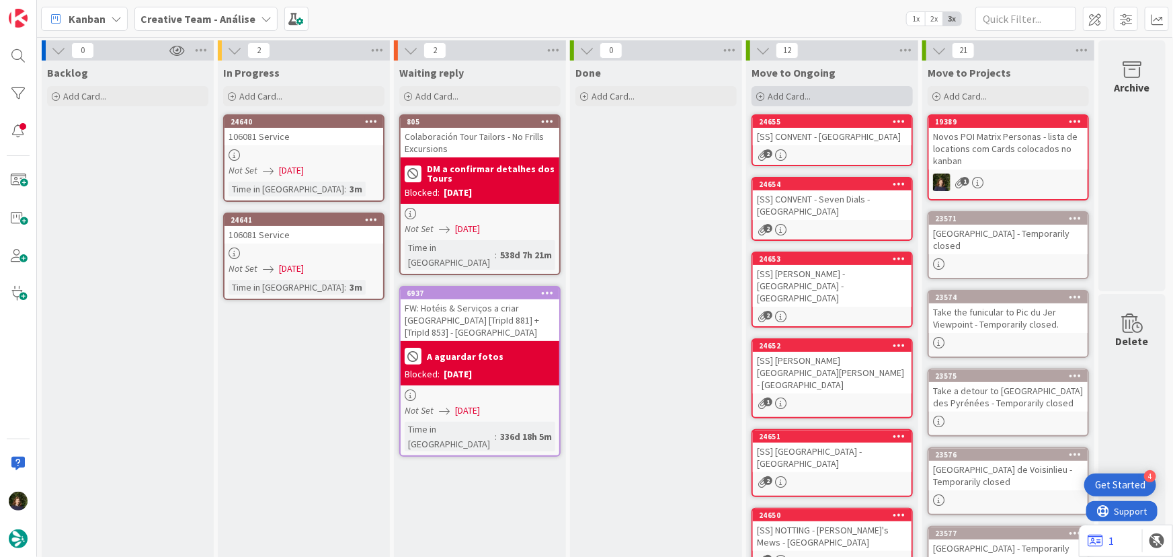
click at [800, 90] on span "Add Card..." at bounding box center [789, 96] width 43 height 12
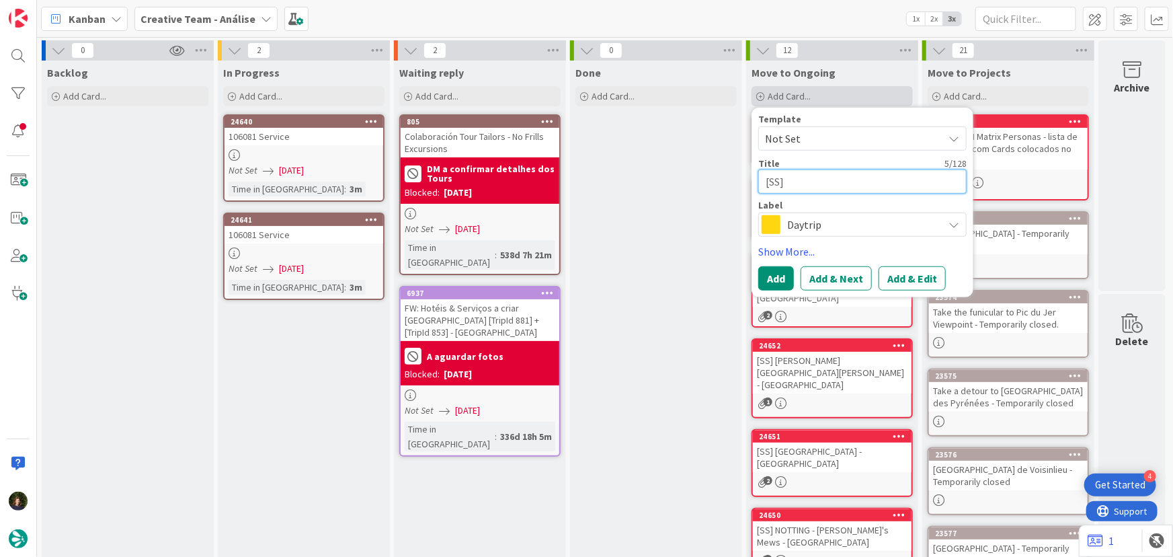
paste textarea "GLDN - €€ - Blacklock - Open every day (SUN only L.)"
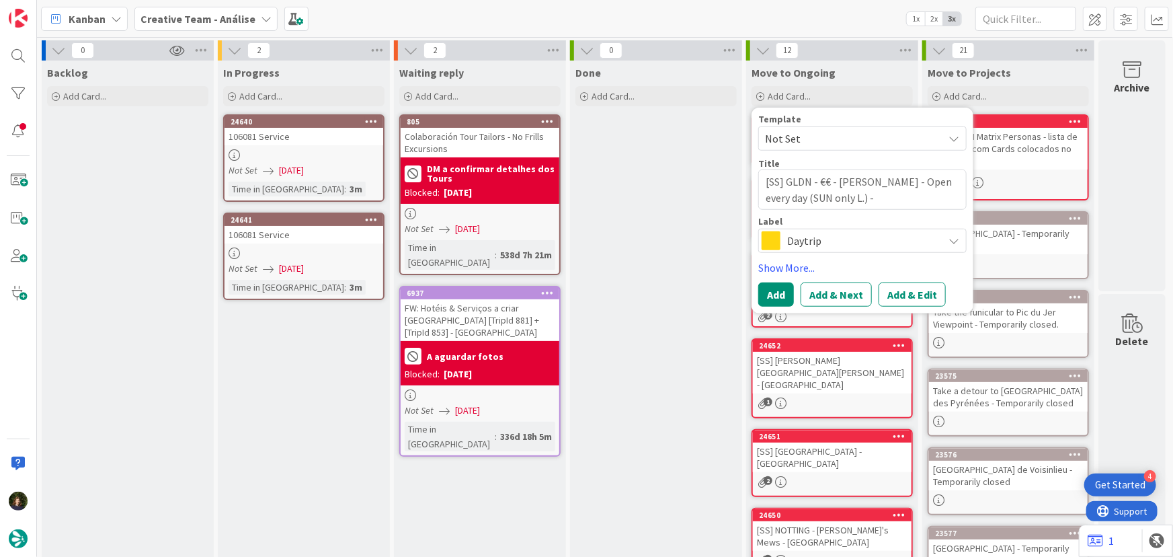
click at [851, 245] on span "Daytrip" at bounding box center [861, 240] width 149 height 19
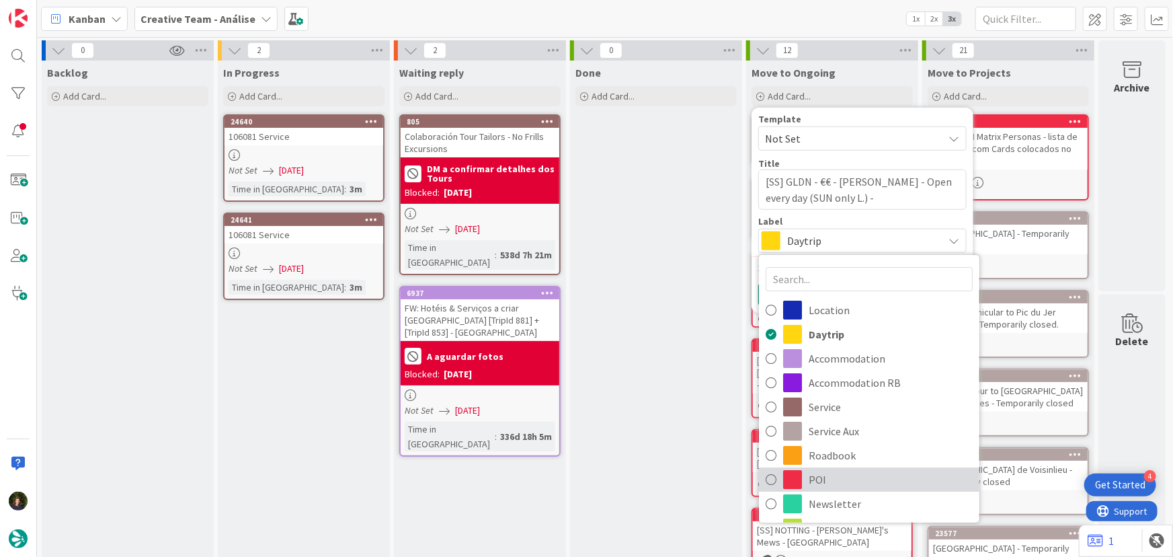
click at [843, 477] on span "POI" at bounding box center [891, 479] width 164 height 20
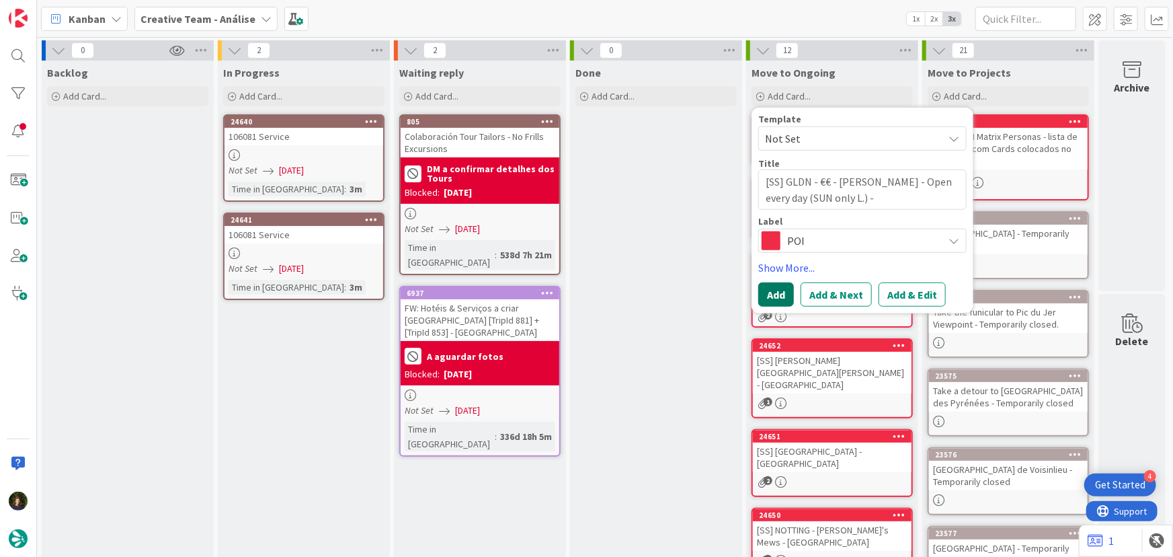
click at [769, 296] on button "Add" at bounding box center [777, 294] width 36 height 24
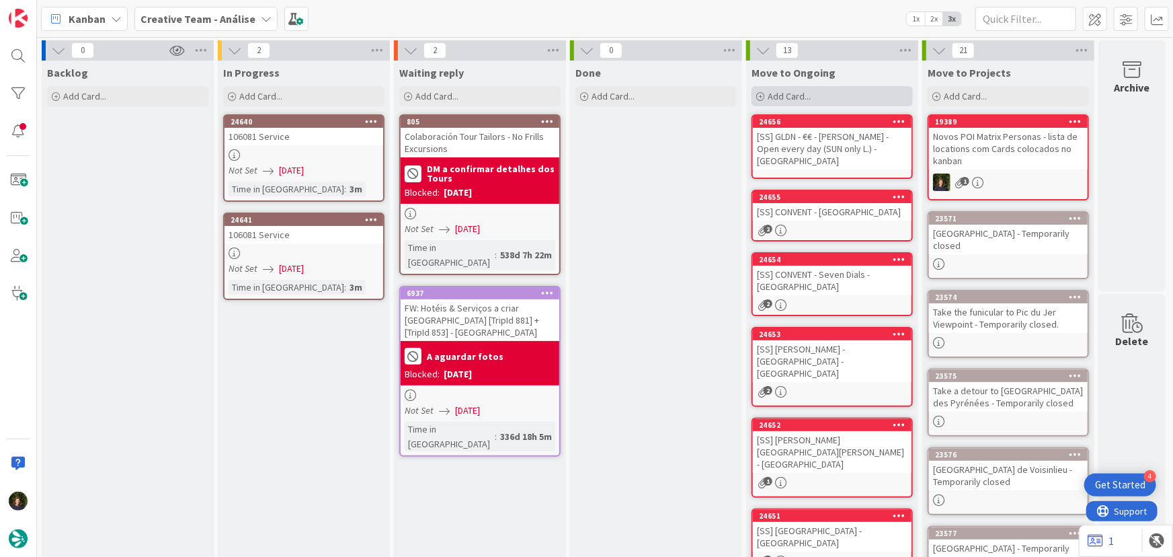
click at [783, 95] on span "Add Card..." at bounding box center [789, 96] width 43 height 12
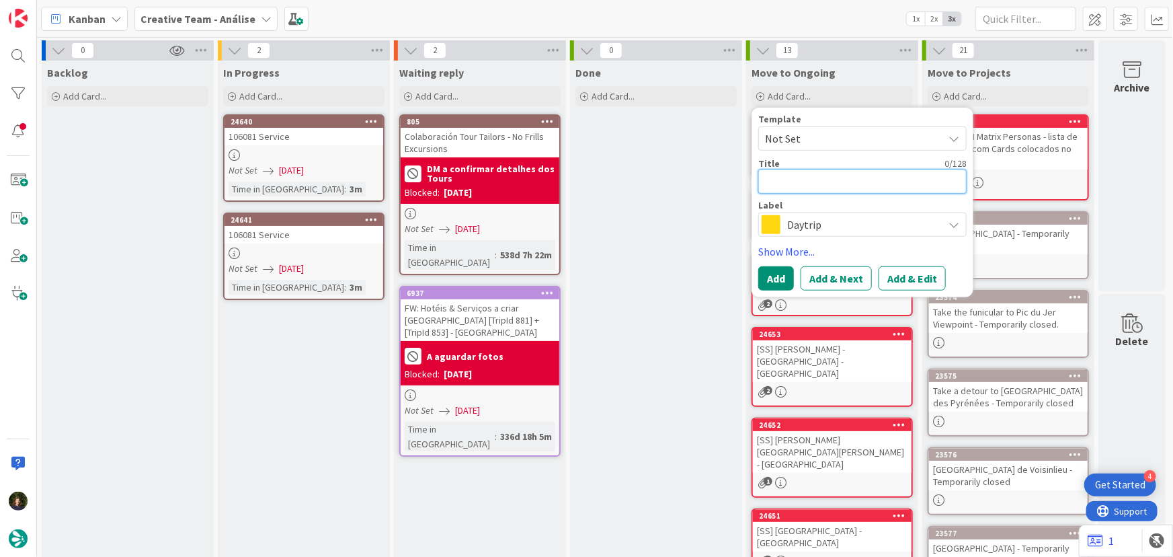
click at [807, 184] on textarea at bounding box center [863, 181] width 208 height 24
click at [676, 223] on div "Done Add Card..." at bounding box center [656, 510] width 172 height 898
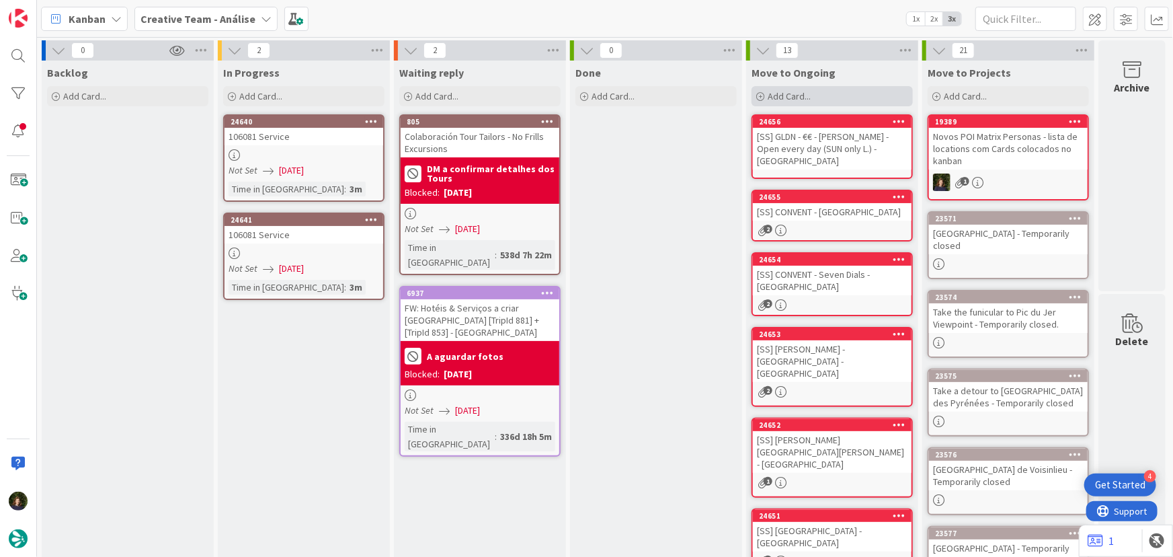
click at [814, 101] on div "Add Card..." at bounding box center [832, 96] width 161 height 20
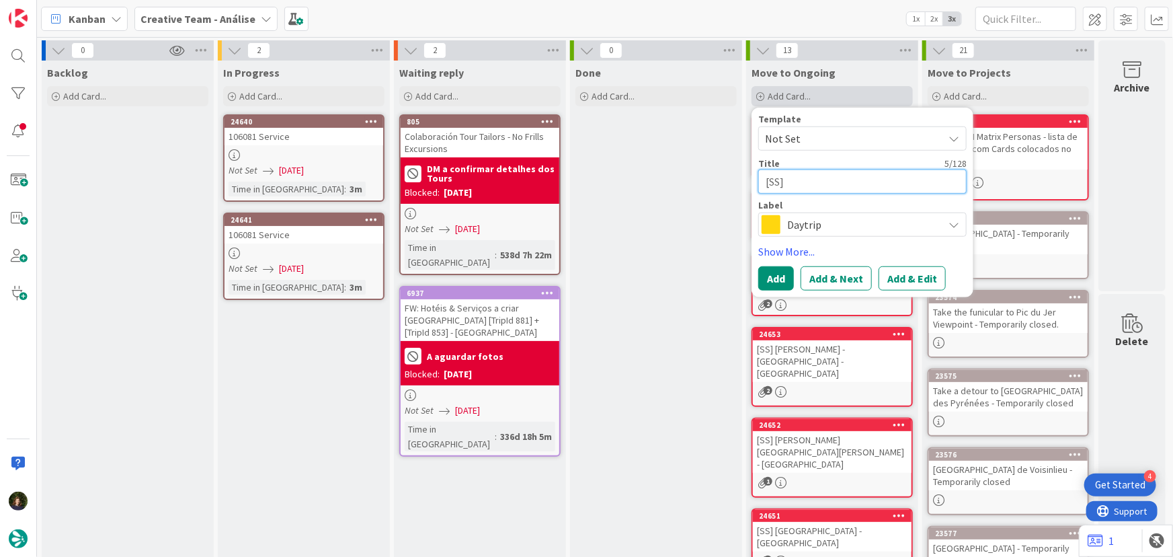
paste textarea "GLDN - €€ - The Culpeper - Open every day"
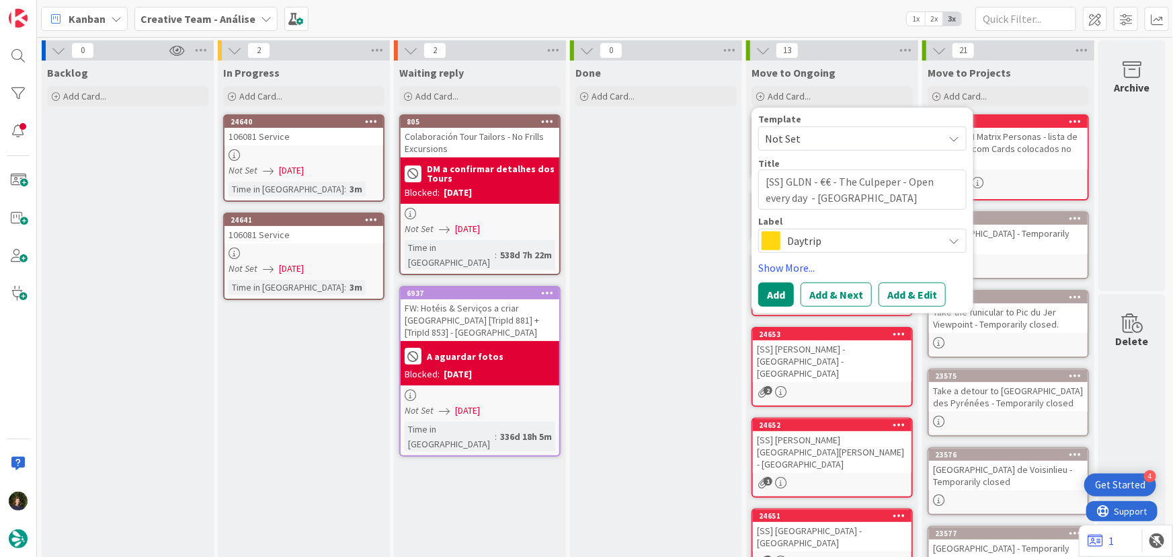
click at [820, 236] on span "Daytrip" at bounding box center [861, 240] width 149 height 19
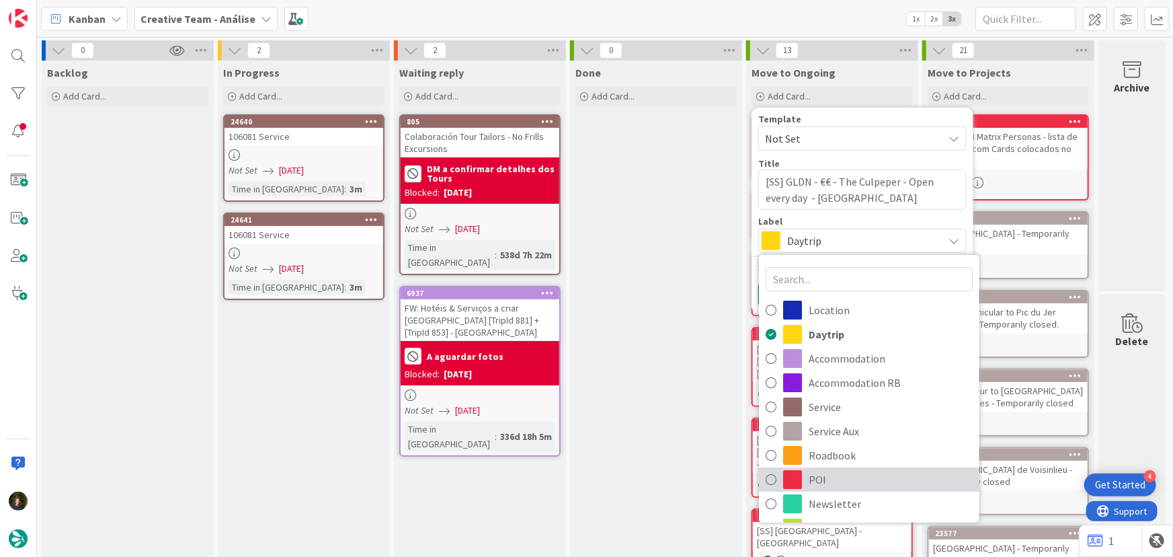
click at [837, 481] on span "POI" at bounding box center [891, 479] width 164 height 20
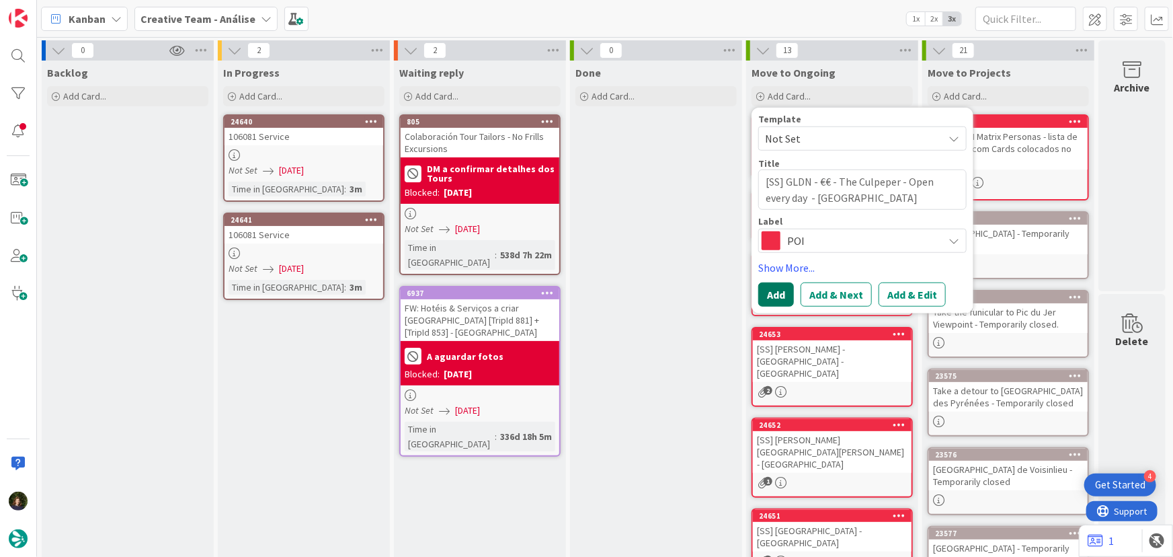
click at [773, 297] on button "Add" at bounding box center [777, 294] width 36 height 24
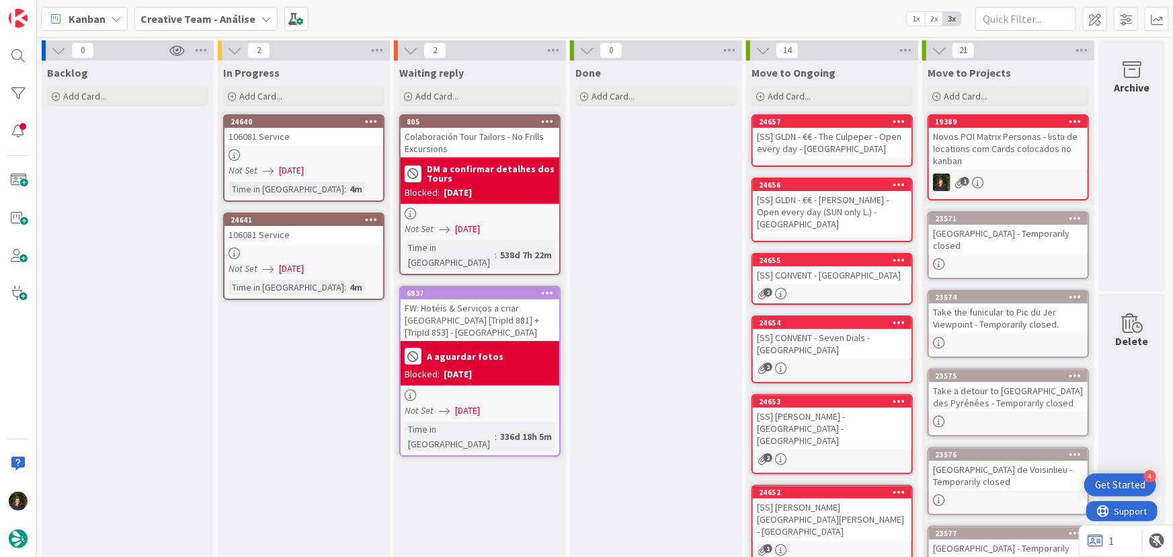
click at [841, 151] on div "[SS] GLDN - €€ - The Culpeper - Open every day - LONDON" at bounding box center [832, 143] width 159 height 30
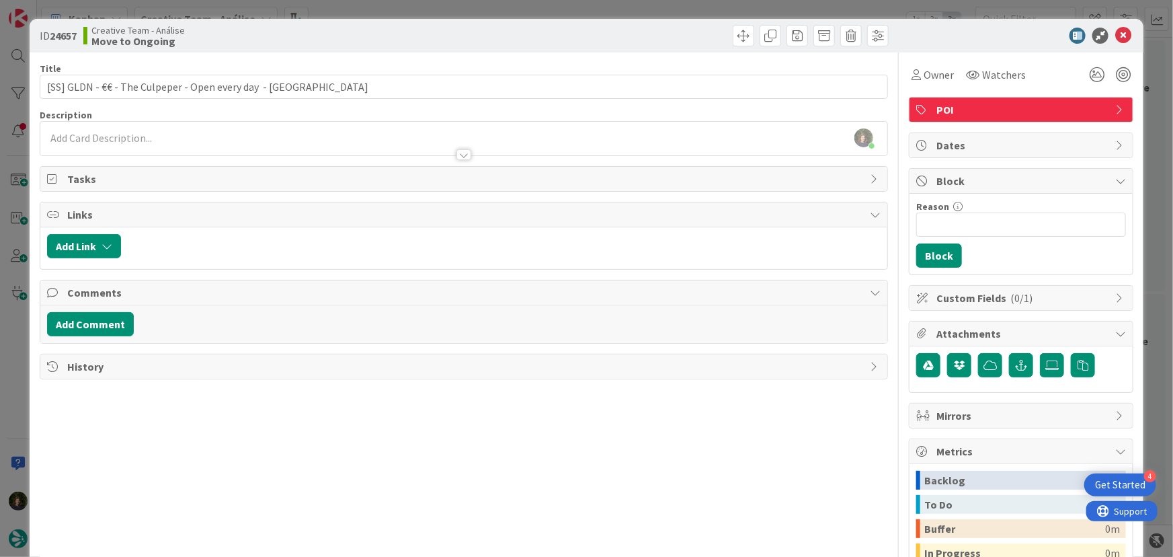
click at [174, 143] on div at bounding box center [464, 148] width 848 height 14
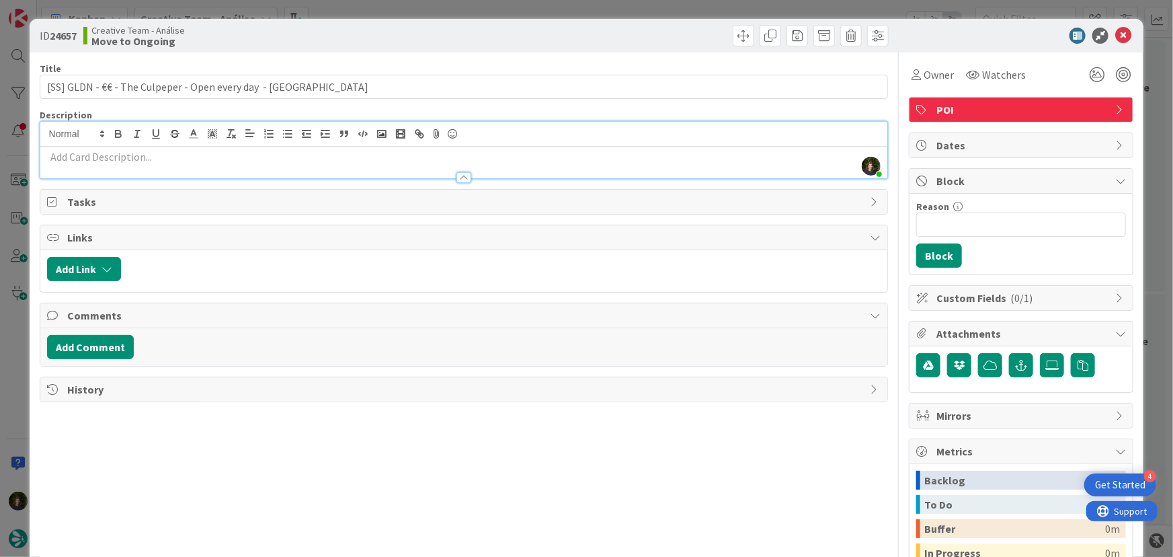
click at [171, 154] on p at bounding box center [464, 156] width 834 height 15
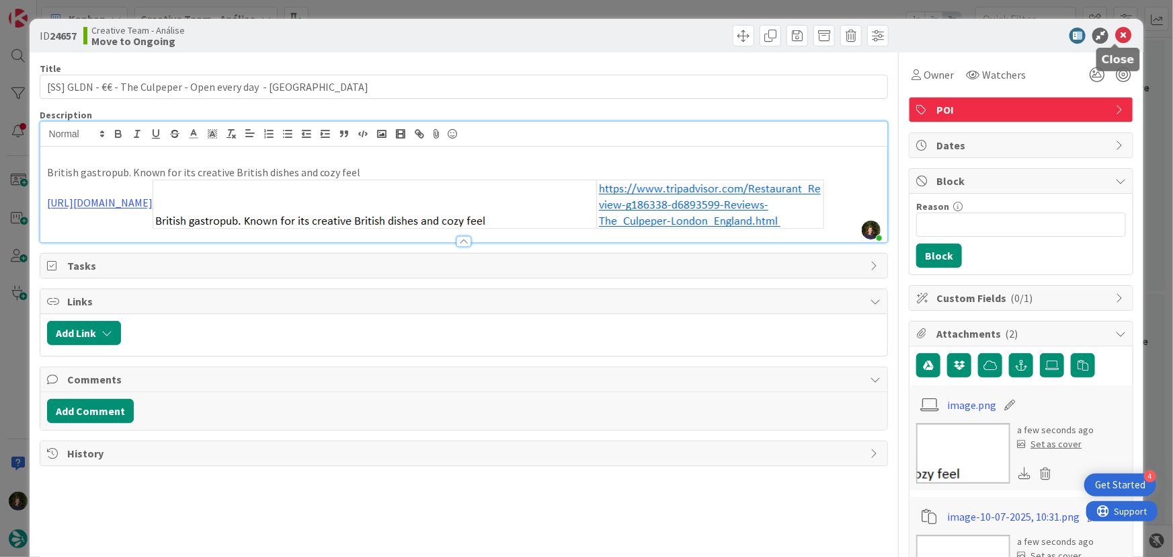
click at [1116, 32] on icon at bounding box center [1124, 36] width 16 height 16
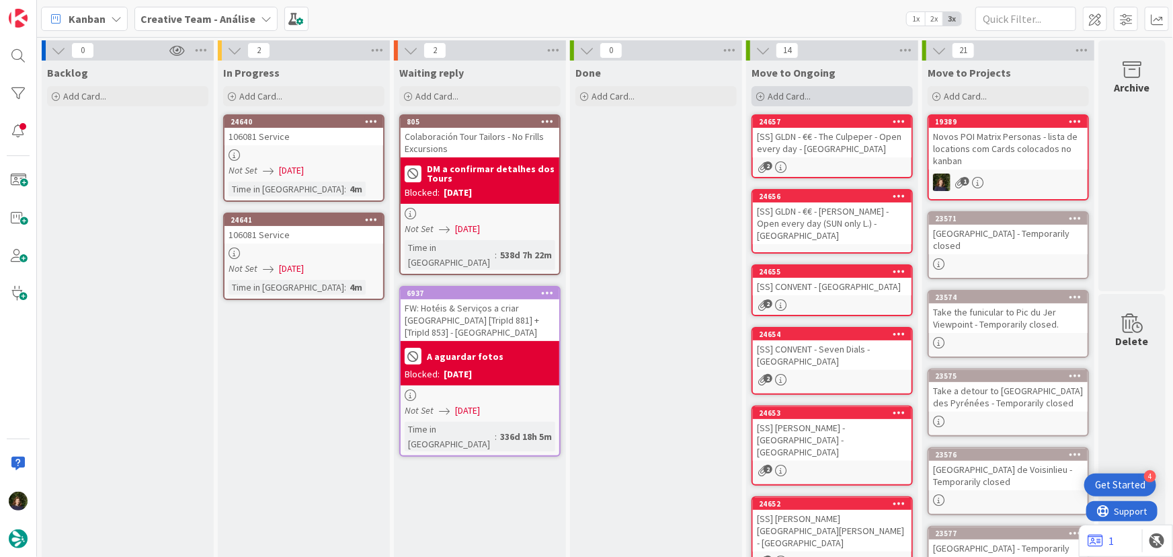
click at [777, 90] on span "Add Card..." at bounding box center [789, 96] width 43 height 12
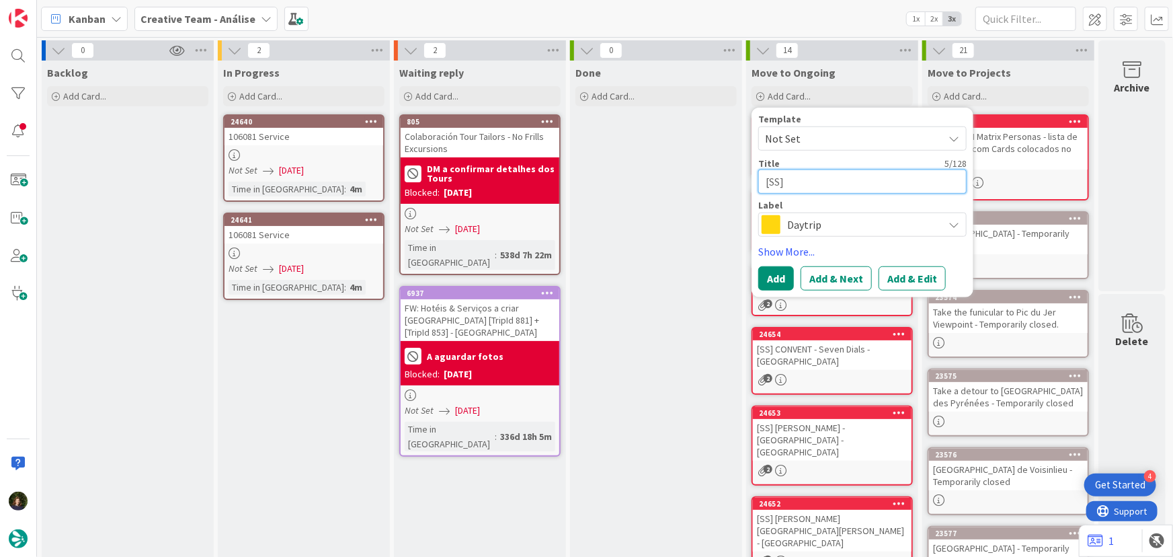
click at [816, 178] on textarea "[SS]" at bounding box center [863, 181] width 208 height 24
paste textarea "CONVENT - €€ - Parsons - Closed Sun"
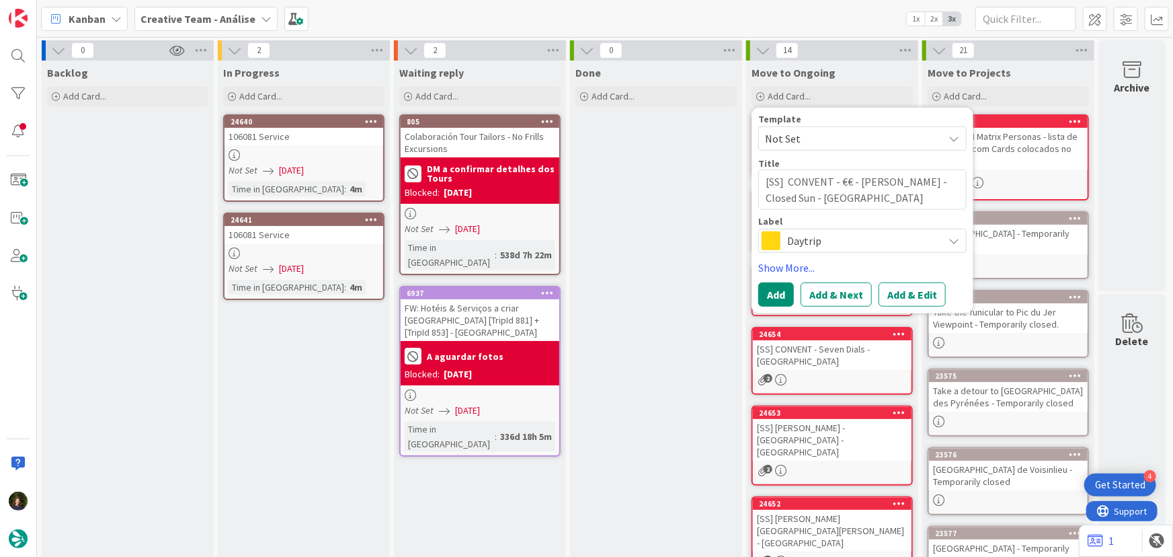
click at [802, 240] on span "Daytrip" at bounding box center [861, 240] width 149 height 19
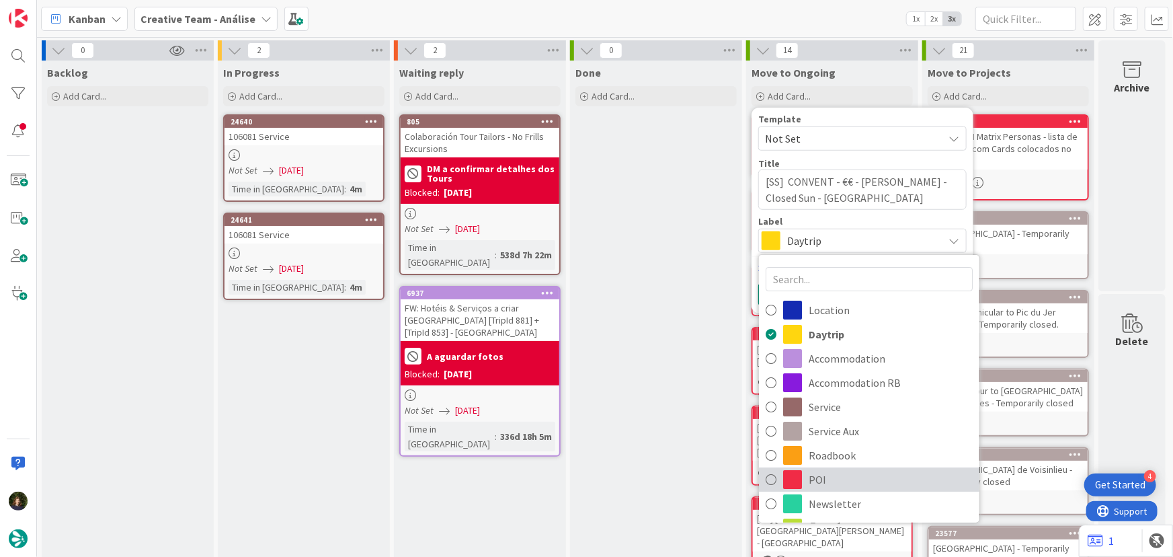
click at [851, 474] on span "POI" at bounding box center [891, 479] width 164 height 20
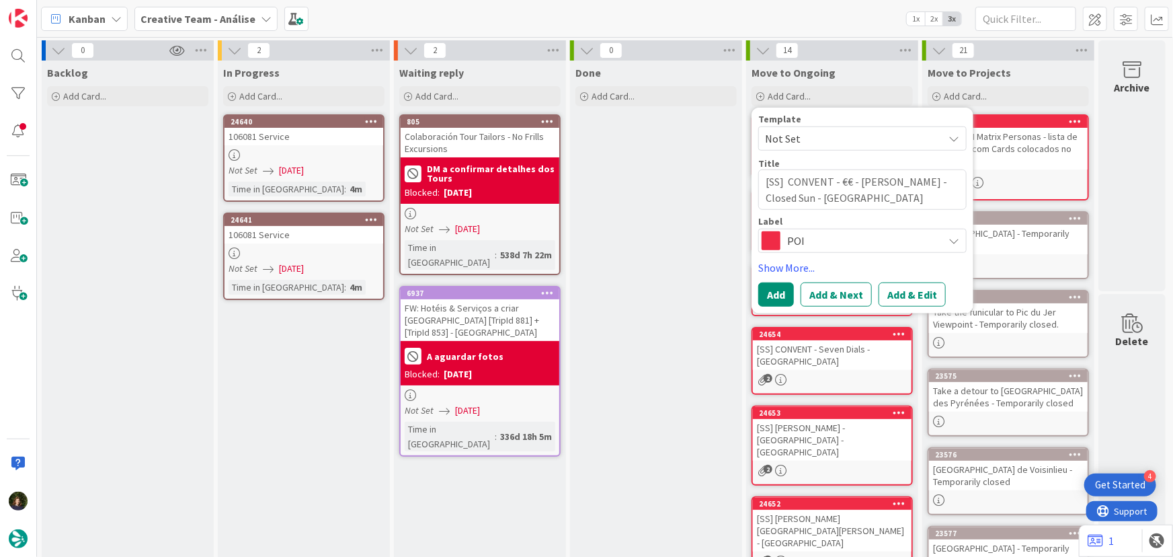
click at [642, 321] on div "Done Add Card..." at bounding box center [656, 510] width 172 height 898
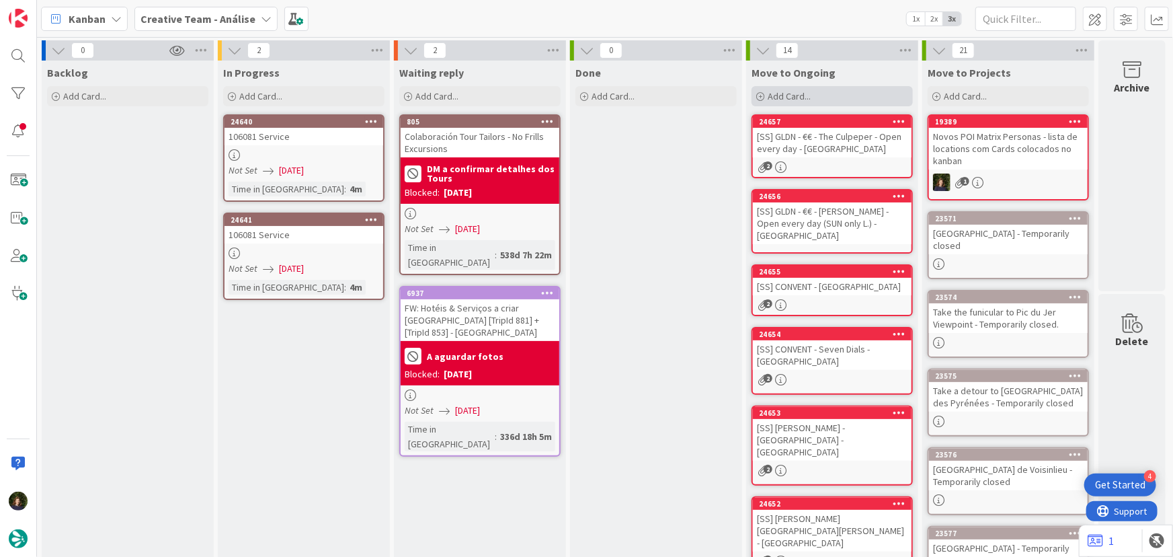
click at [812, 101] on div "Add Card..." at bounding box center [832, 96] width 161 height 20
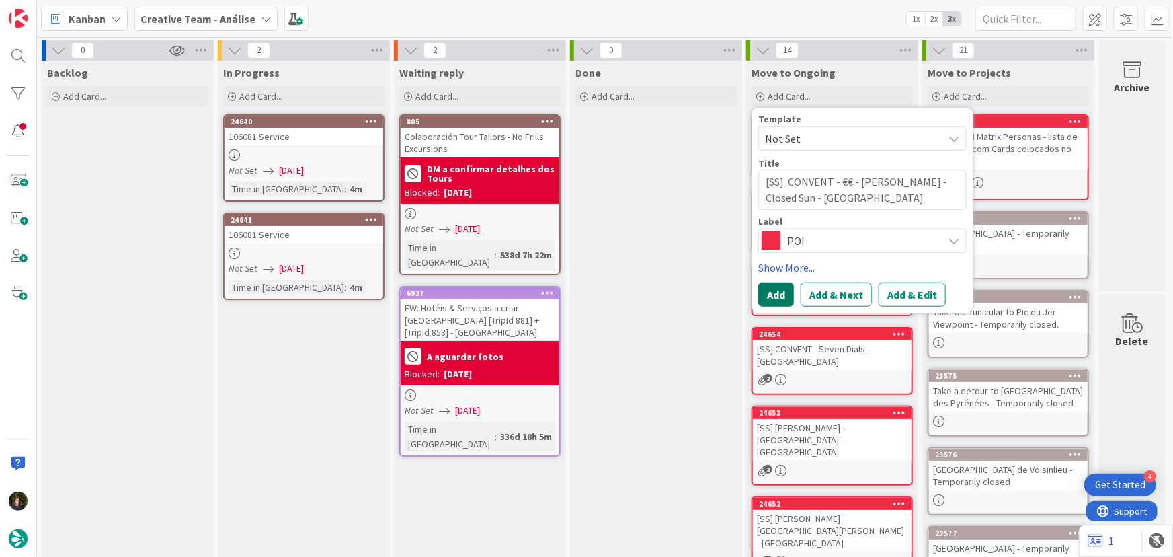
click at [773, 300] on button "Add" at bounding box center [777, 294] width 36 height 24
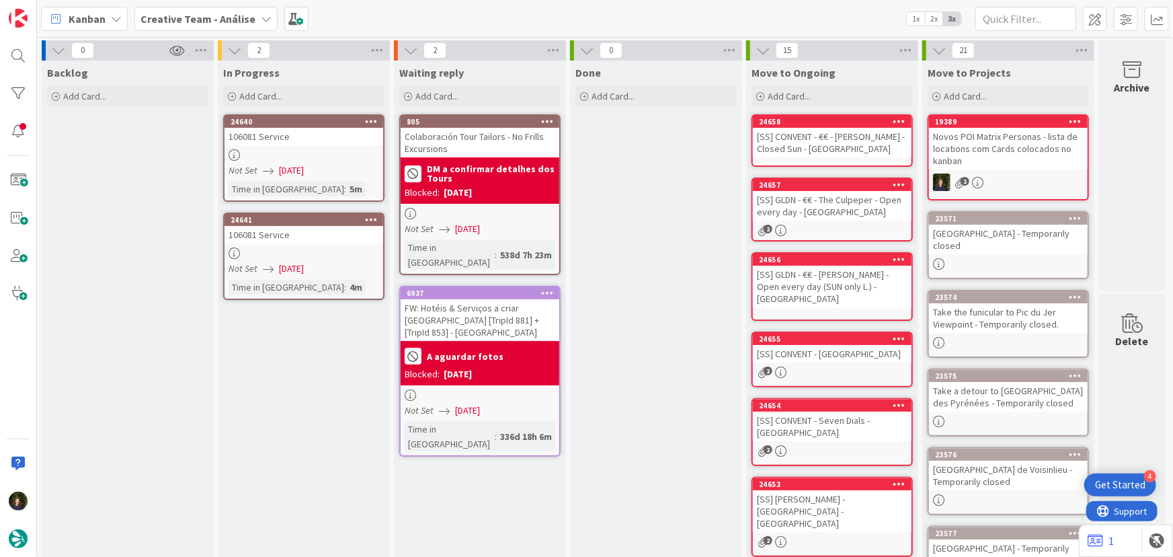
click at [800, 214] on div "[SS] GLDN - €€ - The Culpeper - Open every day - LONDON" at bounding box center [832, 206] width 159 height 30
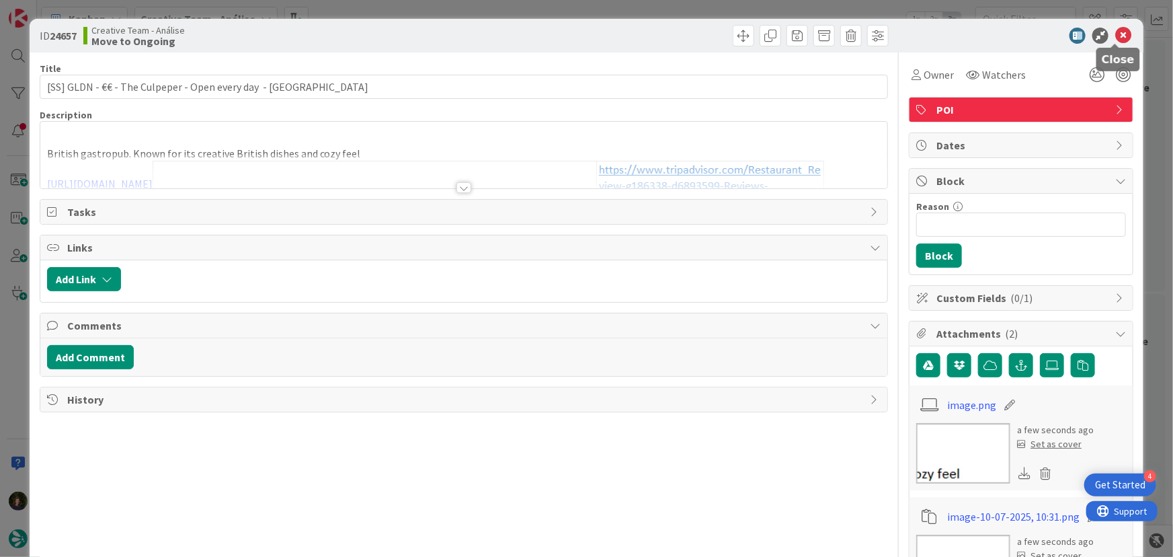
click at [1120, 30] on icon at bounding box center [1124, 36] width 16 height 16
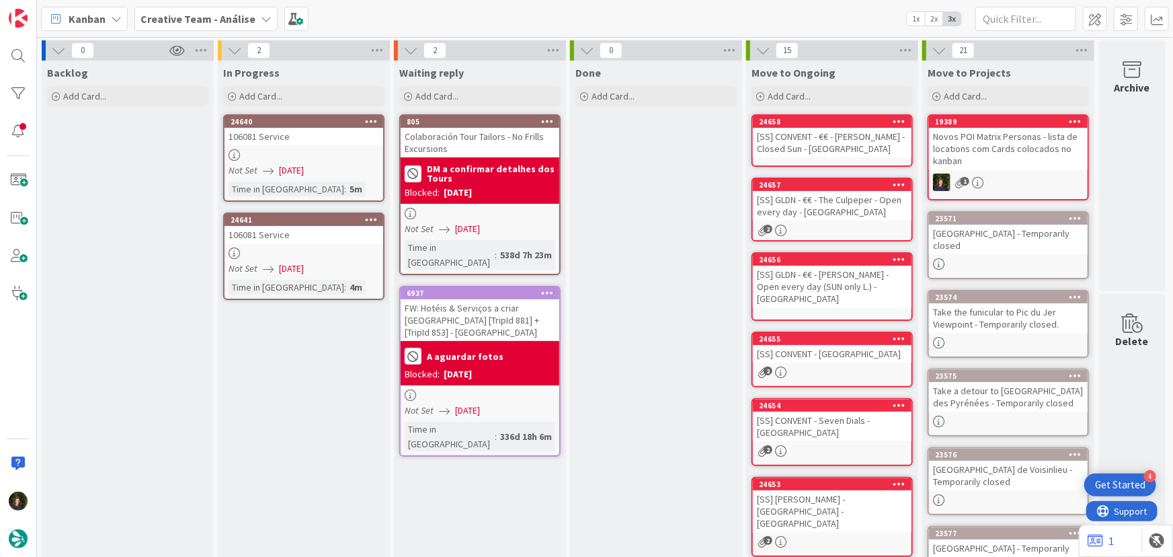
click at [825, 134] on div "[SS] CONVENT - €€ - Parsons - Closed Sun - LONDON" at bounding box center [832, 143] width 159 height 30
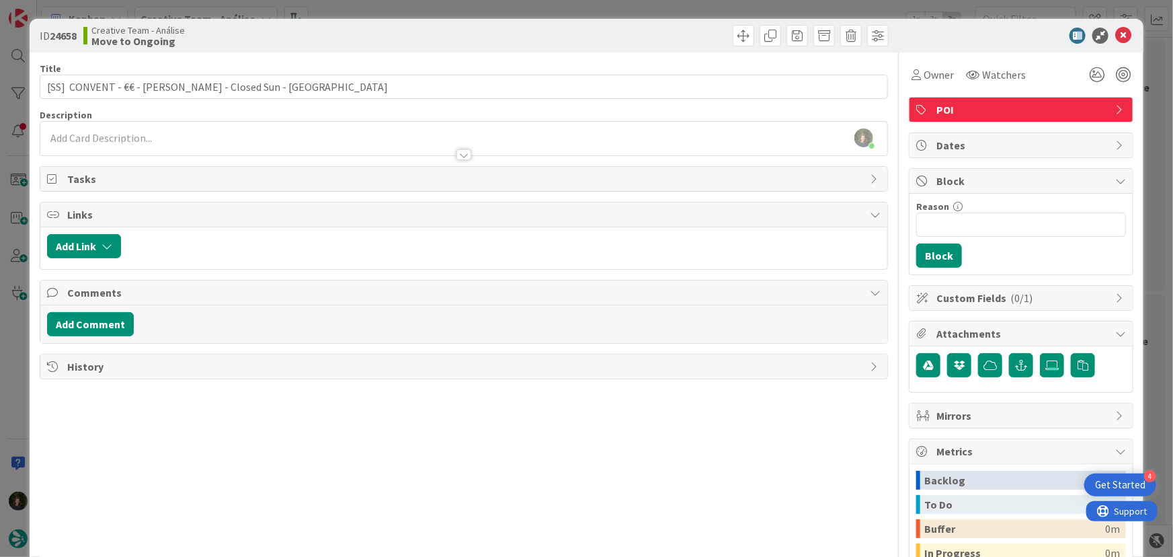
click at [136, 143] on div at bounding box center [464, 148] width 848 height 14
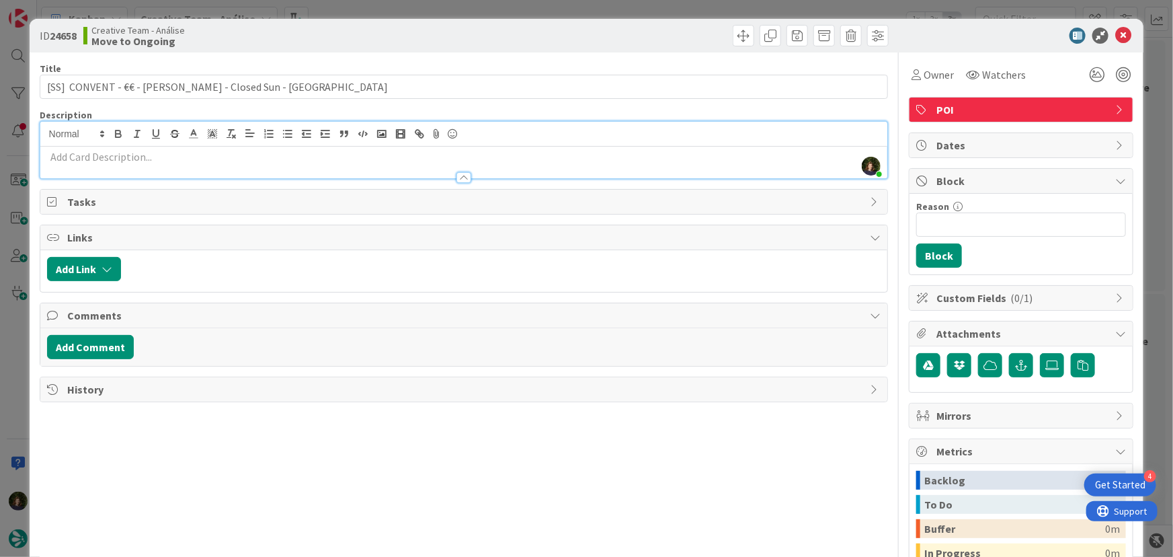
click at [118, 156] on p at bounding box center [464, 156] width 834 height 15
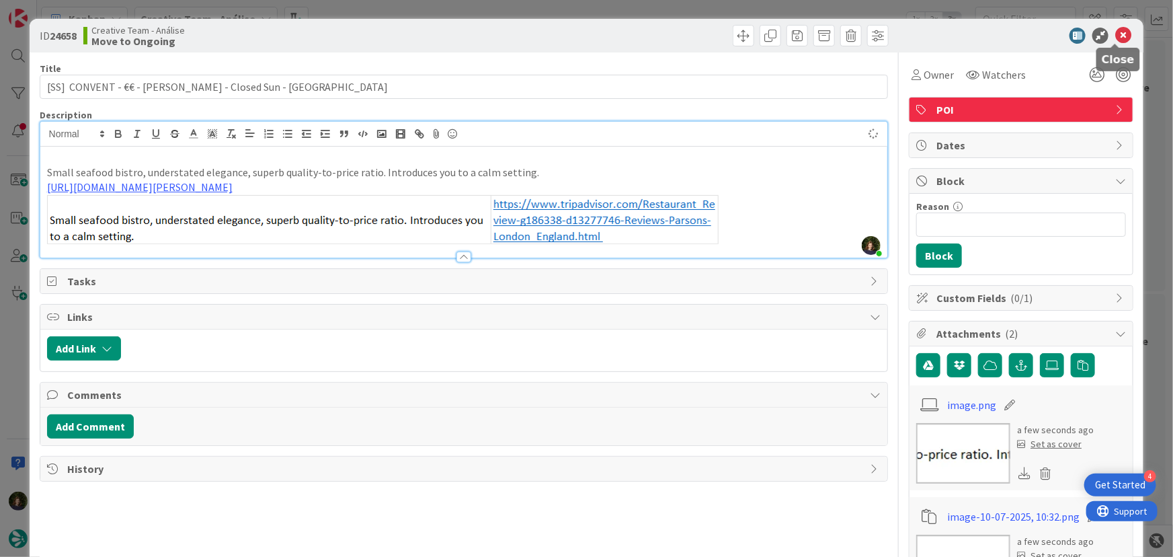
drag, startPoint x: 1113, startPoint y: 39, endPoint x: 1036, endPoint y: 87, distance: 90.9
click at [1116, 38] on icon at bounding box center [1124, 36] width 16 height 16
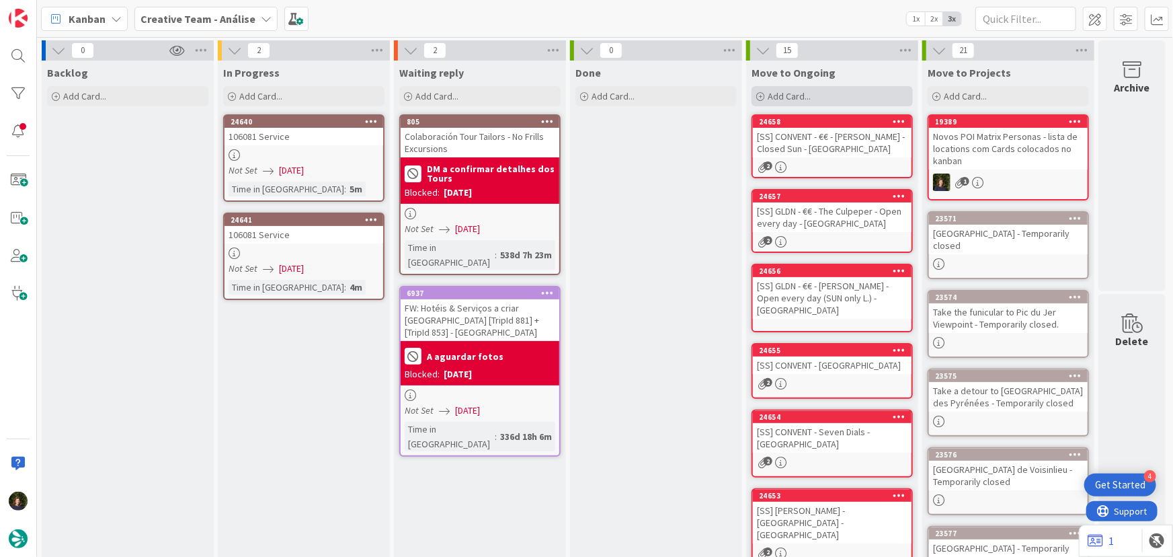
click at [791, 87] on div "Add Card..." at bounding box center [832, 96] width 161 height 20
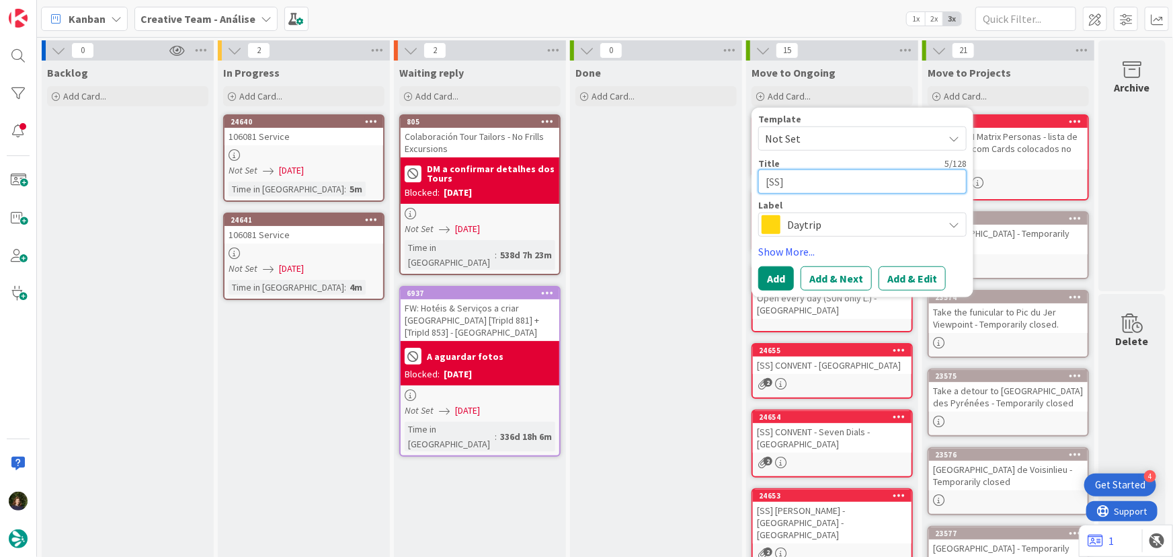
click at [818, 185] on textarea "[SS]" at bounding box center [863, 181] width 208 height 24
paste textarea "CONVENT - €€€ - Barrafina (Drury Lane) - Open every day"
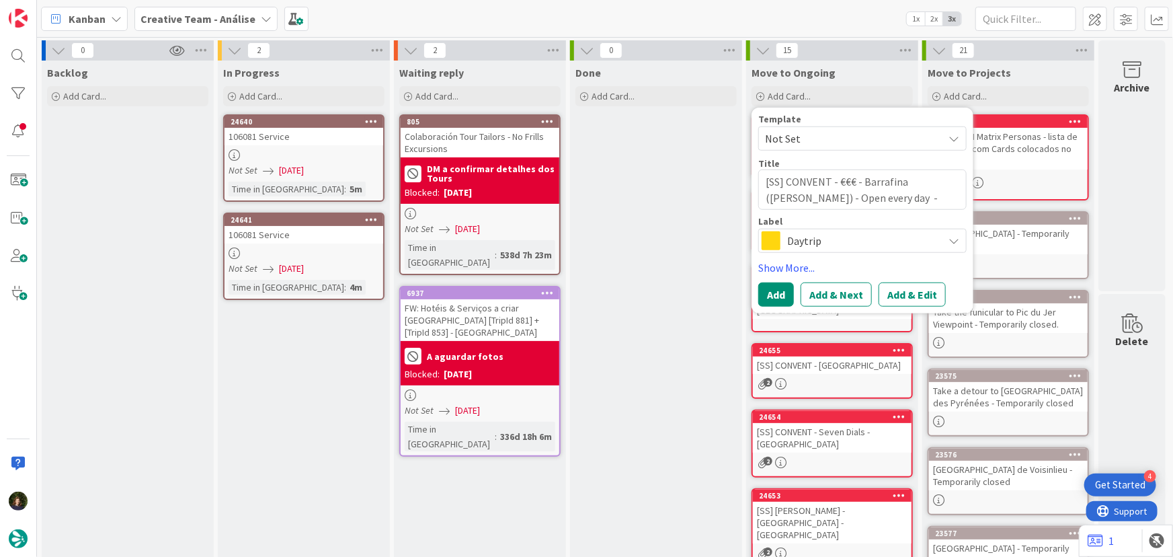
click at [799, 241] on span "Daytrip" at bounding box center [861, 240] width 149 height 19
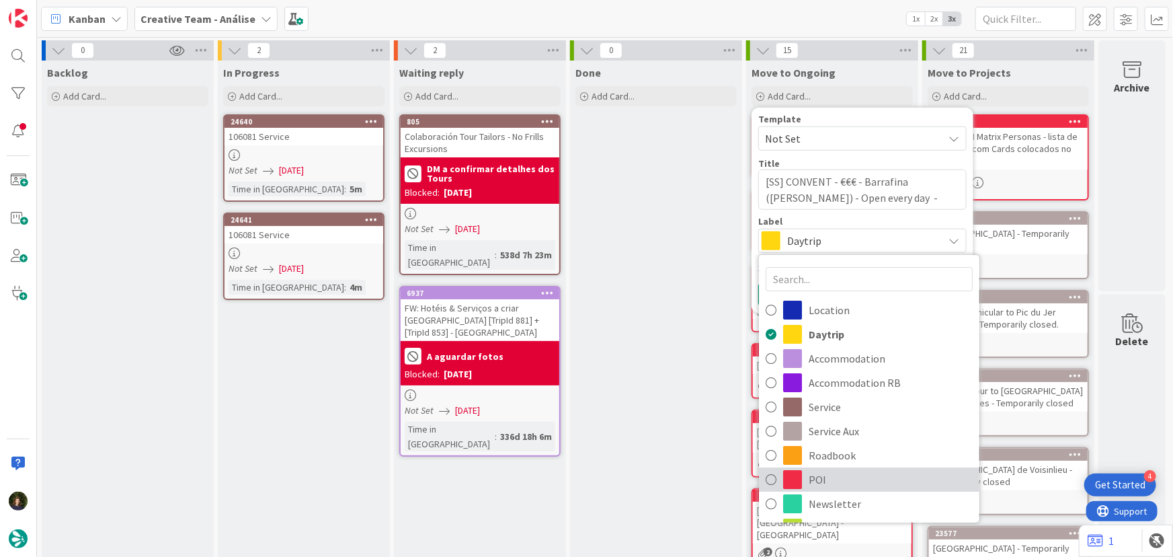
click at [826, 478] on span "POI" at bounding box center [891, 479] width 164 height 20
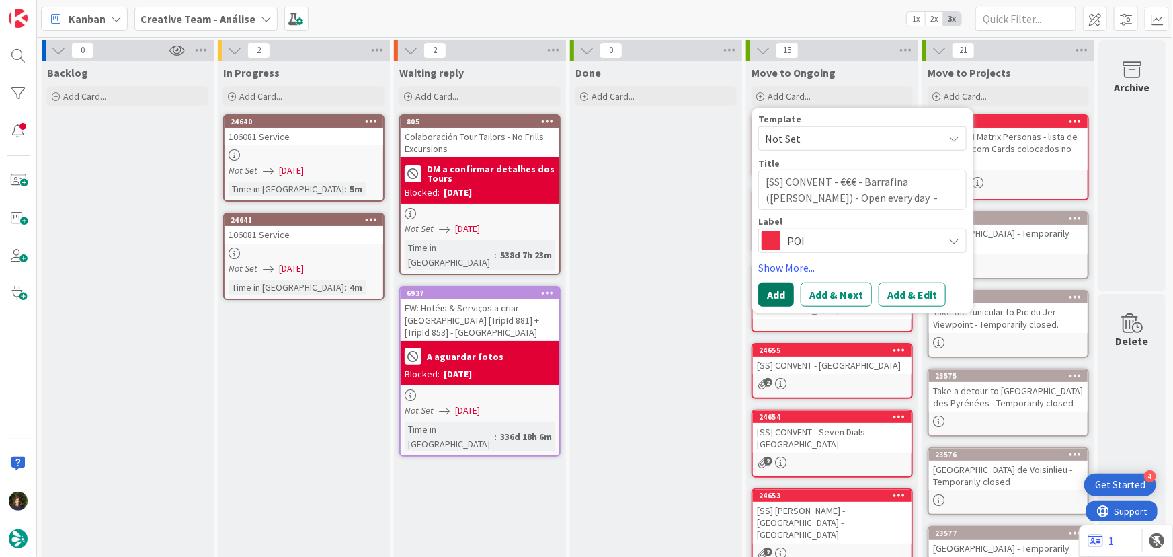
click at [773, 295] on button "Add" at bounding box center [777, 294] width 36 height 24
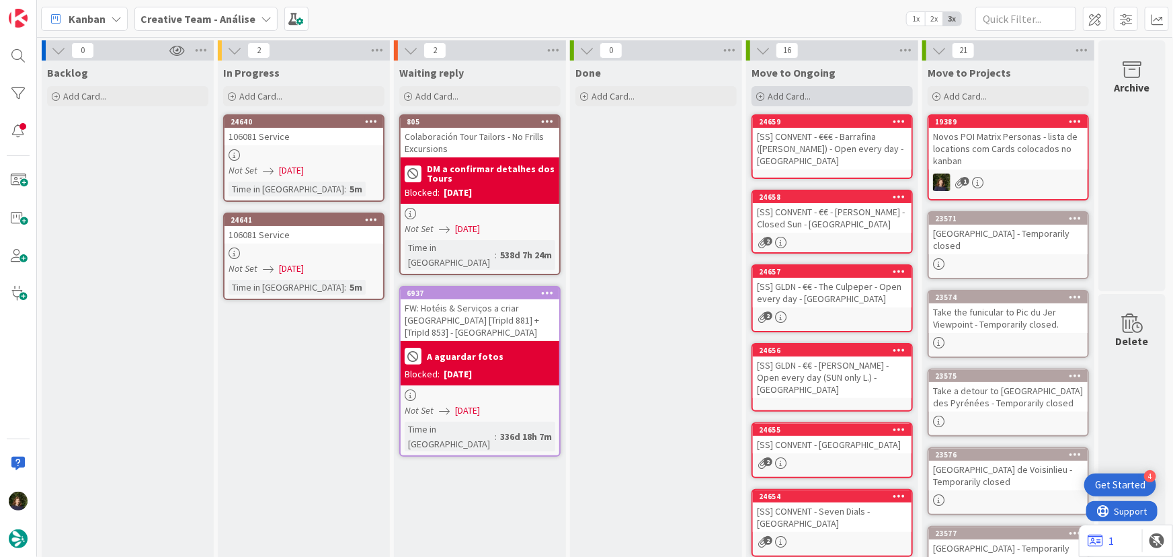
click at [802, 90] on span "Add Card..." at bounding box center [789, 96] width 43 height 12
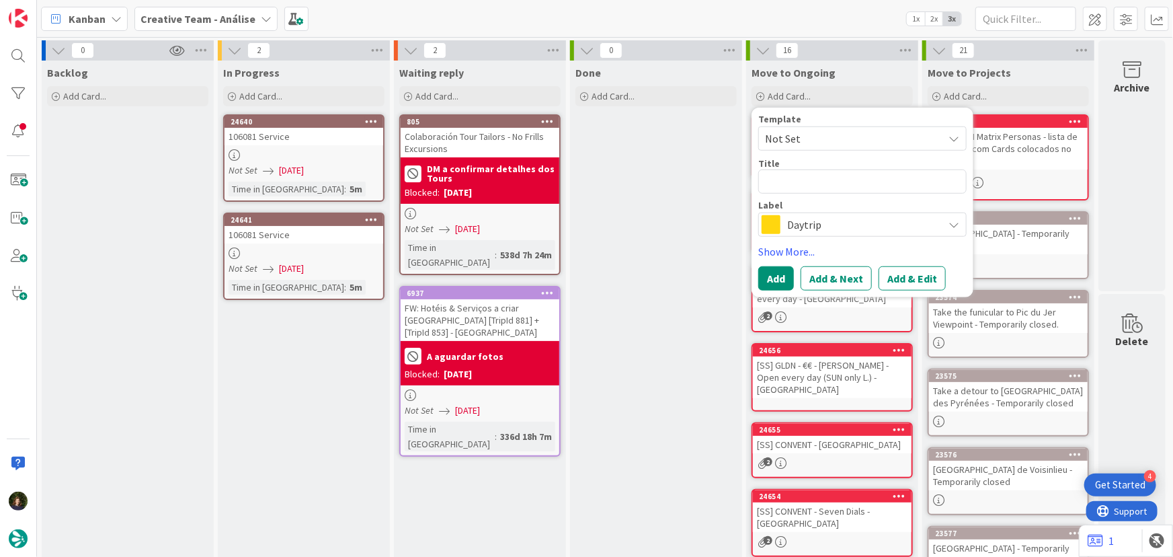
click at [697, 265] on div "Done Add Card..." at bounding box center [656, 500] width 172 height 878
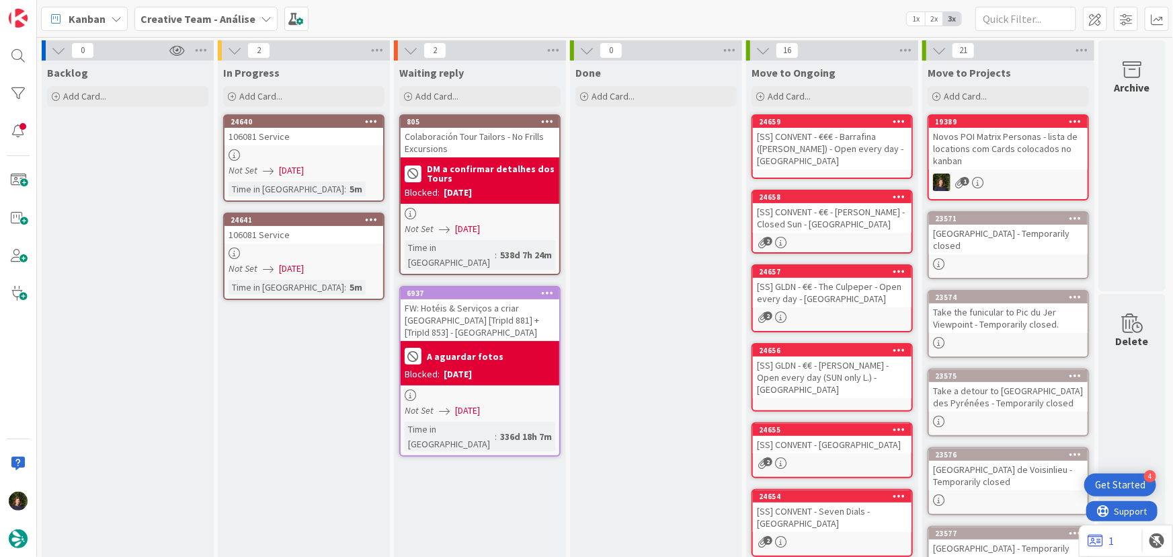
click at [782, 147] on div "[SS] CONVENT - €€€ - Barrafina (Drury Lane) - Open every day - LONDON" at bounding box center [832, 149] width 159 height 42
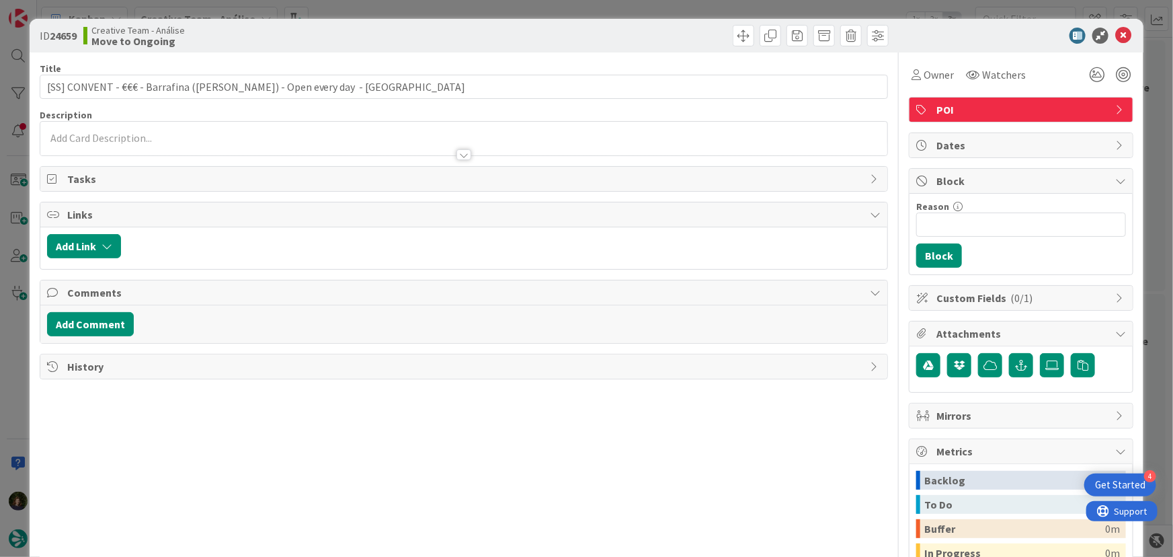
click at [122, 140] on p at bounding box center [464, 137] width 834 height 15
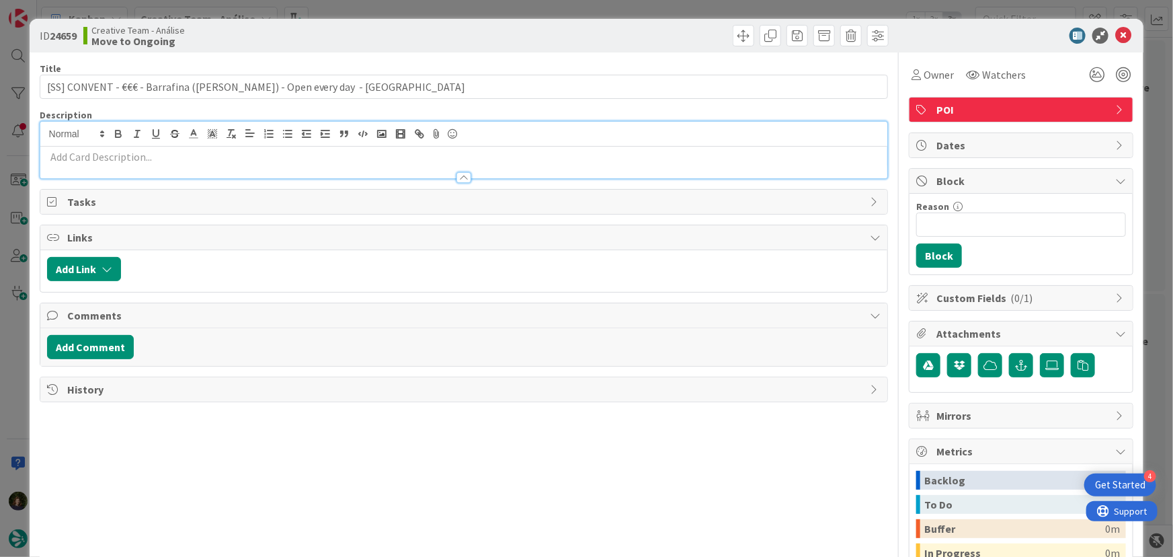
click at [128, 159] on p at bounding box center [464, 156] width 834 height 15
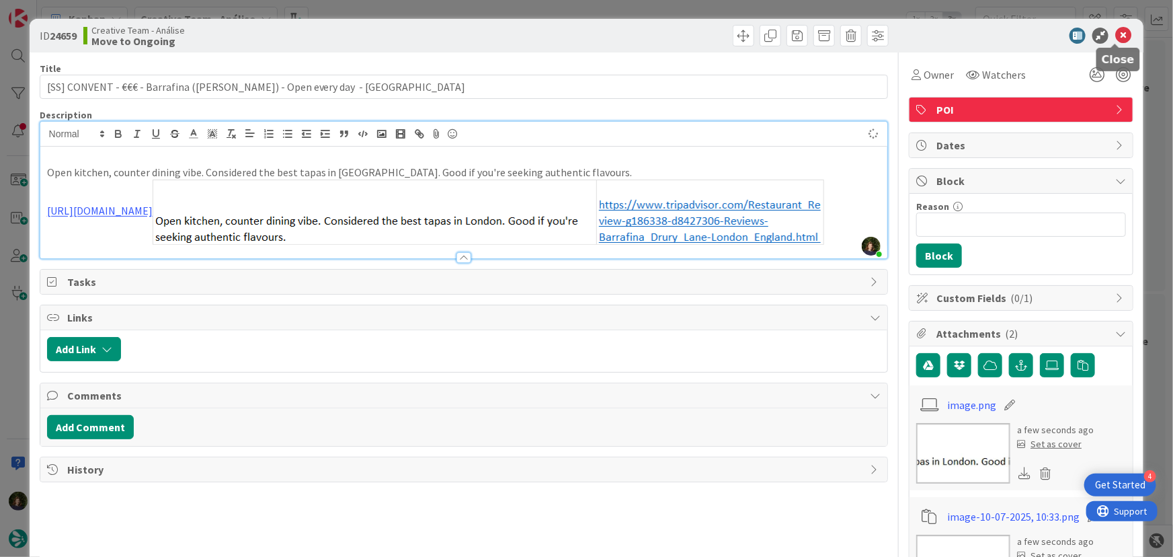
click at [1116, 34] on icon at bounding box center [1124, 36] width 16 height 16
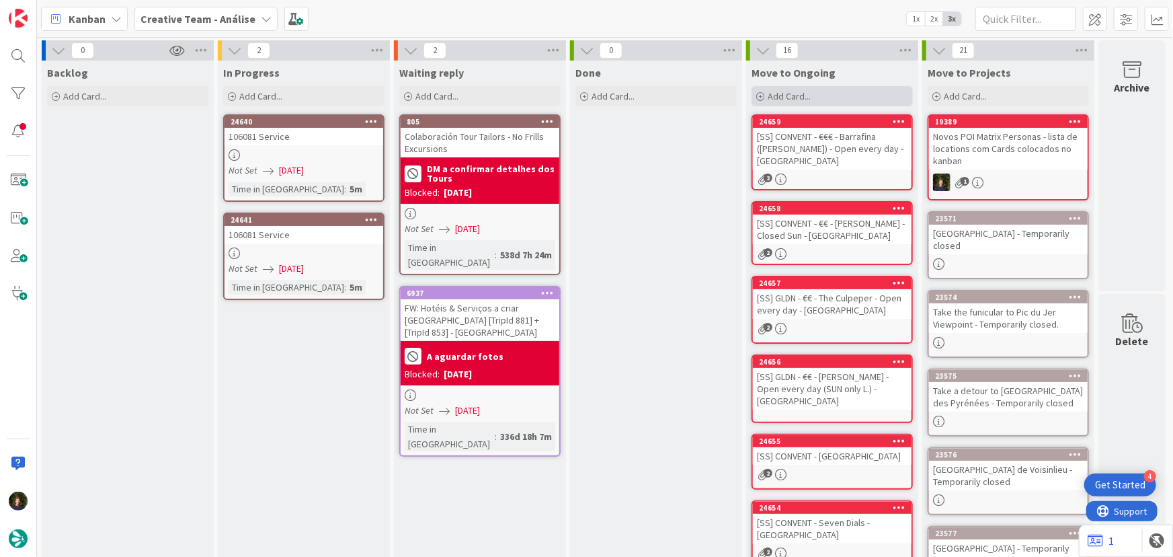
click at [777, 98] on span "Add Card..." at bounding box center [789, 96] width 43 height 12
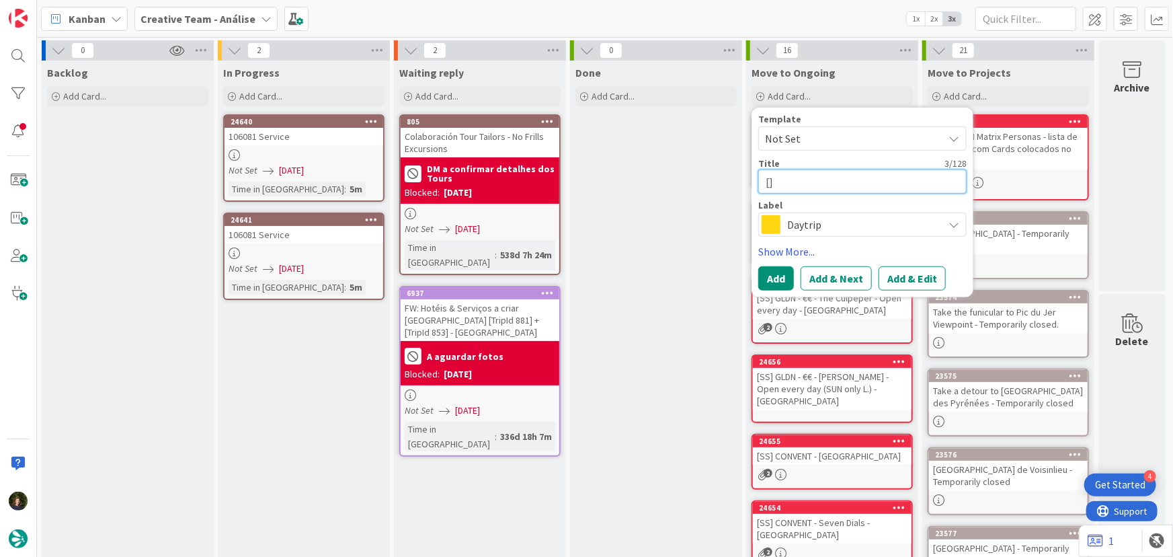
click at [811, 177] on textarea "[]" at bounding box center [863, 181] width 208 height 24
paste textarea "GLDN - €€ - The Harrow - Closed Sat & Sun"
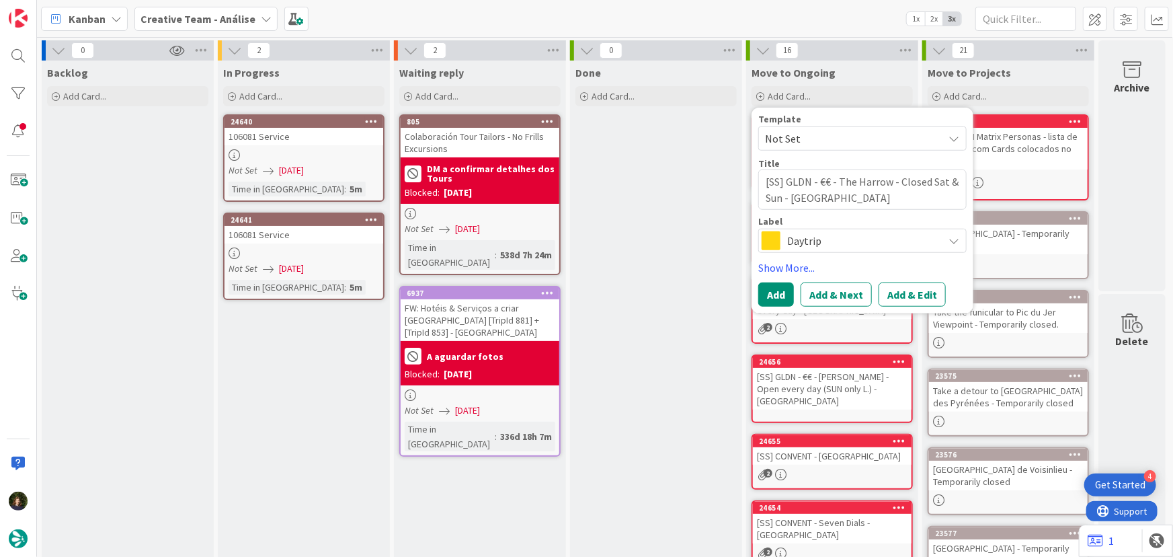
click at [810, 231] on span "Daytrip" at bounding box center [861, 240] width 149 height 19
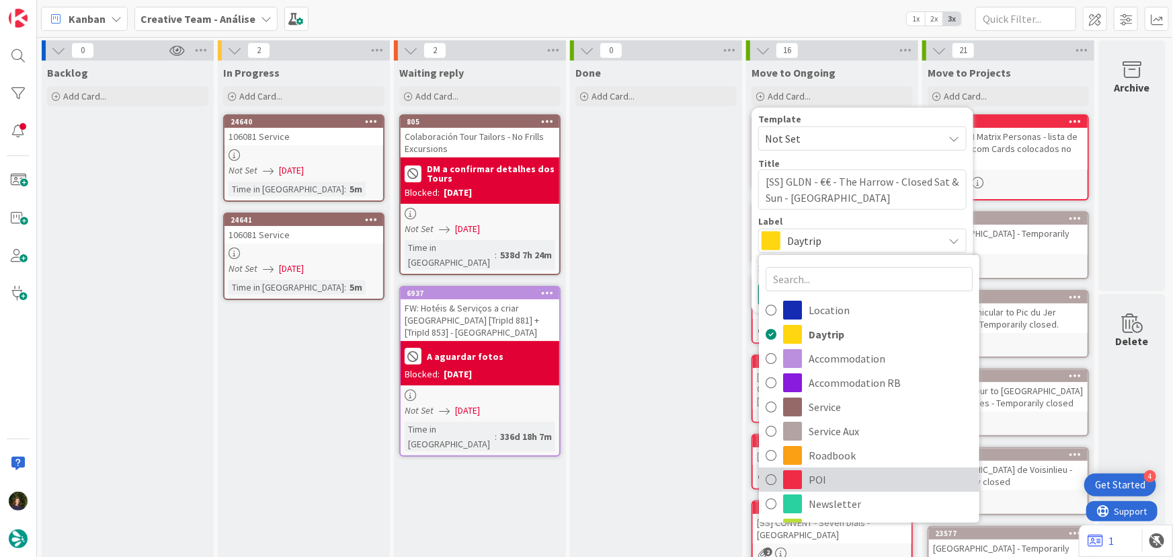
click at [815, 482] on span "POI" at bounding box center [891, 479] width 164 height 20
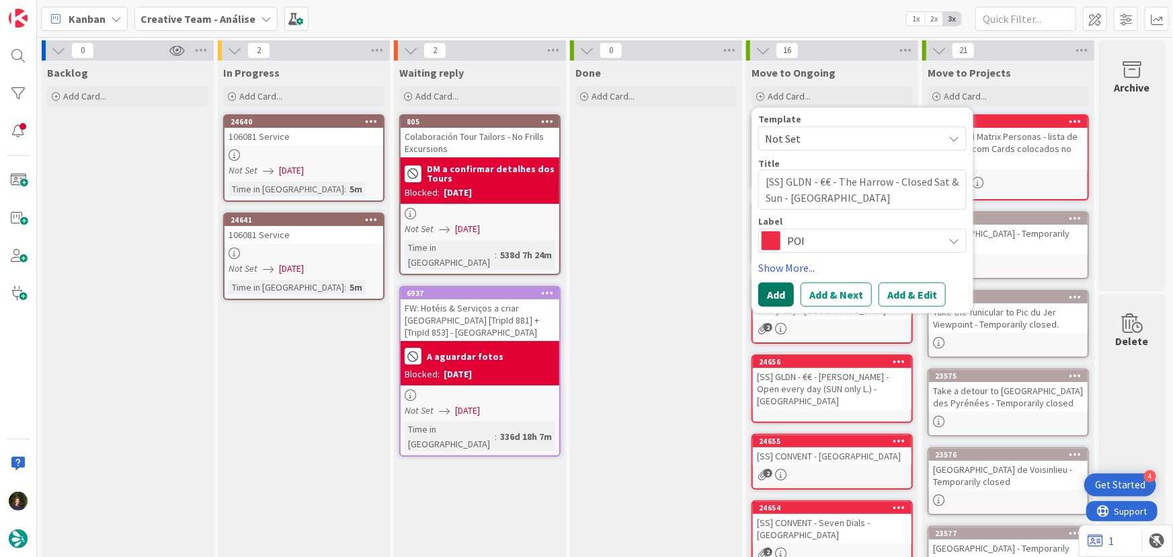
click at [773, 289] on button "Add" at bounding box center [777, 294] width 36 height 24
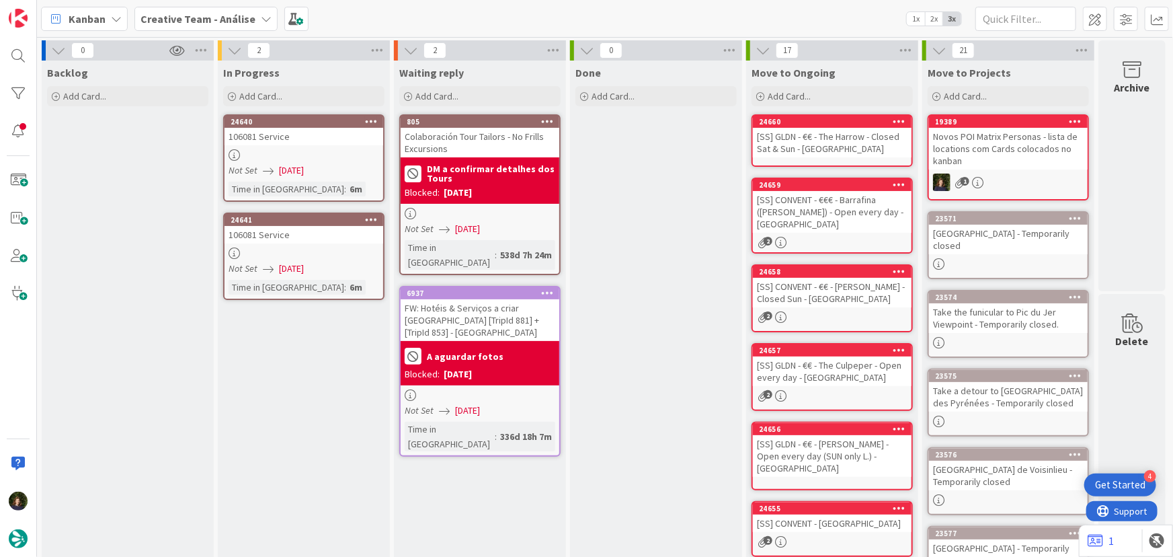
click at [796, 144] on div "[SS] GLDN - €€ - The Harrow - Closed Sat & Sun - LONDON" at bounding box center [832, 143] width 159 height 30
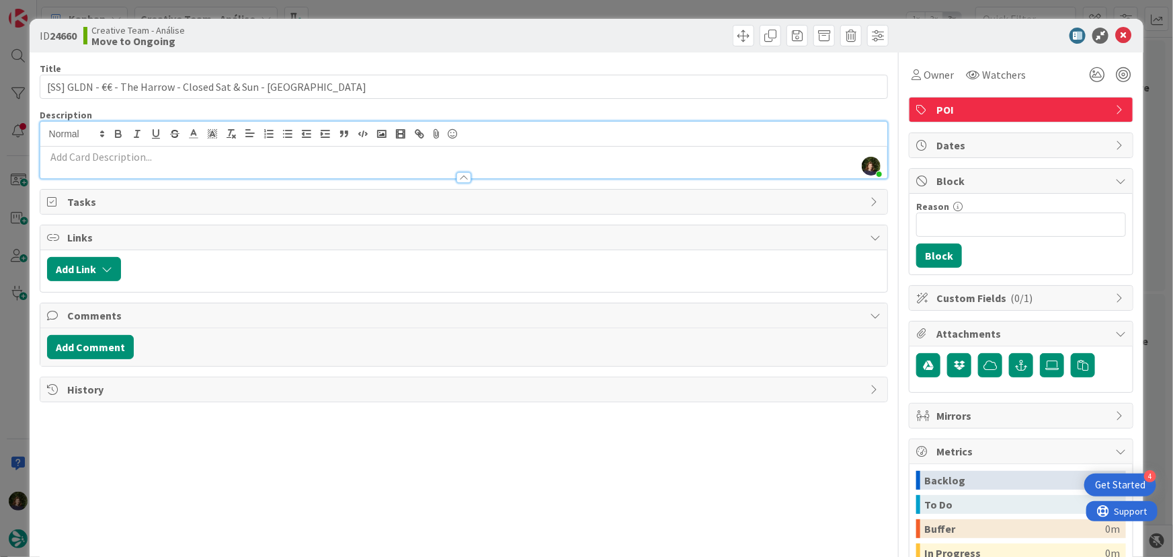
click at [188, 136] on div "Margarida Carvalho just joined" at bounding box center [464, 150] width 848 height 56
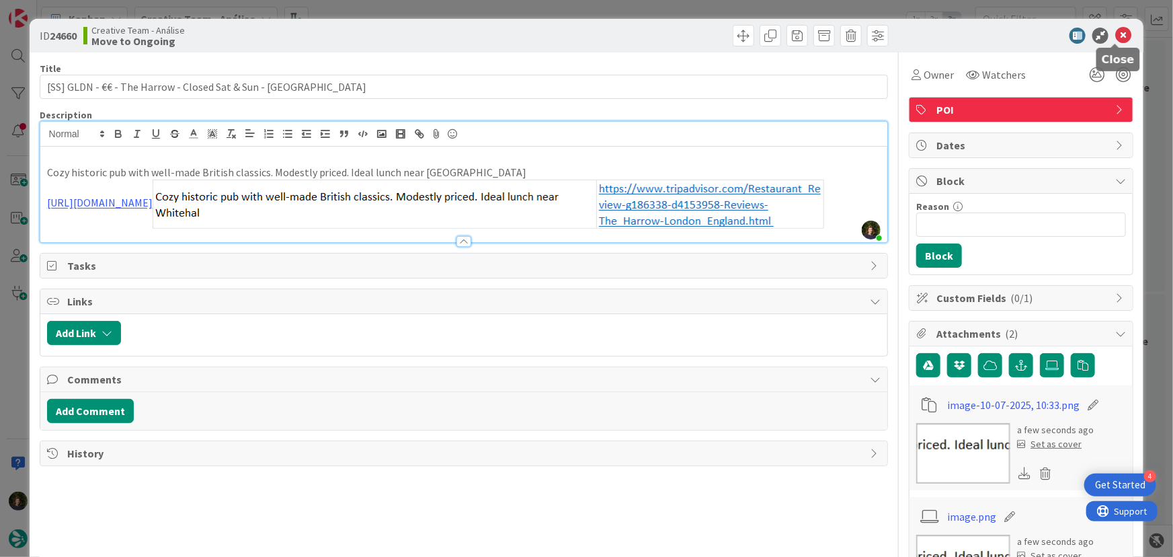
click at [1116, 37] on icon at bounding box center [1124, 36] width 16 height 16
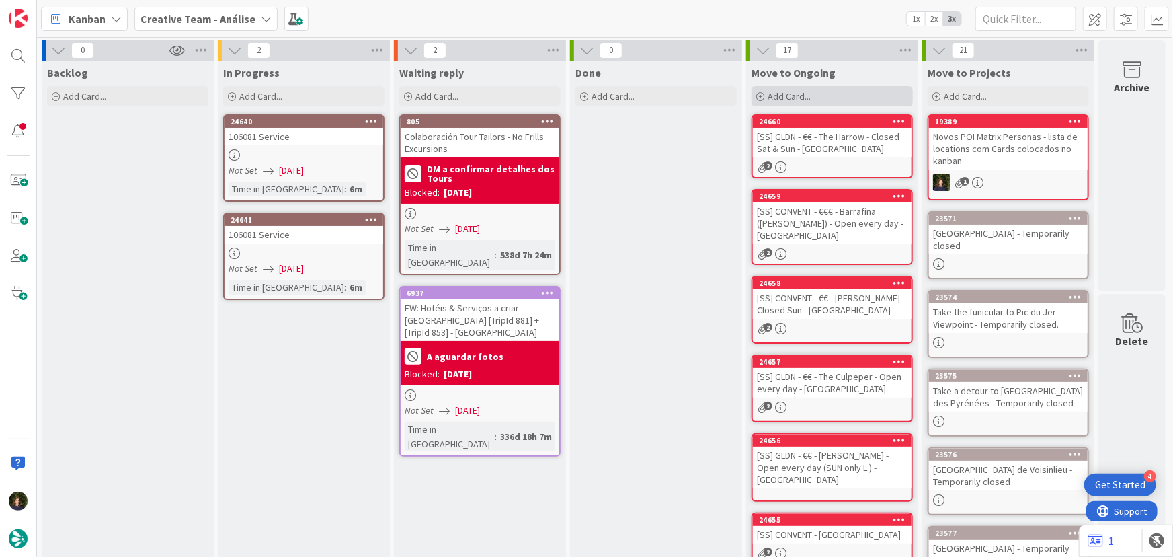
click at [810, 103] on div "Add Card..." at bounding box center [832, 96] width 161 height 20
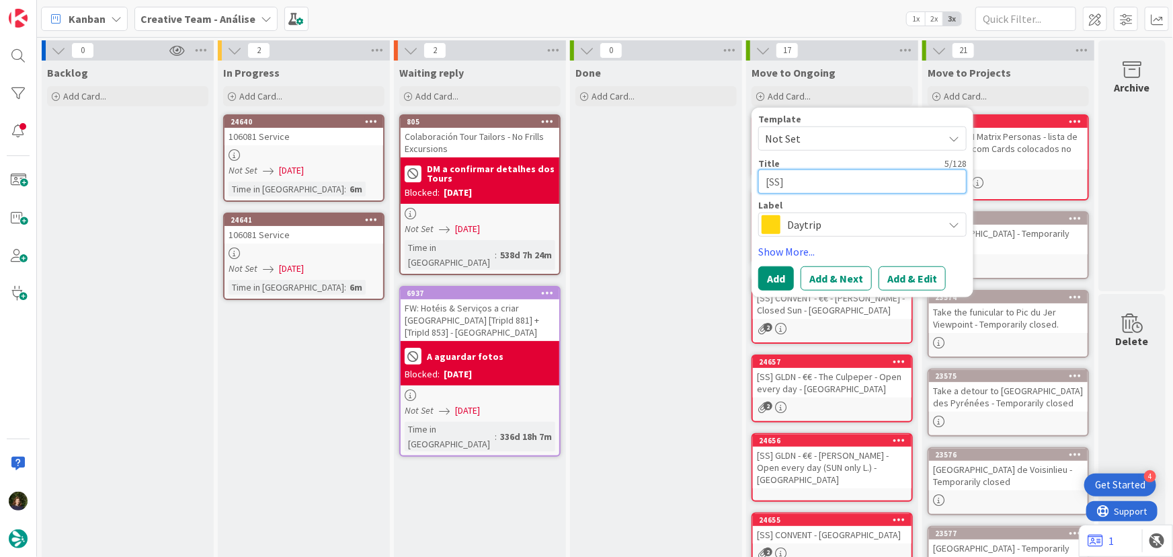
click at [802, 180] on textarea "[SS]" at bounding box center [863, 181] width 208 height 24
paste textarea "GLDN - €€ - St. John Bread and Wine - Open every day"
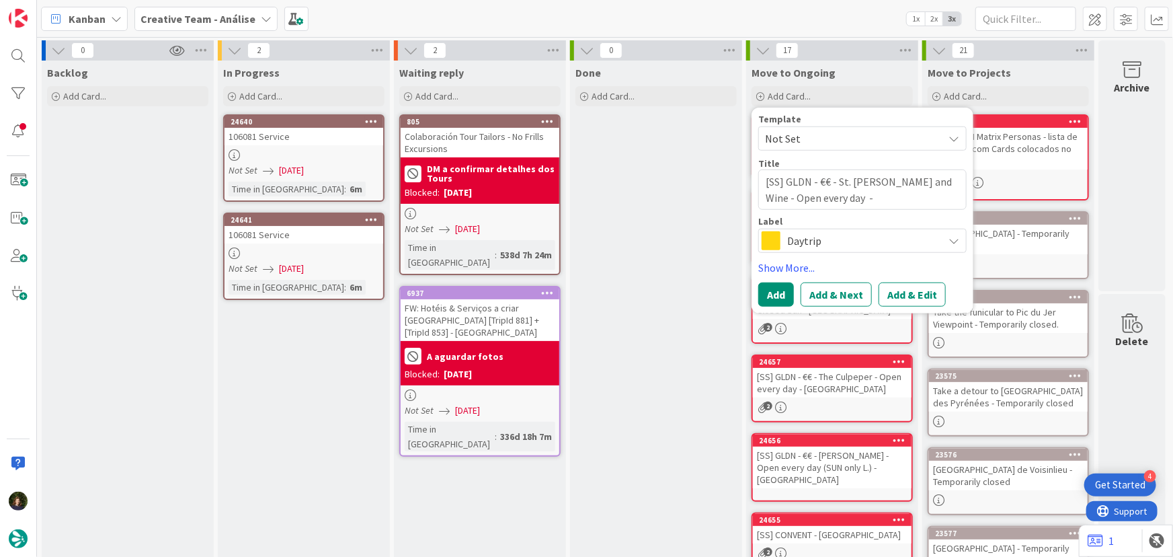
click at [820, 239] on span "Daytrip" at bounding box center [861, 240] width 149 height 19
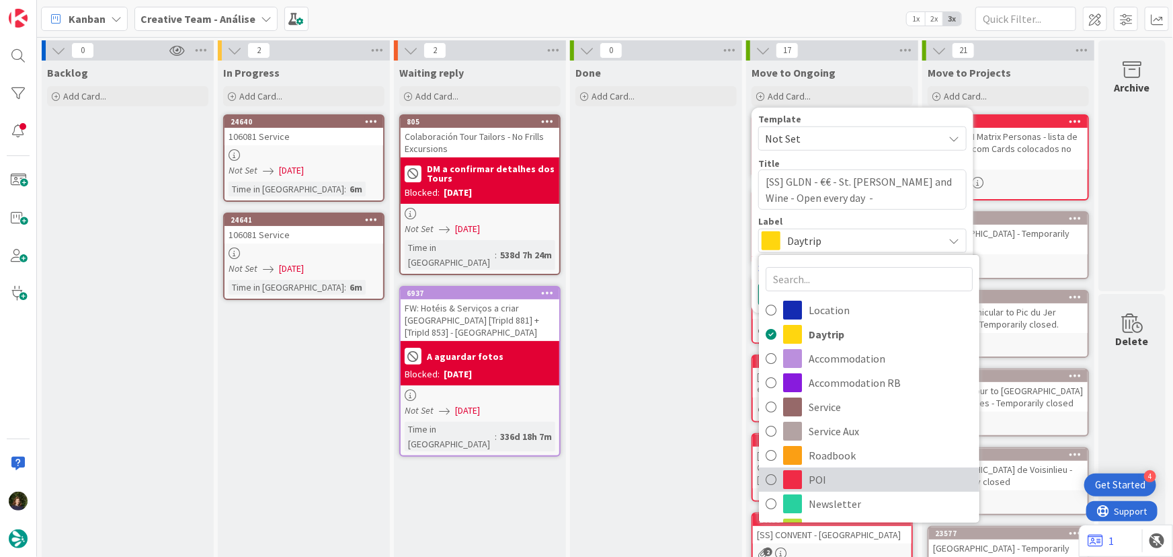
click at [836, 481] on span "POI" at bounding box center [891, 479] width 164 height 20
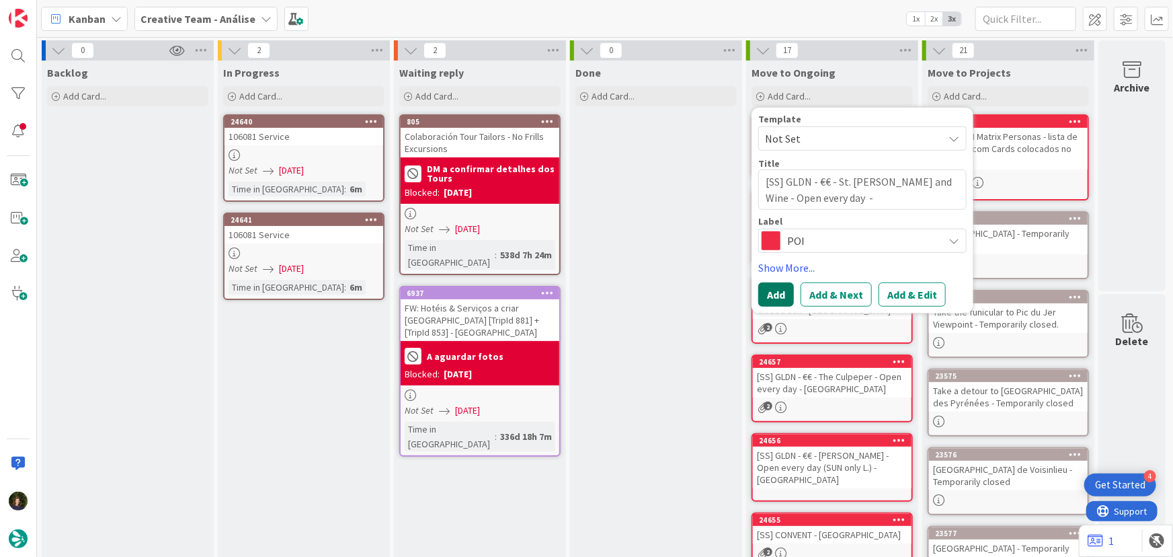
click at [765, 302] on button "Add" at bounding box center [777, 294] width 36 height 24
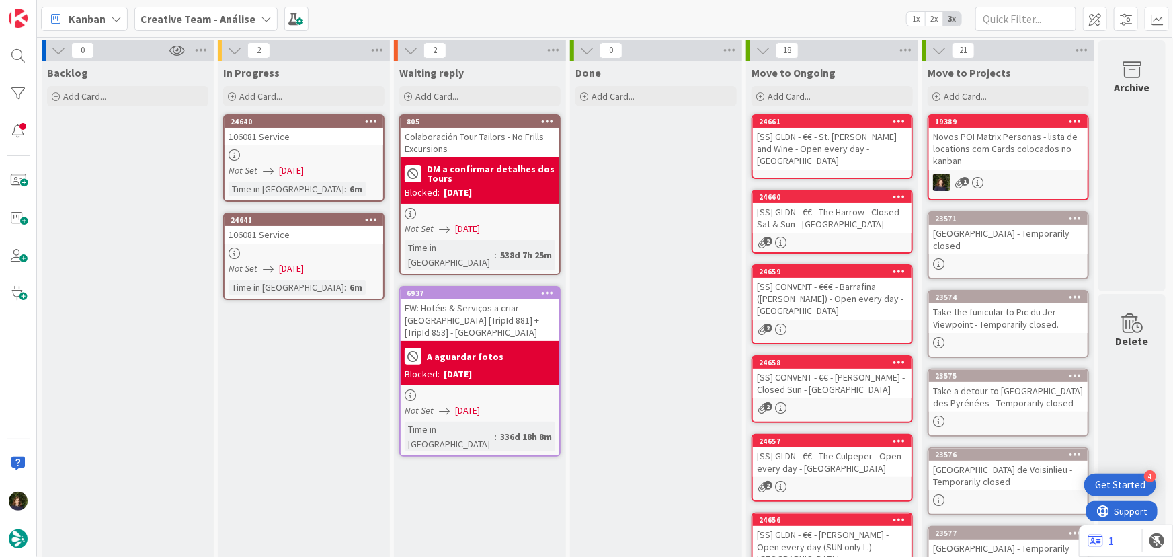
click at [812, 144] on div "[SS] GLDN - €€ - St. John Bread and Wine - Open every day - LONDON" at bounding box center [832, 149] width 159 height 42
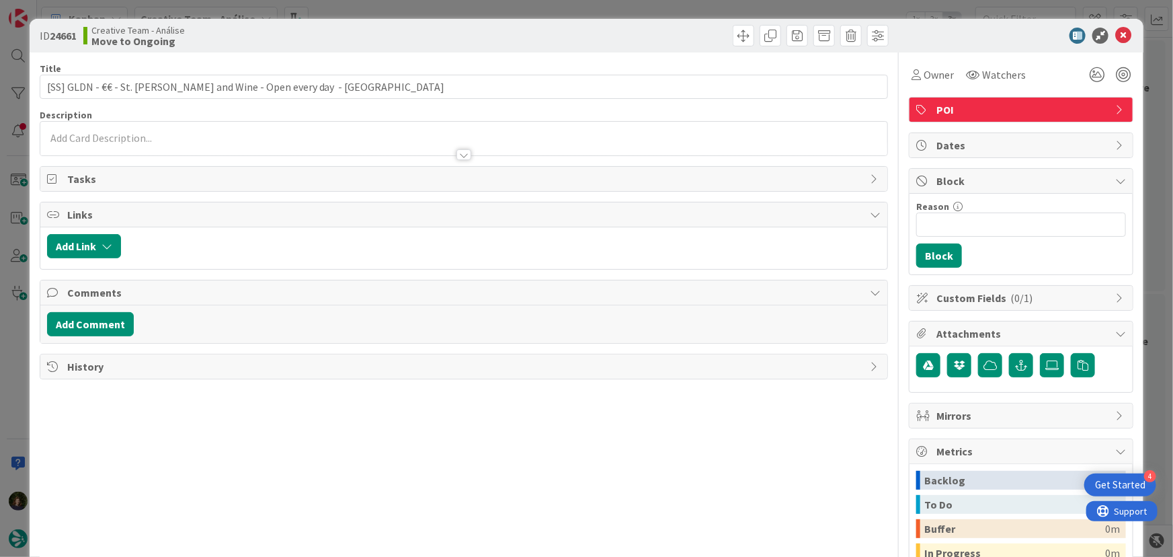
click at [169, 148] on div at bounding box center [464, 148] width 848 height 14
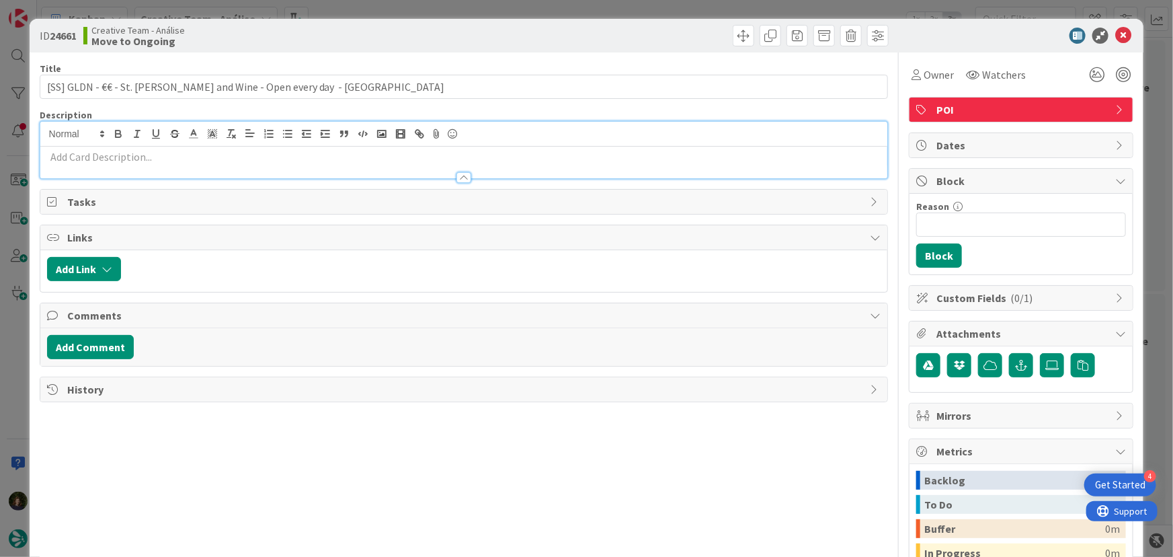
click at [165, 164] on div at bounding box center [464, 171] width 848 height 14
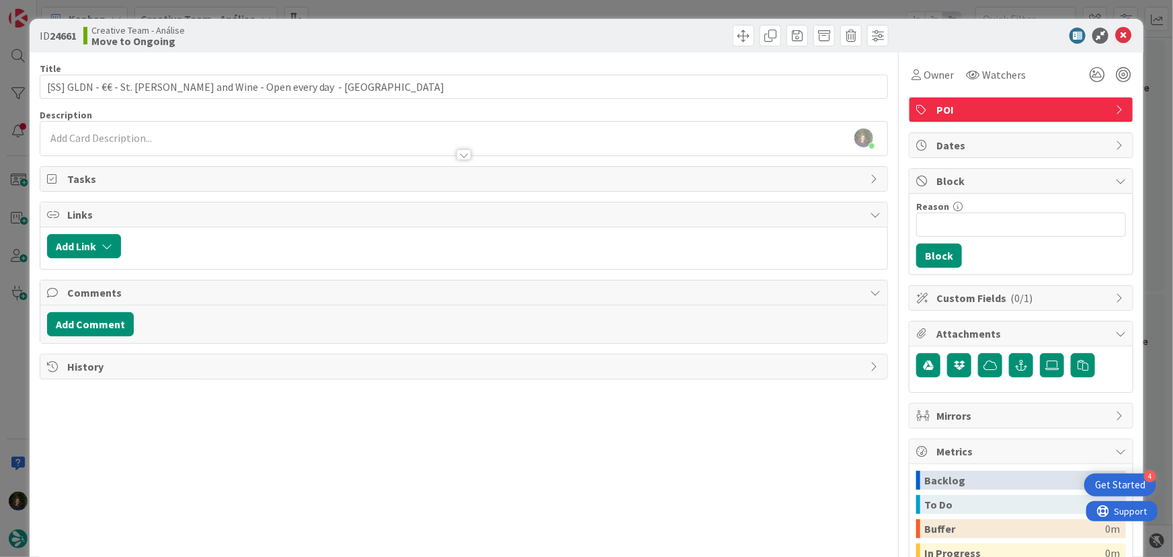
click at [116, 127] on div "Margarida Carvalho just joined" at bounding box center [464, 139] width 848 height 34
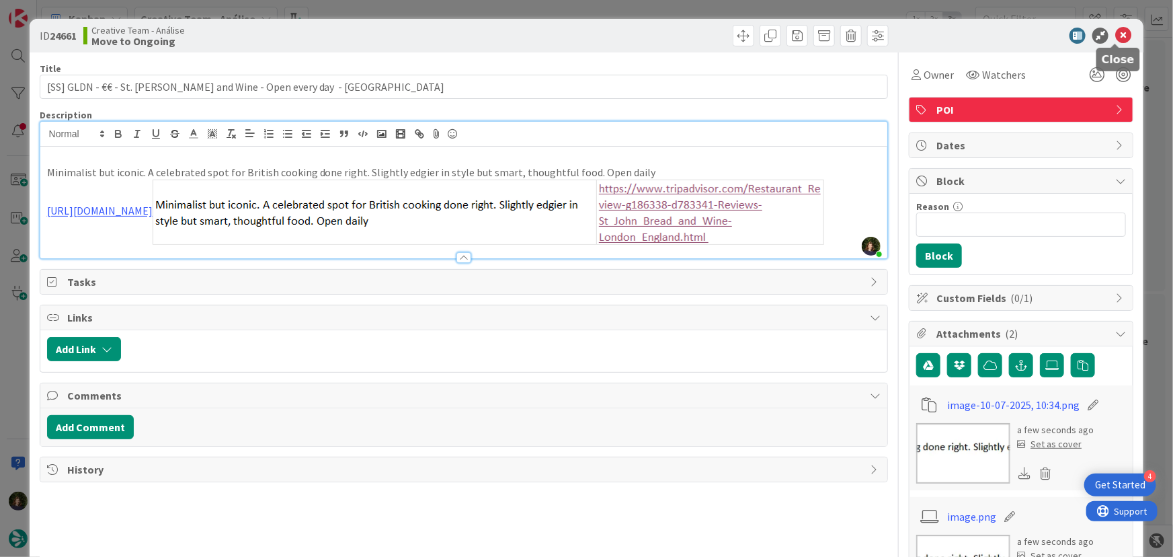
click at [1116, 35] on icon at bounding box center [1124, 36] width 16 height 16
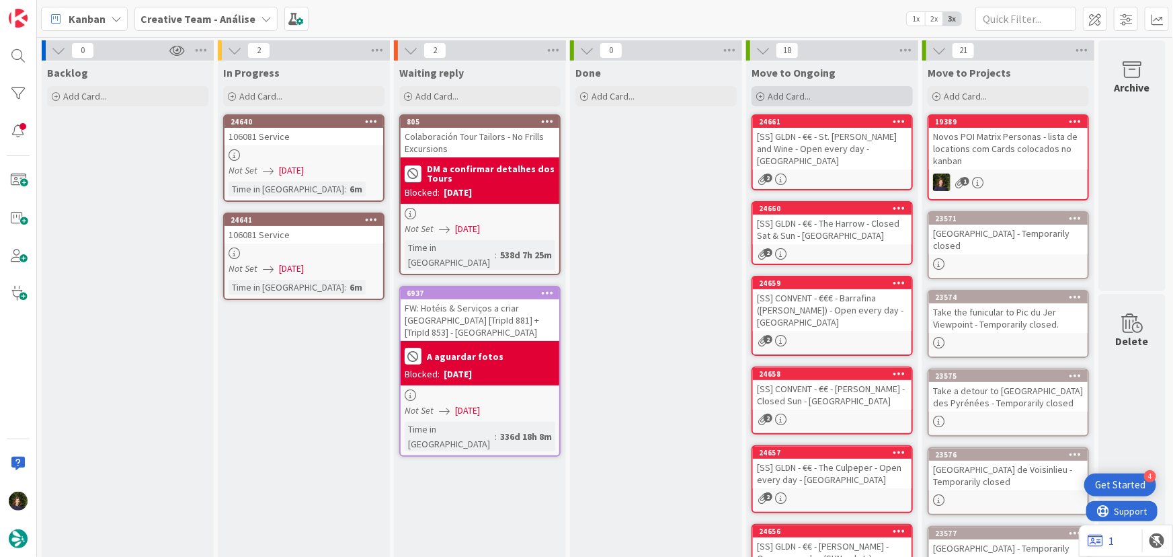
click at [773, 94] on span "Add Card..." at bounding box center [789, 96] width 43 height 12
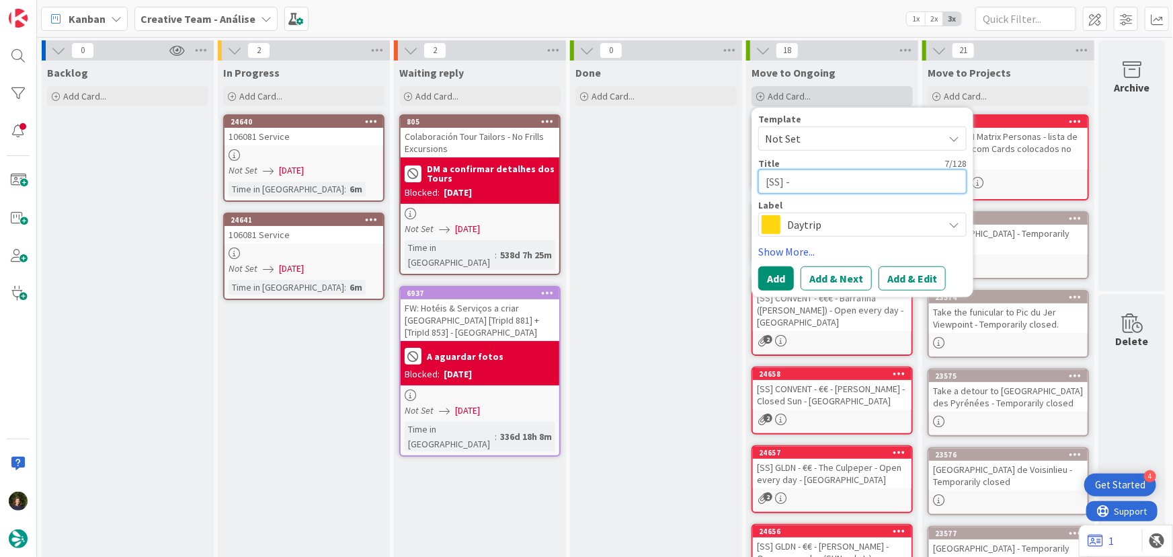
paste textarea "MAYFAIR - €€ - Delfino - Closed Sun"
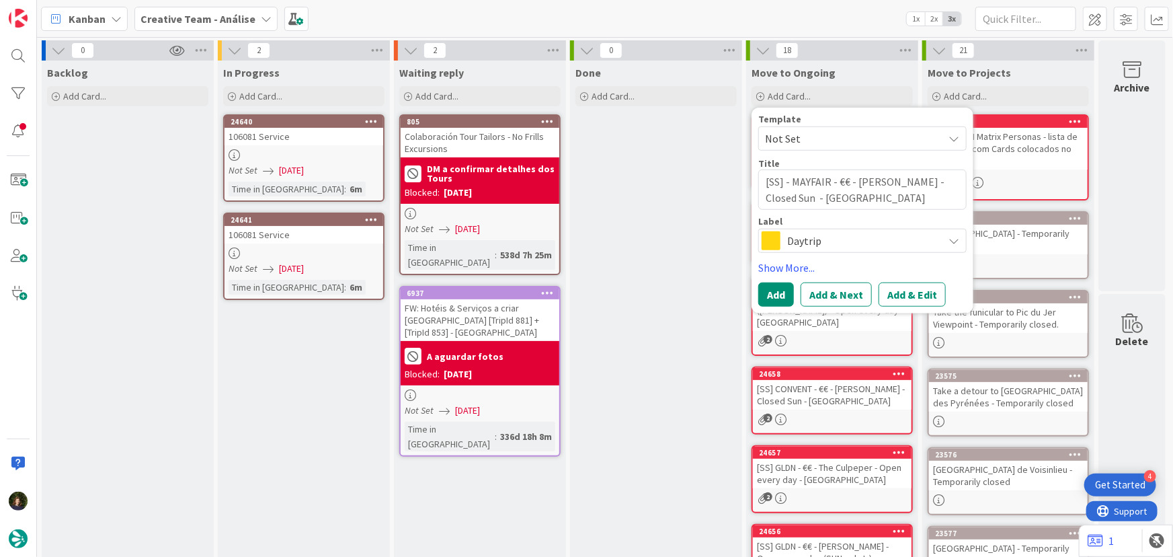
click at [828, 241] on span "Daytrip" at bounding box center [861, 240] width 149 height 19
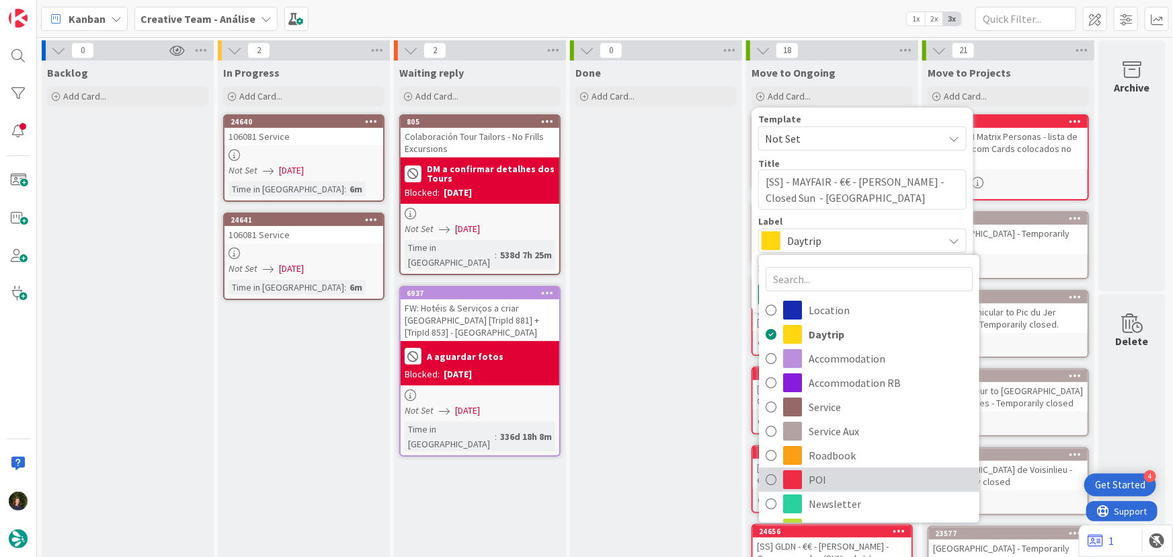
click at [830, 480] on span "POI" at bounding box center [891, 479] width 164 height 20
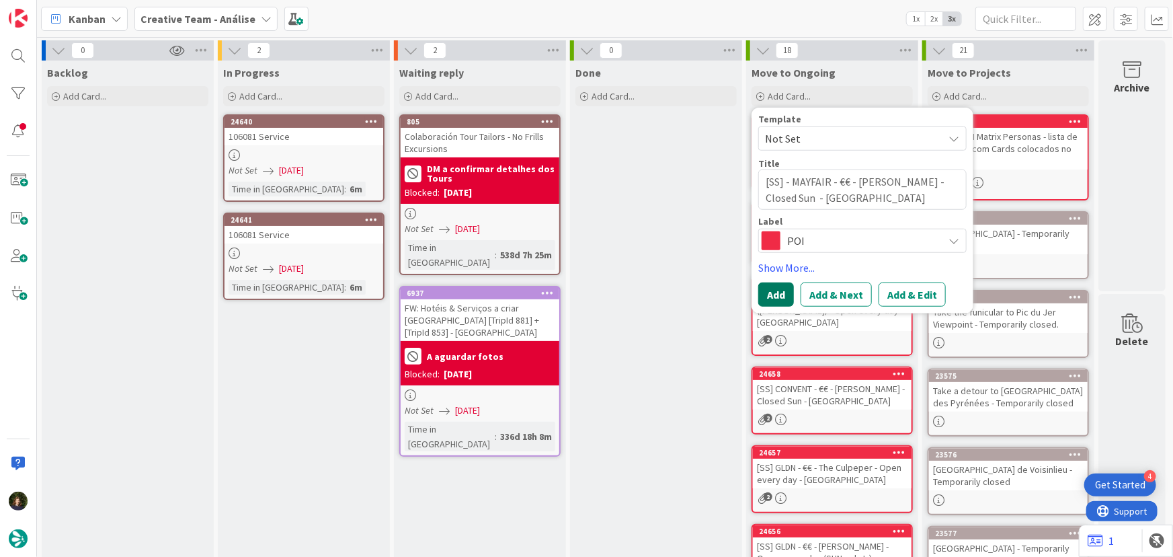
click at [764, 292] on button "Add" at bounding box center [777, 294] width 36 height 24
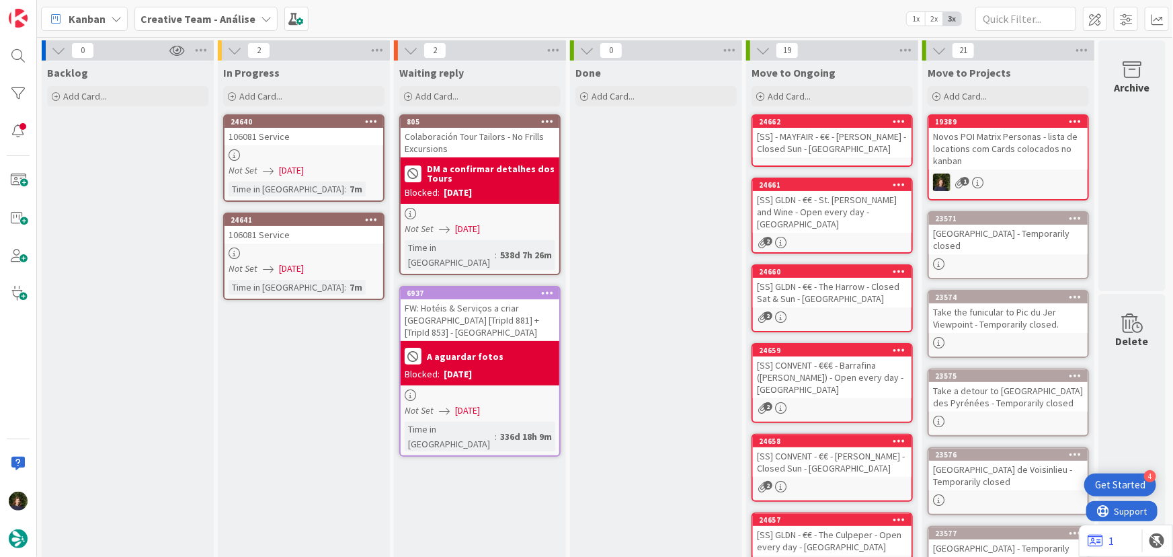
click at [837, 142] on div "[SS] - MAYFAIR - €€ - Delfino - Closed Sun - LONDON" at bounding box center [832, 143] width 159 height 30
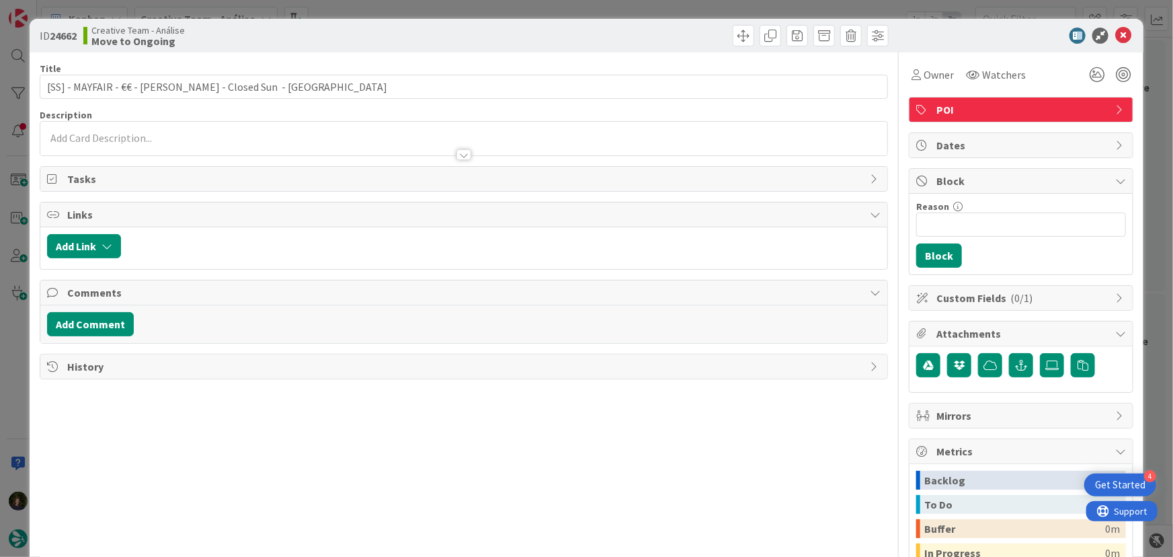
click at [240, 125] on div at bounding box center [464, 139] width 848 height 34
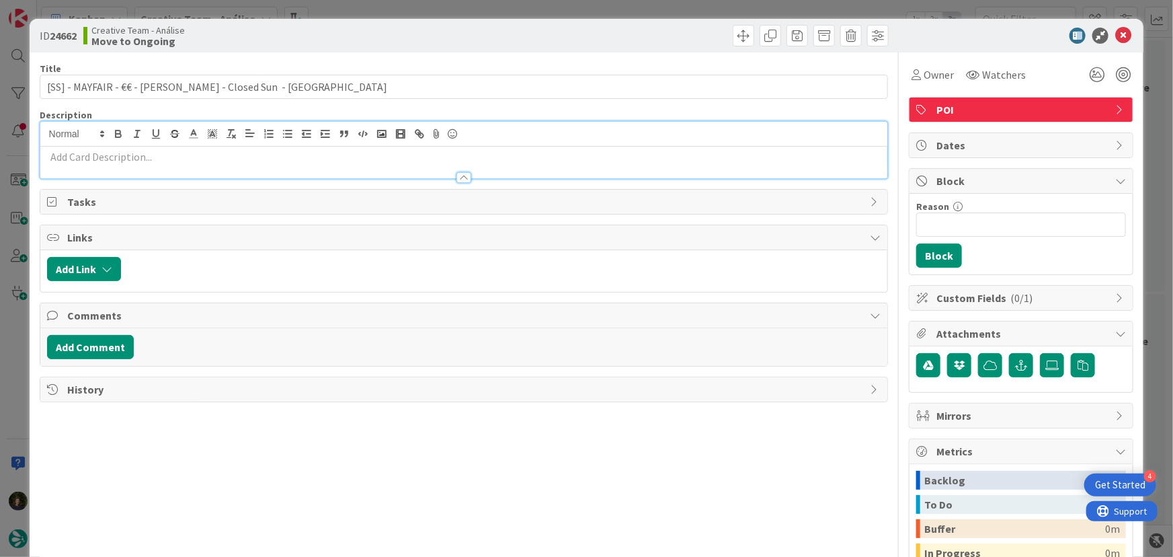
click at [234, 154] on p at bounding box center [464, 156] width 834 height 15
click at [240, 158] on p at bounding box center [464, 156] width 834 height 15
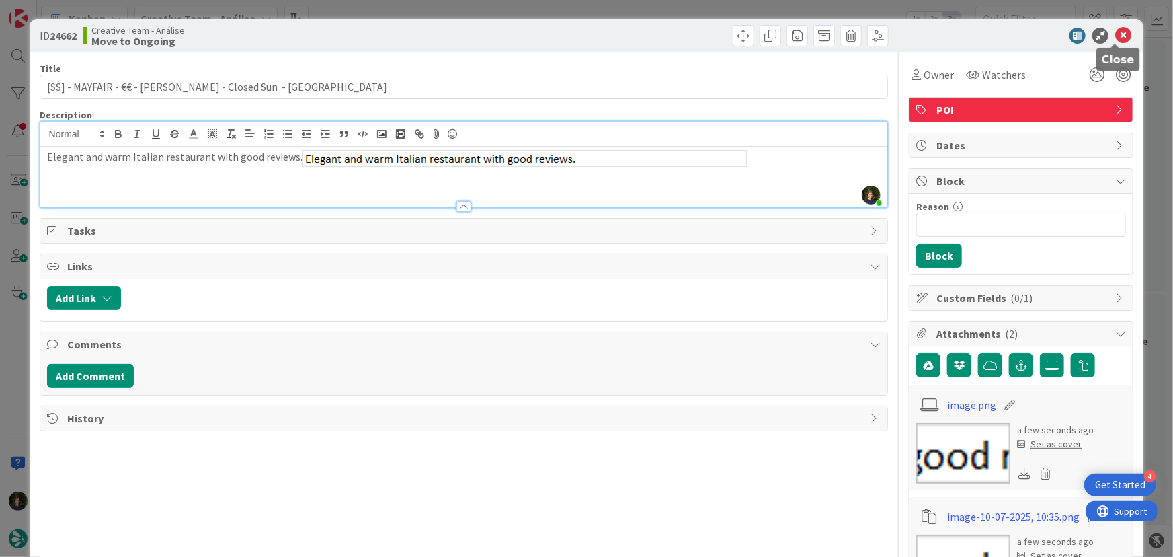
click at [1117, 34] on icon at bounding box center [1124, 36] width 16 height 16
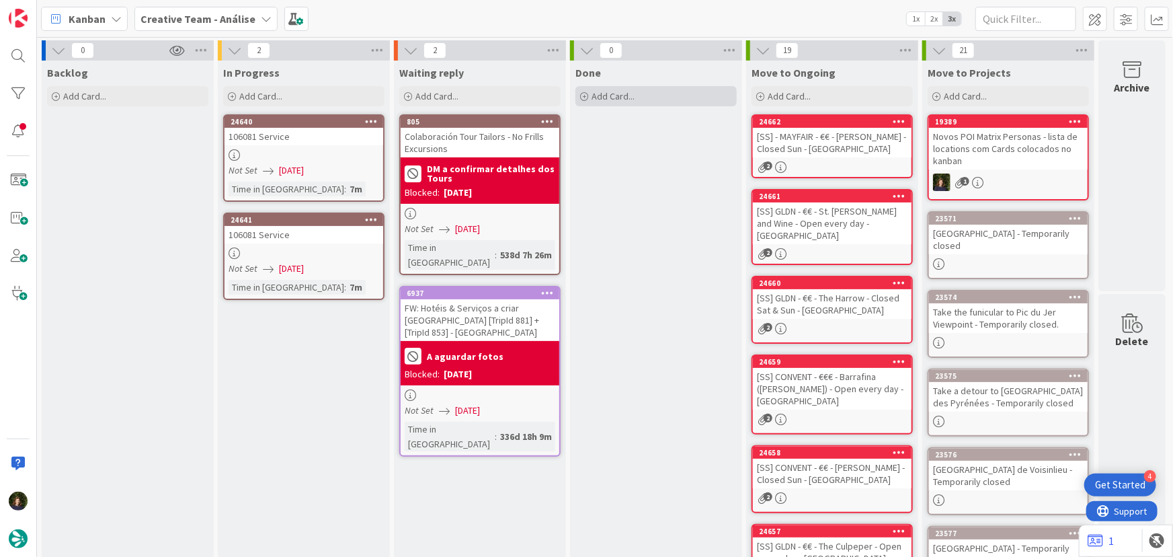
click at [687, 99] on div "Add Card..." at bounding box center [656, 96] width 161 height 20
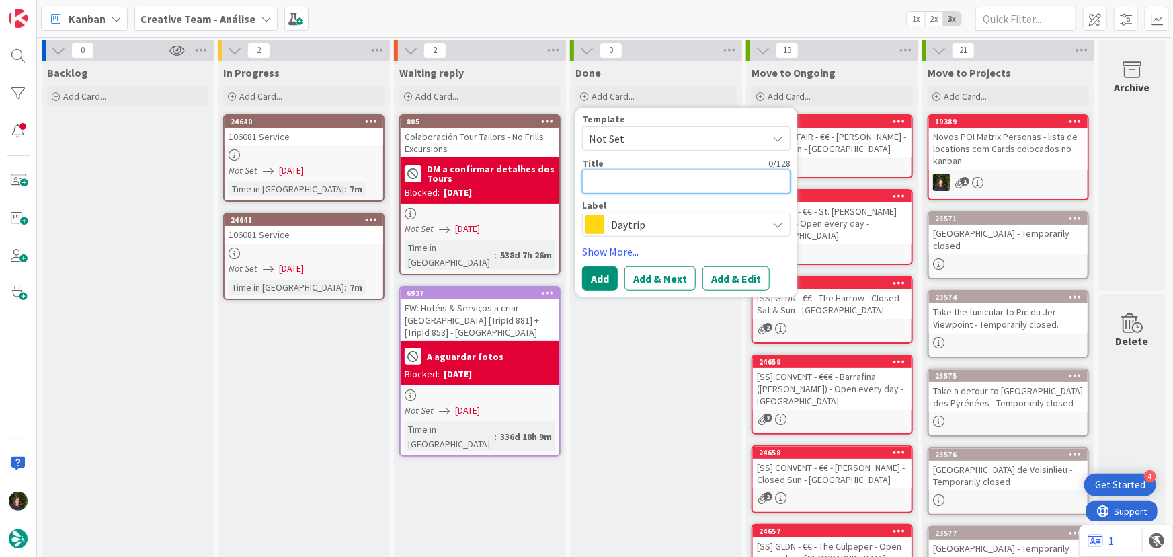
click at [639, 178] on textarea at bounding box center [686, 181] width 208 height 24
paste textarea "Abbey Churchyard - Open very day"
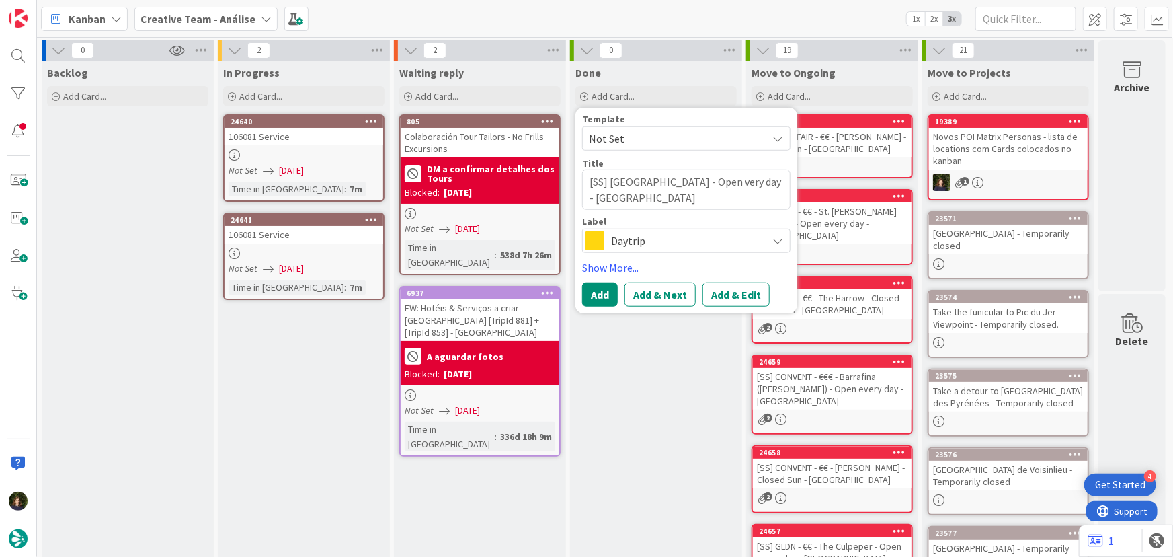
click at [698, 245] on span "Daytrip" at bounding box center [685, 240] width 149 height 19
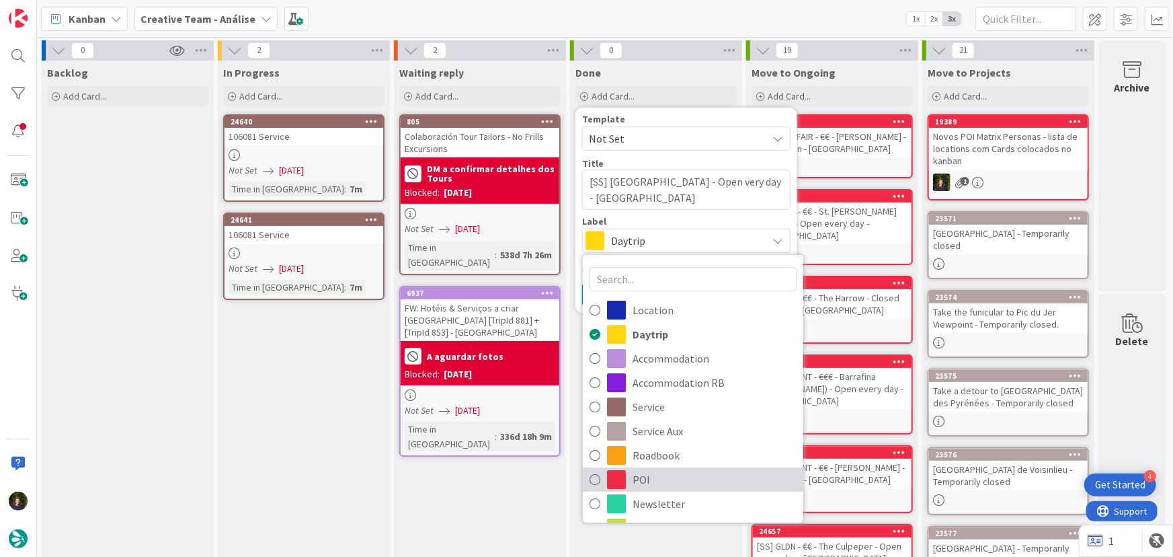
click at [652, 473] on span "POI" at bounding box center [715, 479] width 164 height 20
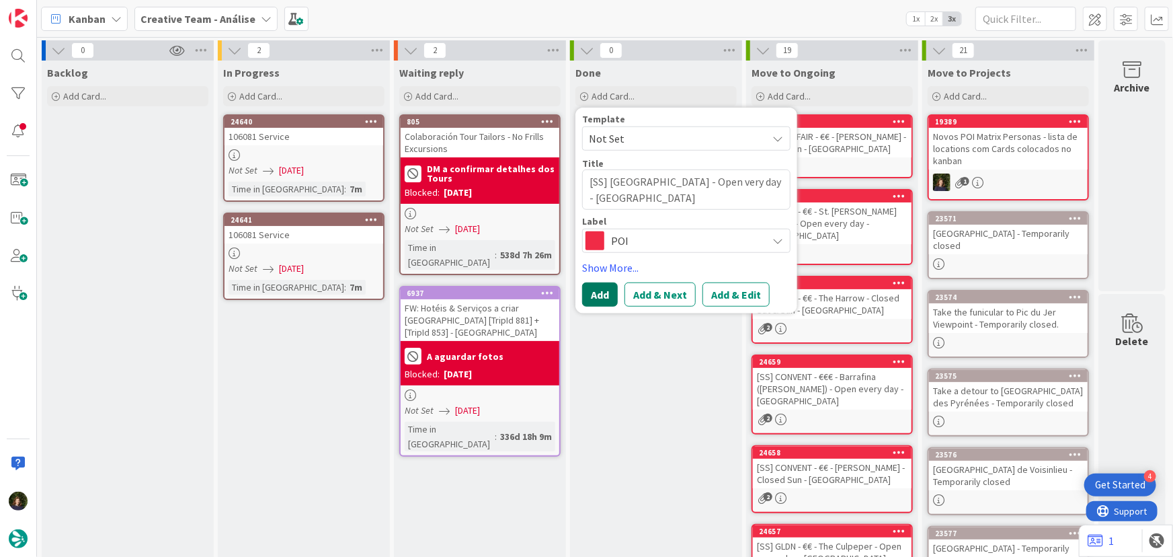
click at [591, 302] on button "Add" at bounding box center [600, 294] width 36 height 24
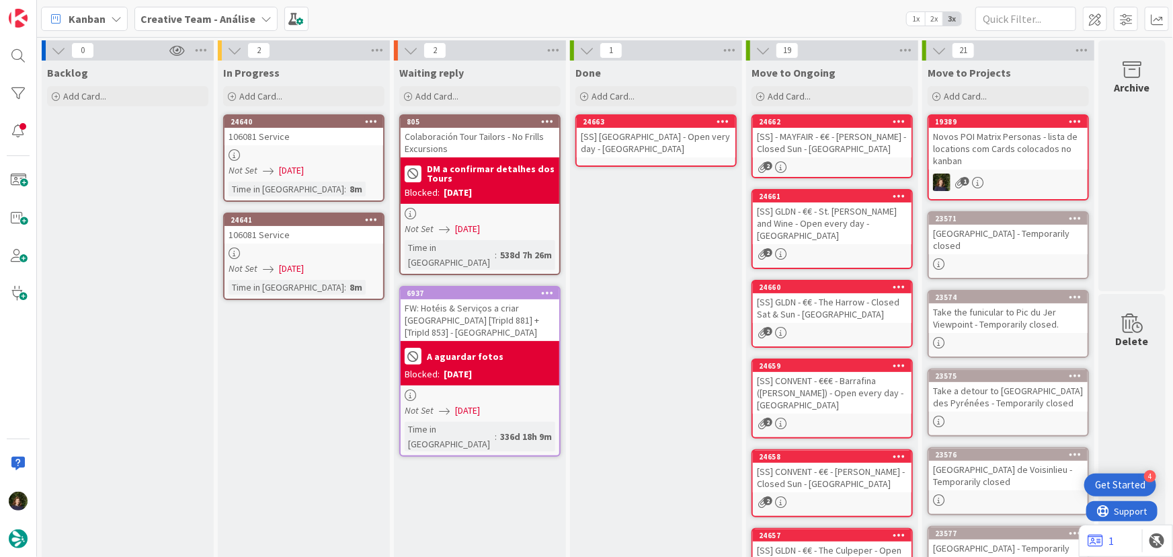
click at [660, 143] on div "[SS] Abbey Churchyard - Open very day - BATH" at bounding box center [656, 143] width 159 height 30
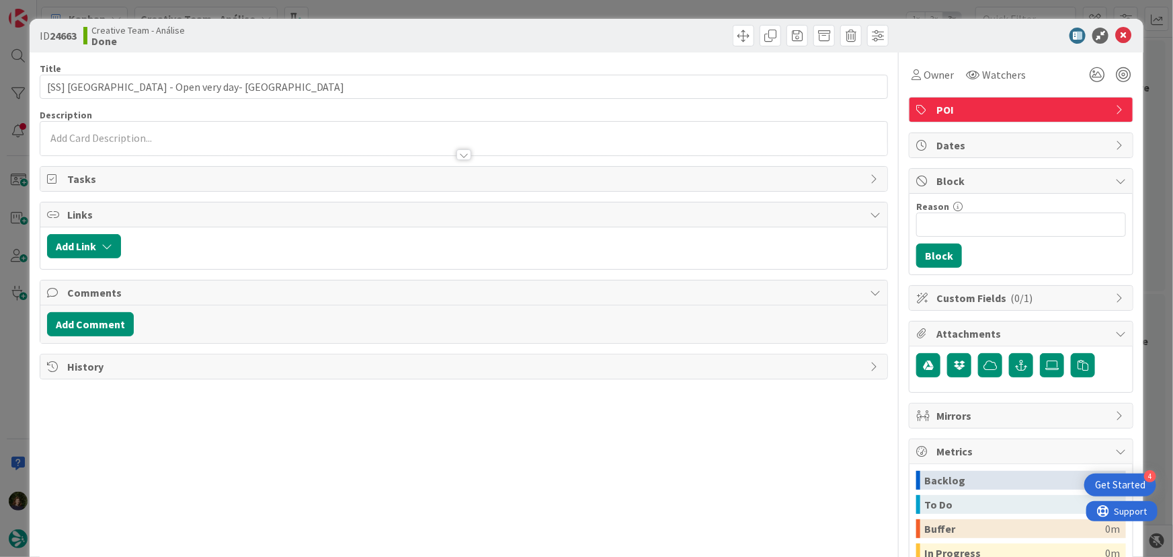
click at [132, 135] on p at bounding box center [464, 137] width 834 height 15
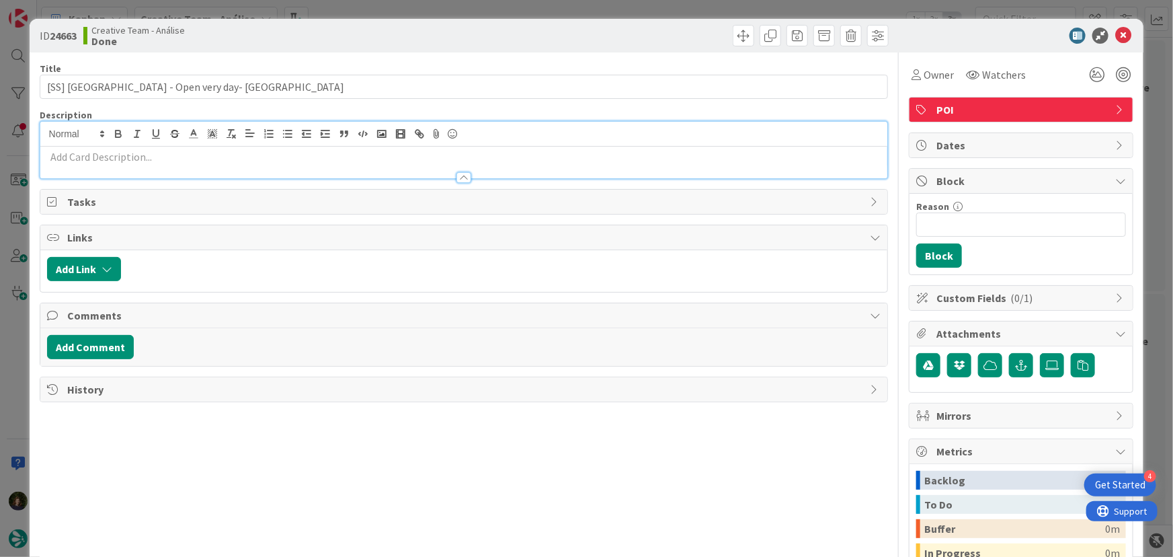
click at [134, 159] on p at bounding box center [464, 156] width 834 height 15
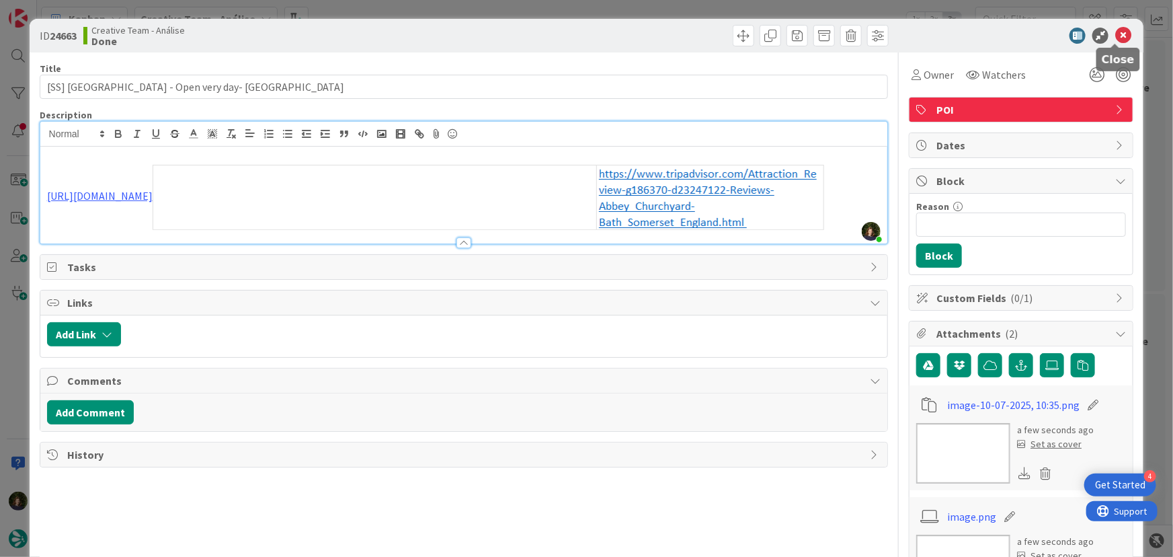
click at [1118, 34] on icon at bounding box center [1124, 36] width 16 height 16
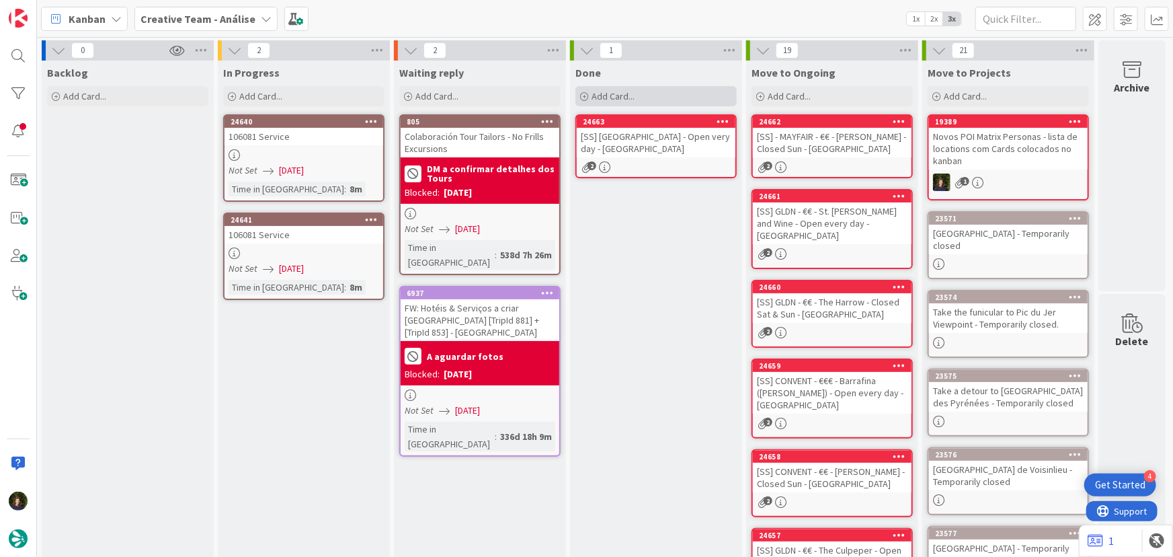
click at [631, 100] on div "Add Card..." at bounding box center [656, 96] width 161 height 20
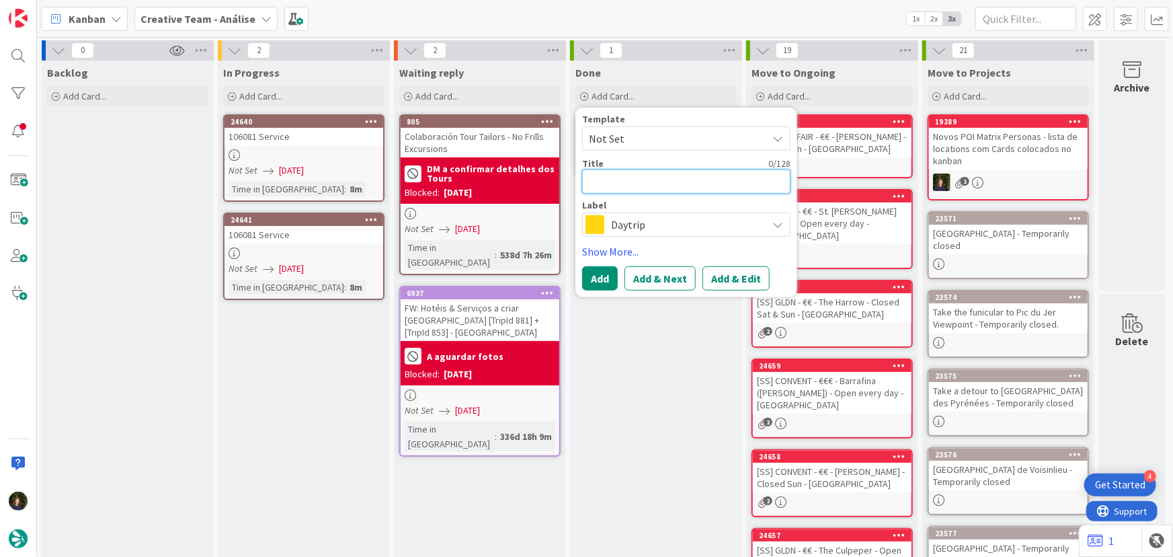
click at [643, 182] on textarea at bounding box center [686, 181] width 208 height 24
paste textarea "Milsom Street"
click at [635, 230] on span "Daytrip" at bounding box center [685, 224] width 149 height 19
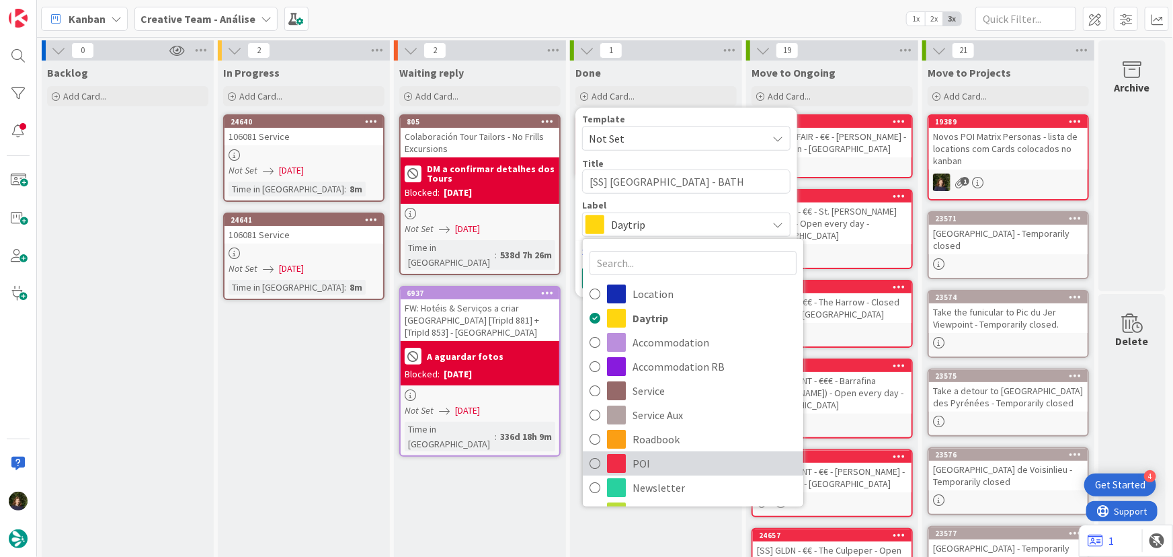
click at [670, 464] on span "POI" at bounding box center [715, 463] width 164 height 20
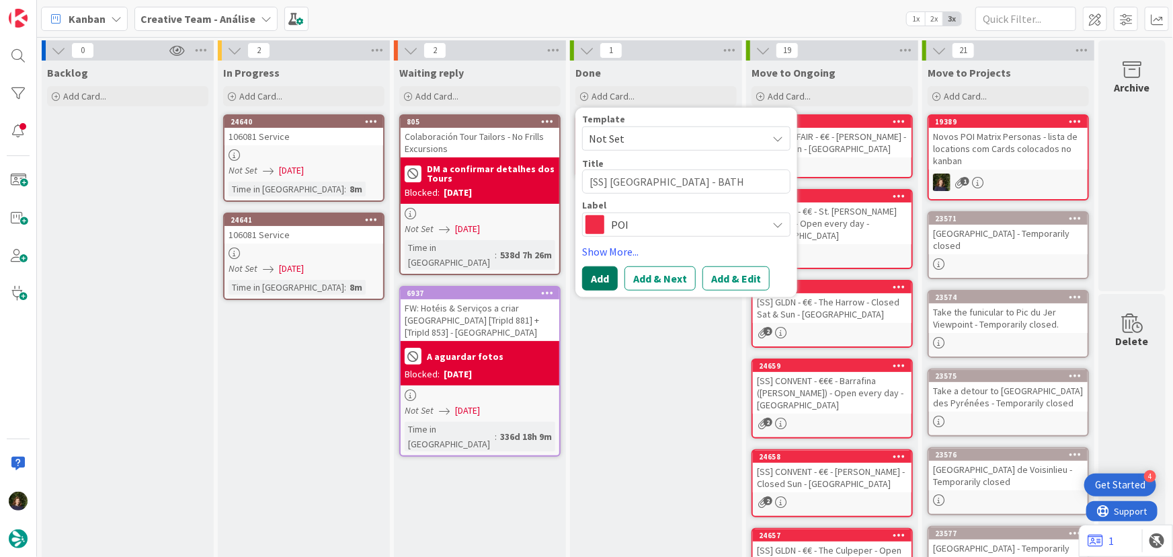
click at [595, 278] on button "Add" at bounding box center [600, 278] width 36 height 24
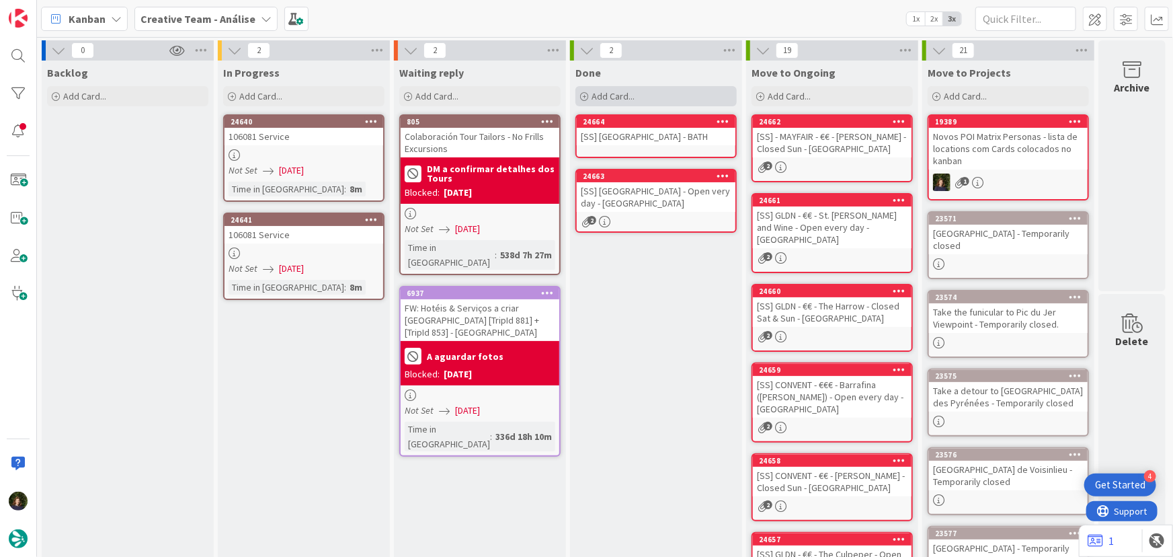
click at [627, 95] on span "Add Card..." at bounding box center [613, 96] width 43 height 12
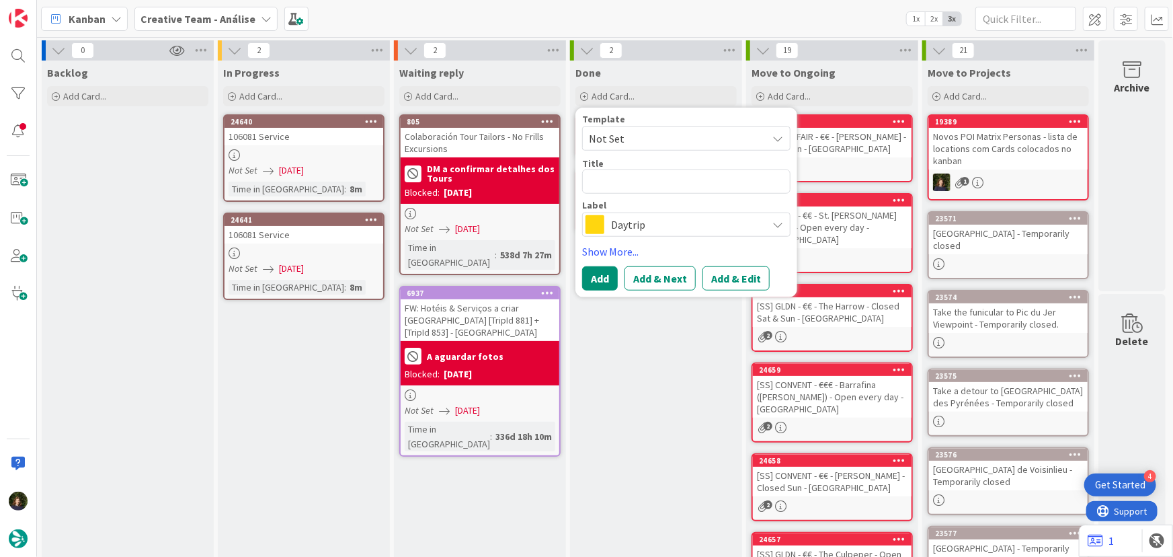
click at [645, 368] on div "Done Add Card... Template Not Set Title 0 / 128 Label Daytrip Location Daytrip …" at bounding box center [656, 510] width 172 height 898
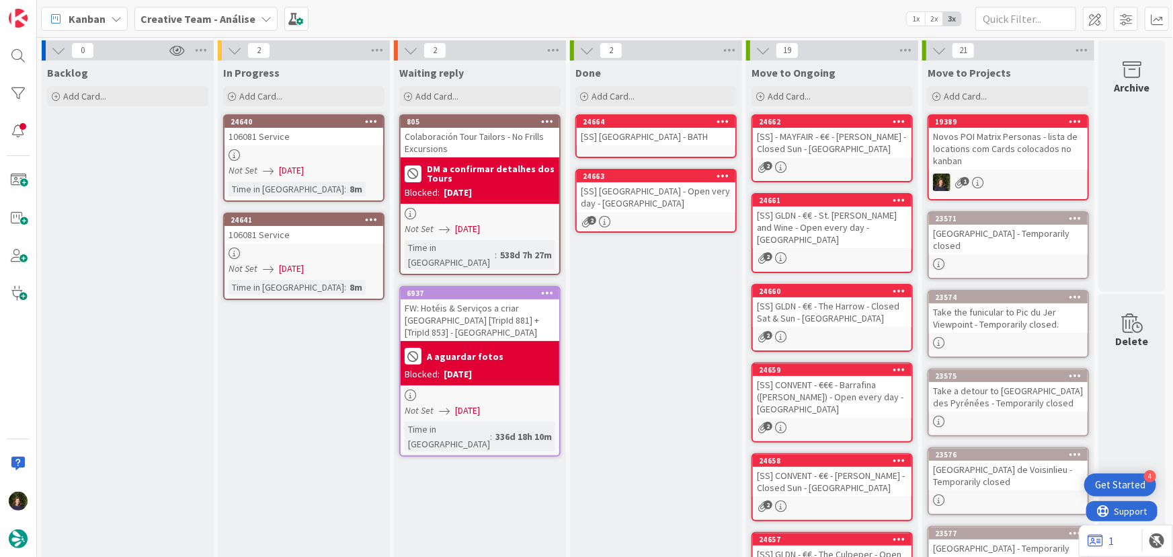
click at [611, 138] on div "[SS] Milsom Street - BATH" at bounding box center [656, 136] width 159 height 17
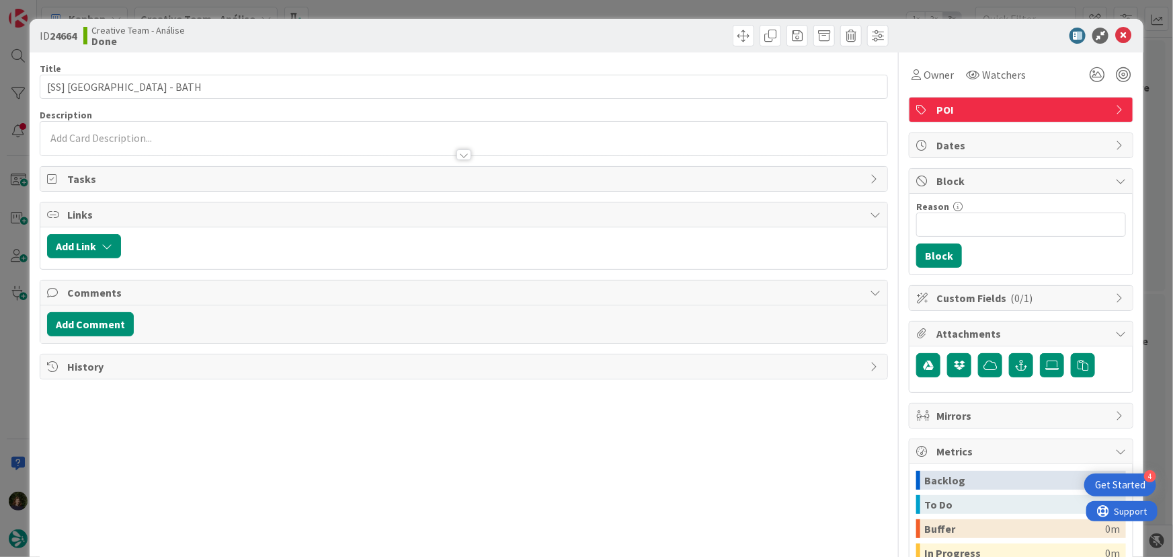
click at [112, 137] on p at bounding box center [464, 137] width 834 height 15
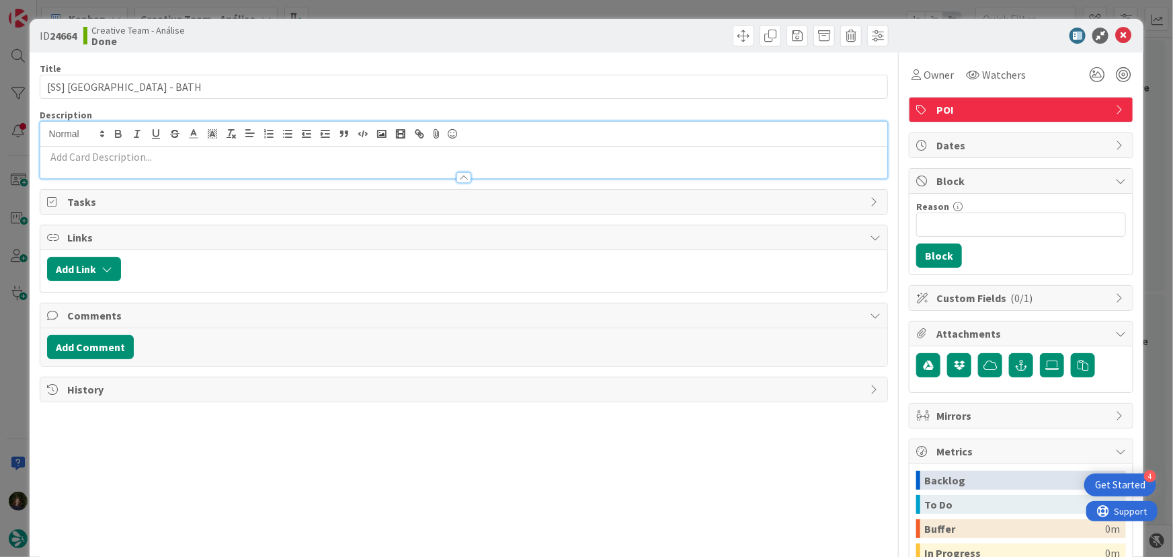
click at [118, 156] on p at bounding box center [464, 156] width 834 height 15
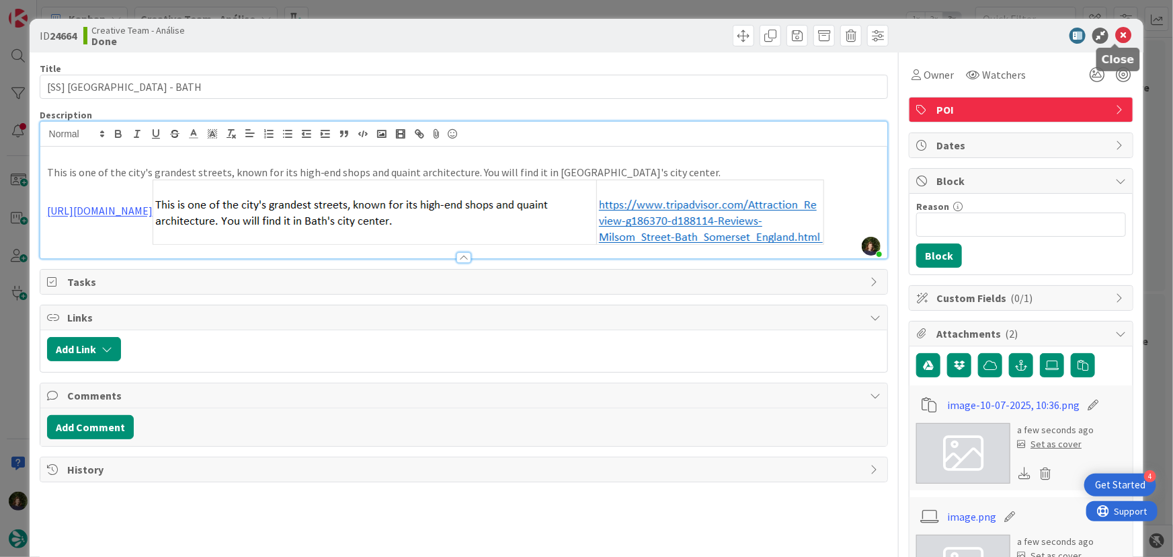
click at [1116, 41] on icon at bounding box center [1124, 36] width 16 height 16
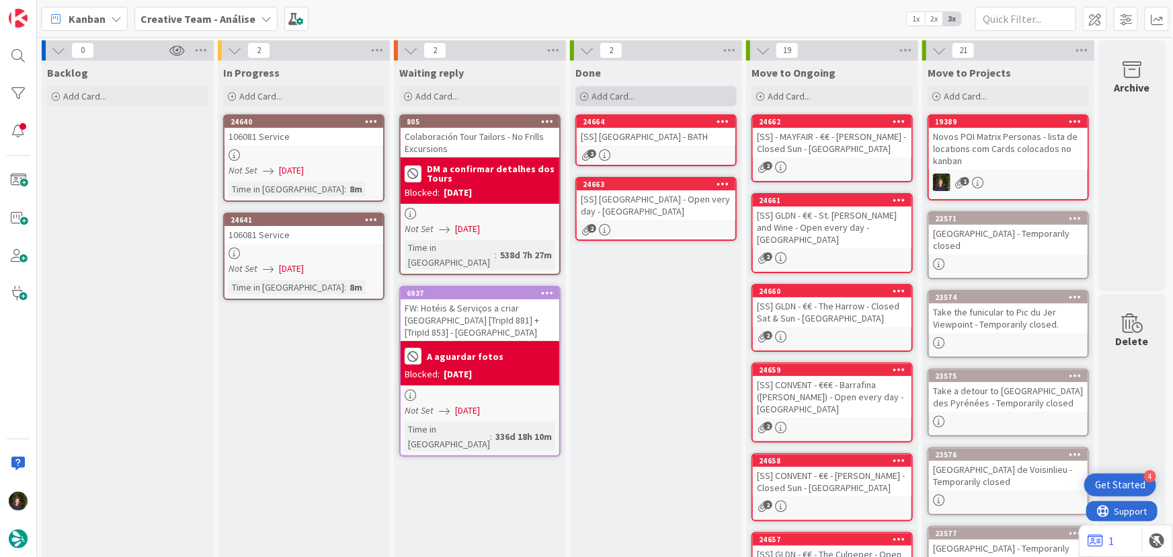
click at [637, 94] on div "Add Card..." at bounding box center [656, 96] width 161 height 20
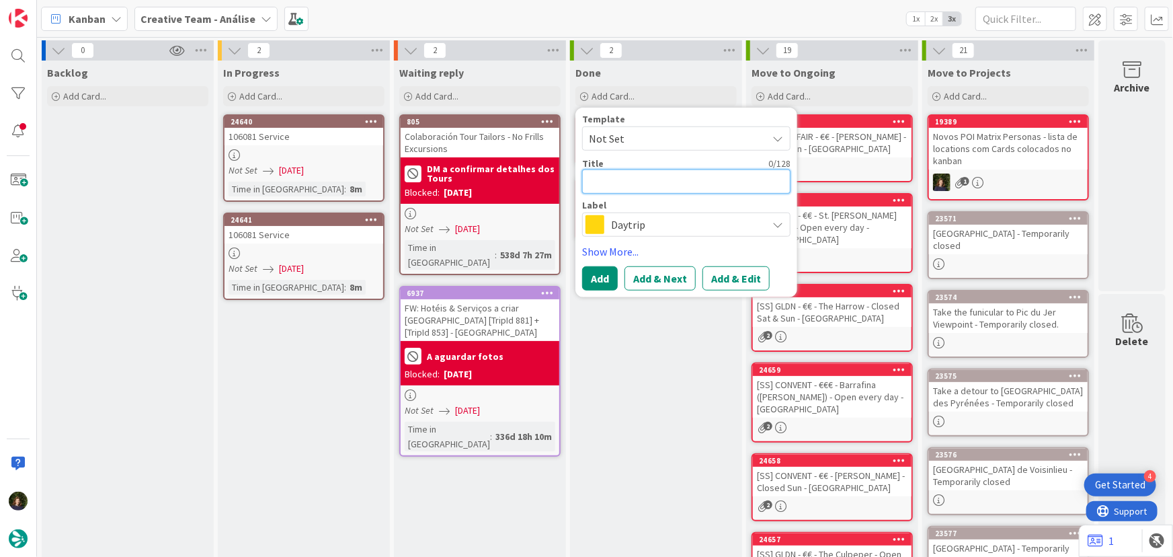
click at [600, 180] on textarea at bounding box center [686, 181] width 208 height 24
paste textarea "Queen Square"
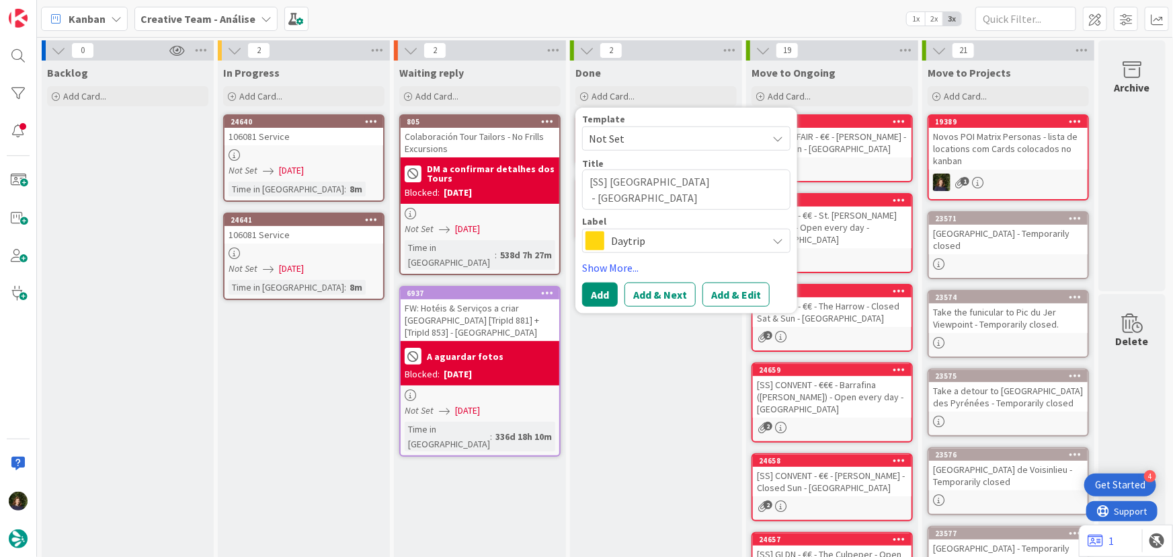
click at [611, 241] on span "Daytrip" at bounding box center [685, 240] width 149 height 19
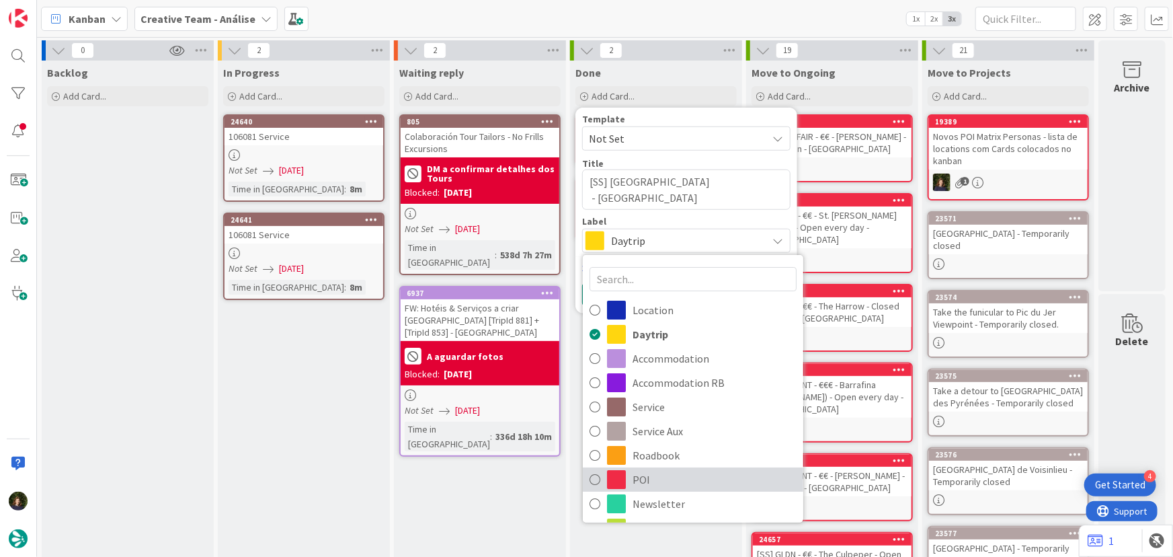
click at [658, 482] on span "POI" at bounding box center [715, 479] width 164 height 20
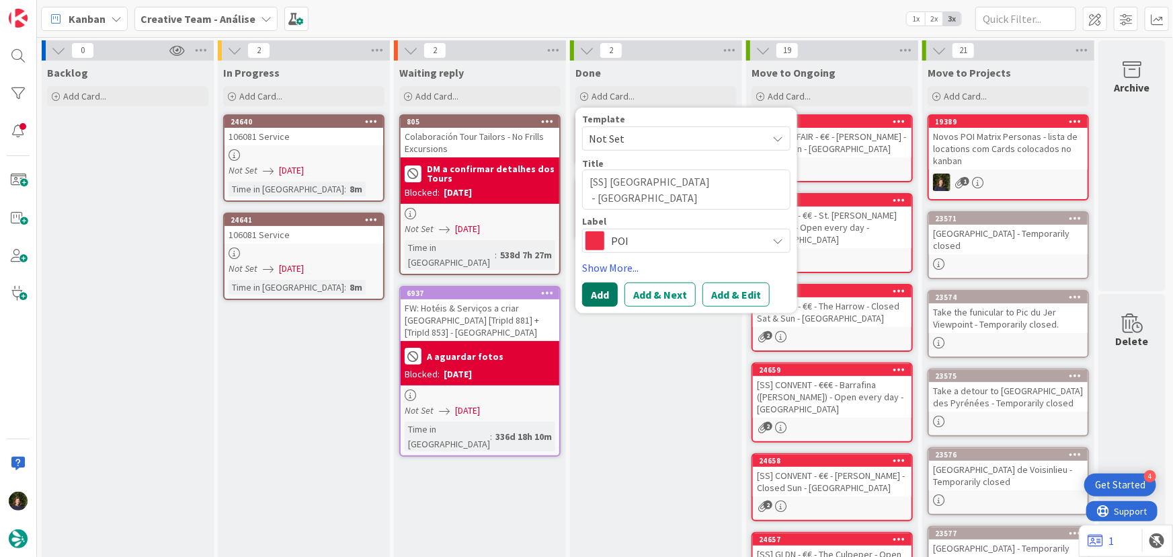
click at [594, 286] on button "Add" at bounding box center [600, 294] width 36 height 24
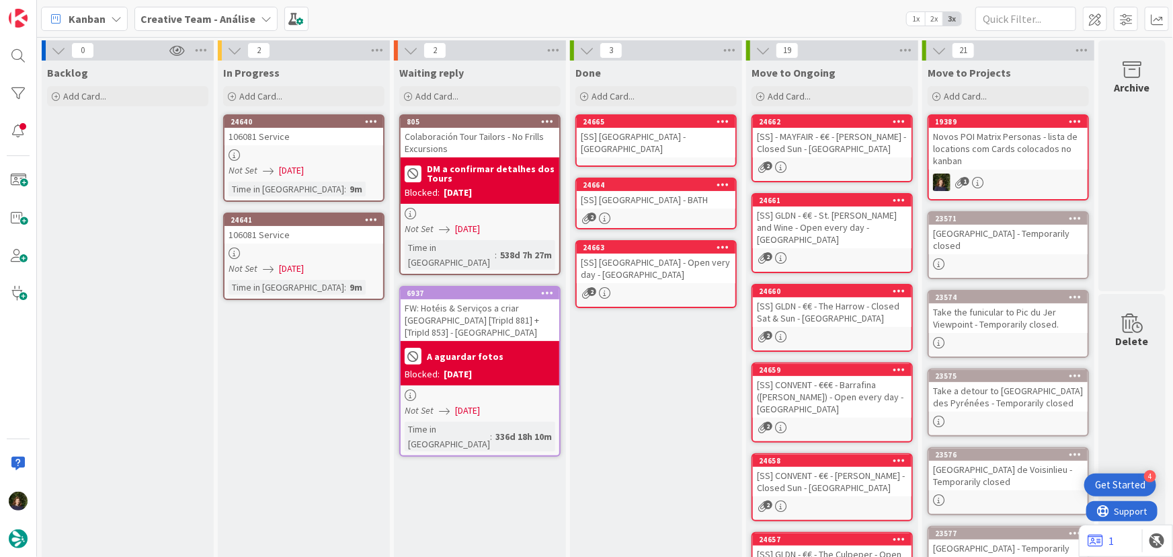
click at [631, 139] on div "[SS] Queen Square - BATH" at bounding box center [656, 143] width 159 height 30
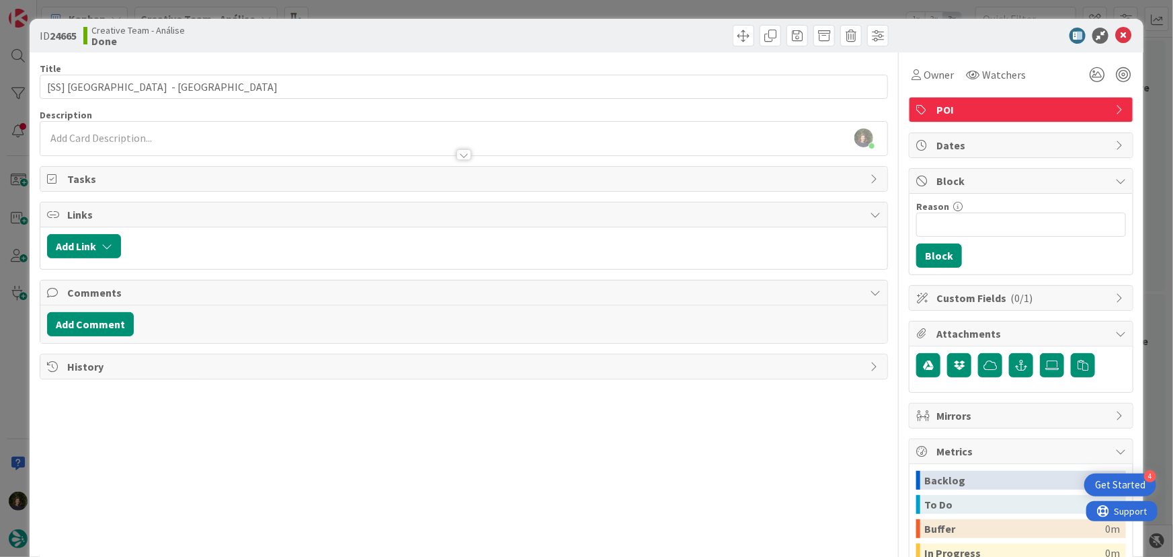
click at [124, 134] on div "Margarida Carvalho just joined" at bounding box center [464, 139] width 848 height 34
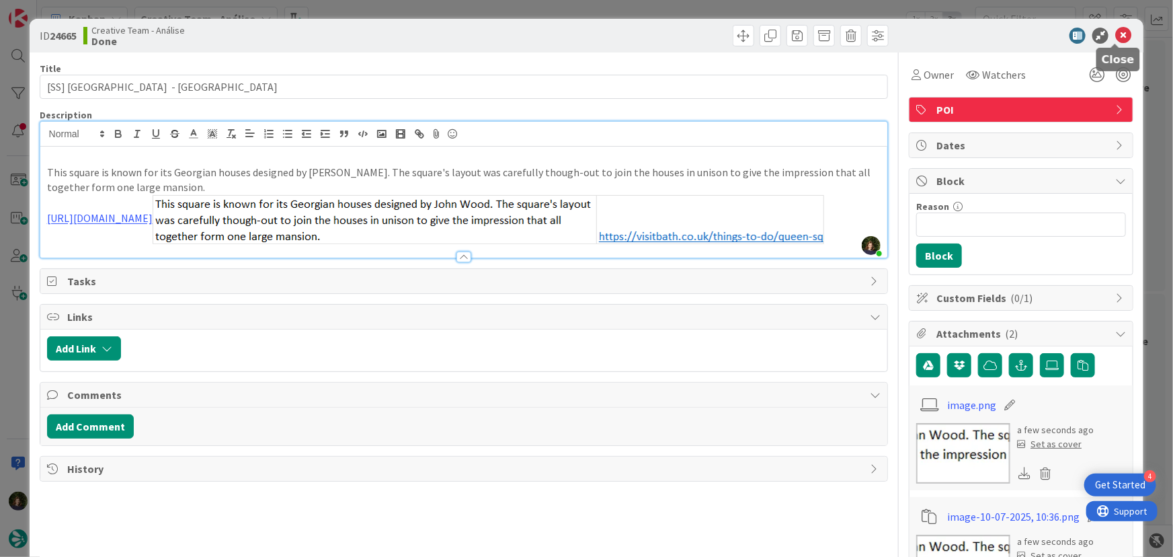
click at [1116, 34] on icon at bounding box center [1124, 36] width 16 height 16
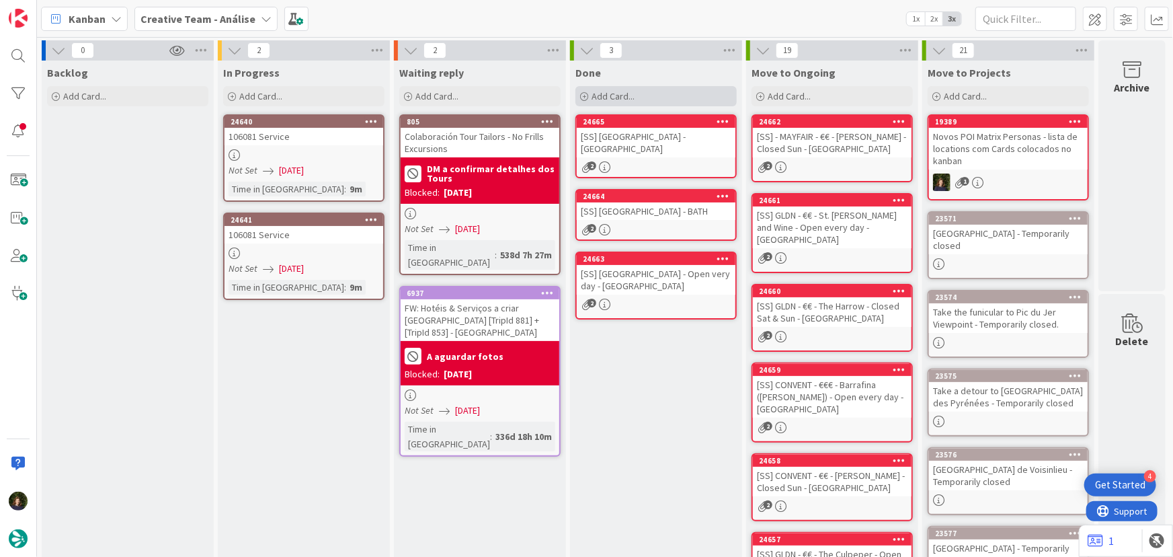
click at [620, 93] on span "Add Card..." at bounding box center [613, 96] width 43 height 12
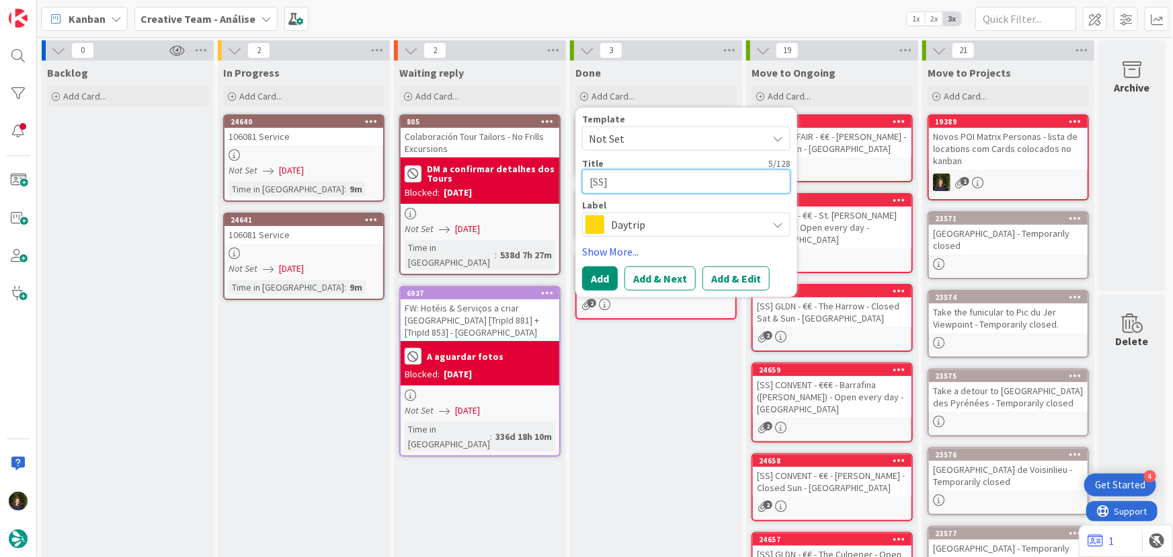
click at [662, 181] on textarea "[SS]" at bounding box center [686, 181] width 208 height 24
paste textarea "€€ - Corkage - Open every day"
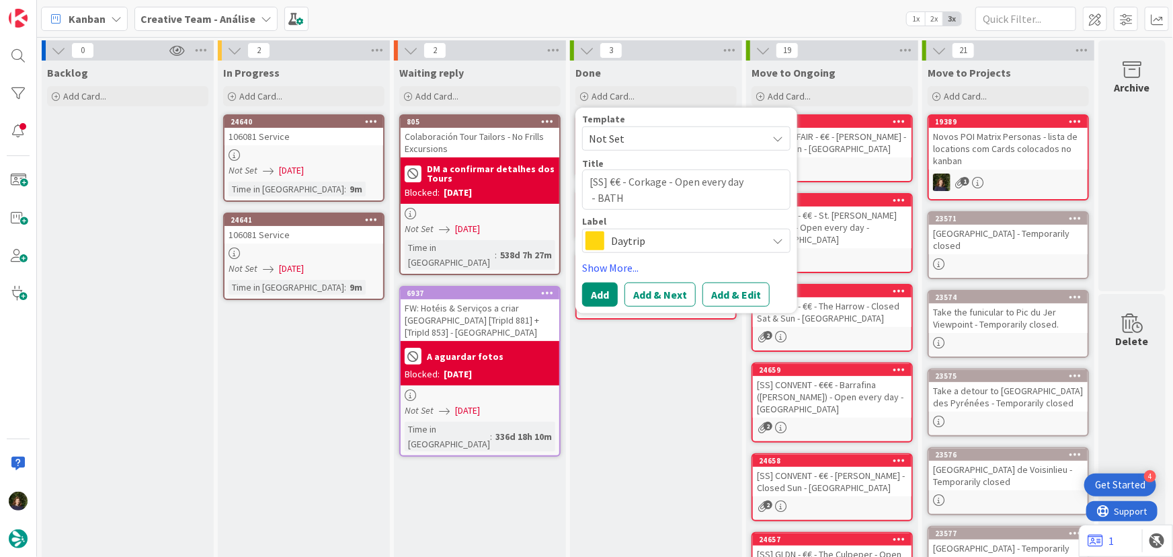
click at [597, 239] on span at bounding box center [595, 240] width 19 height 19
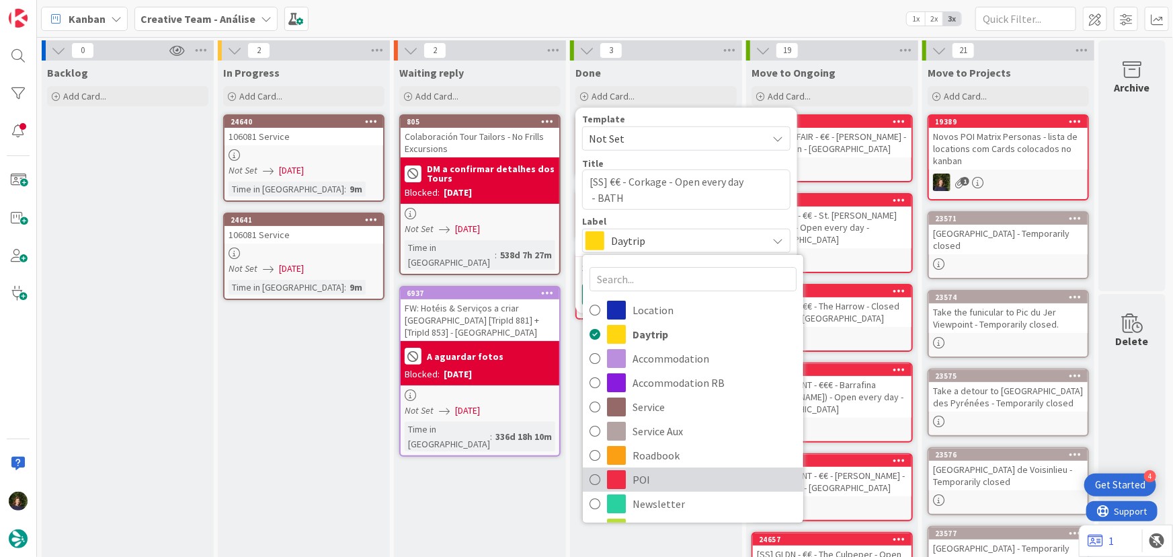
click at [648, 485] on span "POI" at bounding box center [715, 479] width 164 height 20
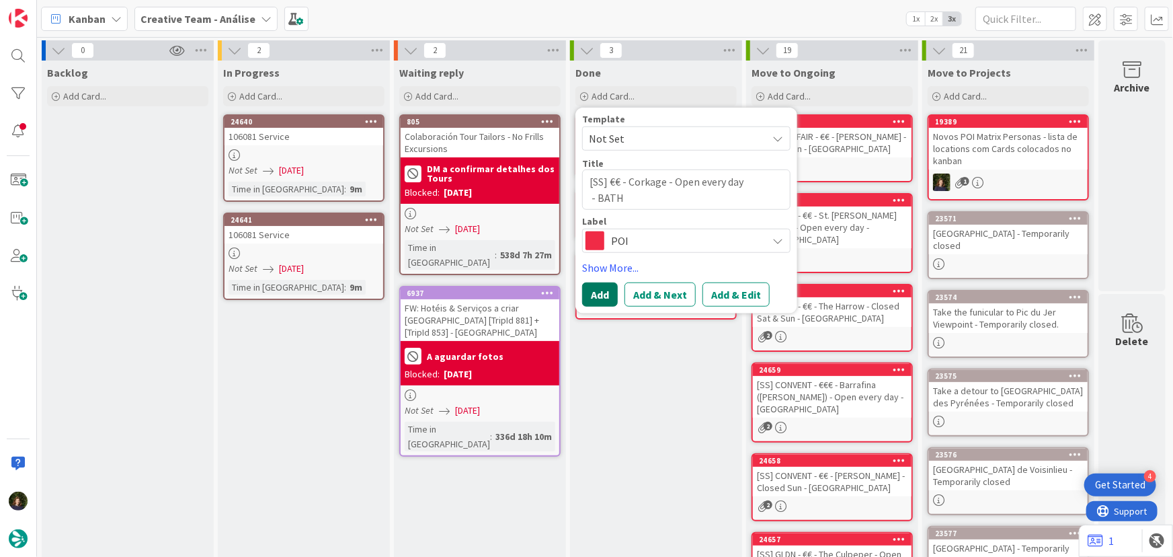
click at [602, 295] on button "Add" at bounding box center [600, 294] width 36 height 24
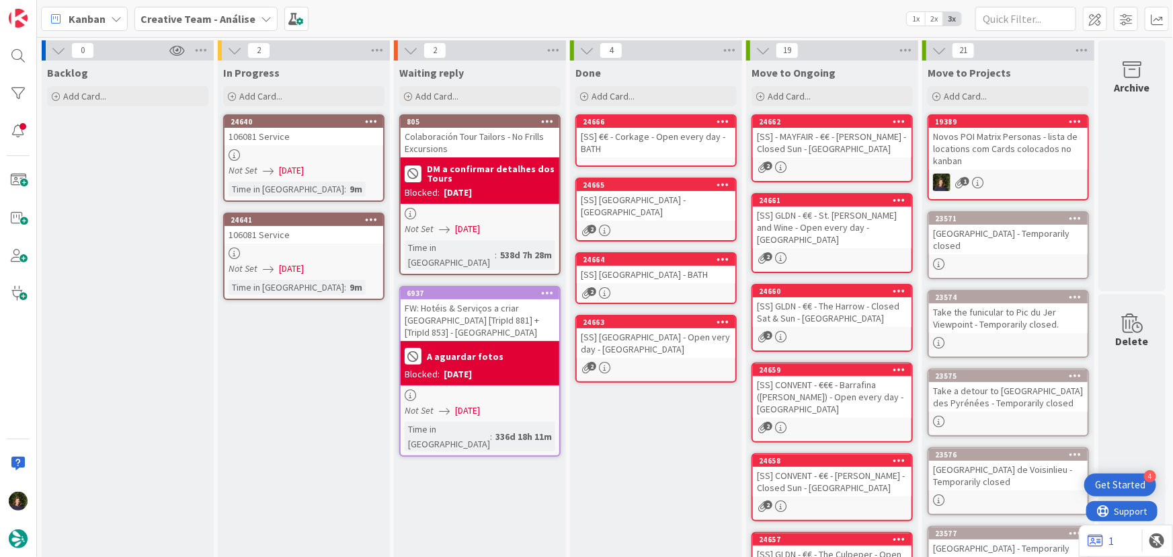
click at [630, 138] on div "[SS] €€ - Corkage - Open every day - BATH" at bounding box center [656, 143] width 159 height 30
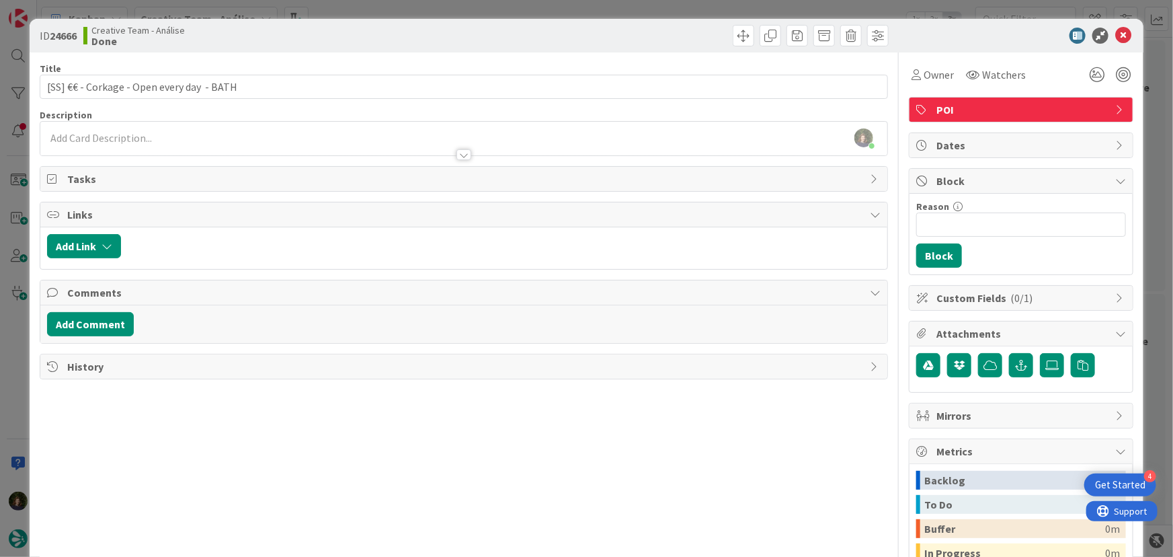
click at [137, 145] on div at bounding box center [464, 148] width 848 height 14
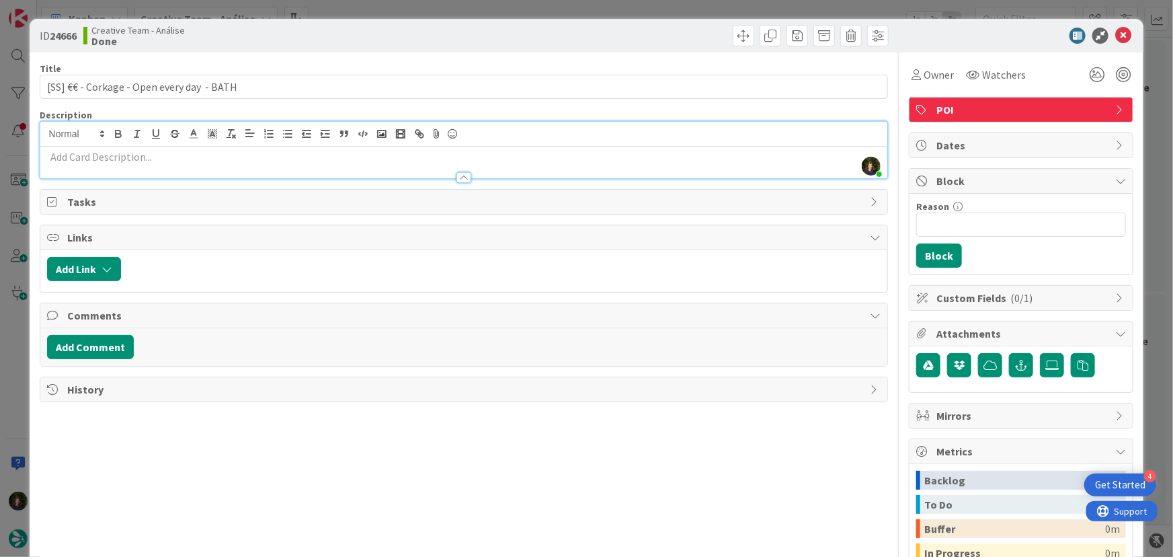
click at [137, 164] on div at bounding box center [464, 171] width 848 height 14
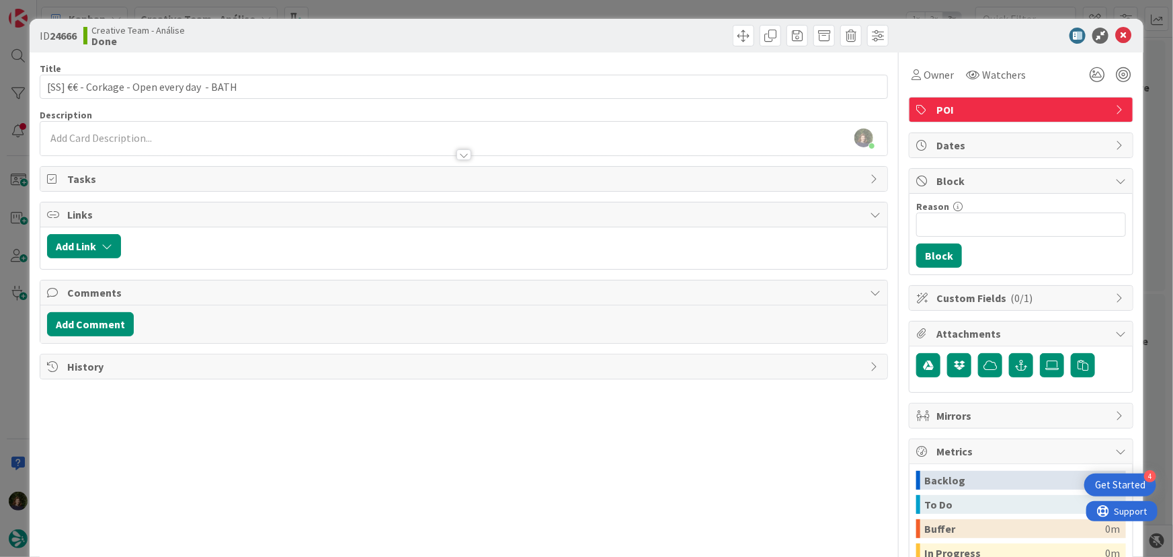
click at [155, 143] on div at bounding box center [464, 148] width 848 height 14
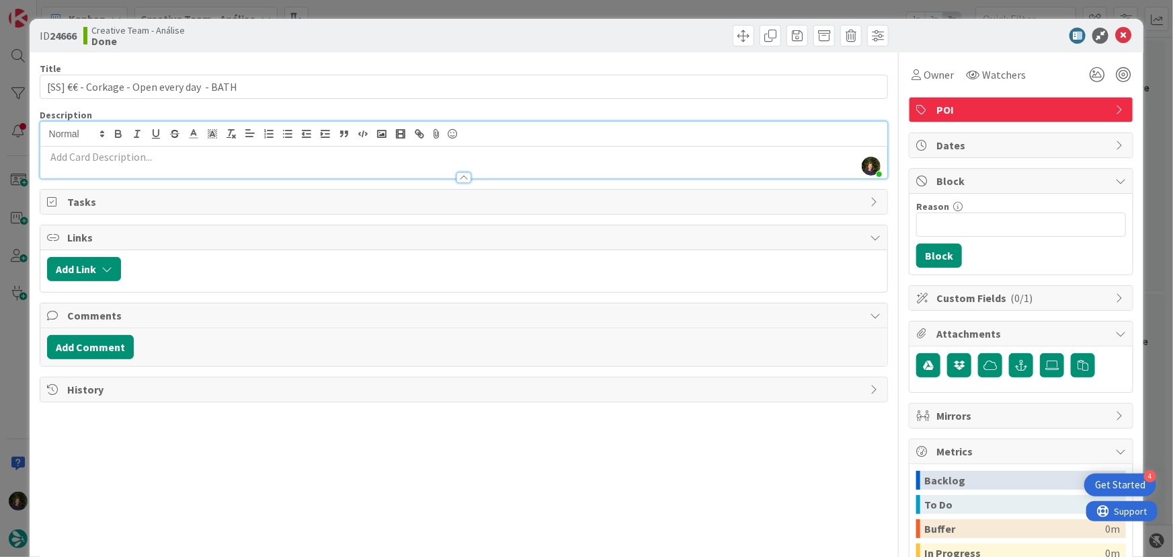
click at [154, 158] on p at bounding box center [464, 156] width 834 height 15
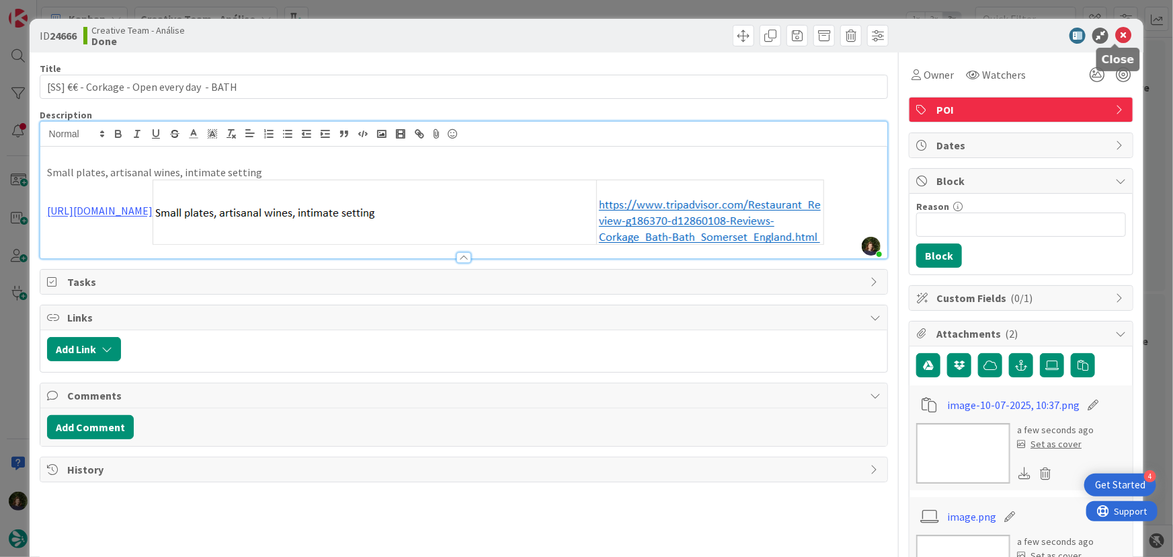
click at [1116, 34] on icon at bounding box center [1124, 36] width 16 height 16
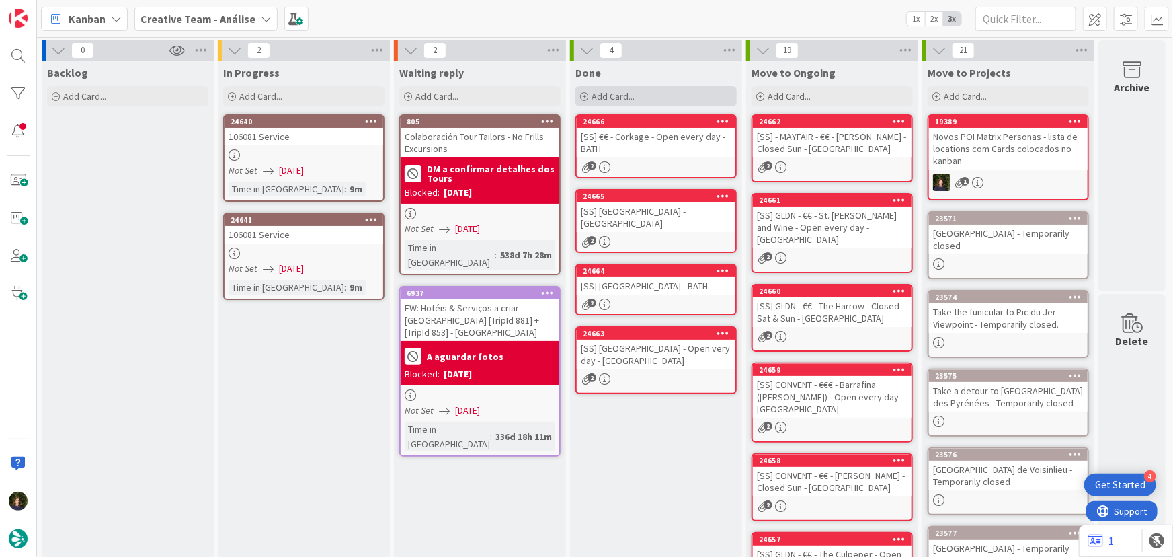
click at [625, 100] on span "Add Card..." at bounding box center [613, 96] width 43 height 12
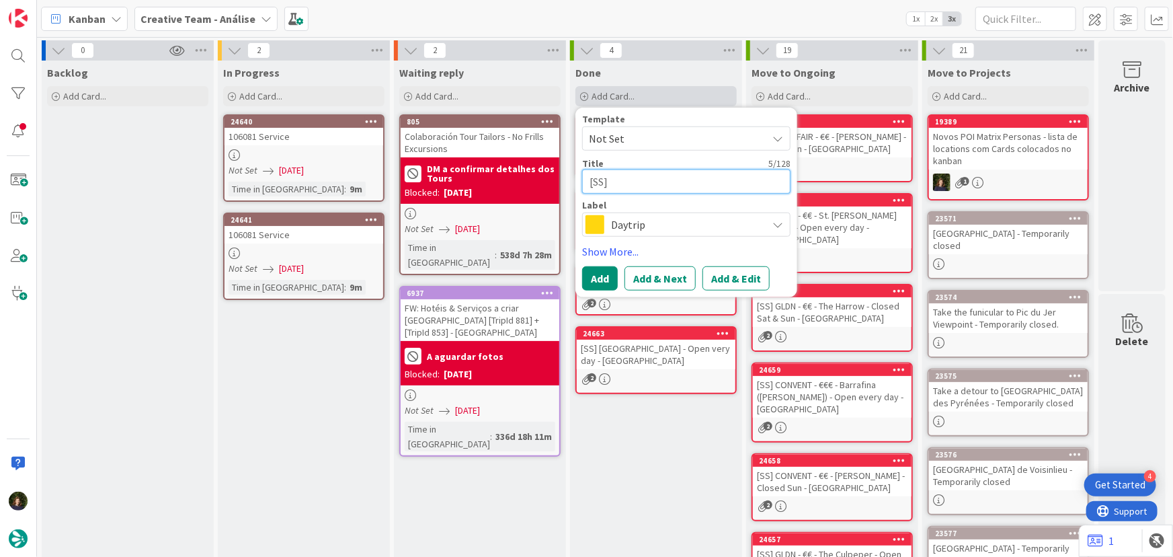
paste textarea "Explore the historic Bath and Union Streets"
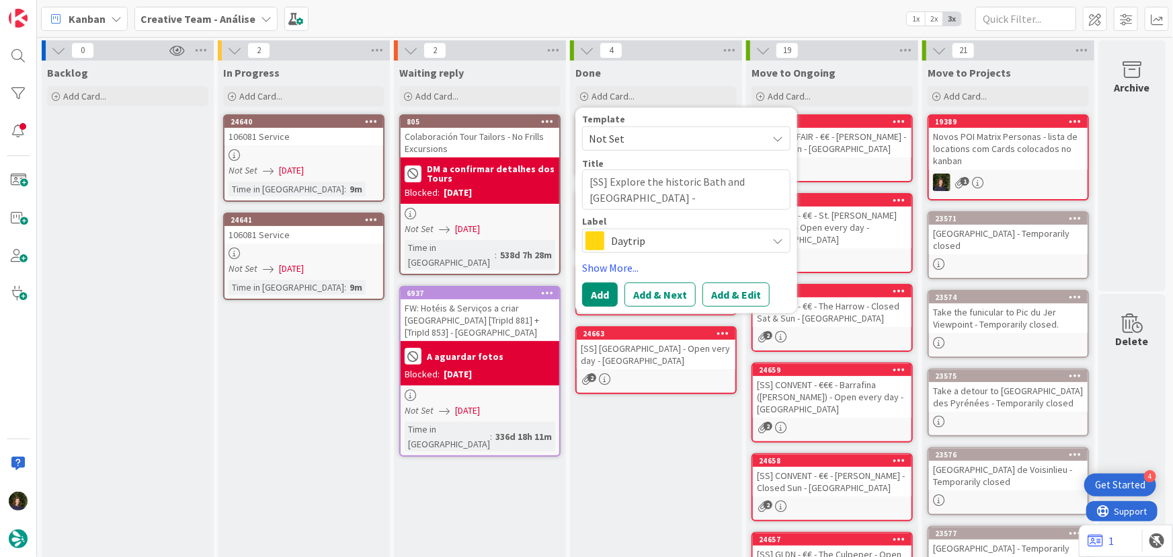
click at [613, 244] on span "Daytrip" at bounding box center [685, 240] width 149 height 19
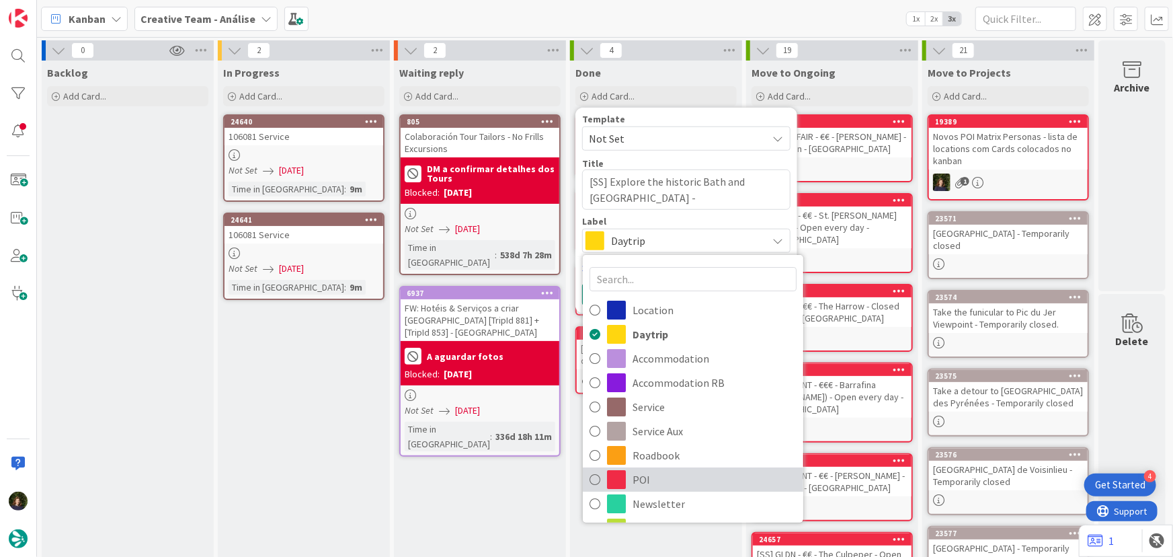
click at [641, 481] on span "POI" at bounding box center [715, 479] width 164 height 20
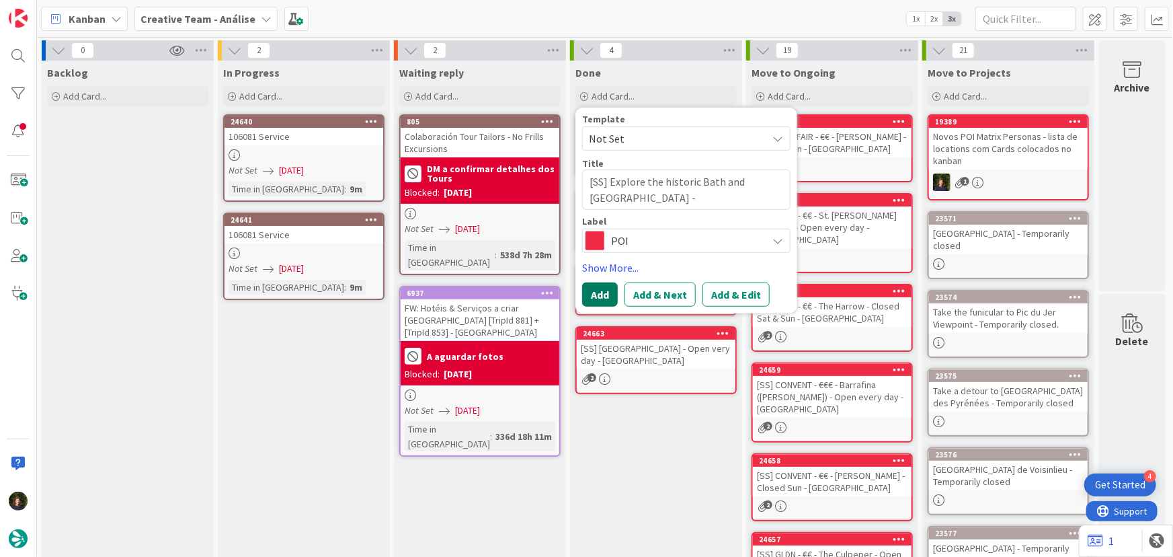
click at [605, 297] on button "Add" at bounding box center [600, 294] width 36 height 24
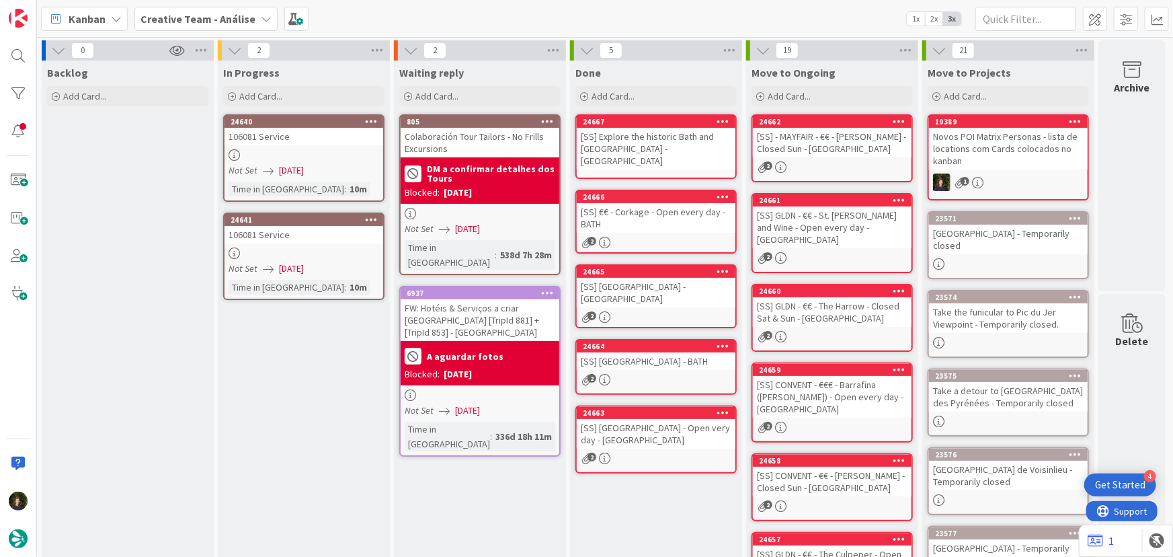
click at [619, 141] on div "[SS] Explore the historic Bath and Union Streets - BATH" at bounding box center [656, 149] width 159 height 42
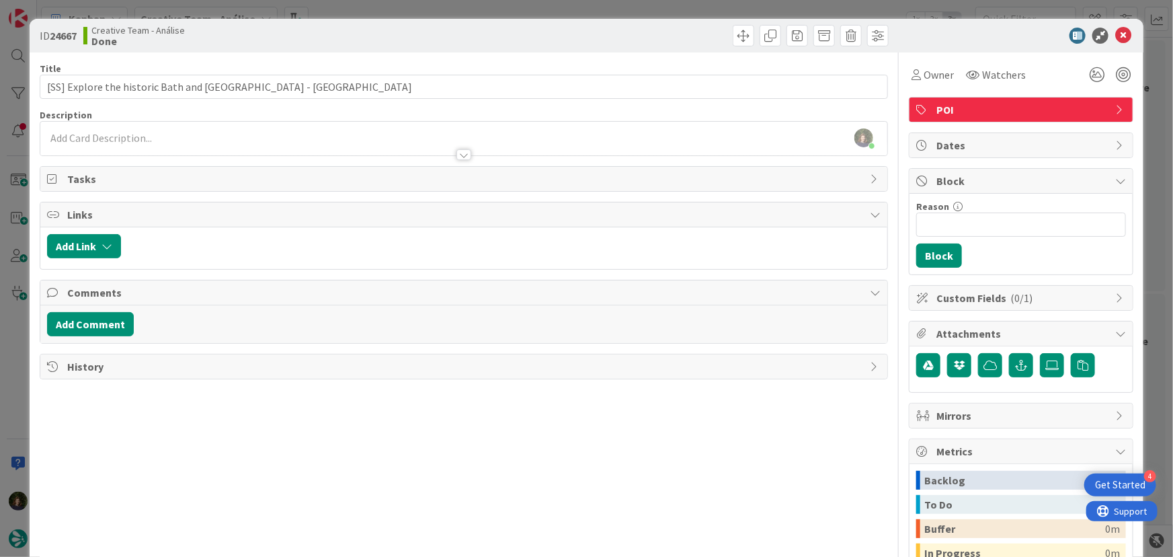
click at [80, 146] on div at bounding box center [464, 148] width 848 height 14
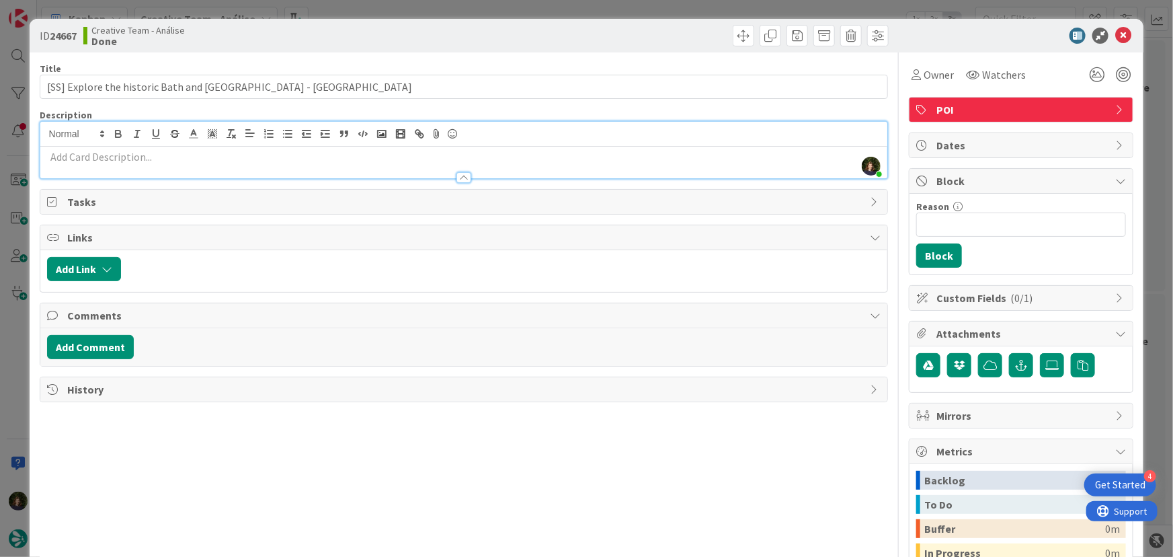
click at [89, 160] on p at bounding box center [464, 156] width 834 height 15
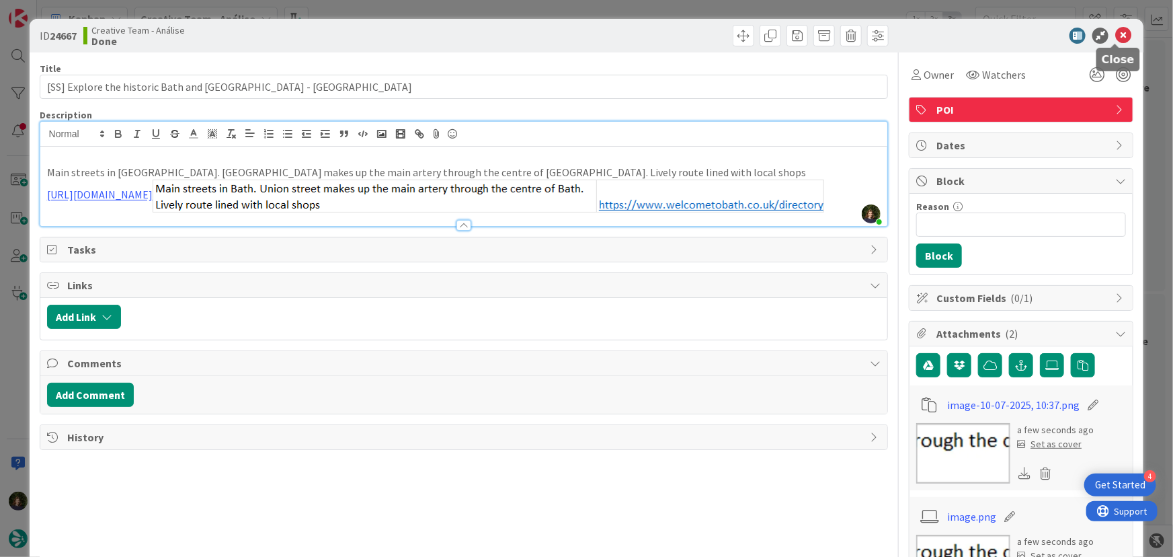
click at [1120, 36] on icon at bounding box center [1124, 36] width 16 height 16
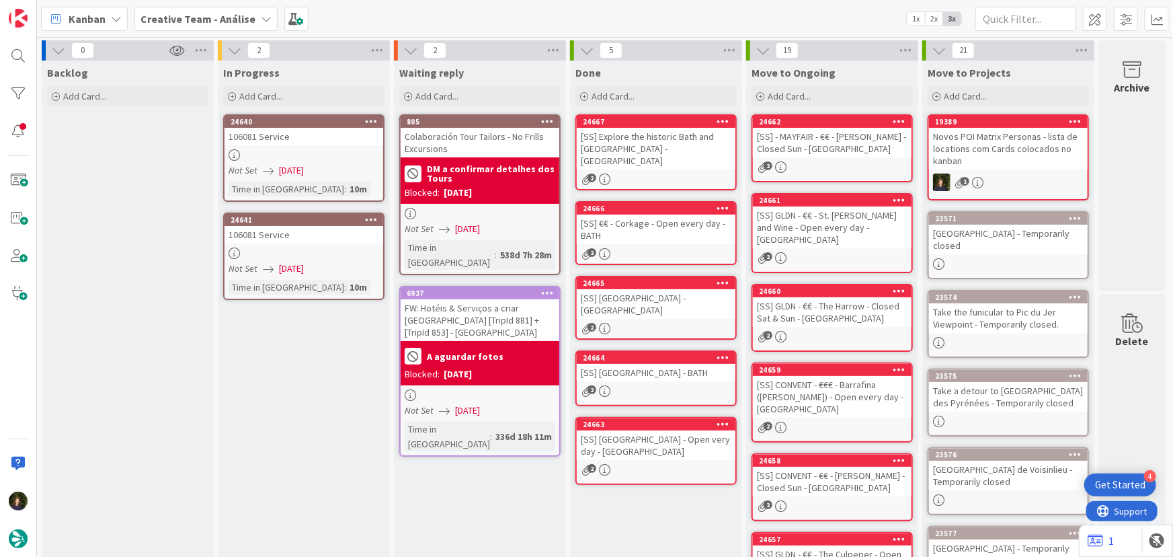
click at [721, 203] on icon at bounding box center [723, 207] width 13 height 9
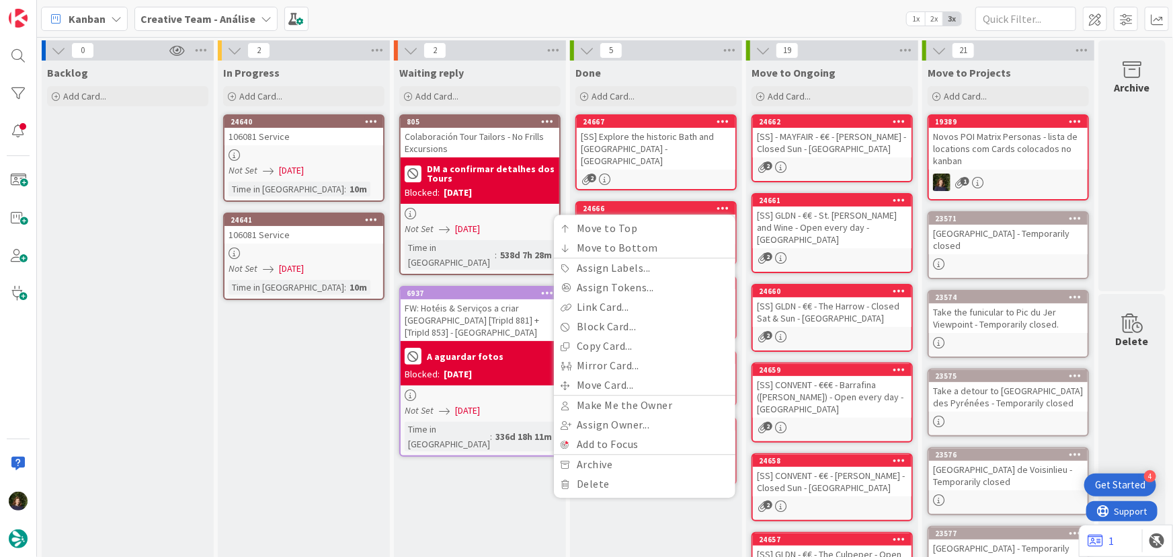
click at [259, 405] on div "In Progress Add Card... 24640 106081 Service Not Set 07/10/2025 Time in Column …" at bounding box center [304, 510] width 172 height 898
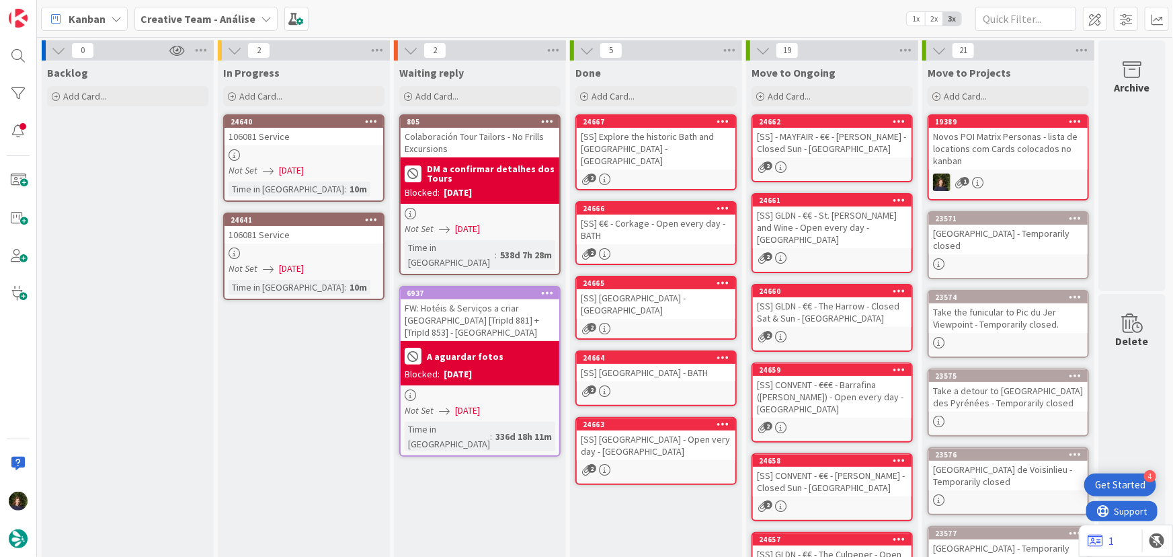
click at [729, 203] on icon at bounding box center [723, 207] width 13 height 9
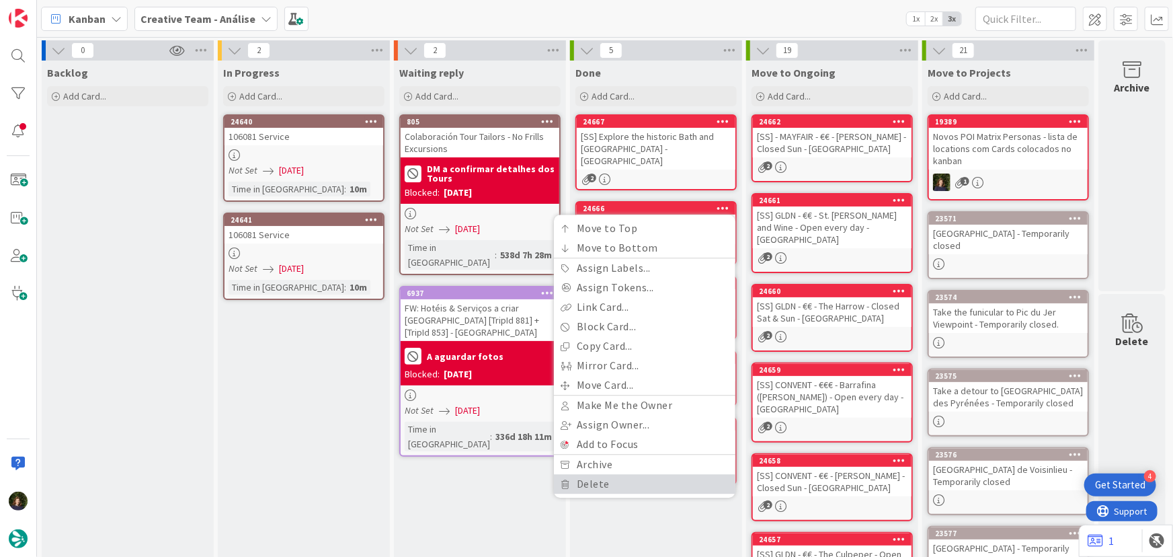
click at [632, 474] on link "Delete" at bounding box center [645, 484] width 182 height 20
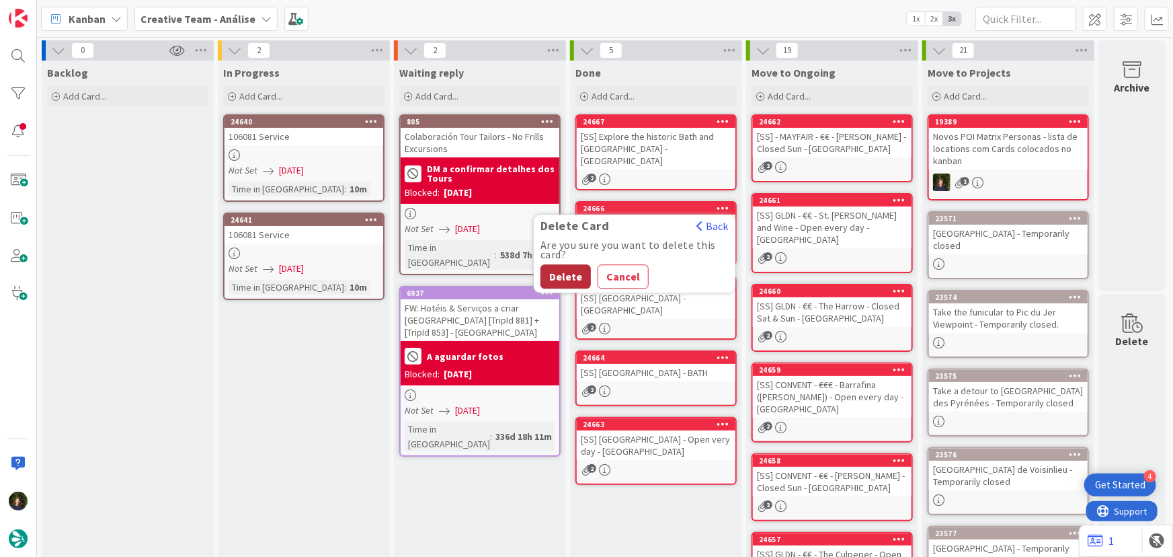
click at [569, 264] on button "Delete" at bounding box center [566, 276] width 50 height 24
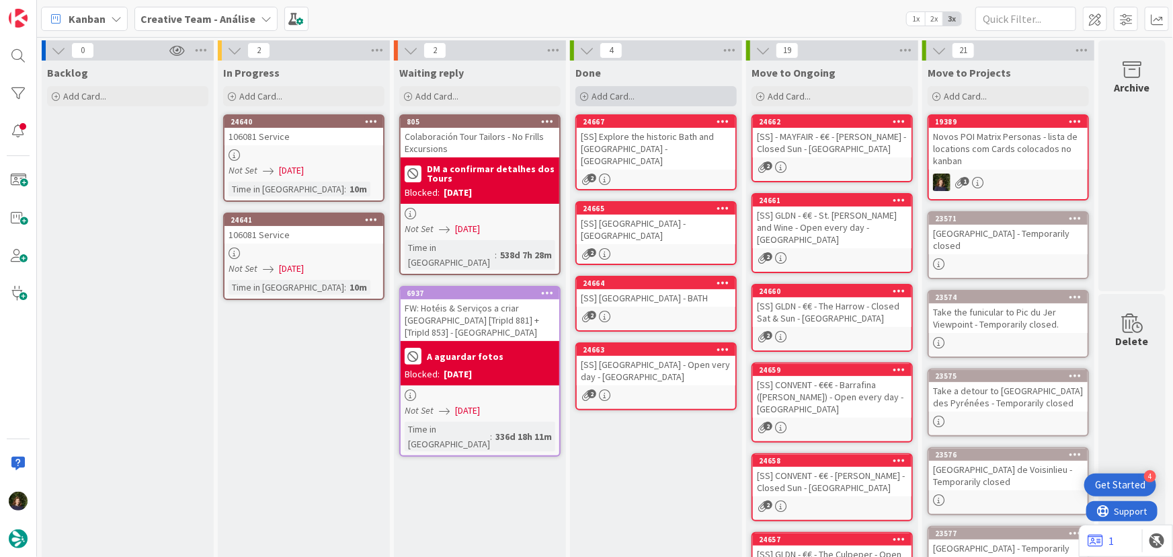
click at [629, 100] on span "Add Card..." at bounding box center [613, 96] width 43 height 12
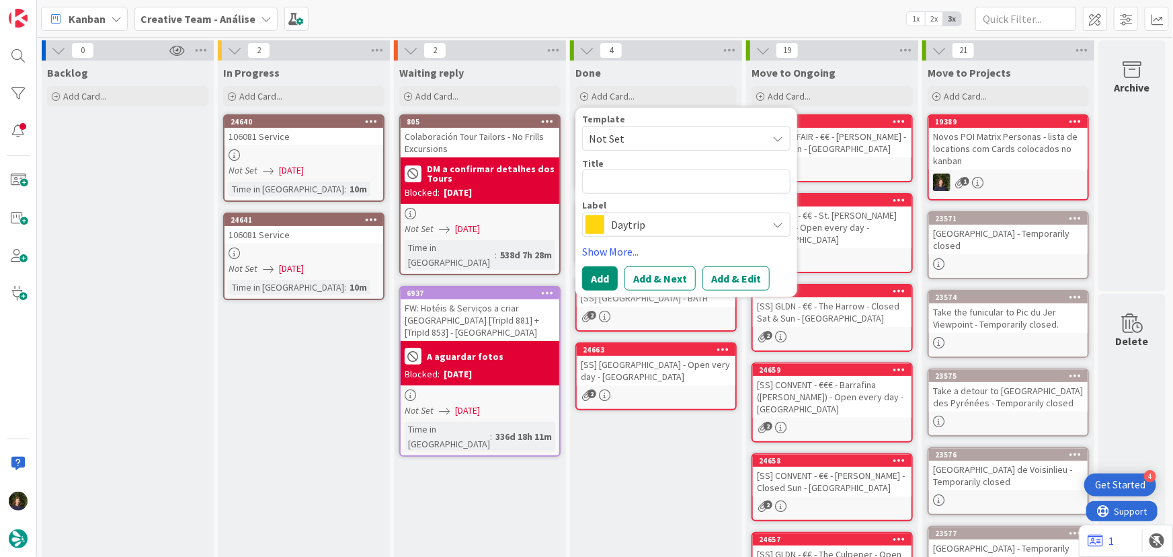
click at [312, 417] on div "In Progress Add Card... 24640 106081 Service Not Set 07/10/2025 Time in Column …" at bounding box center [304, 510] width 172 height 898
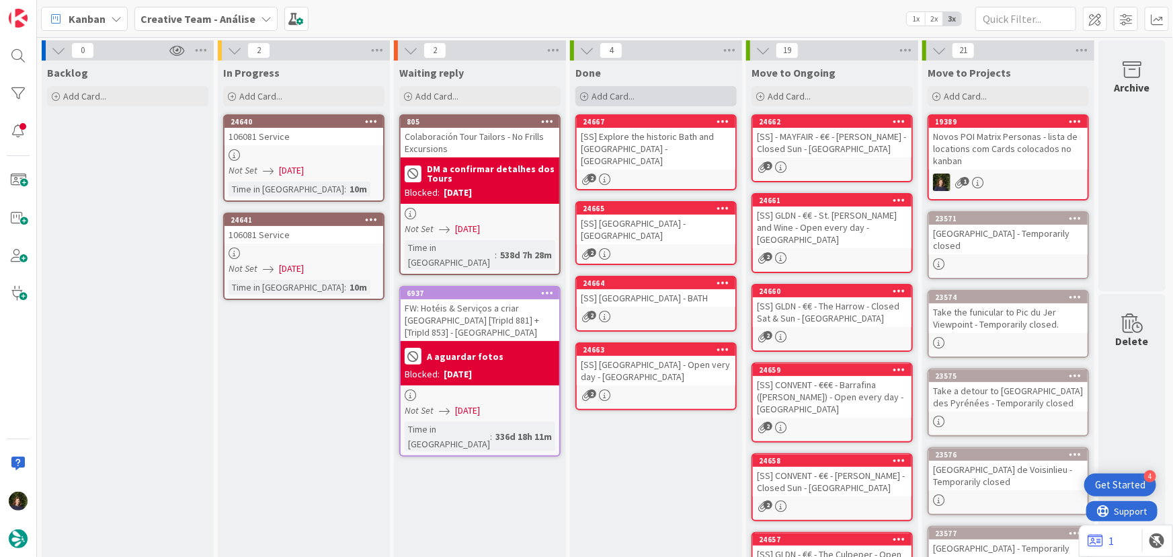
click at [645, 100] on div "Add Card..." at bounding box center [656, 96] width 161 height 20
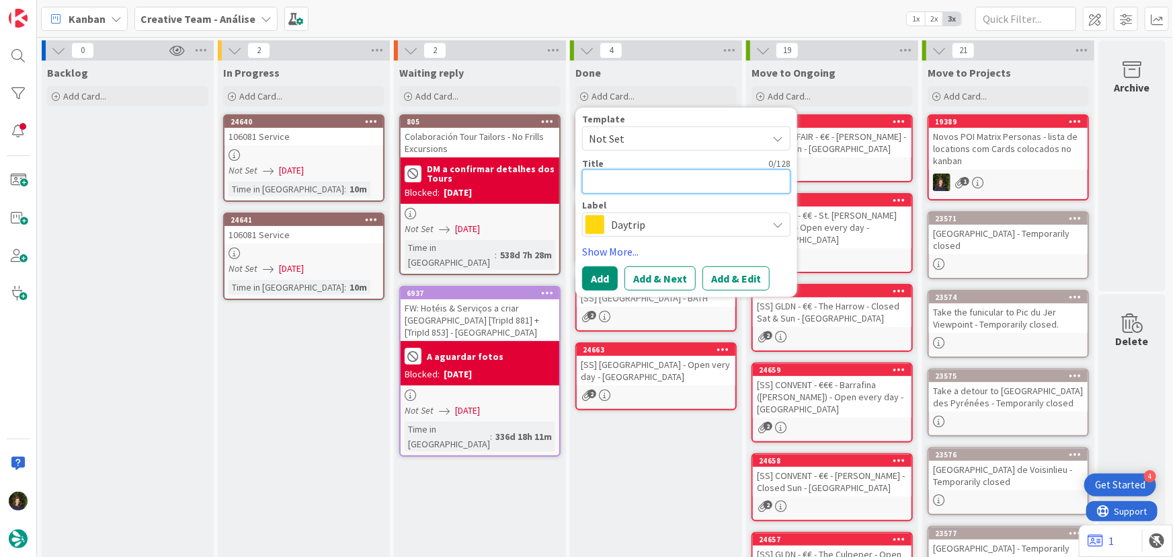
click at [629, 182] on textarea at bounding box center [686, 181] width 208 height 24
paste textarea "Sydney Gardens"
click at [638, 222] on span "Daytrip" at bounding box center [685, 224] width 149 height 19
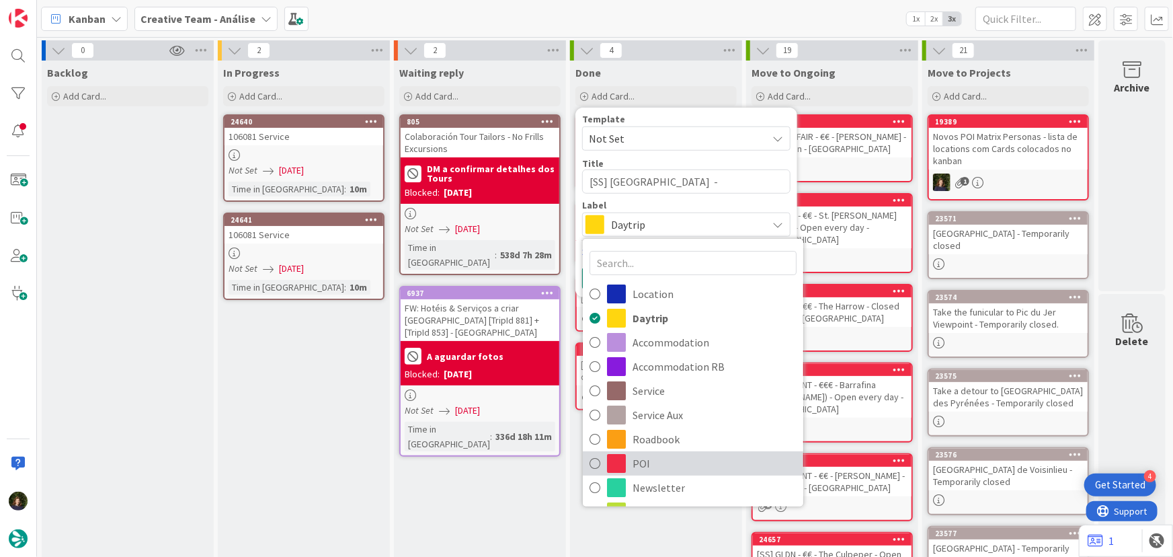
click at [634, 469] on span "POI" at bounding box center [715, 463] width 164 height 20
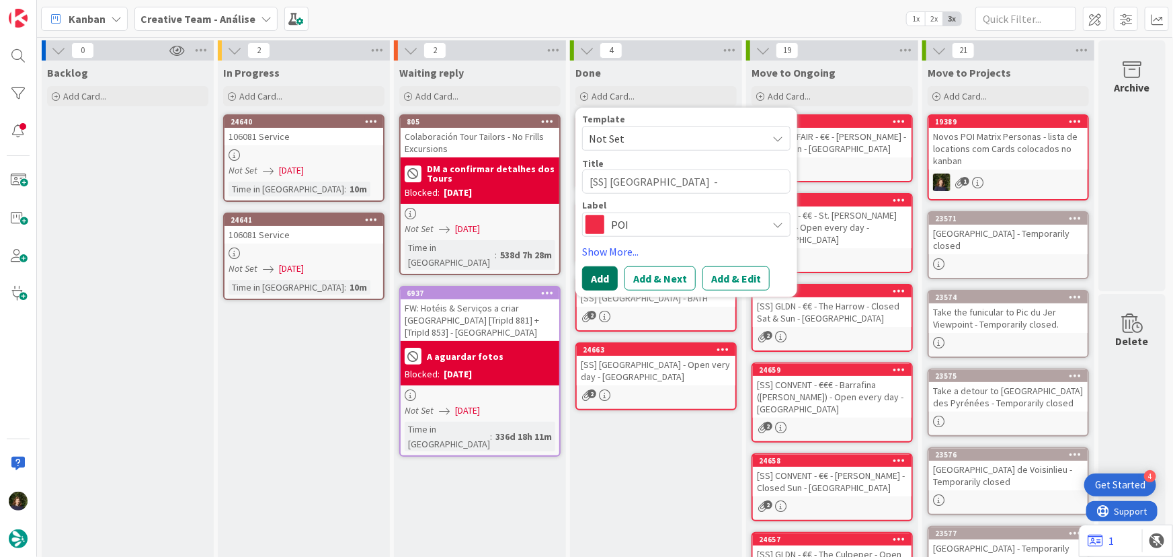
click at [601, 276] on button "Add" at bounding box center [600, 278] width 36 height 24
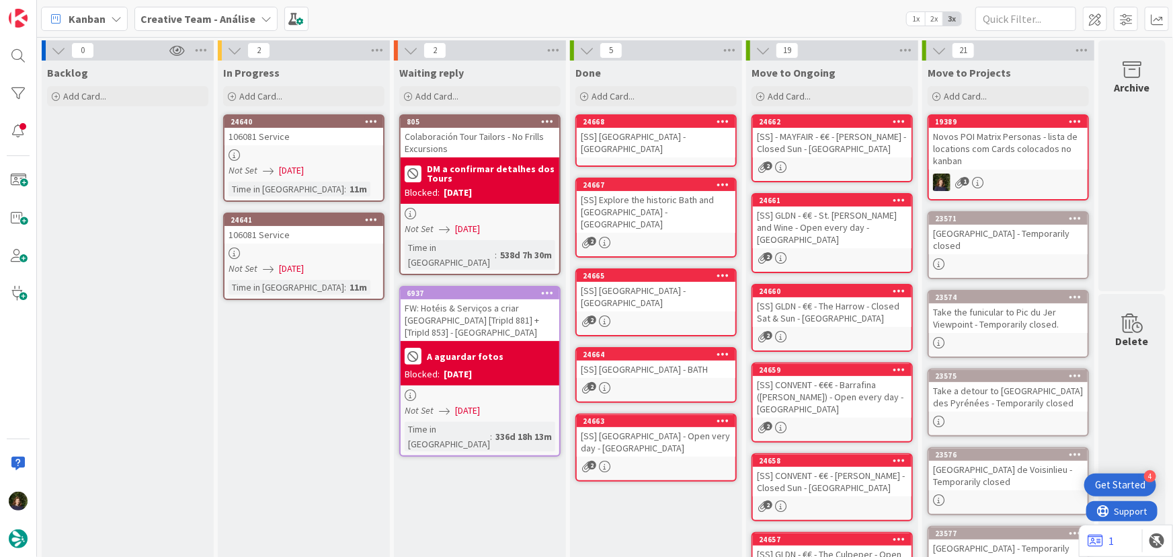
click at [637, 141] on div "[SS] Sydney Gardens - BATH" at bounding box center [656, 143] width 159 height 30
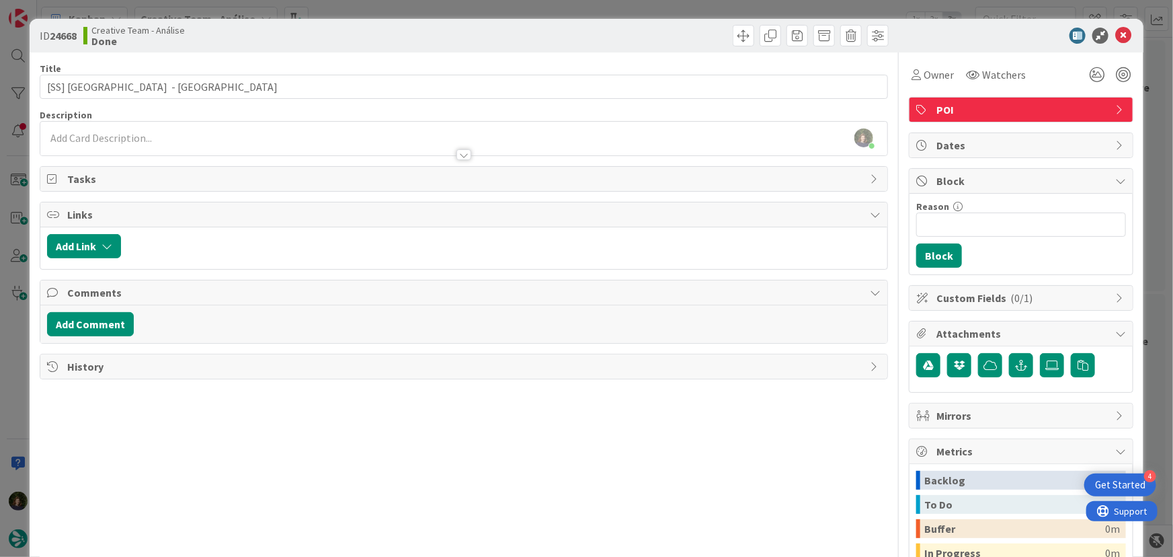
click at [102, 149] on div at bounding box center [464, 148] width 848 height 14
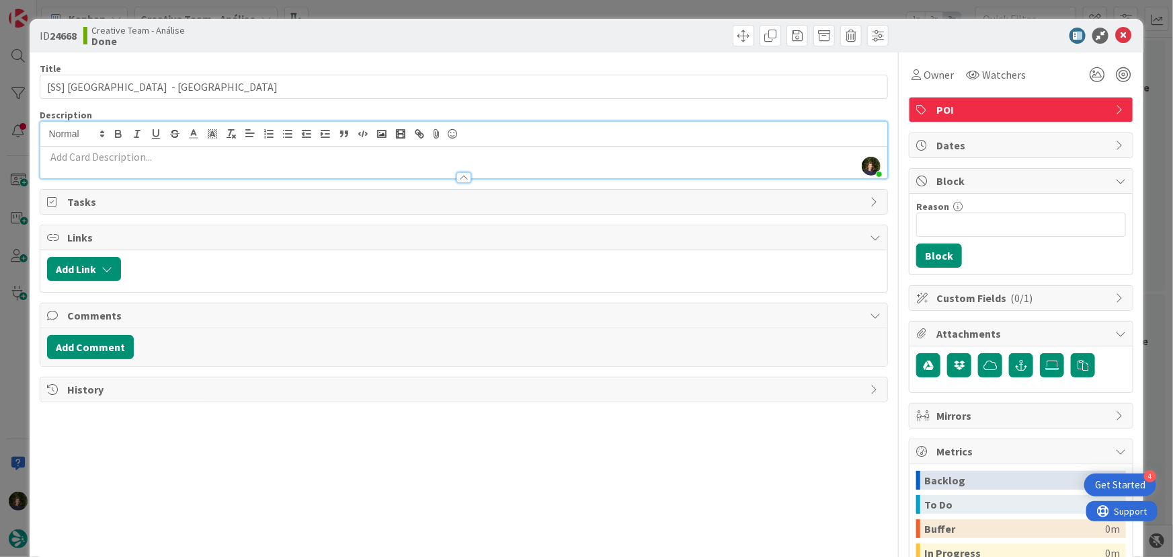
click at [108, 156] on p at bounding box center [464, 156] width 834 height 15
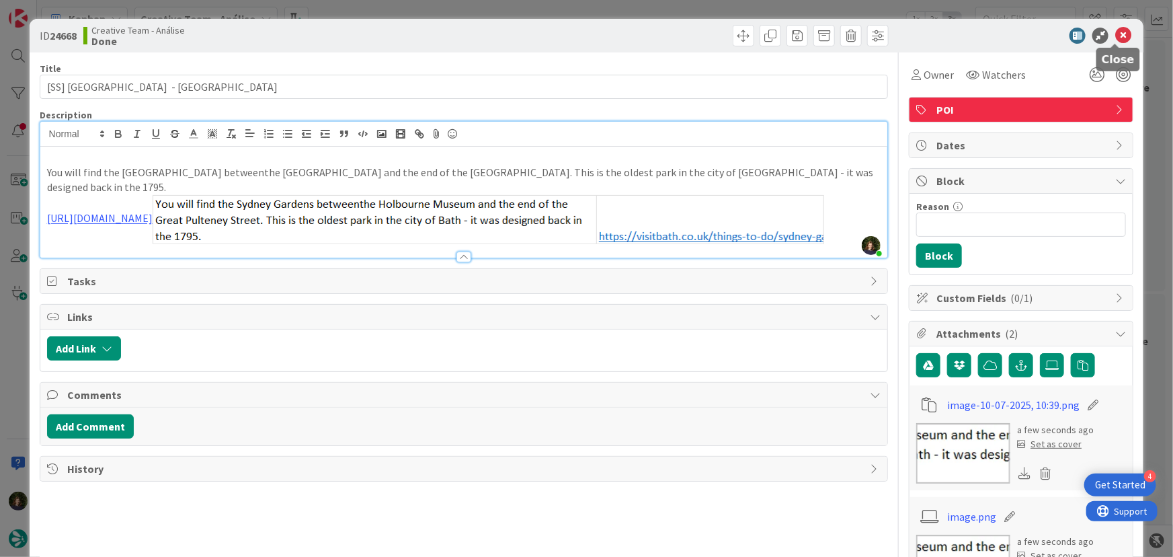
click at [1116, 37] on icon at bounding box center [1124, 36] width 16 height 16
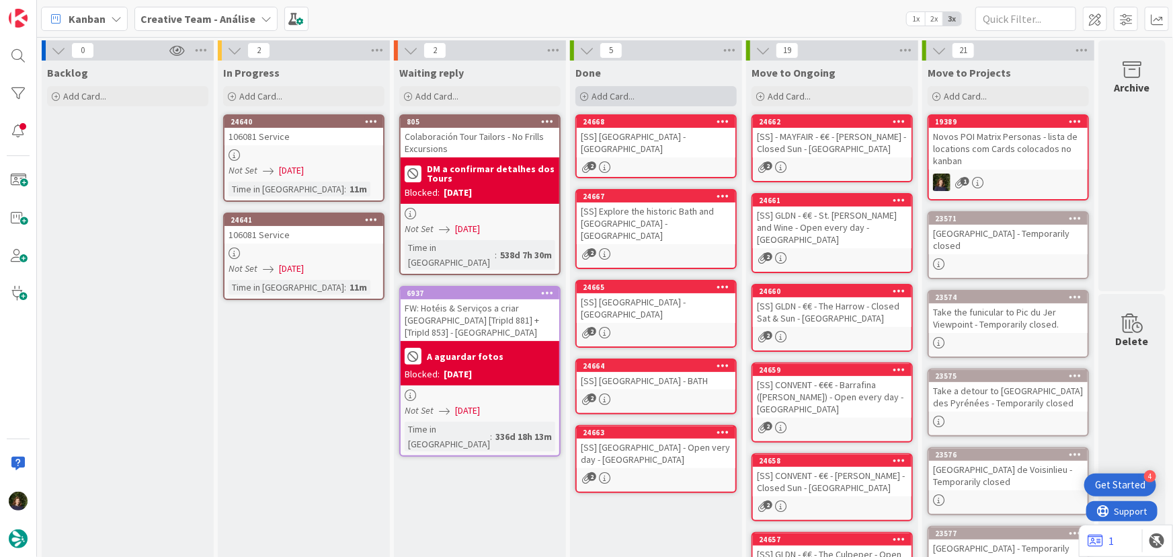
click at [631, 91] on span "Add Card..." at bounding box center [613, 96] width 43 height 12
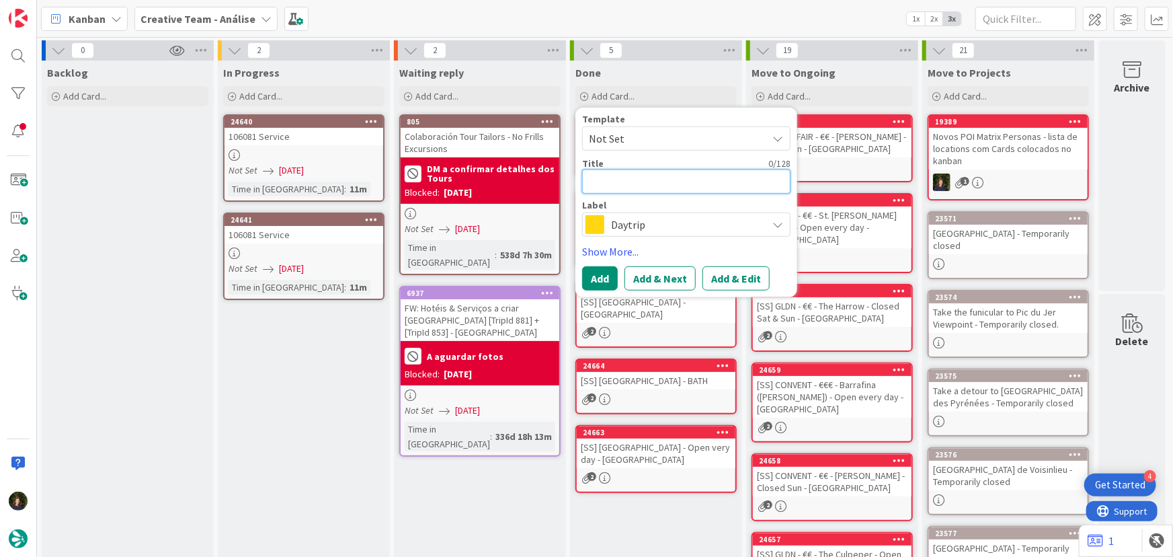
click at [623, 182] on textarea at bounding box center [686, 181] width 208 height 24
paste textarea "Great Pulteney Street"
click at [646, 231] on span "Daytrip" at bounding box center [685, 224] width 149 height 19
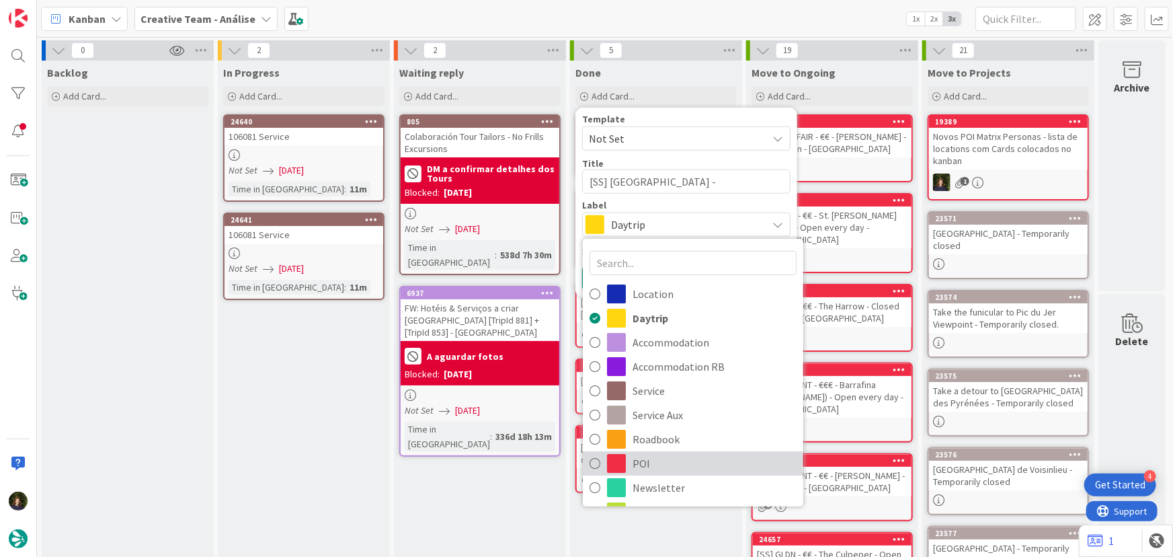
click at [660, 464] on span "POI" at bounding box center [715, 463] width 164 height 20
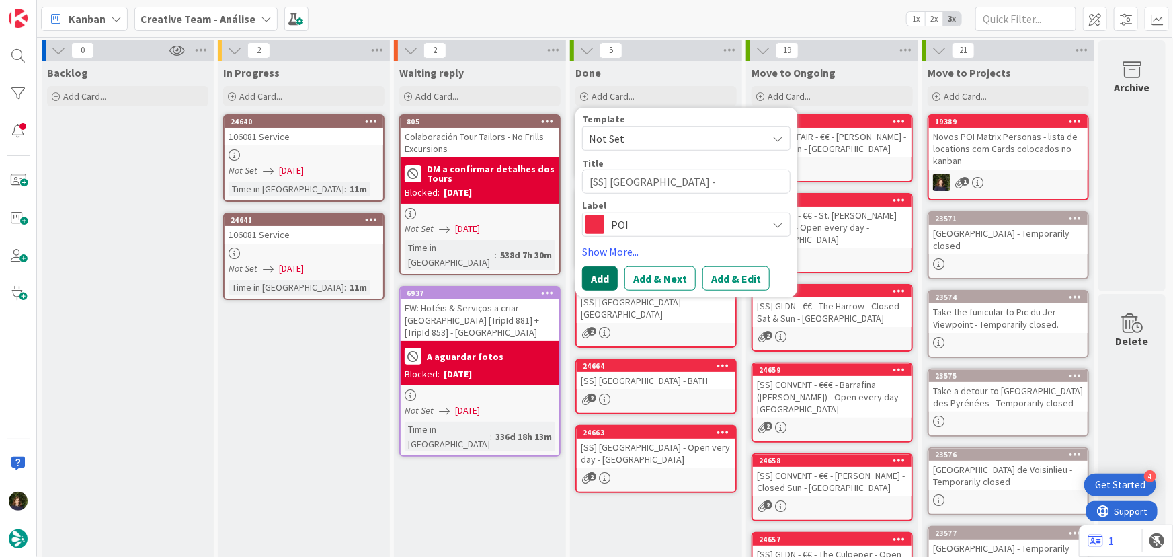
click at [598, 283] on button "Add" at bounding box center [600, 278] width 36 height 24
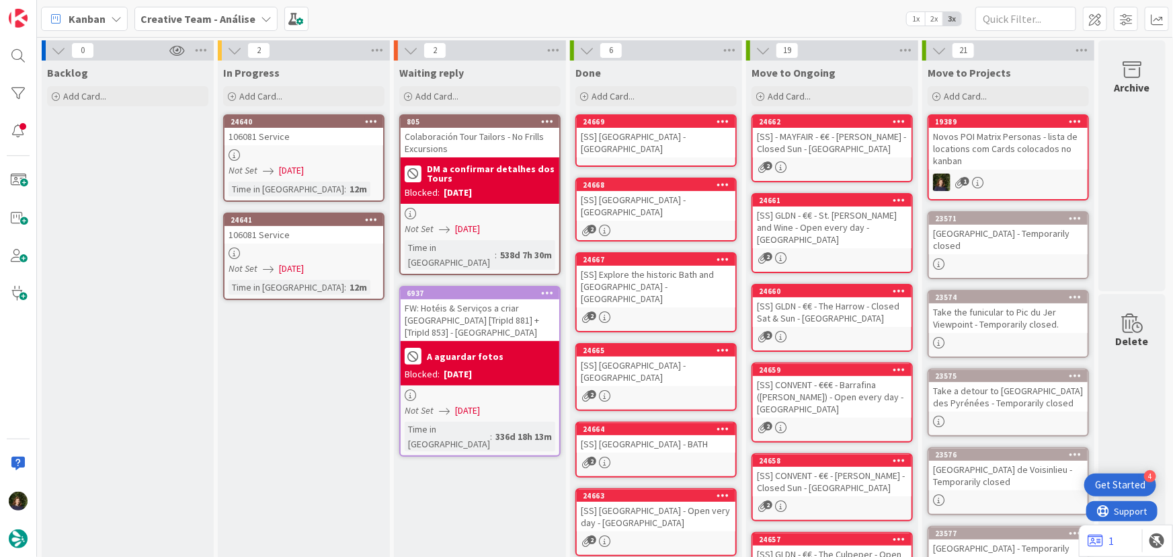
click at [626, 137] on div "[SS] Great Pulteney Street - BATH" at bounding box center [656, 143] width 159 height 30
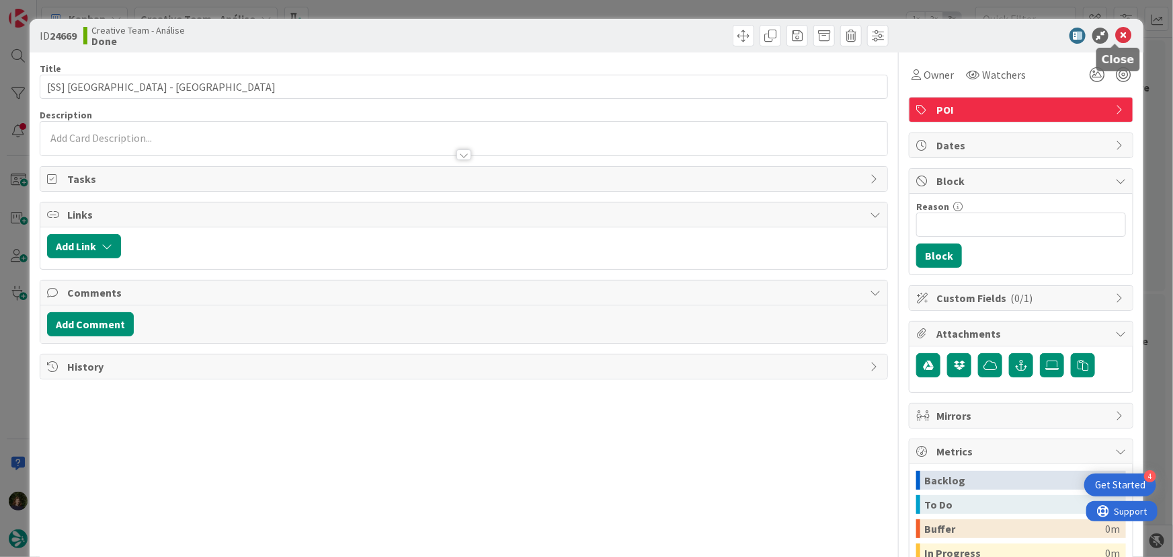
click at [1116, 34] on icon at bounding box center [1124, 36] width 16 height 16
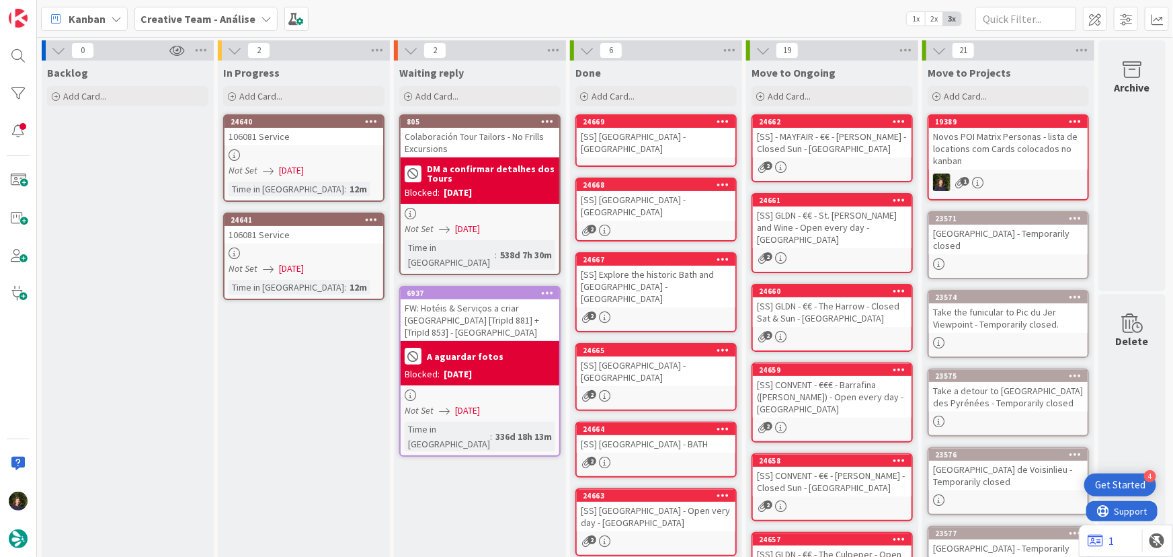
click at [658, 139] on div "[SS] Great Pulteney Street - BATH" at bounding box center [656, 143] width 159 height 30
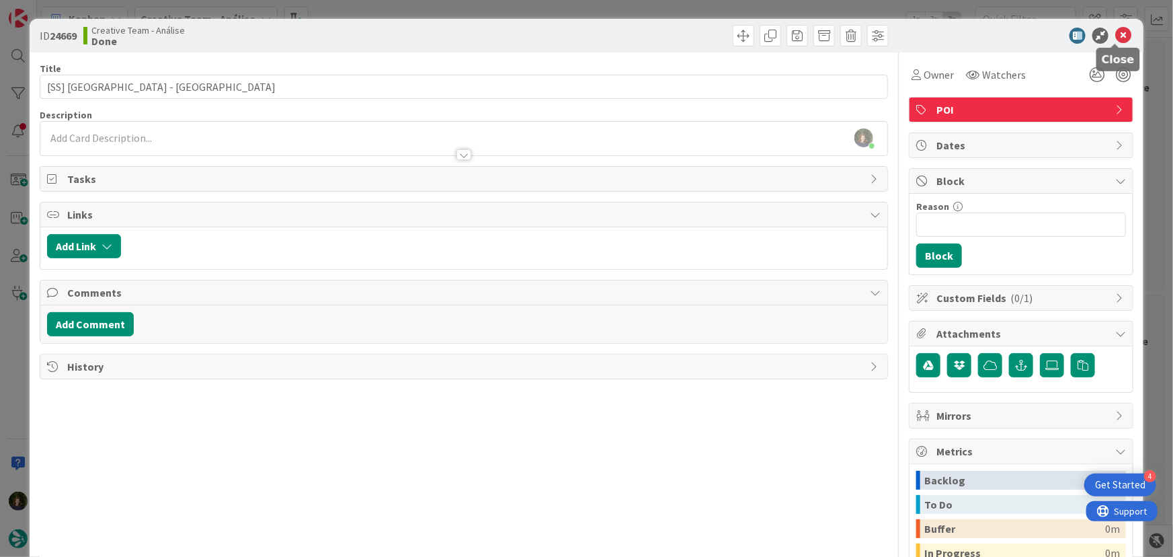
click at [1116, 37] on icon at bounding box center [1124, 36] width 16 height 16
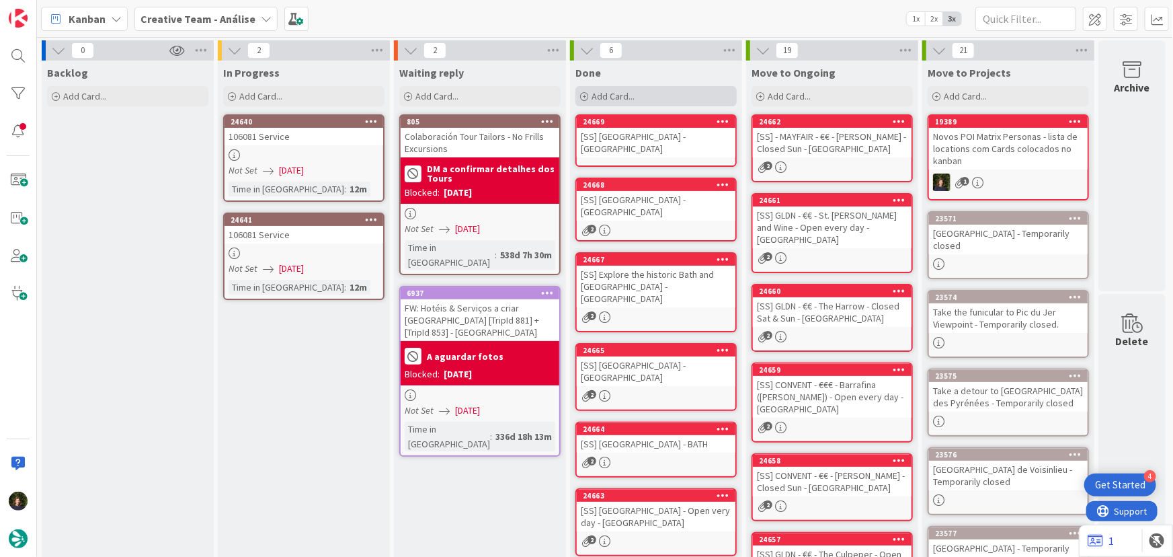
click at [630, 101] on span "Add Card..." at bounding box center [613, 96] width 43 height 12
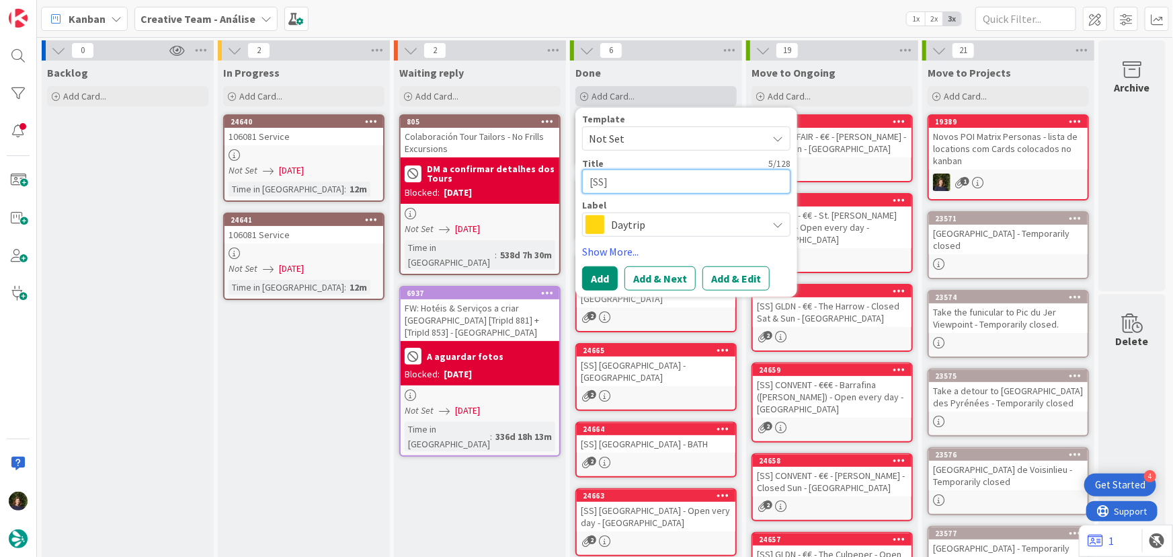
paste textarea "Beazer Maze"
click at [652, 229] on span "Daytrip" at bounding box center [685, 224] width 149 height 19
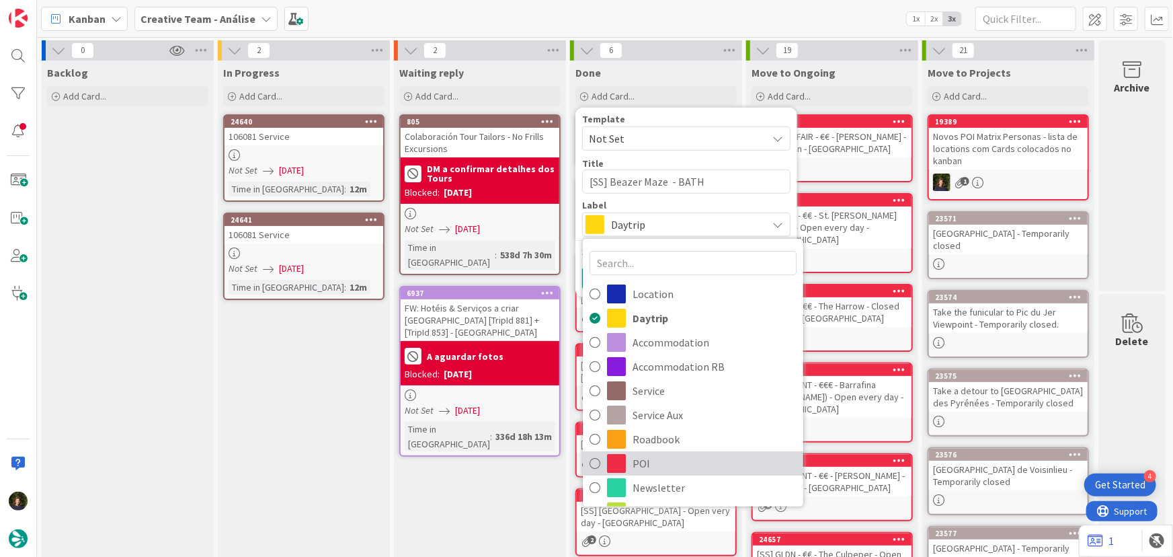
click at [669, 460] on span "POI" at bounding box center [715, 463] width 164 height 20
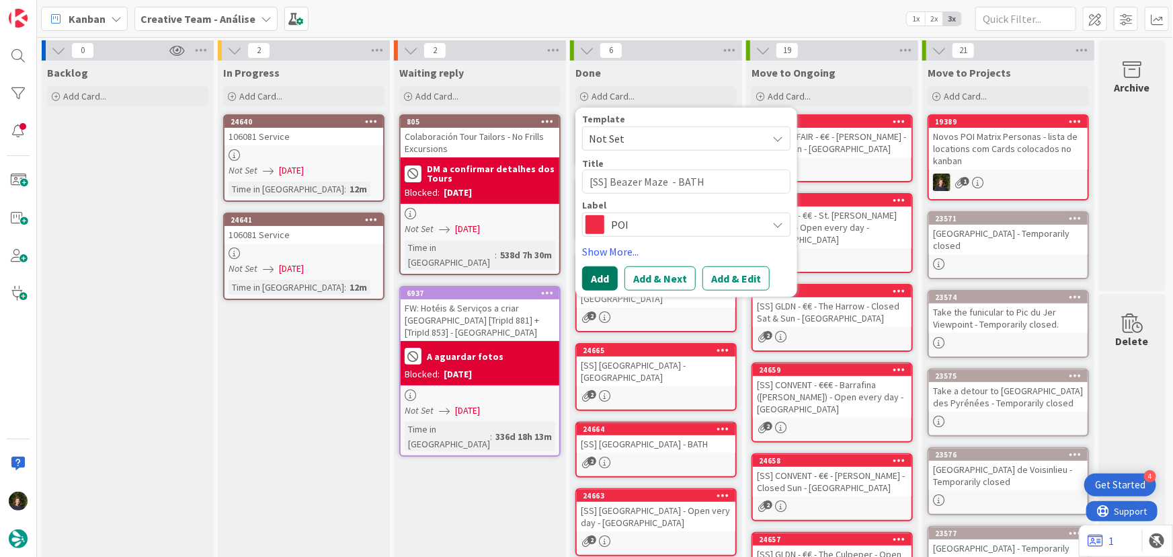
click at [593, 281] on button "Add" at bounding box center [600, 278] width 36 height 24
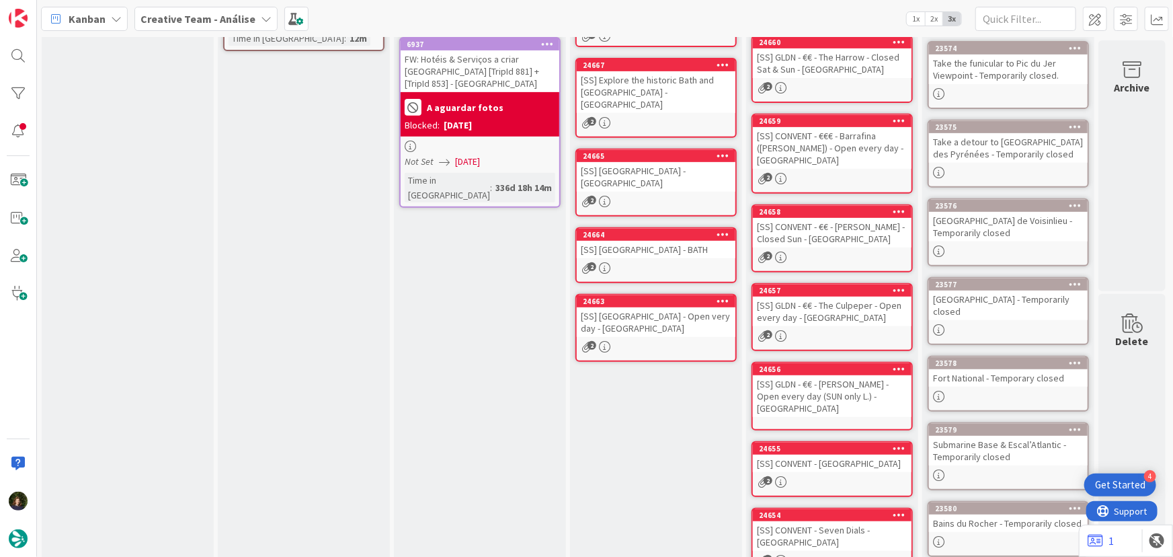
scroll to position [249, 0]
click at [816, 375] on div "[SS] GLDN - €€ - Blacklock - Open every day (SUN only L.) - LONDON" at bounding box center [832, 396] width 159 height 42
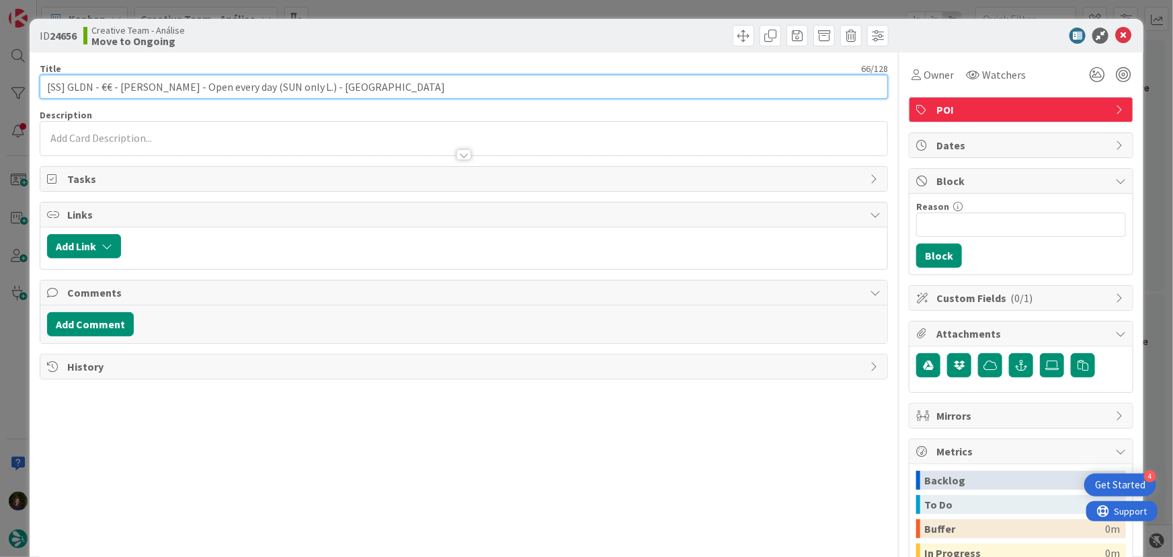
click at [67, 87] on input "[SS] GLDN - €€ - Blacklock - Open every day (SUN only L.) - LONDON" at bounding box center [464, 87] width 849 height 24
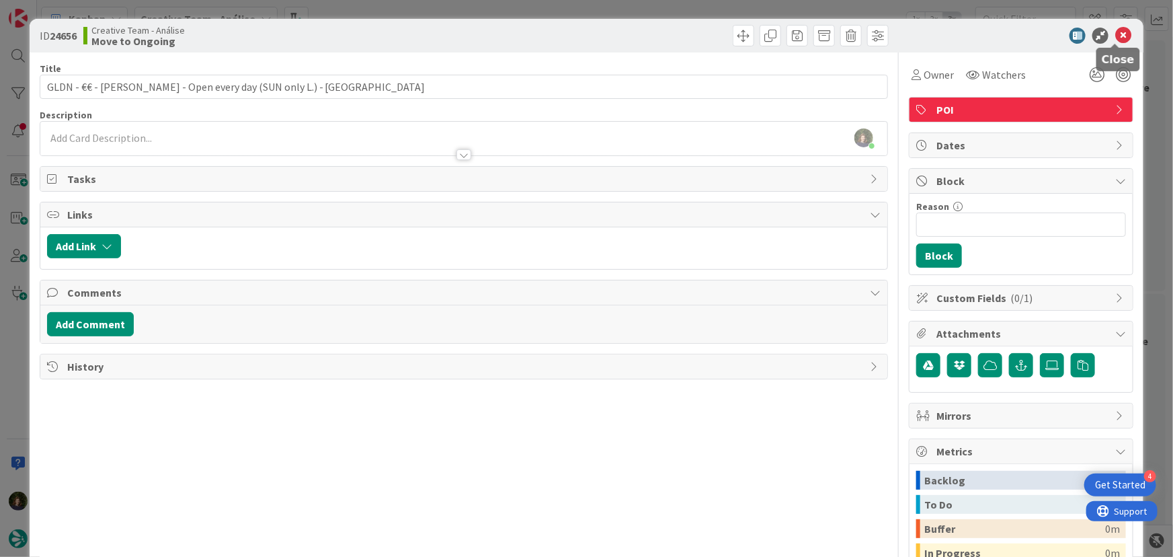
click at [1116, 33] on icon at bounding box center [1124, 36] width 16 height 16
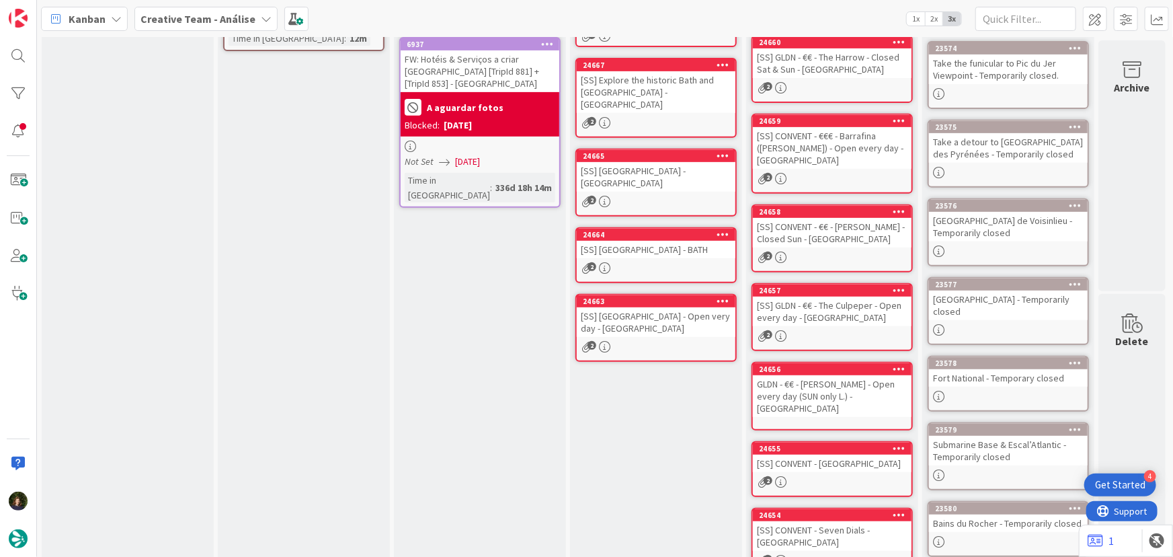
click at [800, 375] on div "GLDN - €€ - Blacklock - Open every day (SUN only L.) - LONDON" at bounding box center [832, 396] width 159 height 42
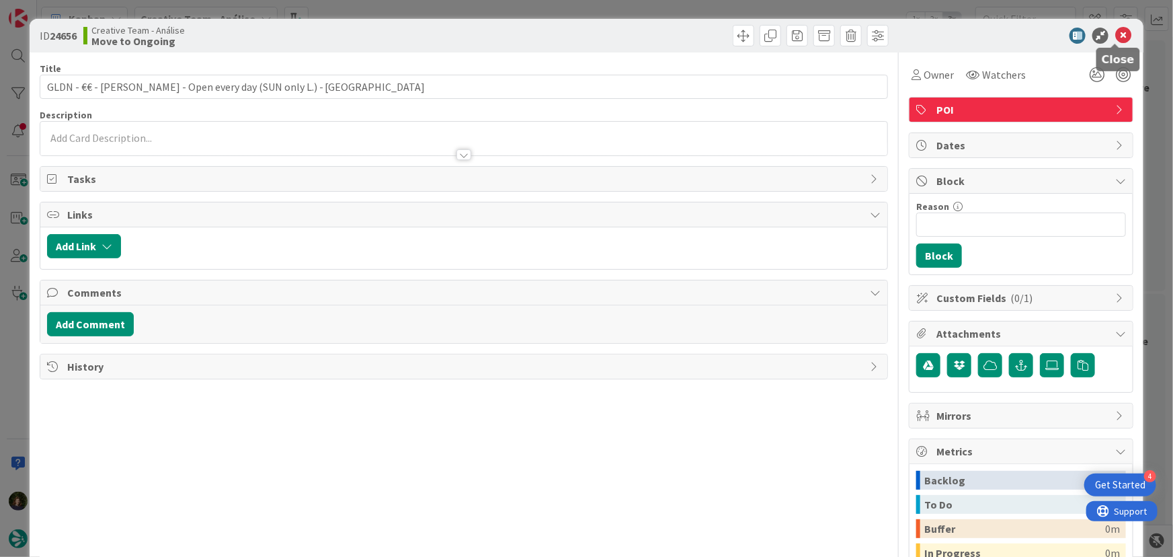
click at [1116, 37] on icon at bounding box center [1124, 36] width 16 height 16
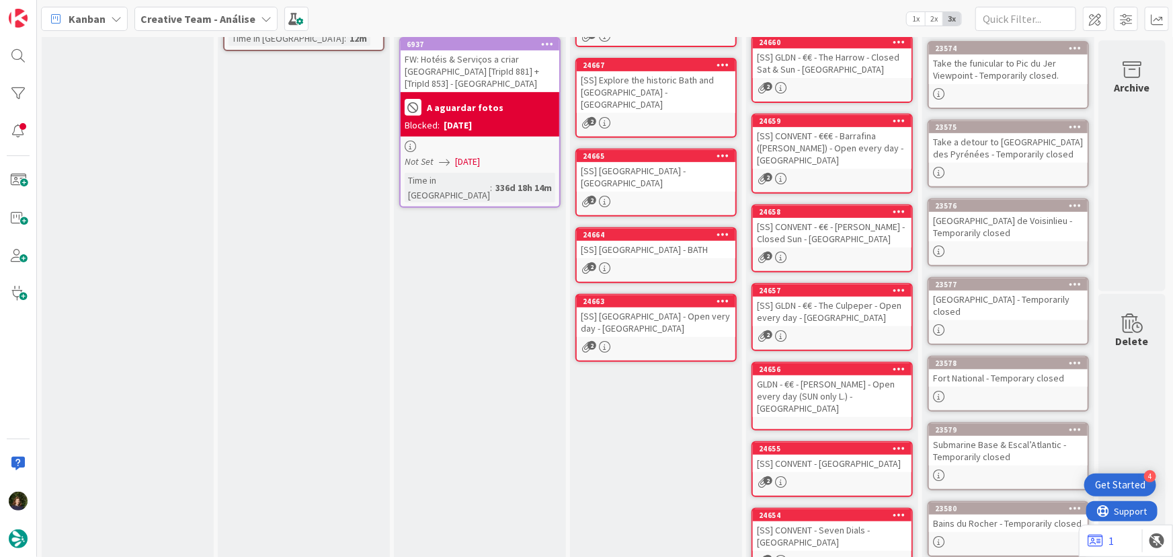
click at [805, 297] on div "[SS] GLDN - €€ - The Culpeper - Open every day - LONDON" at bounding box center [832, 312] width 159 height 30
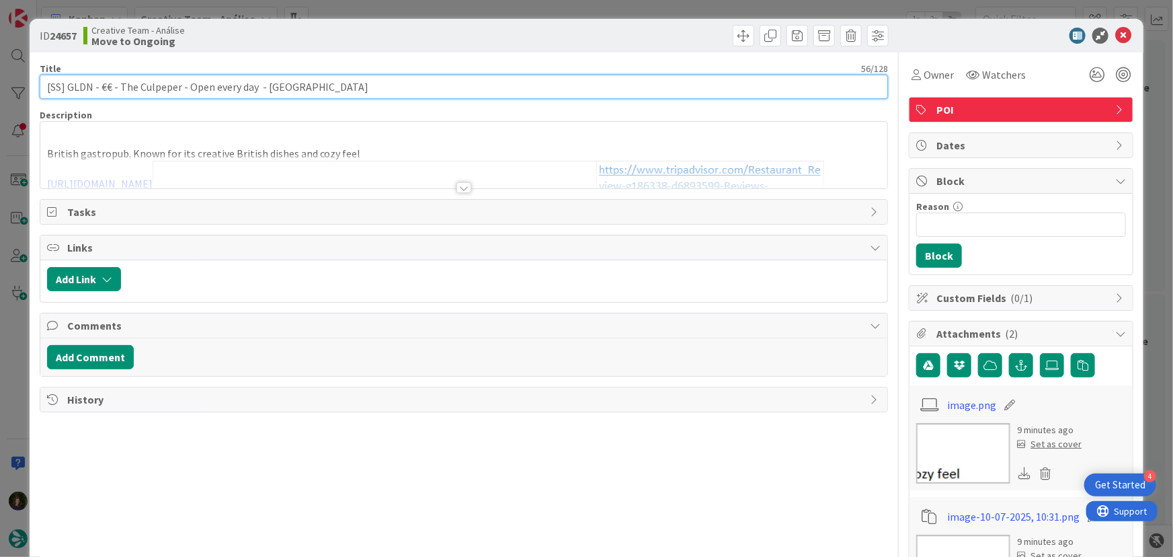
click at [68, 88] on input "[SS] GLDN - €€ - The Culpeper - Open every day - LONDON" at bounding box center [464, 87] width 849 height 24
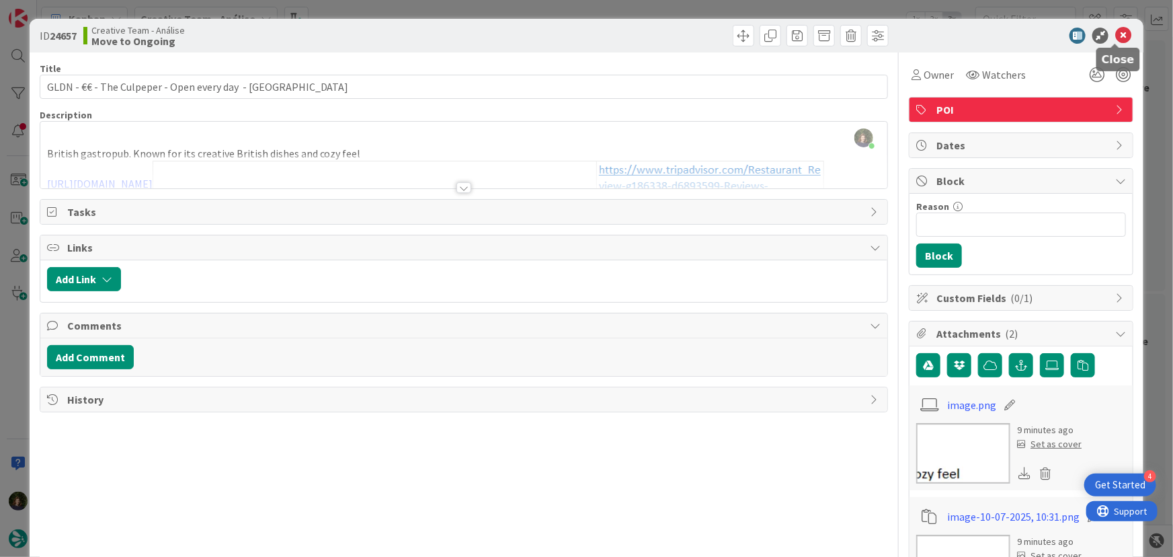
click at [1116, 33] on icon at bounding box center [1124, 36] width 16 height 16
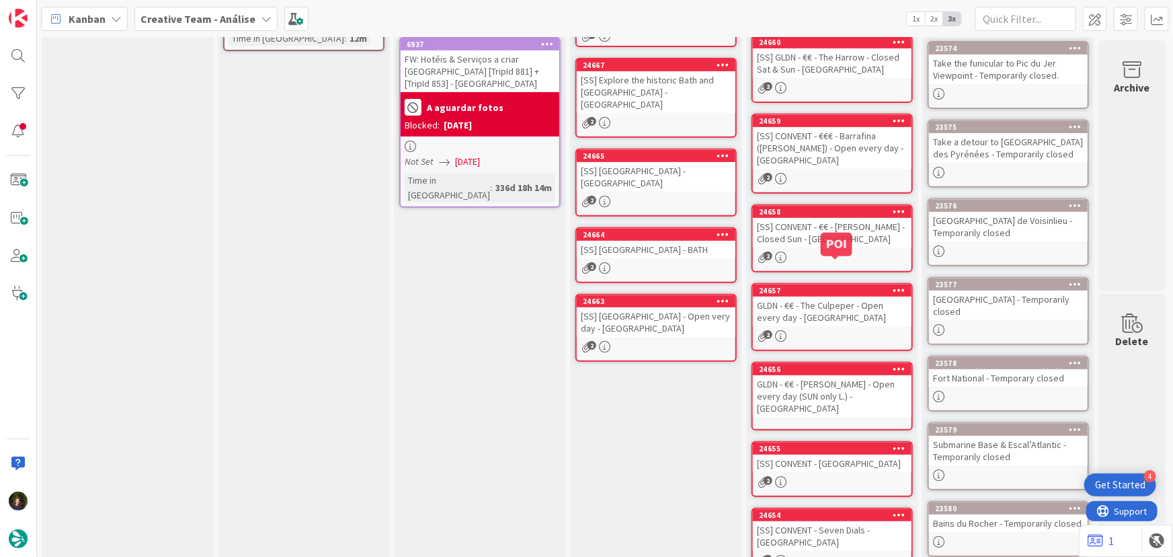
click at [842, 218] on div "[SS] CONVENT - €€ - Parsons - Closed Sun - LONDON" at bounding box center [832, 233] width 159 height 30
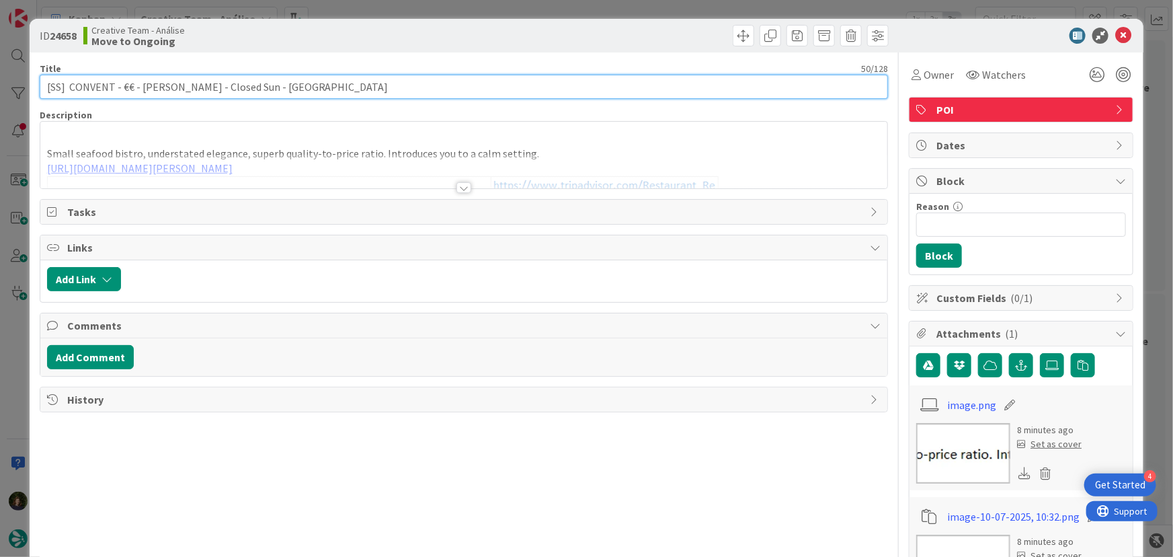
click at [63, 87] on input "[SS] CONVENT - €€ - Parsons - Closed Sun - LONDON" at bounding box center [464, 87] width 849 height 24
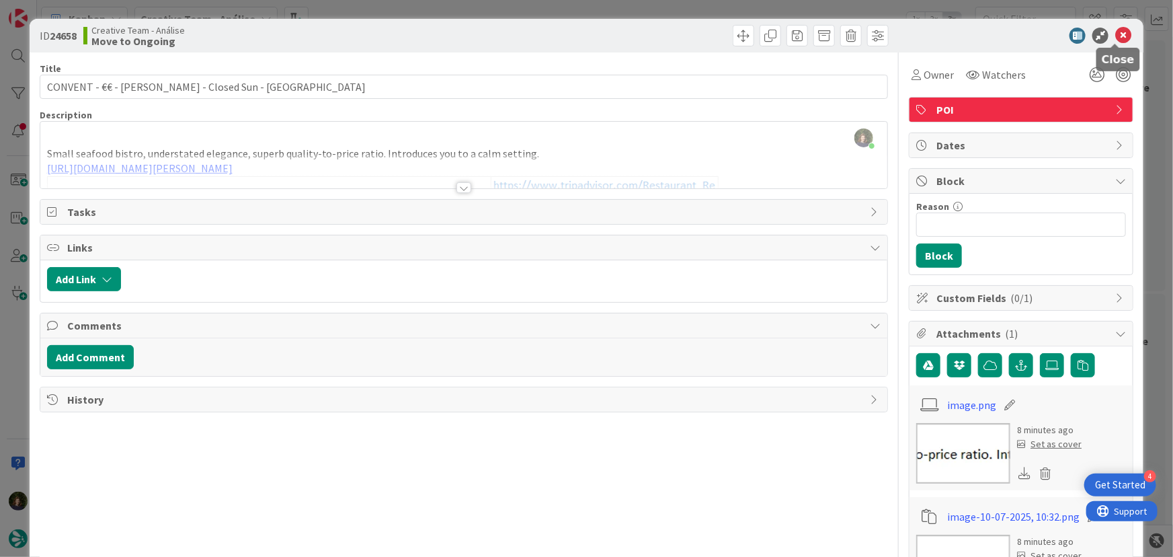
click at [1116, 36] on icon at bounding box center [1124, 36] width 16 height 16
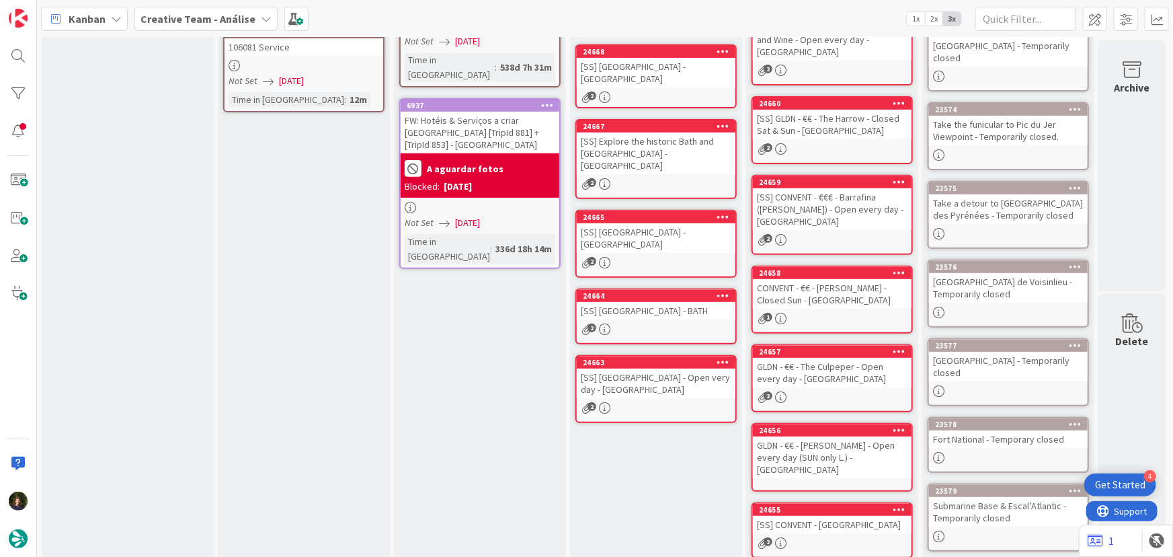
scroll to position [126, 0]
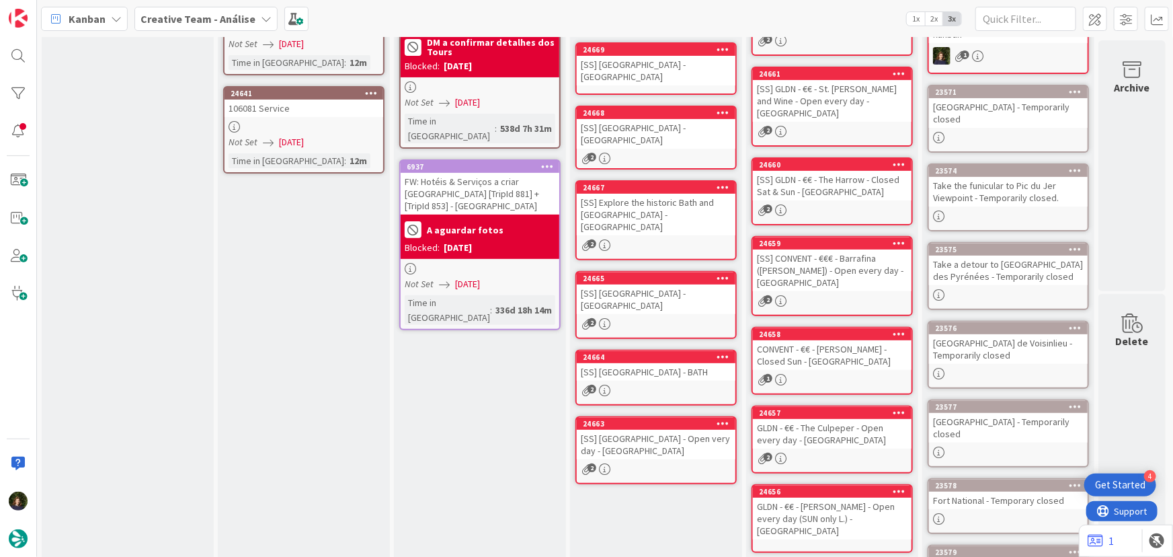
click at [820, 264] on div "[SS] CONVENT - €€€ - Barrafina (Drury Lane) - Open every day - LONDON" at bounding box center [832, 270] width 159 height 42
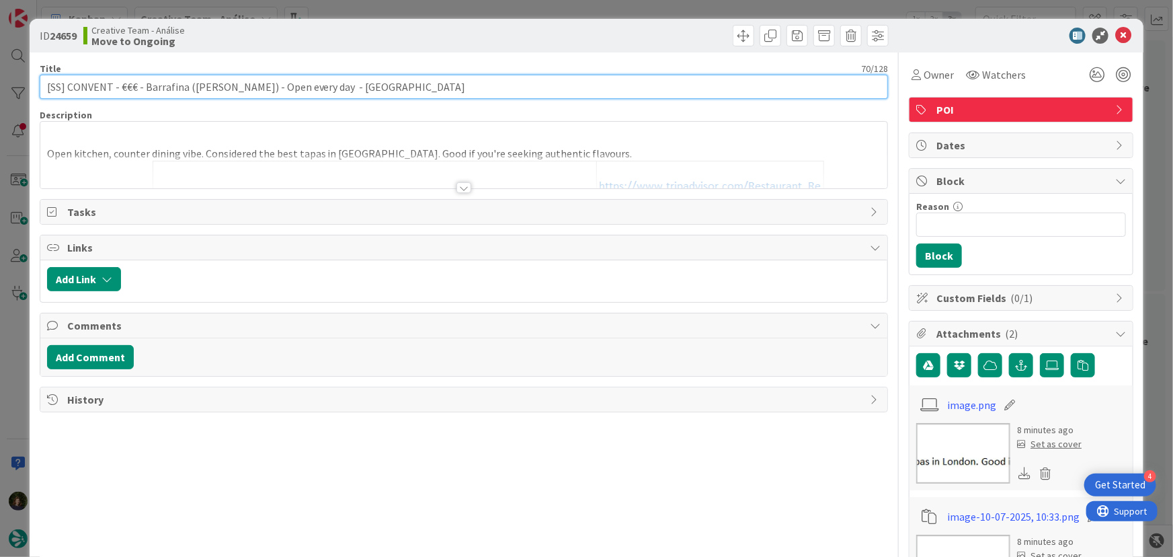
click at [67, 89] on input "[SS] CONVENT - €€€ - Barrafina (Drury Lane) - Open every day - LONDON" at bounding box center [464, 87] width 849 height 24
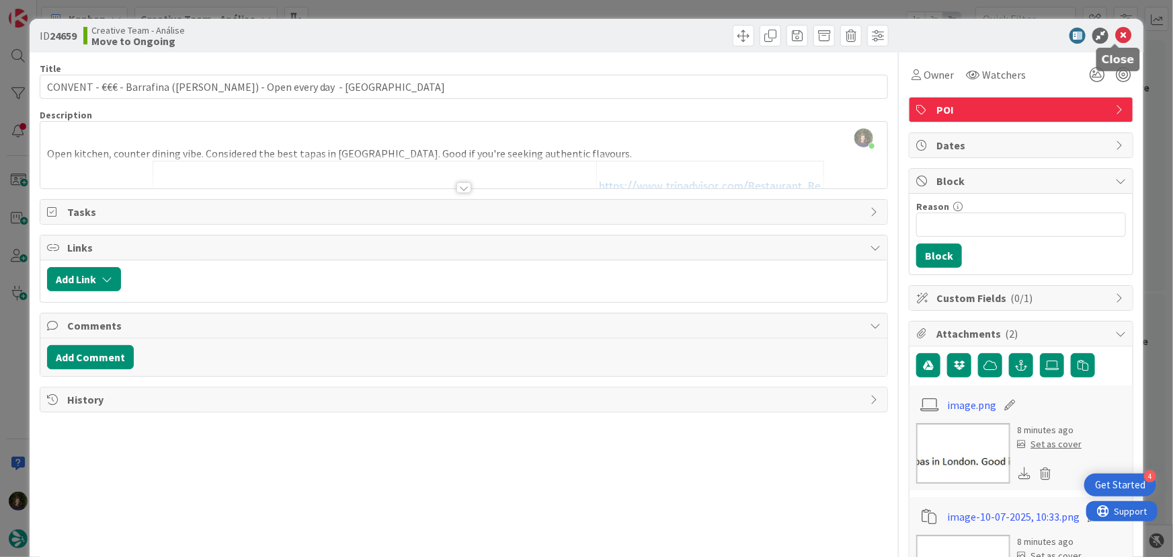
click at [1116, 38] on icon at bounding box center [1124, 36] width 16 height 16
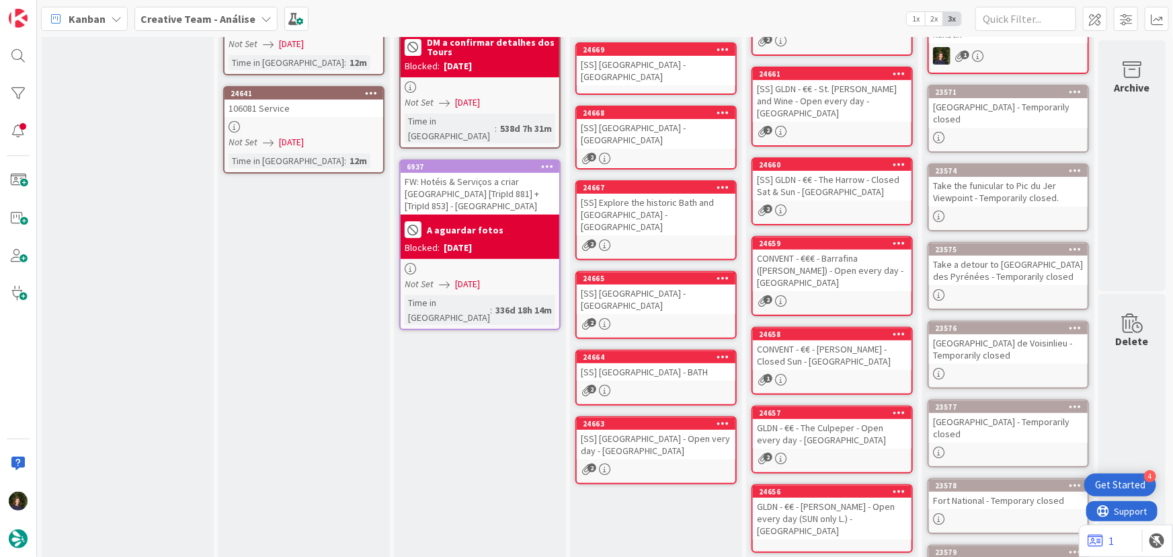
click at [848, 204] on div "2" at bounding box center [832, 209] width 159 height 11
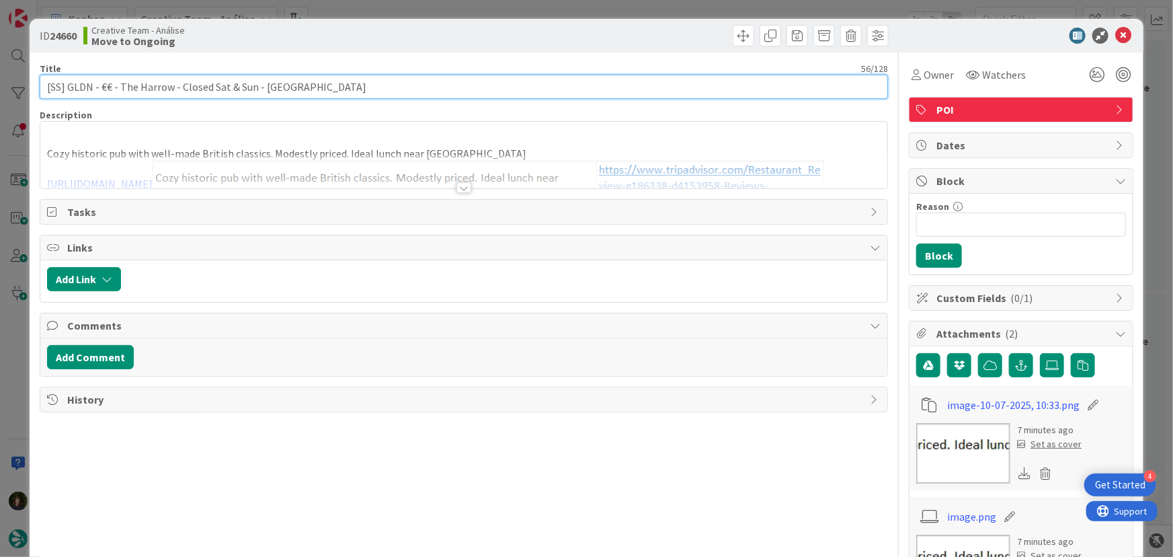
drag, startPoint x: 67, startPoint y: 87, endPoint x: 231, endPoint y: 40, distance: 170.9
click at [67, 83] on input "[SS] GLDN - €€ - The Harrow - Closed Sat & Sun - LONDON" at bounding box center [464, 87] width 849 height 24
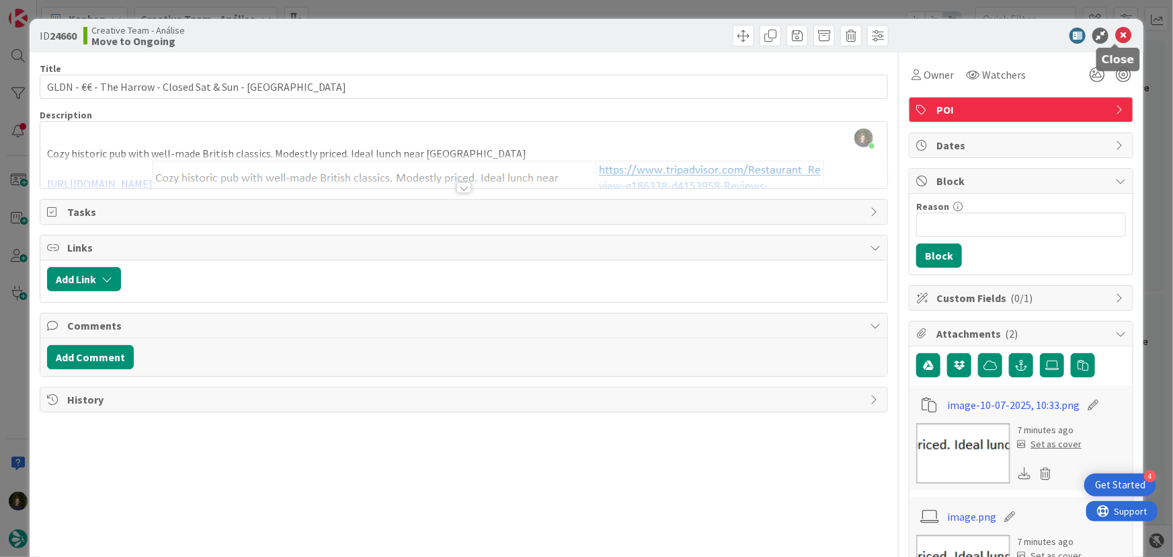
click at [1116, 36] on icon at bounding box center [1124, 36] width 16 height 16
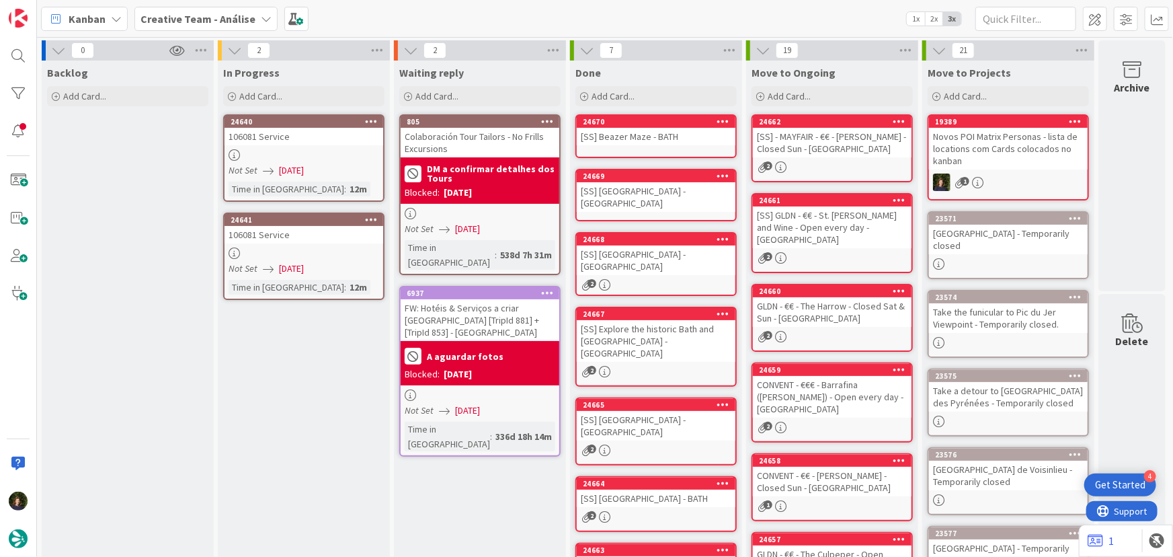
click at [826, 237] on div "24661 [SS] GLDN - €€ - St. John Bread and Wine - Open every day - LONDON 2" at bounding box center [832, 233] width 161 height 80
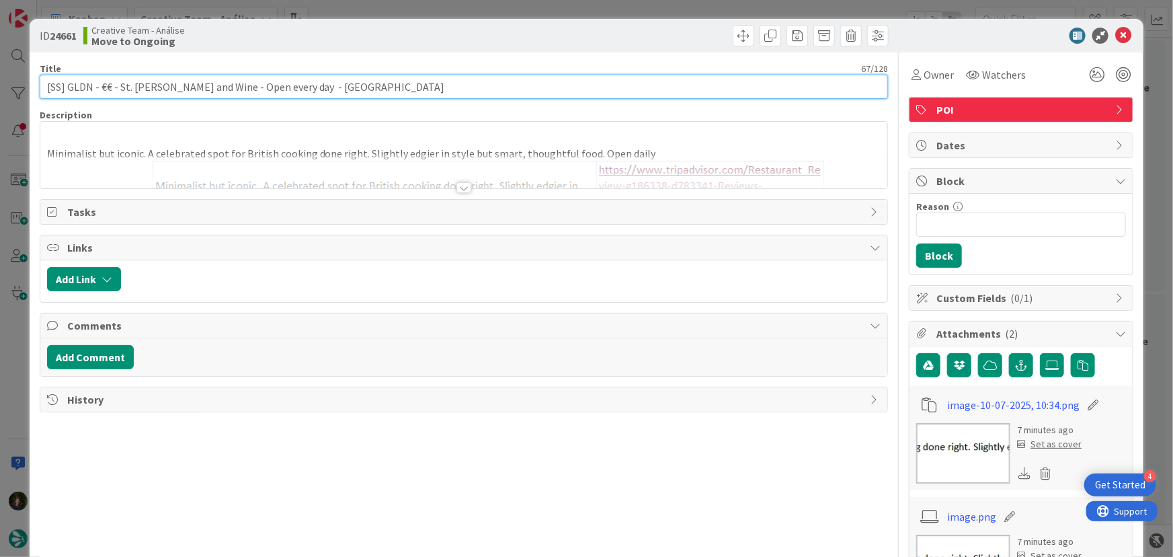
click at [67, 85] on input "[SS] GLDN - €€ - St. John Bread and Wine - Open every day - LONDON" at bounding box center [464, 87] width 849 height 24
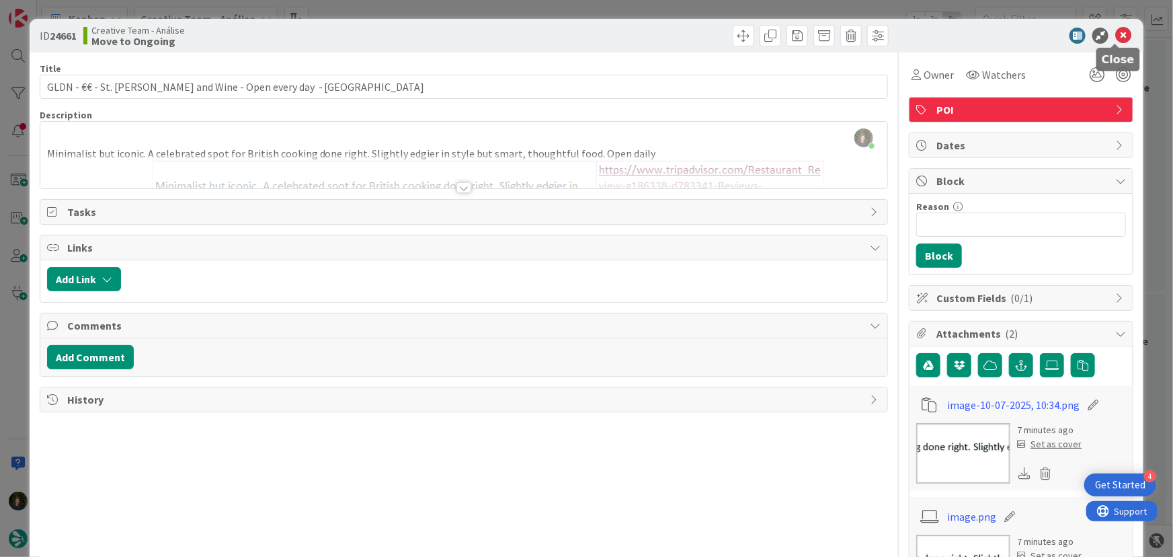
click at [1116, 39] on icon at bounding box center [1124, 36] width 16 height 16
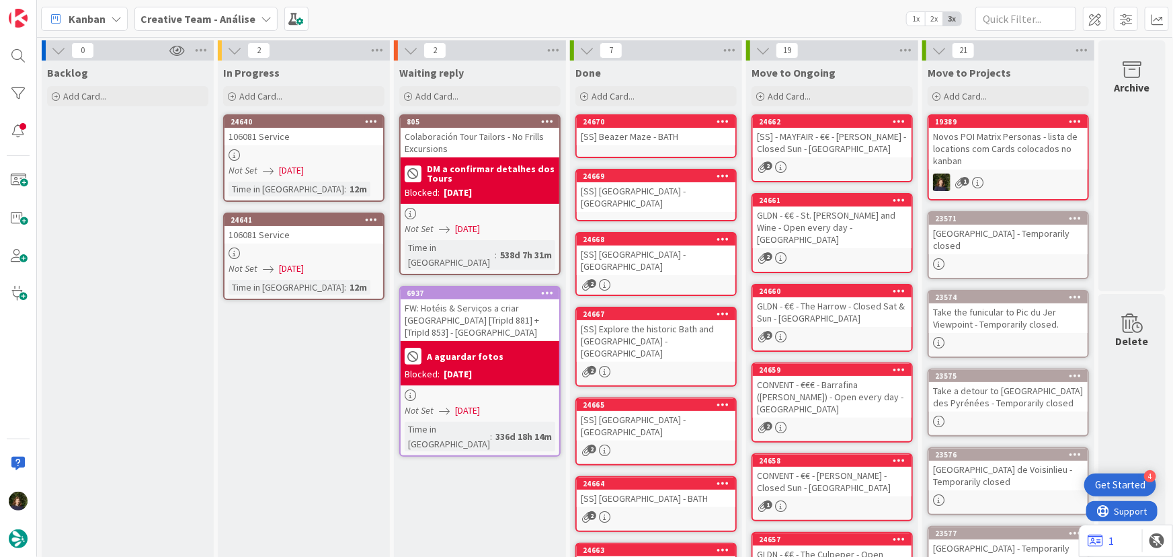
click at [829, 149] on div "[SS] - MAYFAIR - €€ - Delfino - Closed Sun - LONDON" at bounding box center [832, 143] width 159 height 30
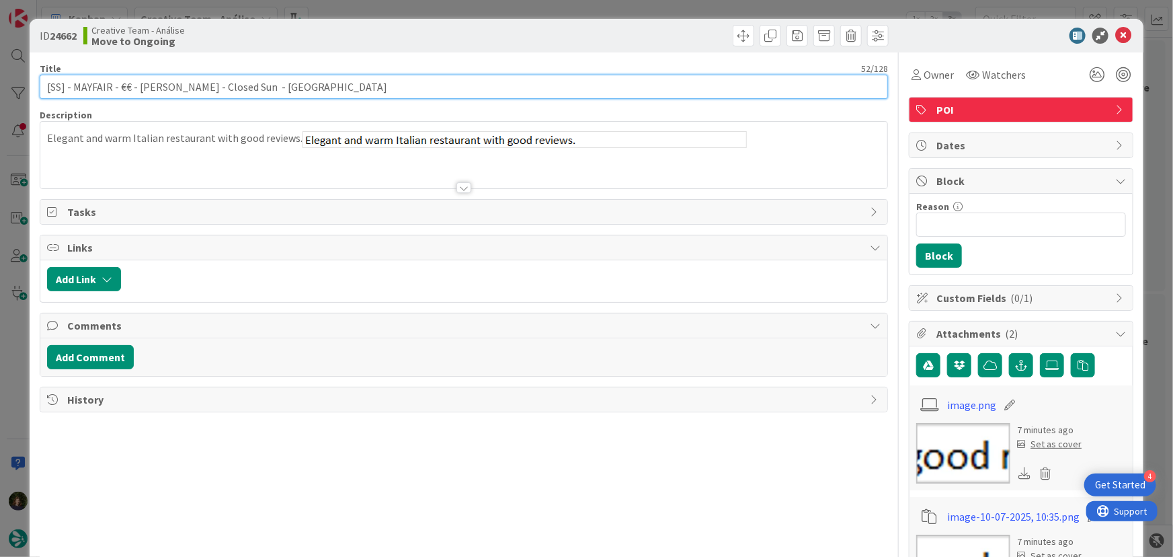
click at [62, 84] on input "[SS] - MAYFAIR - €€ - Delfino - Closed Sun - LONDON" at bounding box center [464, 87] width 849 height 24
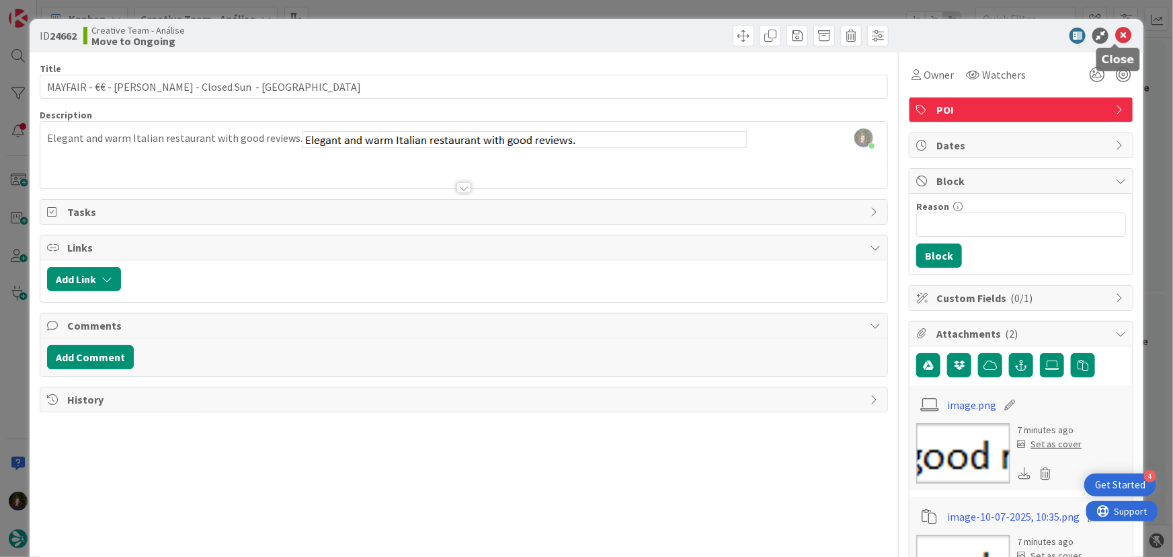
click at [1116, 35] on icon at bounding box center [1124, 36] width 16 height 16
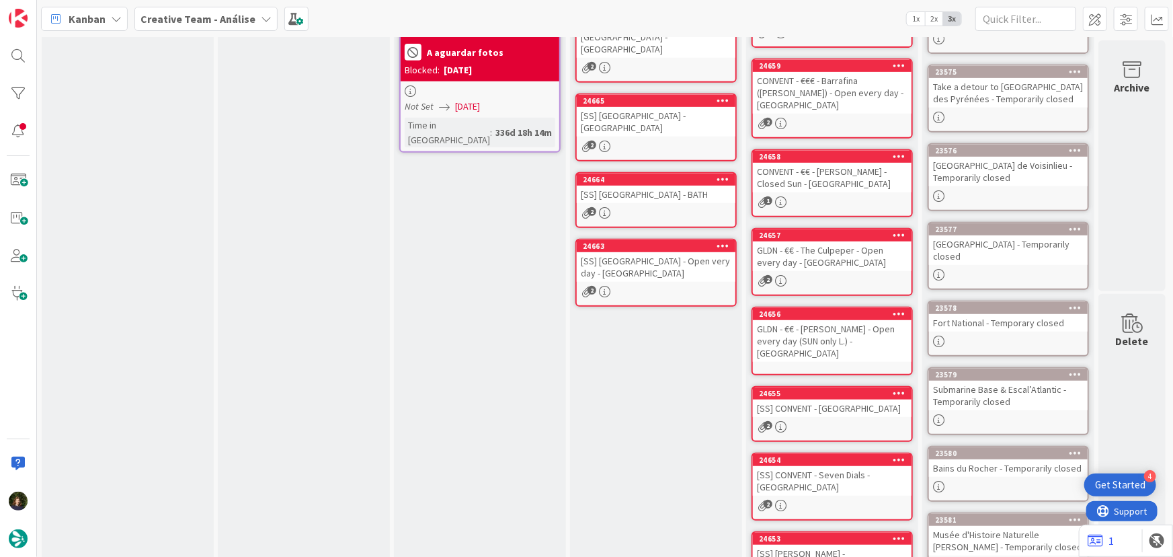
scroll to position [366, 0]
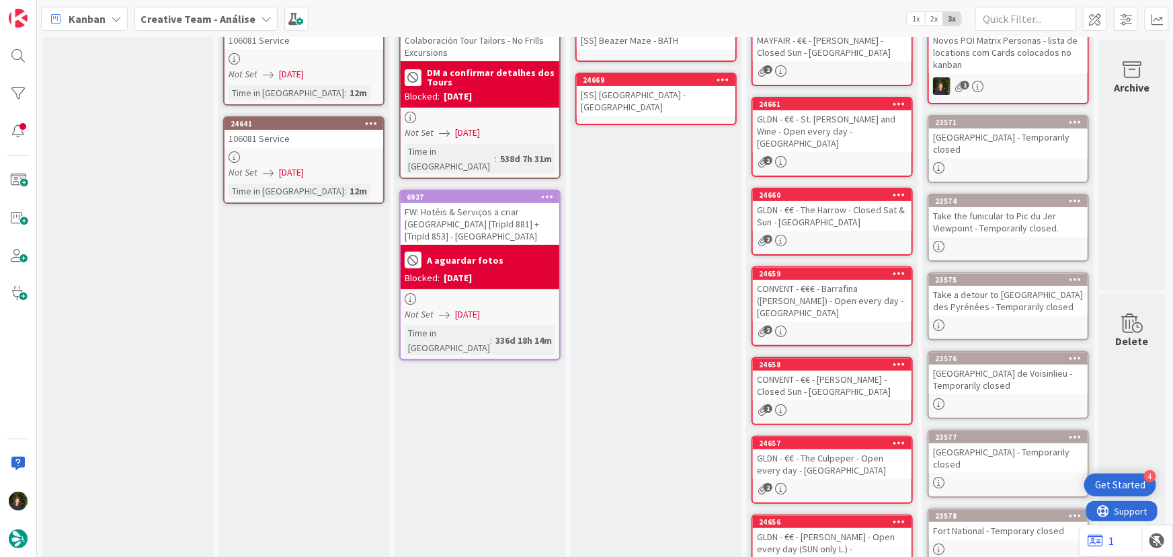
scroll to position [0, 0]
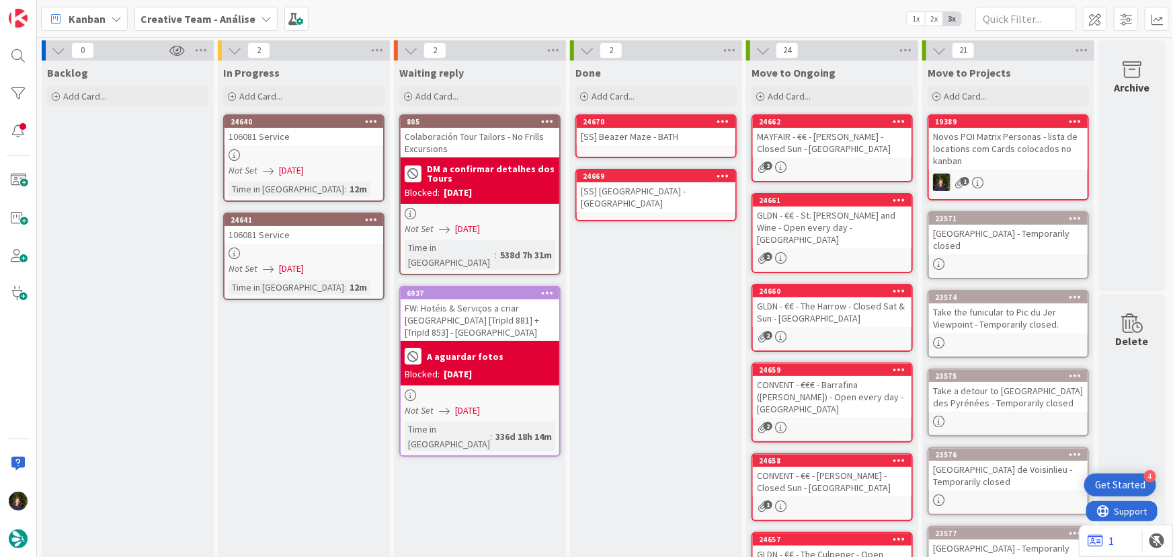
click at [656, 191] on div "[SS] Great Pulteney Street - BATH" at bounding box center [656, 197] width 159 height 30
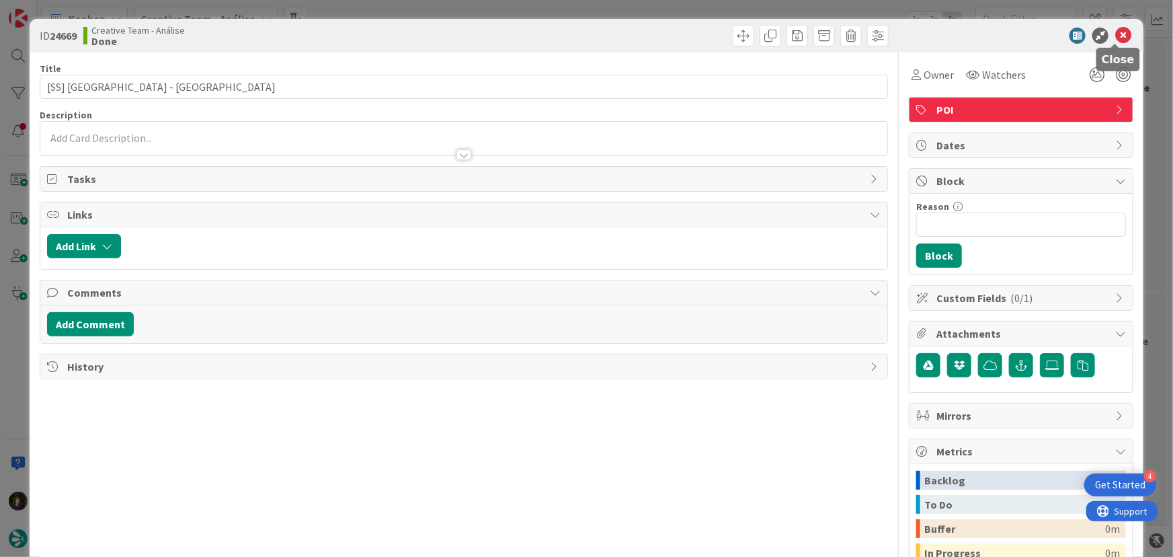
click at [1116, 37] on icon at bounding box center [1124, 36] width 16 height 16
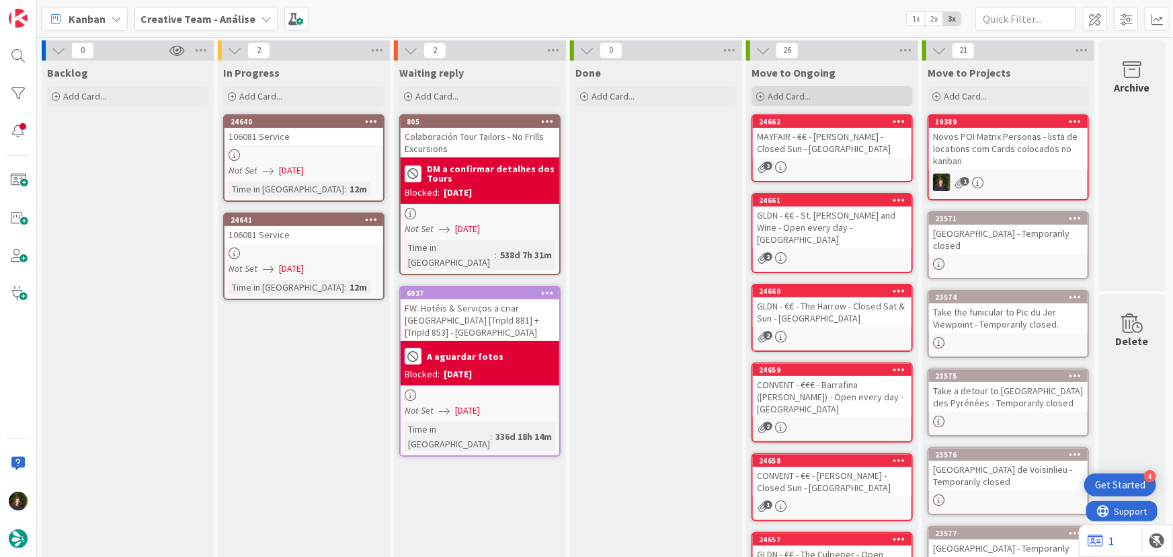
click at [805, 100] on span "Add Card..." at bounding box center [789, 96] width 43 height 12
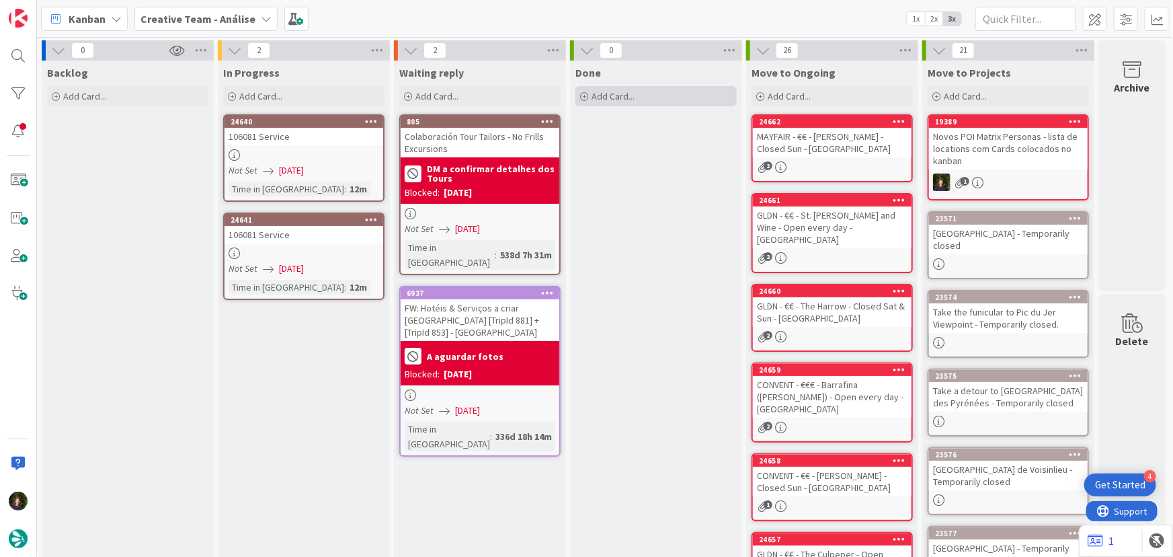
click at [637, 103] on div "Add Card..." at bounding box center [656, 96] width 161 height 20
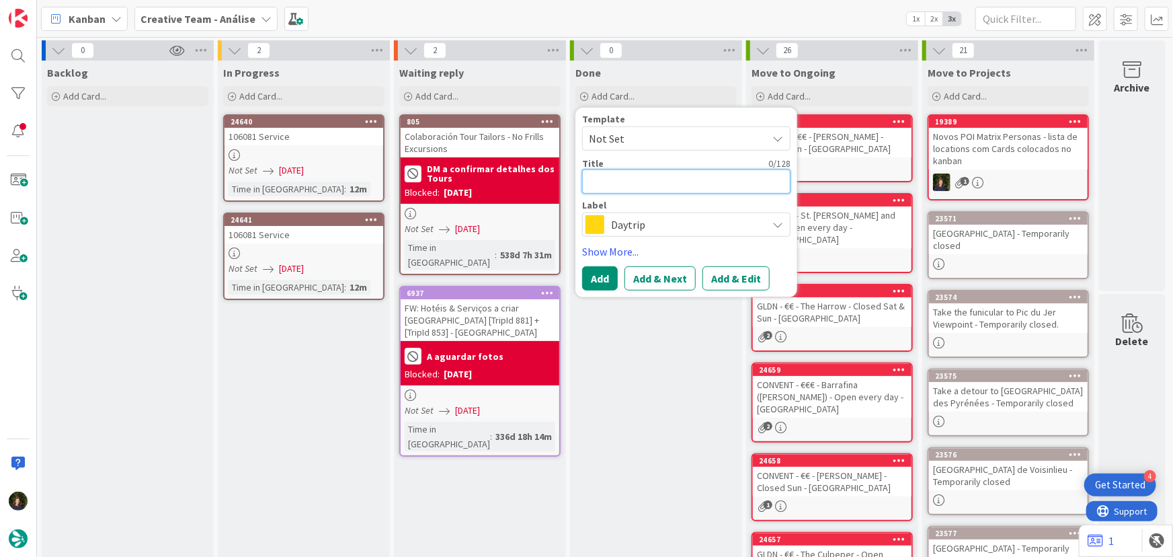
paste textarea "€€ - The Scallop Shell - Only L Sun (Open every day)"
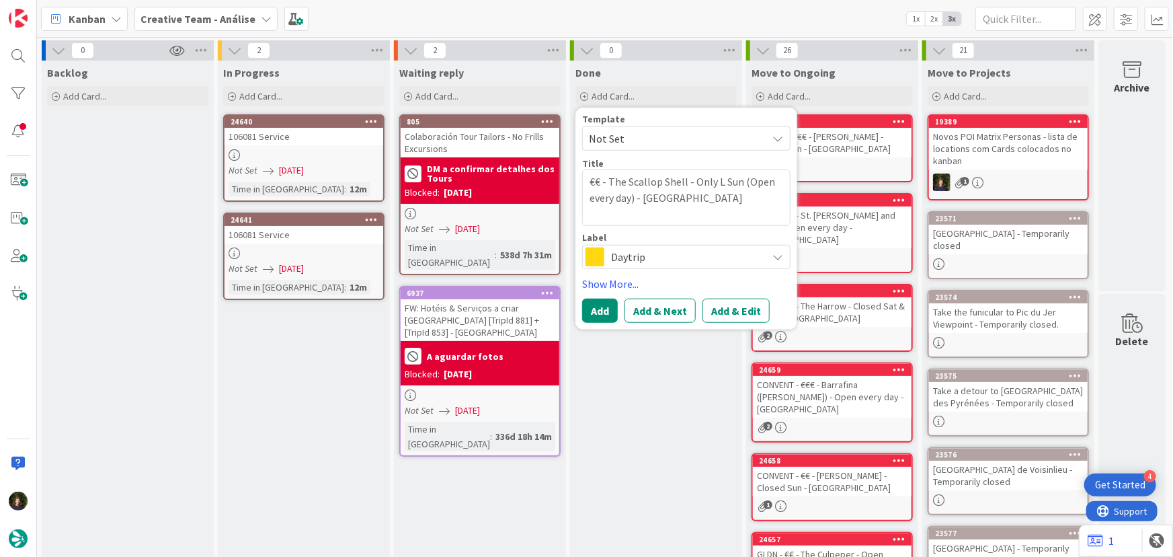
click at [627, 251] on span "Daytrip" at bounding box center [685, 256] width 149 height 19
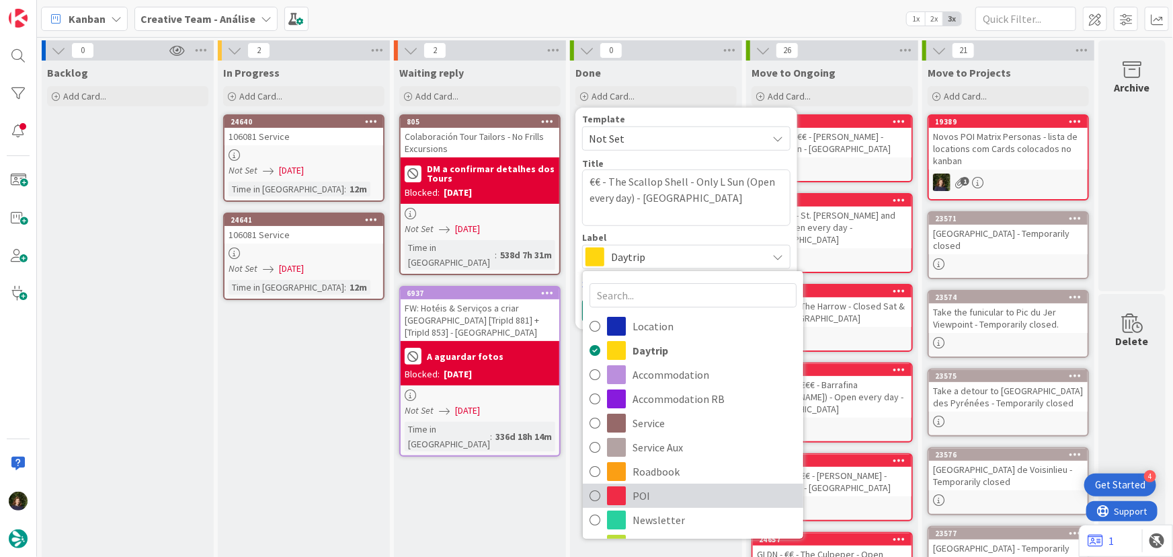
click at [651, 500] on span "POI" at bounding box center [715, 495] width 164 height 20
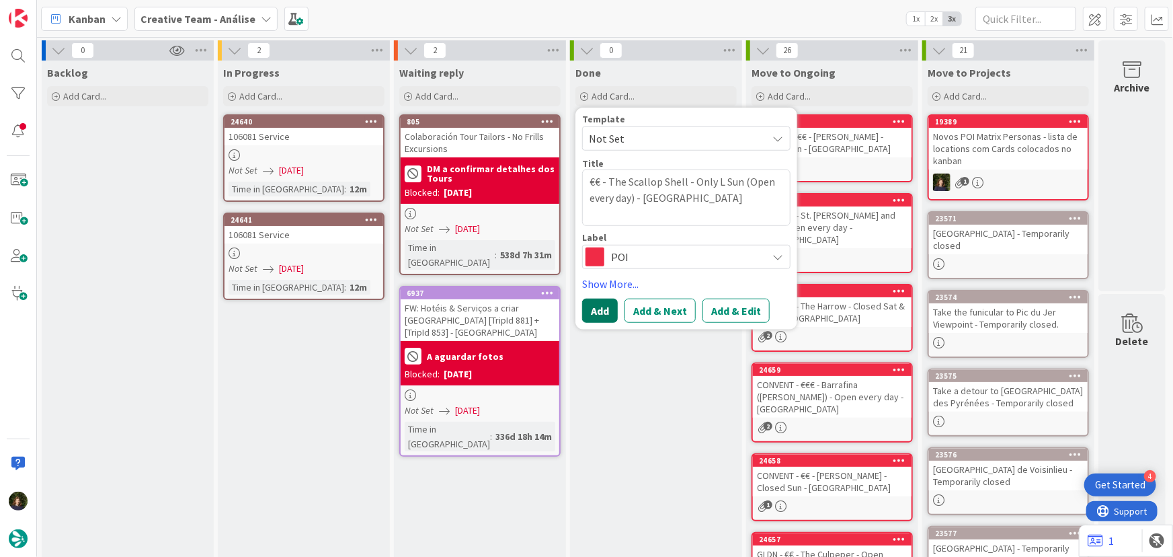
click at [596, 313] on button "Add" at bounding box center [600, 311] width 36 height 24
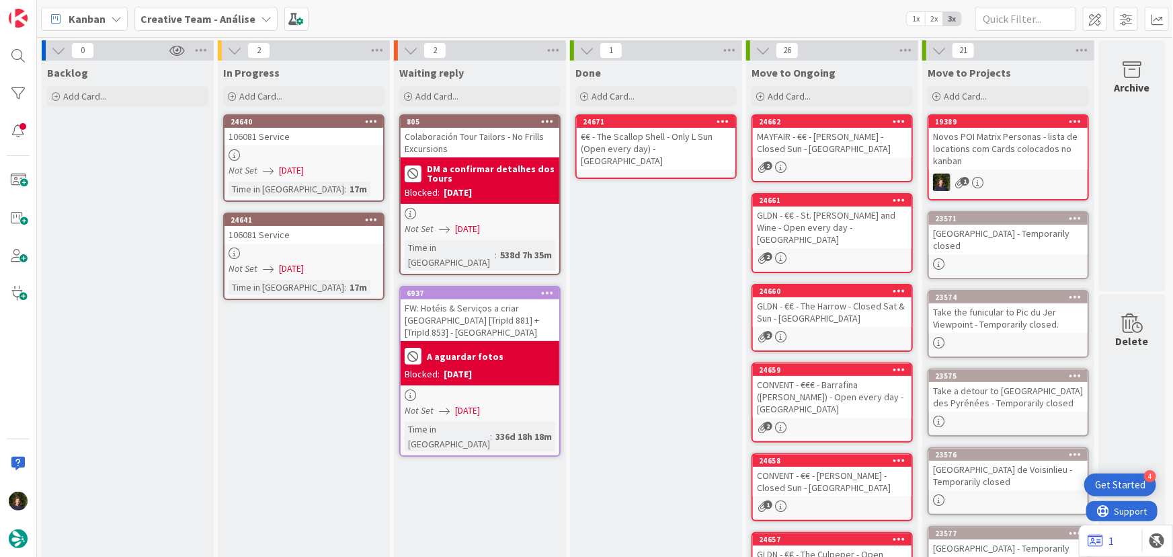
click at [631, 141] on div "€€ - The Scallop Shell - Only L Sun (Open every day) - BATH" at bounding box center [656, 149] width 159 height 42
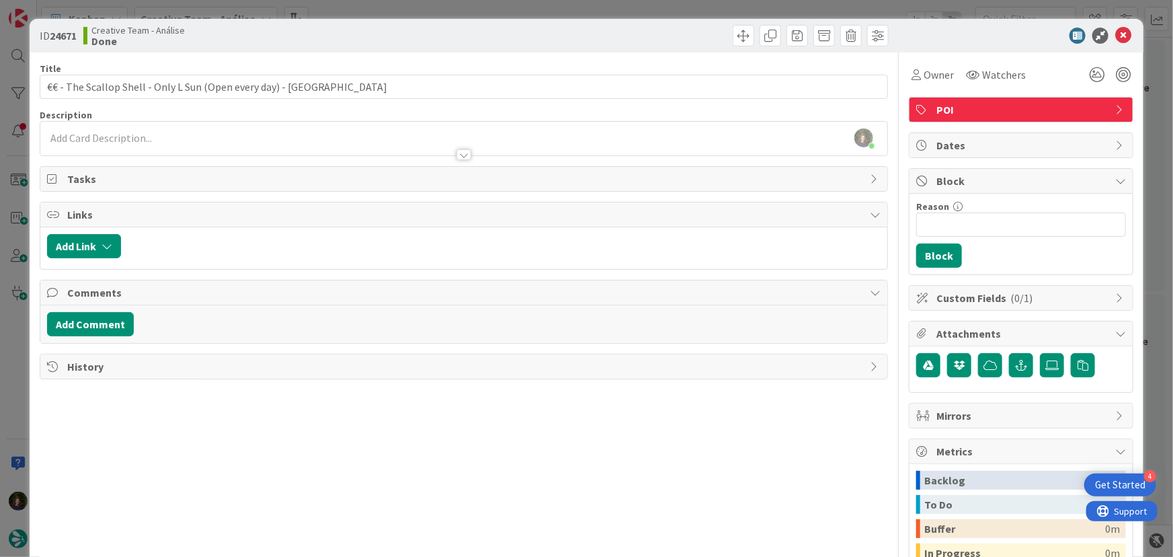
drag, startPoint x: 148, startPoint y: 143, endPoint x: 149, endPoint y: 153, distance: 10.8
click at [148, 143] on div at bounding box center [464, 148] width 848 height 14
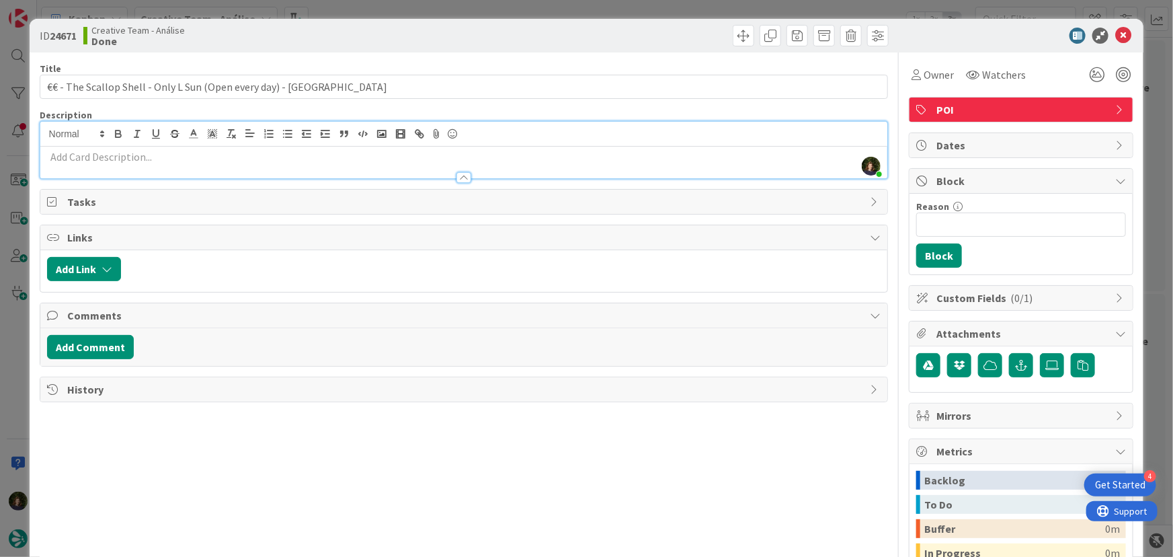
click at [153, 158] on p at bounding box center [464, 156] width 834 height 15
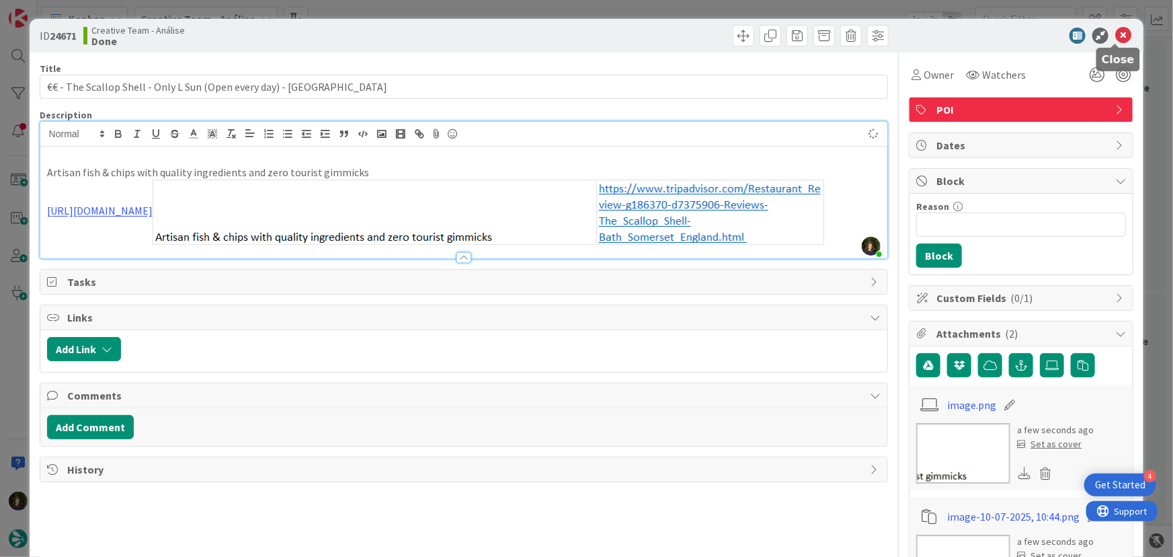
click at [1116, 34] on icon at bounding box center [1124, 36] width 16 height 16
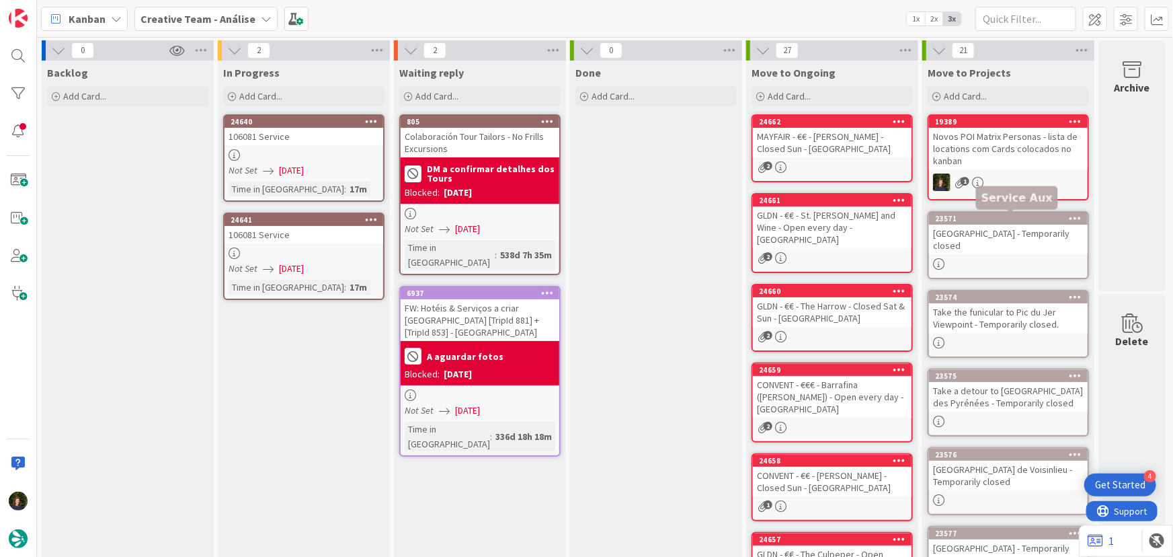
click at [1003, 175] on div "1" at bounding box center [1008, 181] width 159 height 17
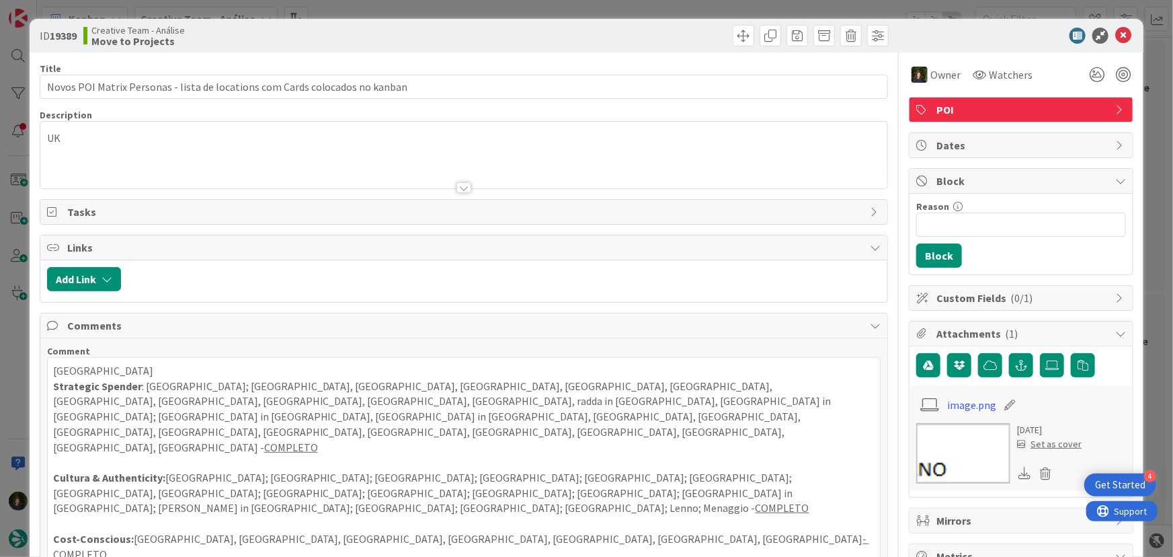
click at [128, 141] on p "UK" at bounding box center [464, 137] width 834 height 15
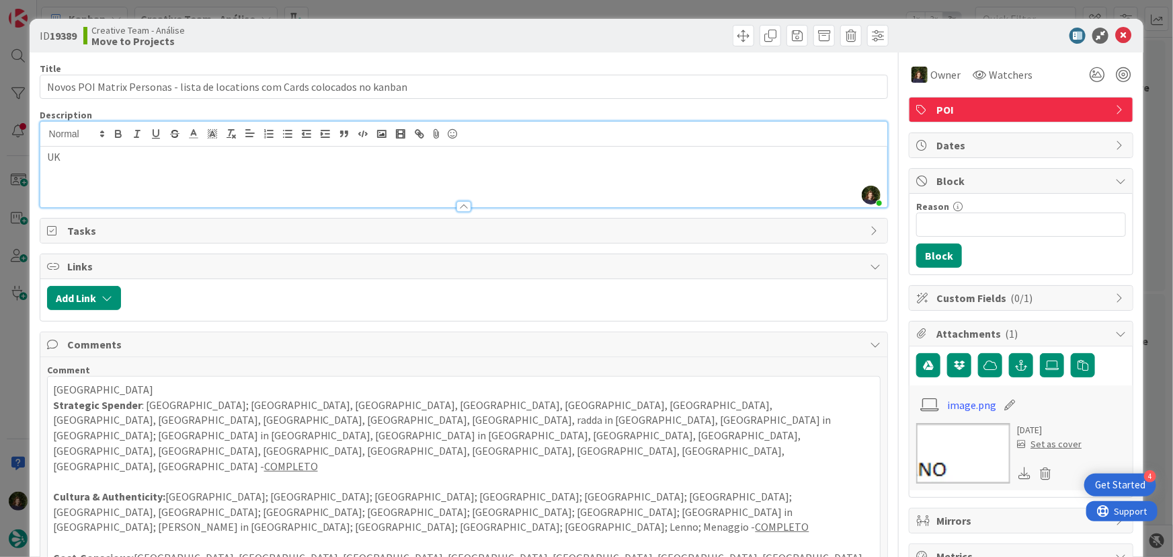
click at [179, 167] on div "UK" at bounding box center [464, 177] width 848 height 61
drag, startPoint x: 130, startPoint y: 173, endPoint x: 48, endPoint y: 194, distance: 84.6
click at [48, 194] on div "Description Margarida Carvalho just joined UK Strategic Spender: London, Bath" at bounding box center [464, 158] width 849 height 99
click at [117, 132] on icon "button" at bounding box center [118, 134] width 12 height 12
click at [274, 181] on div "UK Strategic Spender: London, Bath" at bounding box center [464, 177] width 848 height 61
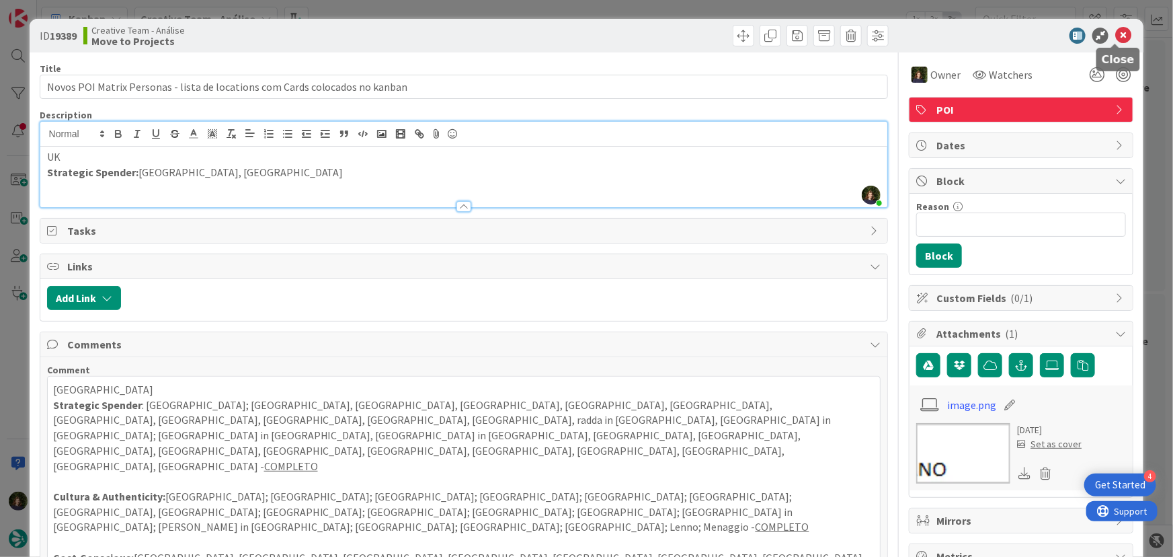
click at [1122, 36] on icon at bounding box center [1124, 36] width 16 height 16
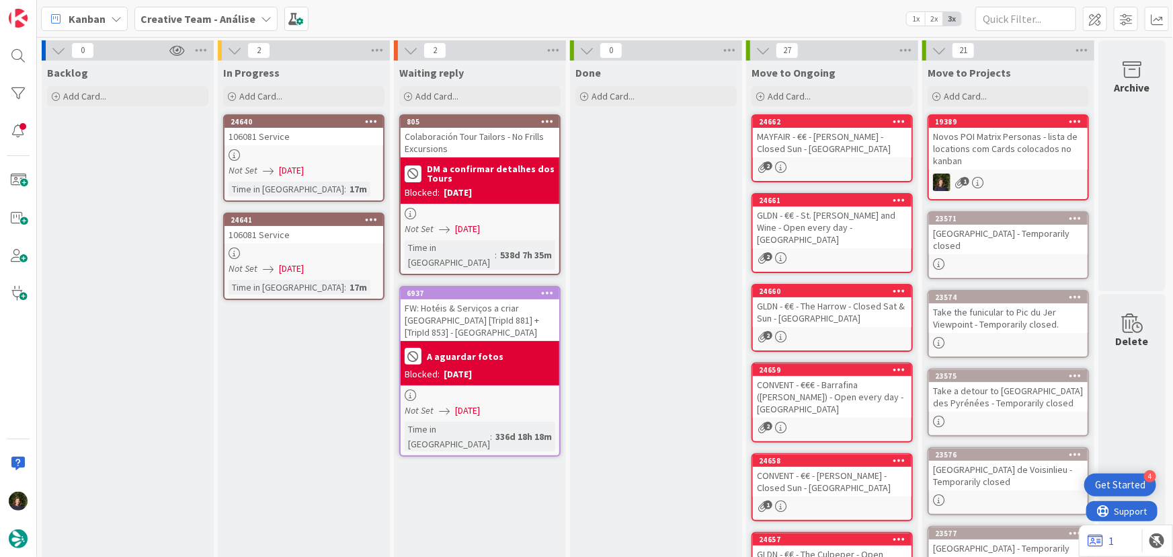
click at [238, 13] on b "Creative Team - Análise" at bounding box center [198, 18] width 115 height 13
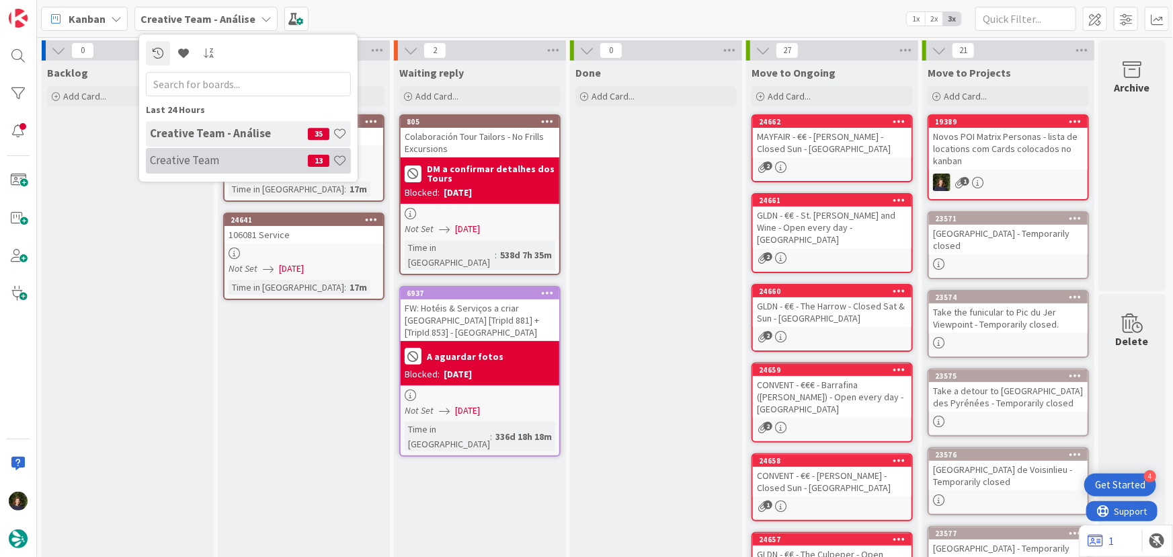
click at [217, 156] on h4 "Creative Team" at bounding box center [229, 159] width 158 height 13
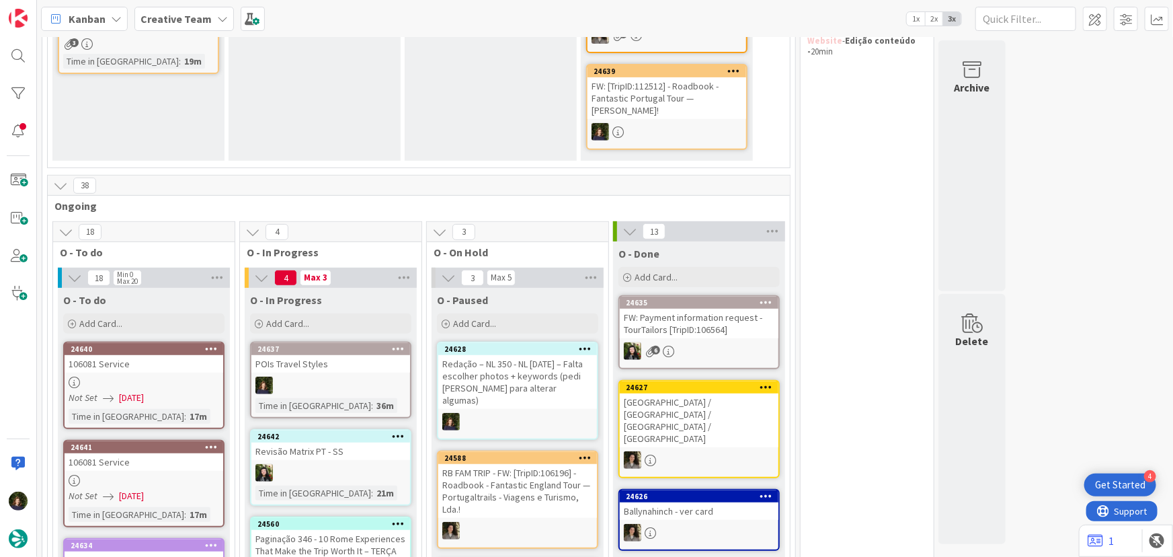
scroll to position [366, 0]
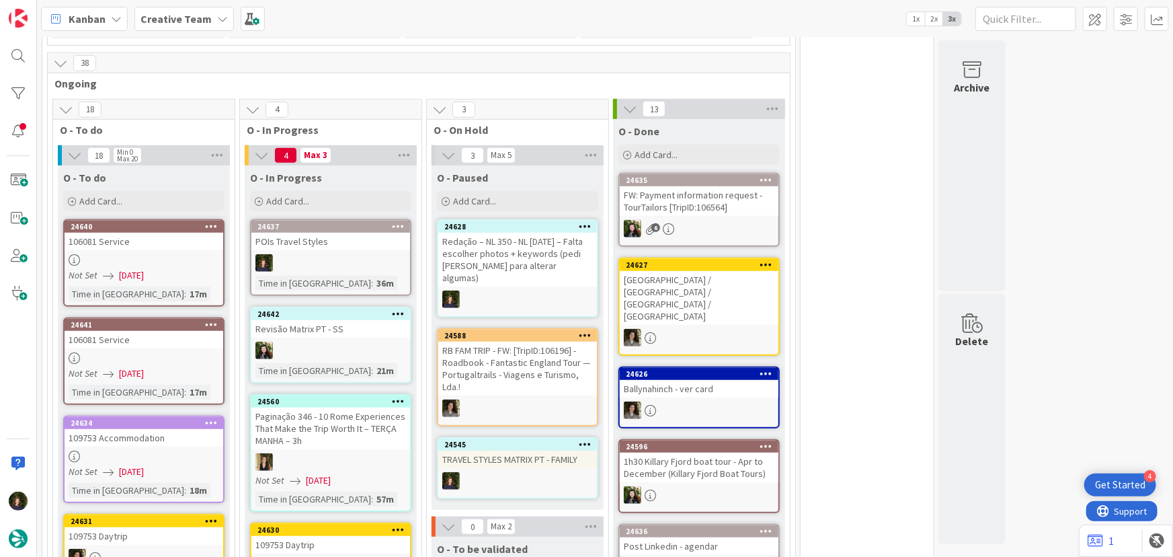
click at [315, 264] on div at bounding box center [330, 262] width 159 height 17
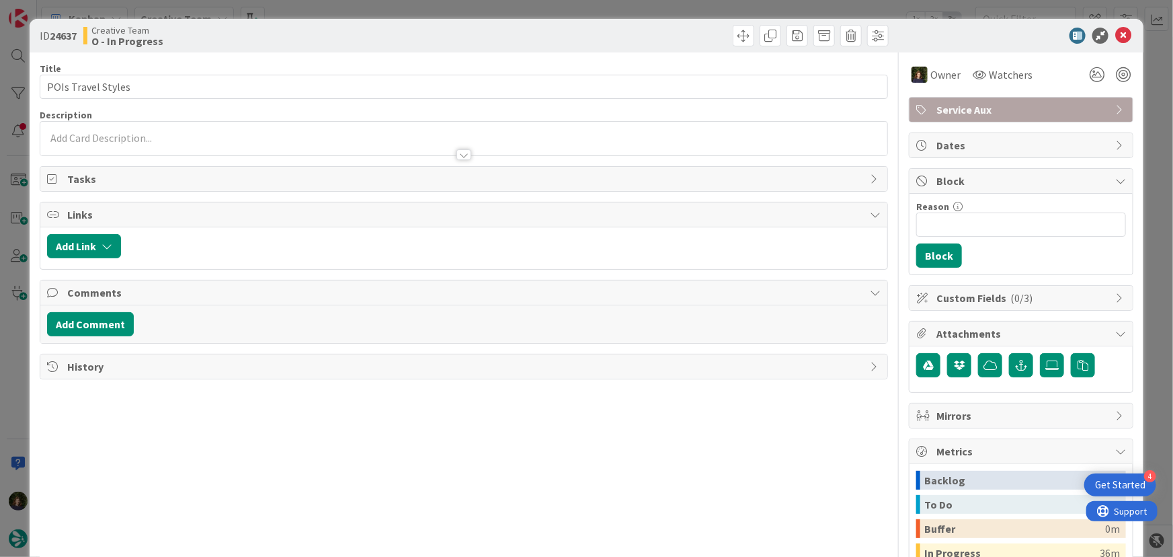
click at [1009, 106] on span "Service Aux" at bounding box center [1023, 110] width 172 height 16
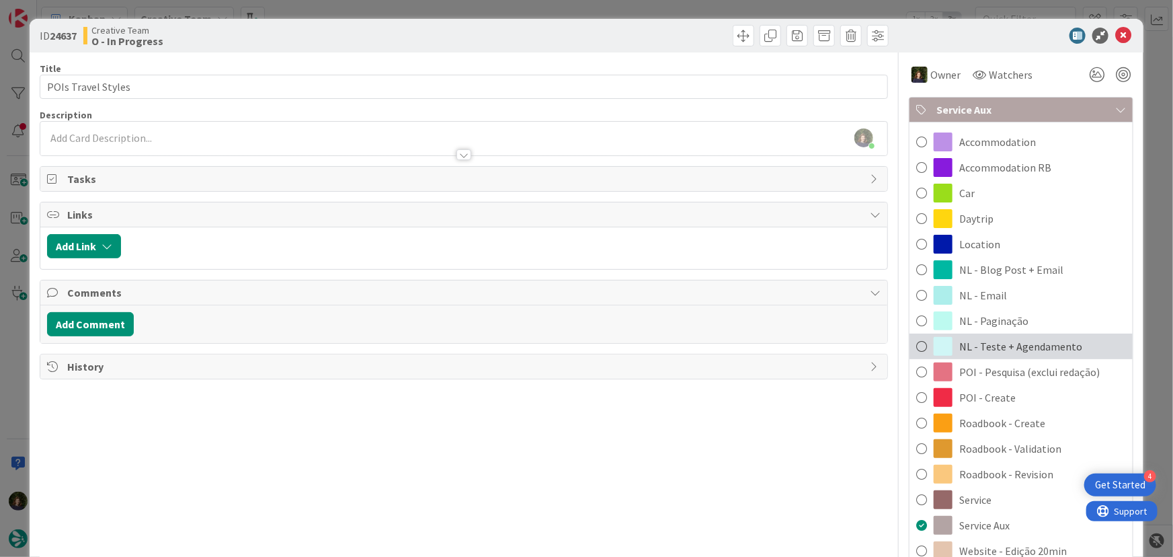
click at [1009, 344] on span "NL - Teste + Agendamento" at bounding box center [1021, 346] width 123 height 16
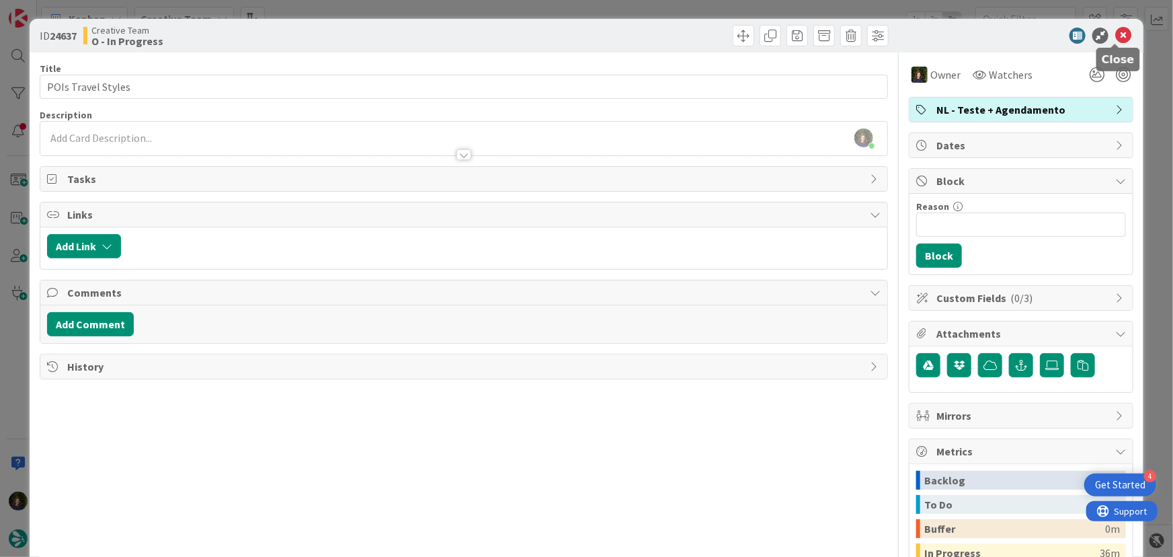
drag, startPoint x: 1117, startPoint y: 33, endPoint x: 1096, endPoint y: 73, distance: 45.4
click at [1117, 34] on icon at bounding box center [1124, 36] width 16 height 16
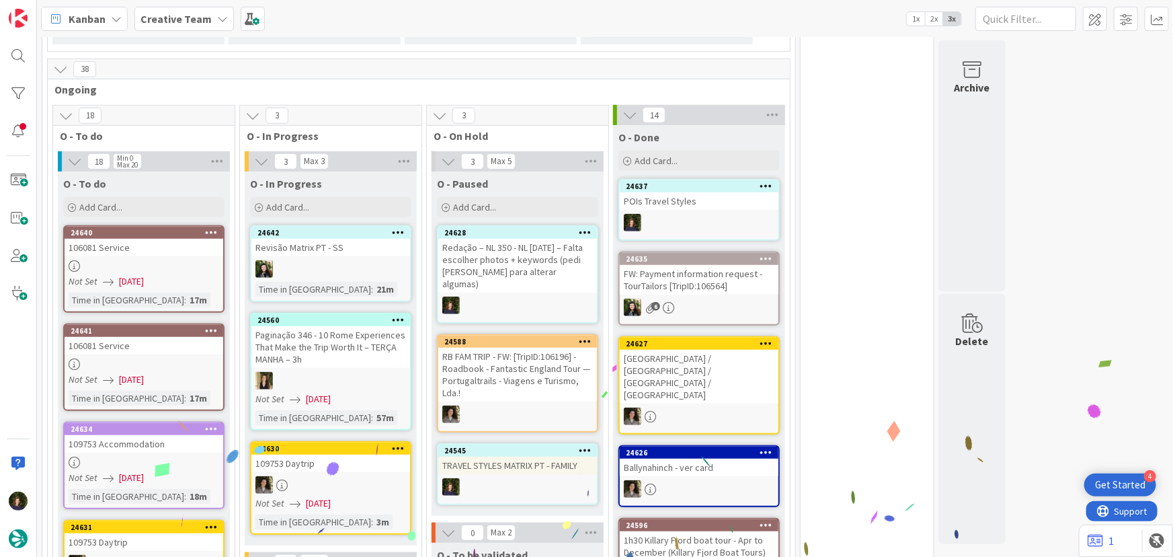
click at [126, 254] on div "106081 Service" at bounding box center [144, 247] width 159 height 17
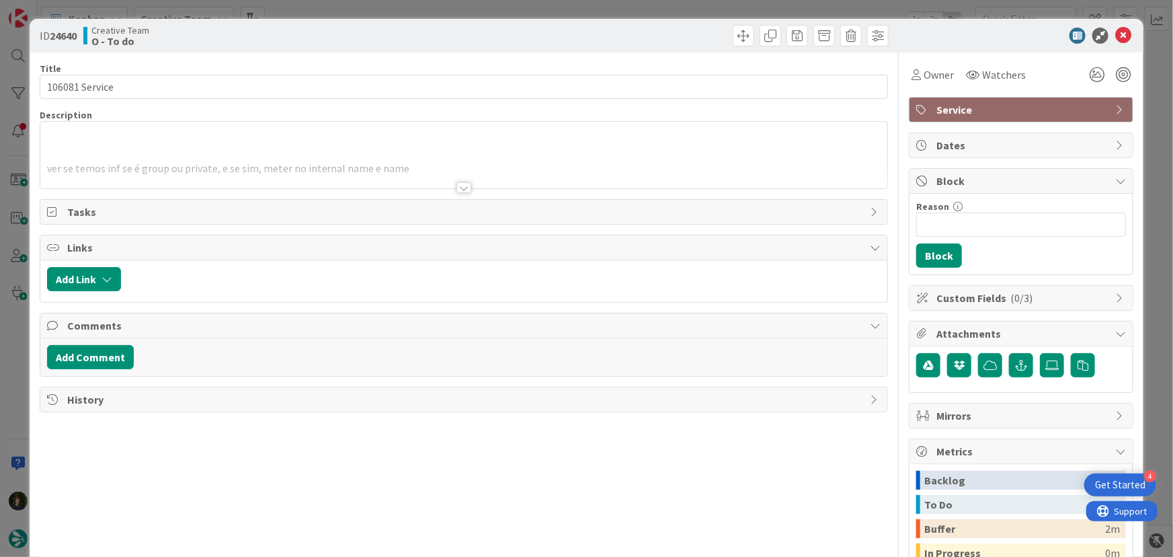
click at [465, 188] on div at bounding box center [464, 187] width 15 height 11
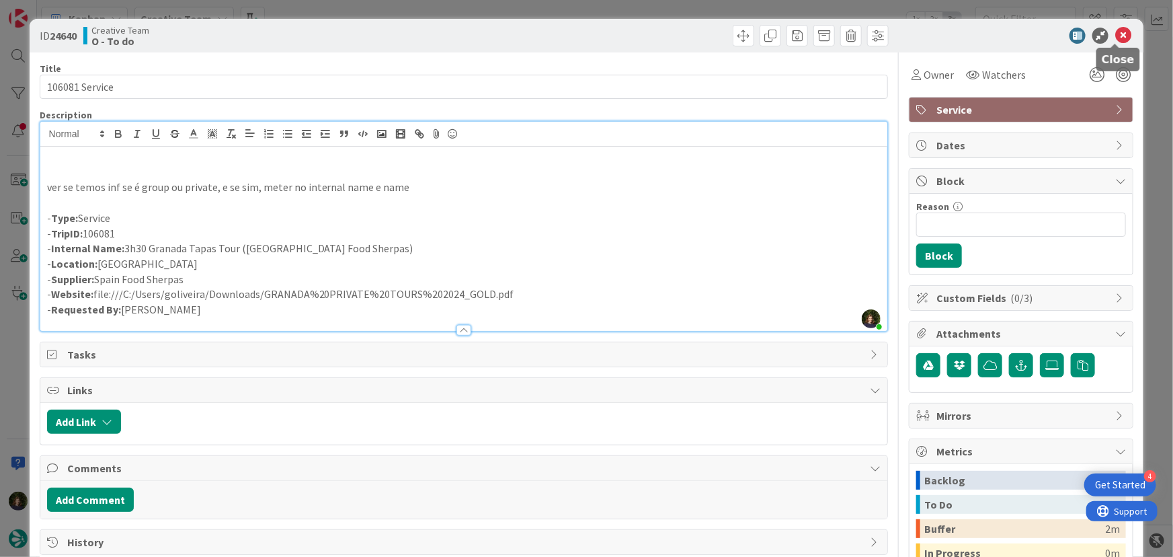
click at [1116, 34] on icon at bounding box center [1124, 36] width 16 height 16
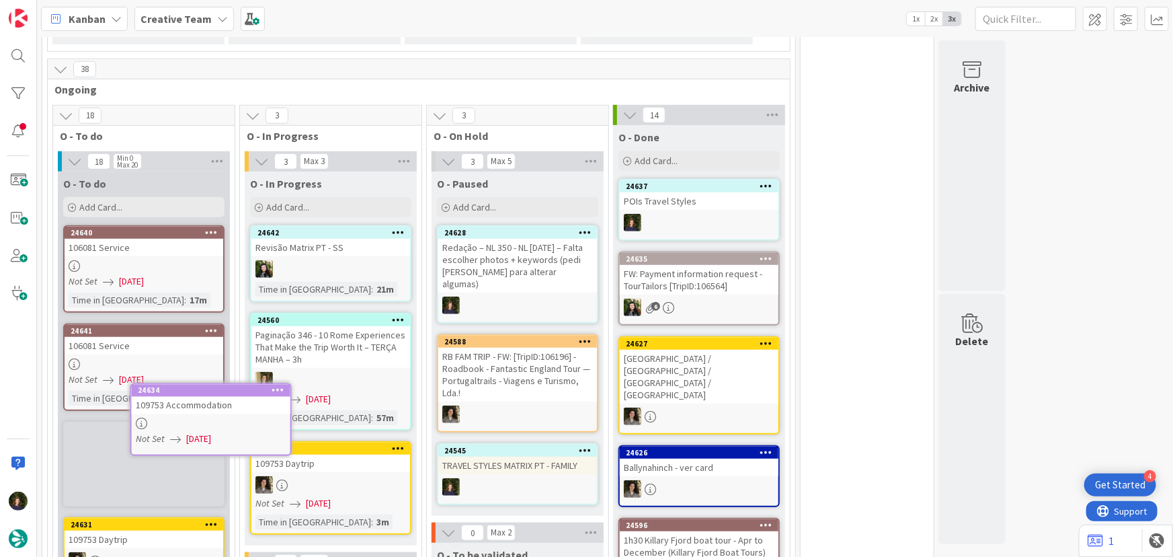
scroll to position [381, 0]
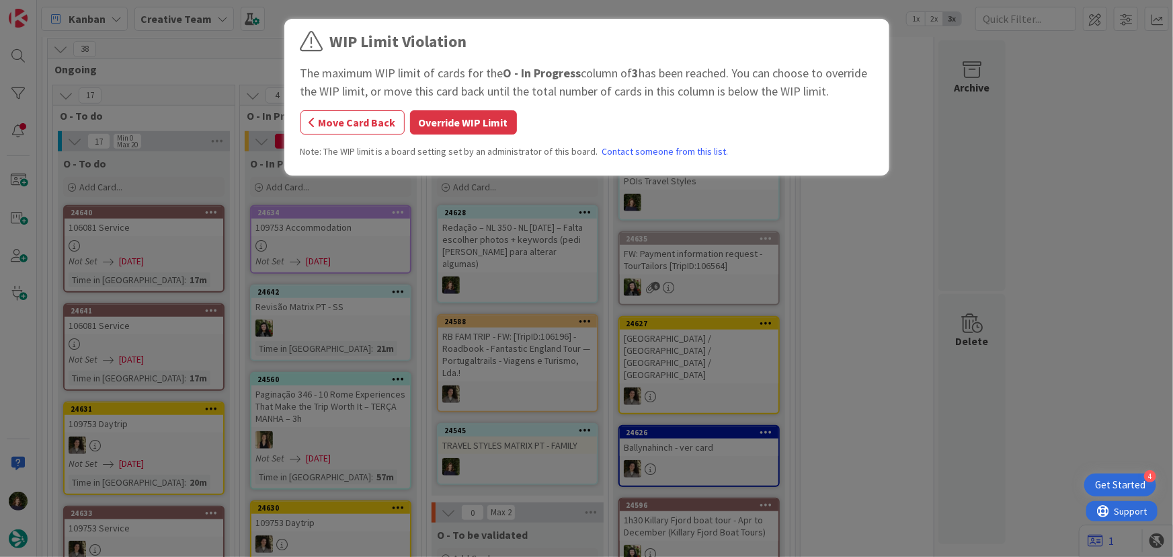
click at [318, 237] on div "WIP Limit Violation The maximum WIP limit of cards for the O - In Progress colu…" at bounding box center [586, 278] width 1173 height 557
click at [440, 130] on button "Override WIP Limit" at bounding box center [463, 122] width 107 height 24
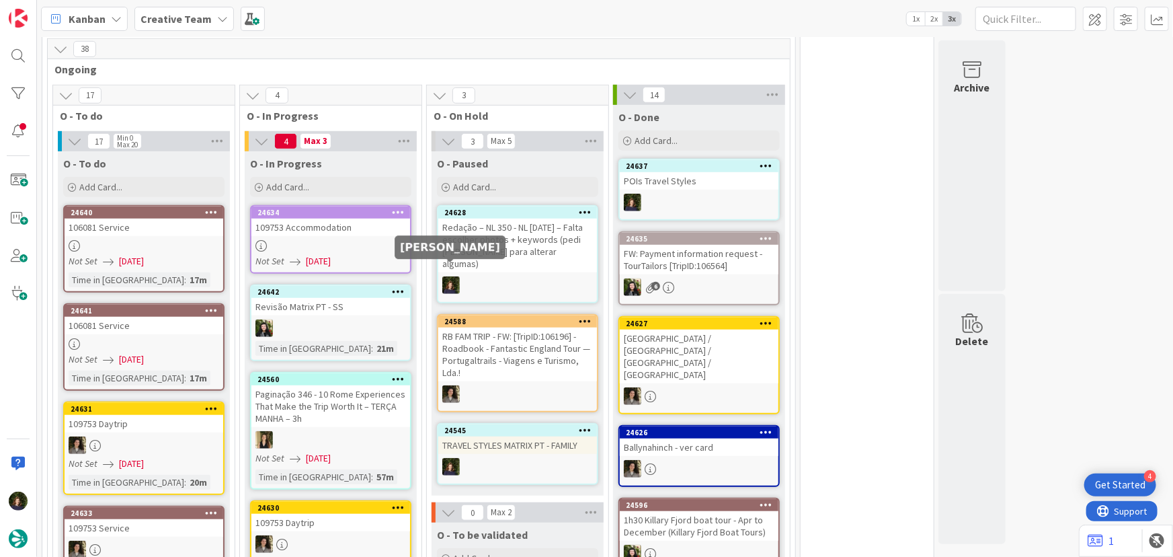
click at [318, 243] on div at bounding box center [330, 245] width 159 height 11
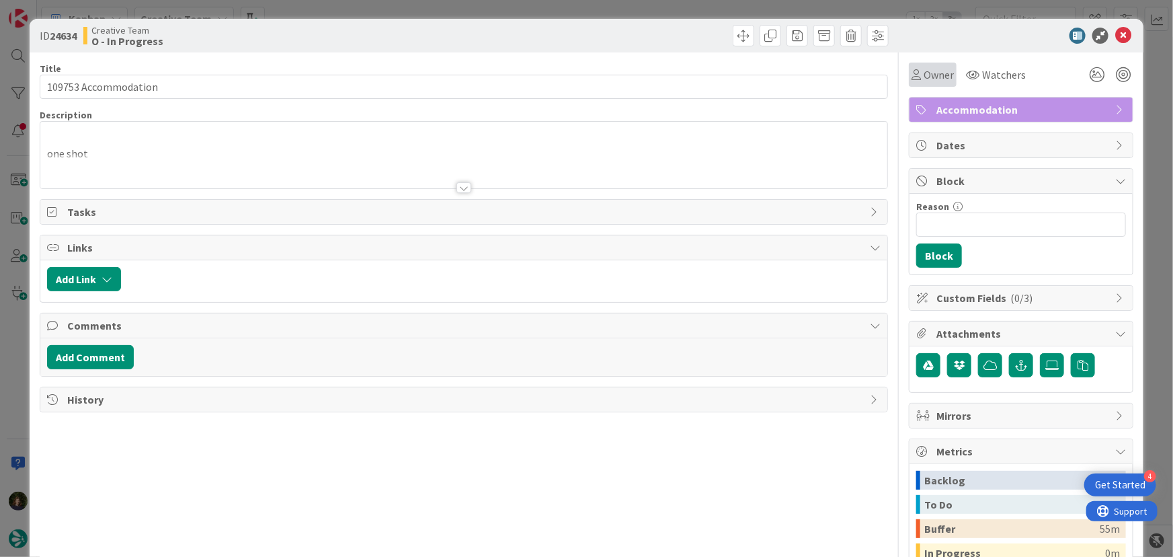
click at [924, 73] on span "Owner" at bounding box center [939, 75] width 30 height 16
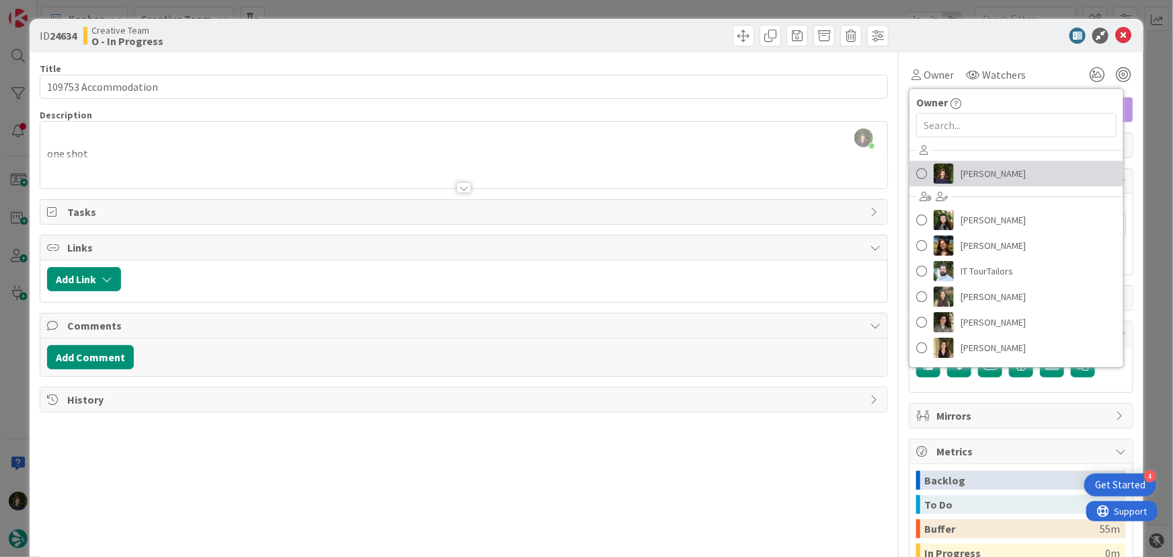
drag, startPoint x: 975, startPoint y: 169, endPoint x: 954, endPoint y: 182, distance: 25.0
click at [975, 170] on span "Margarida Carvalho" at bounding box center [993, 173] width 65 height 20
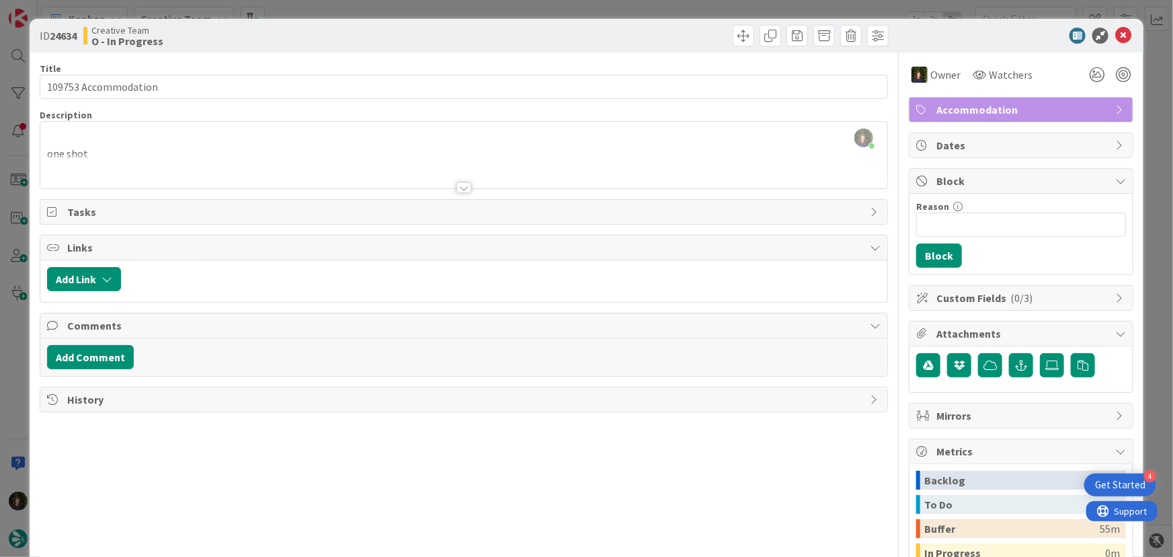
click at [457, 192] on div at bounding box center [464, 187] width 15 height 11
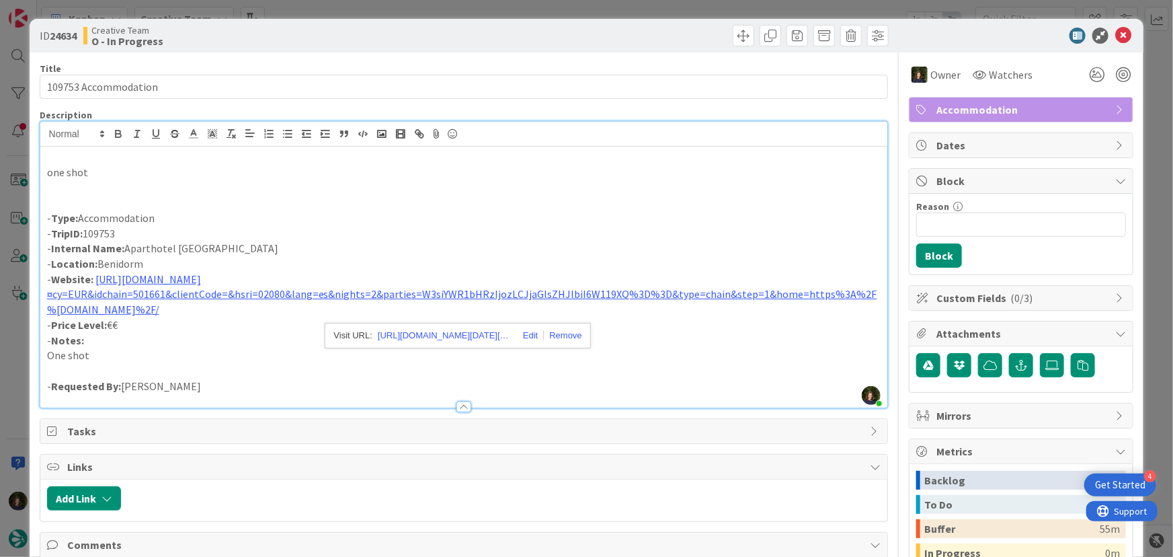
drag, startPoint x: 126, startPoint y: 249, endPoint x: 276, endPoint y: 245, distance: 150.7
click at [277, 246] on p "- Internal Name: Aparthotel BCL Levante Beach" at bounding box center [464, 248] width 834 height 15
copy p "Aparthotel BCL Levante Beach"
drag, startPoint x: 135, startPoint y: 235, endPoint x: 51, endPoint y: 231, distance: 84.2
click at [51, 231] on p "- TripID: 109753" at bounding box center [464, 233] width 834 height 15
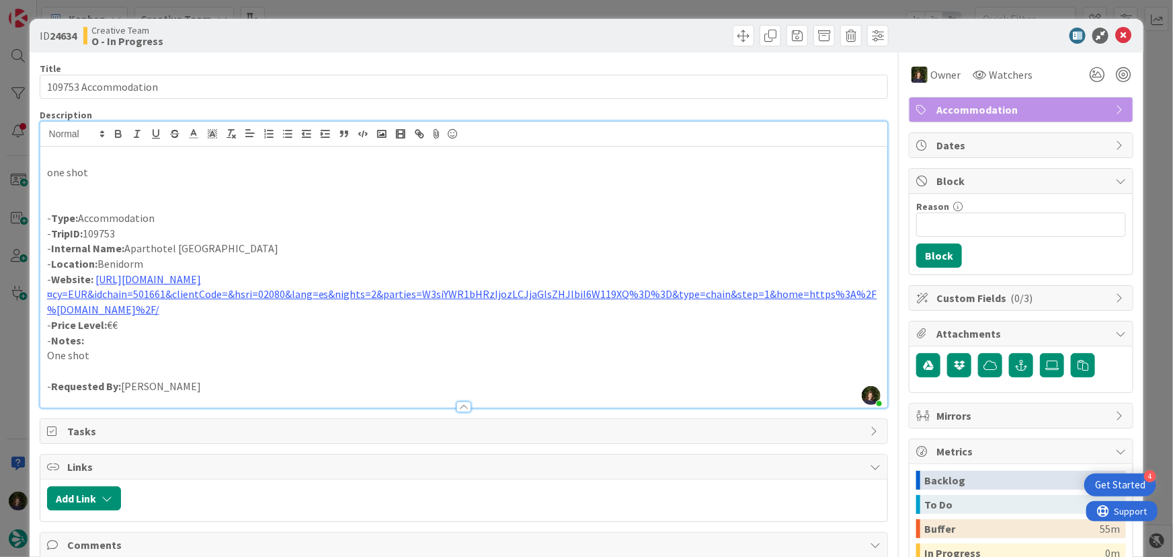
copy p "TripID: 109753"
drag, startPoint x: 124, startPoint y: 251, endPoint x: 264, endPoint y: 245, distance: 139.4
click at [264, 245] on p "- Internal Name: Aparthotel BCL Levante Beach" at bounding box center [464, 248] width 834 height 15
copy p "Aparthotel BCL Levante Beach"
click at [1118, 32] on icon at bounding box center [1124, 36] width 16 height 16
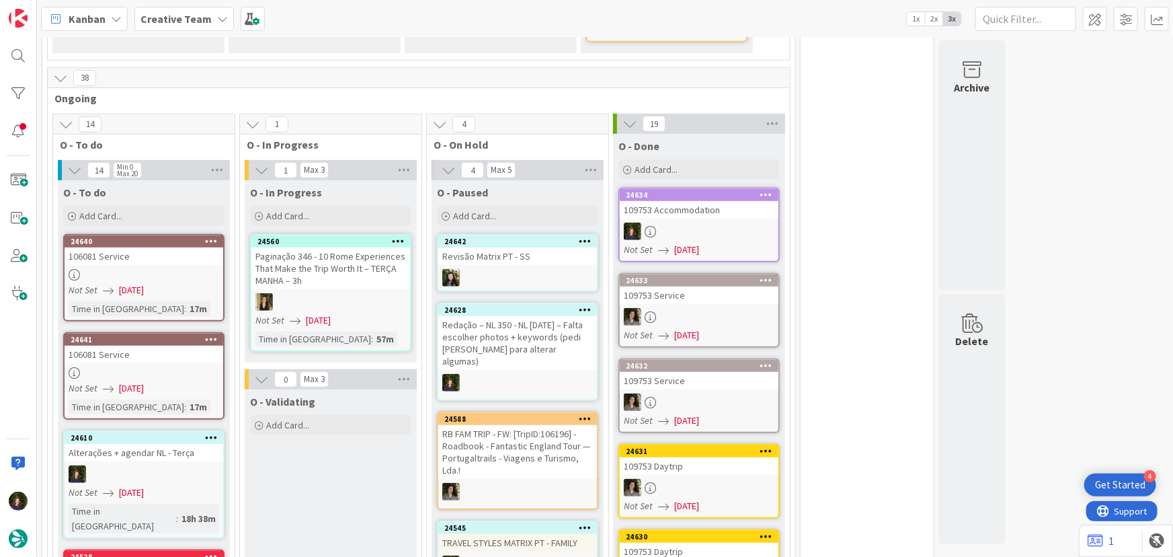
scroll to position [377, 0]
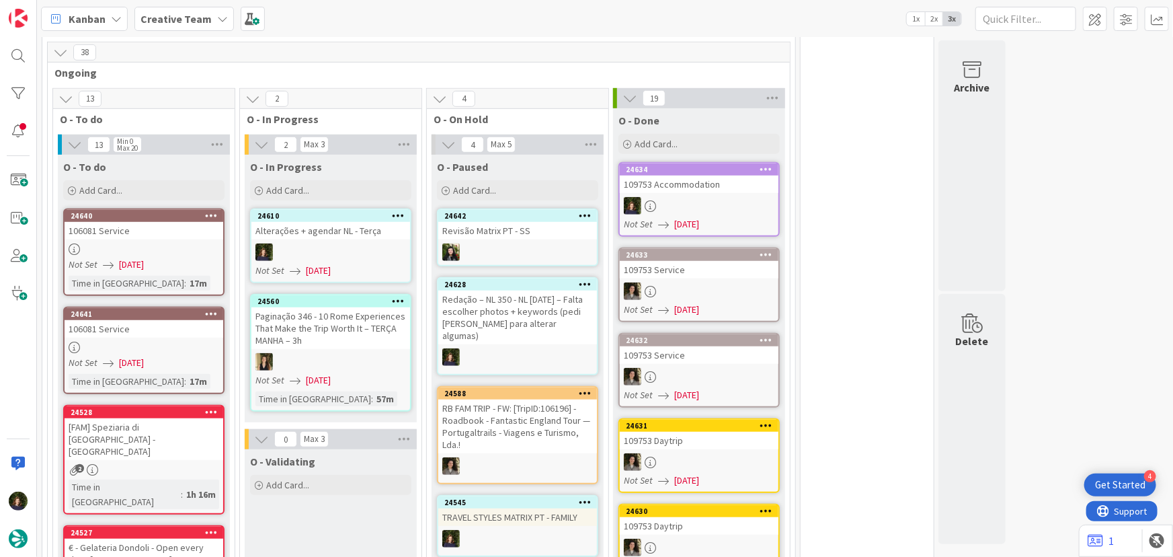
click at [338, 248] on div at bounding box center [330, 251] width 159 height 17
